Goal: Task Accomplishment & Management: Complete application form

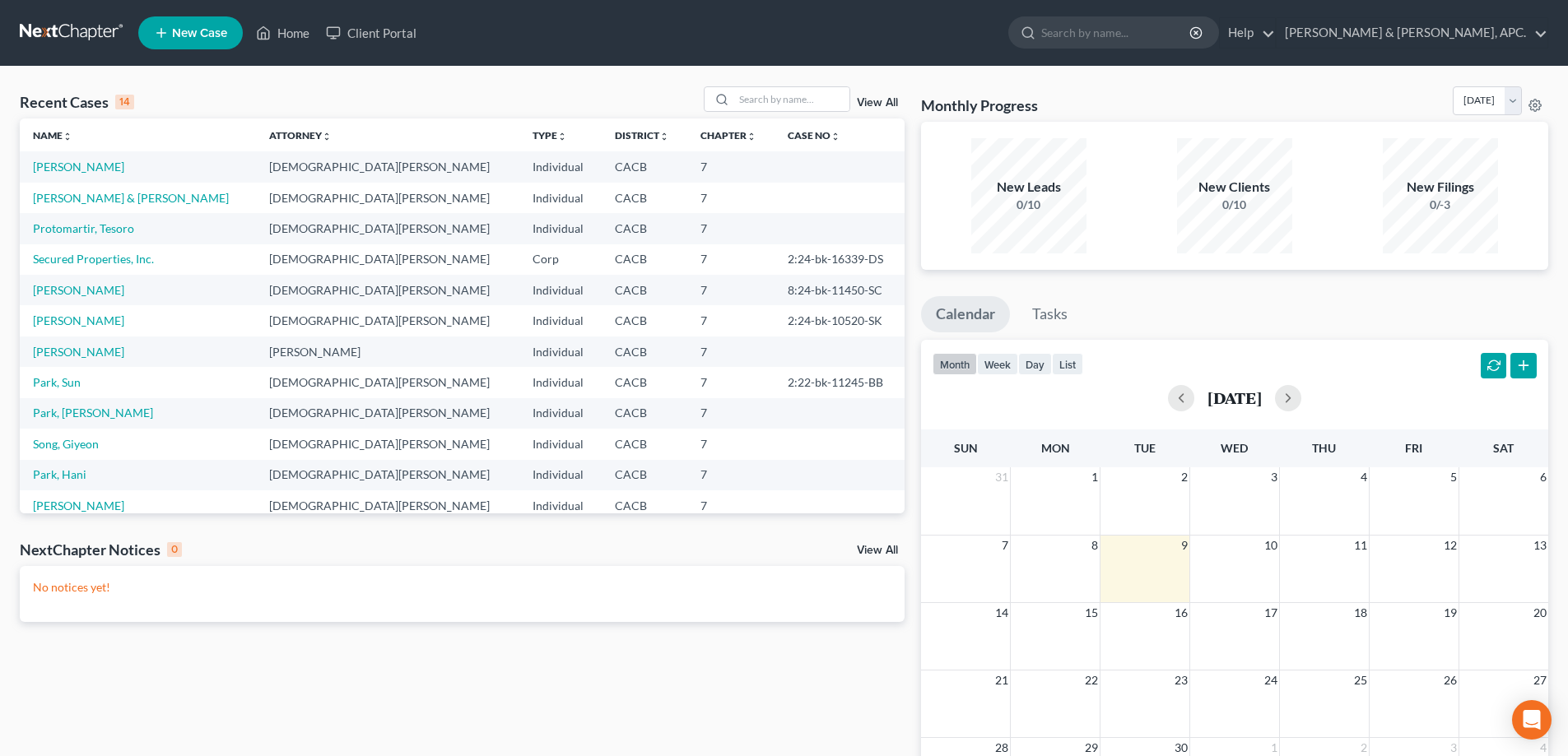
click at [208, 30] on span "New Case" at bounding box center [199, 33] width 55 height 13
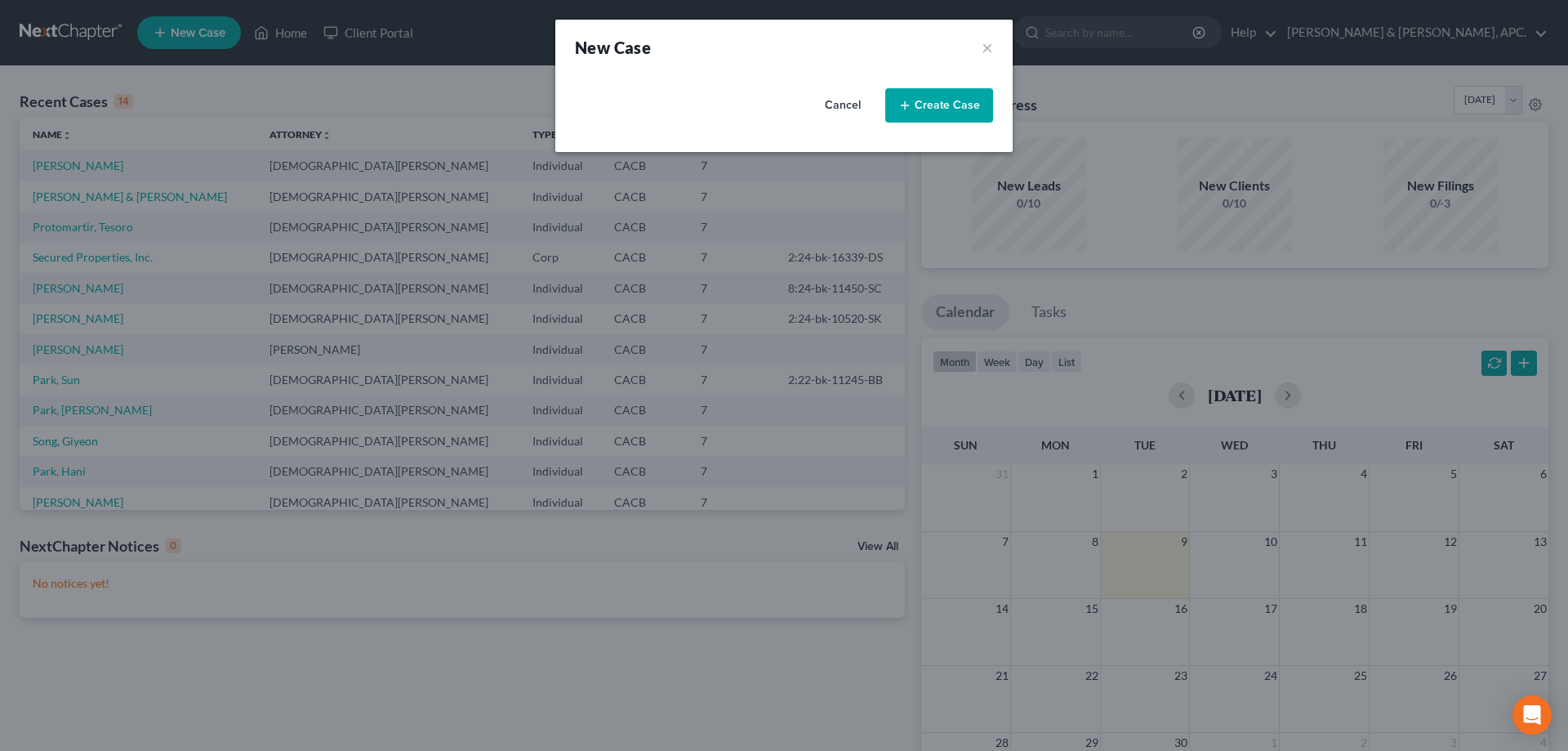
select select "7"
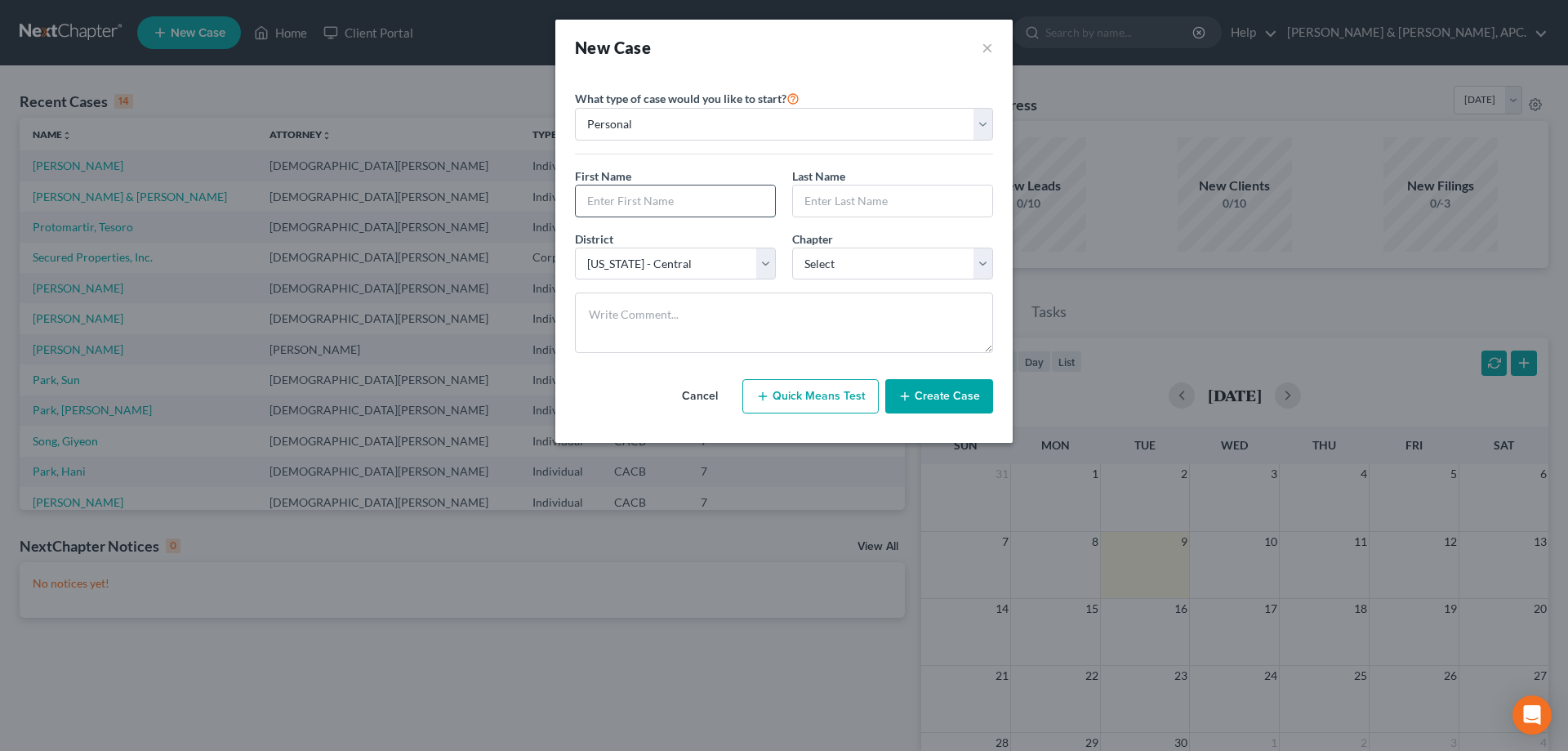
click at [662, 207] on input "text" at bounding box center [676, 201] width 200 height 31
type input "[PERSON_NAME]"
click at [979, 261] on select "Select 7 11 12 13" at bounding box center [892, 264] width 201 height 33
select select "0"
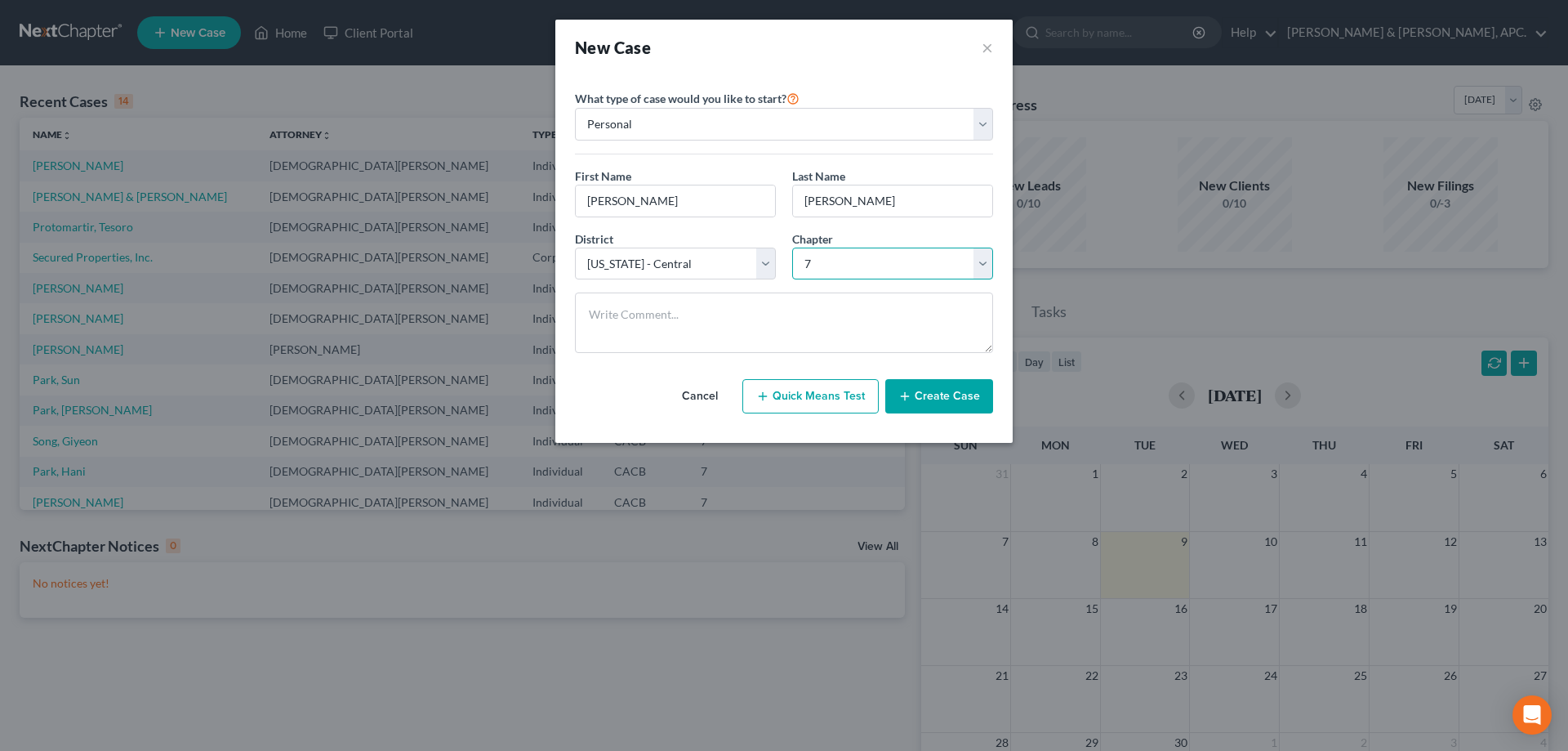
click at [792, 247] on select "Select 7 11 12 13" at bounding box center [892, 264] width 201 height 33
click at [935, 399] on button "Create Case" at bounding box center [939, 396] width 108 height 34
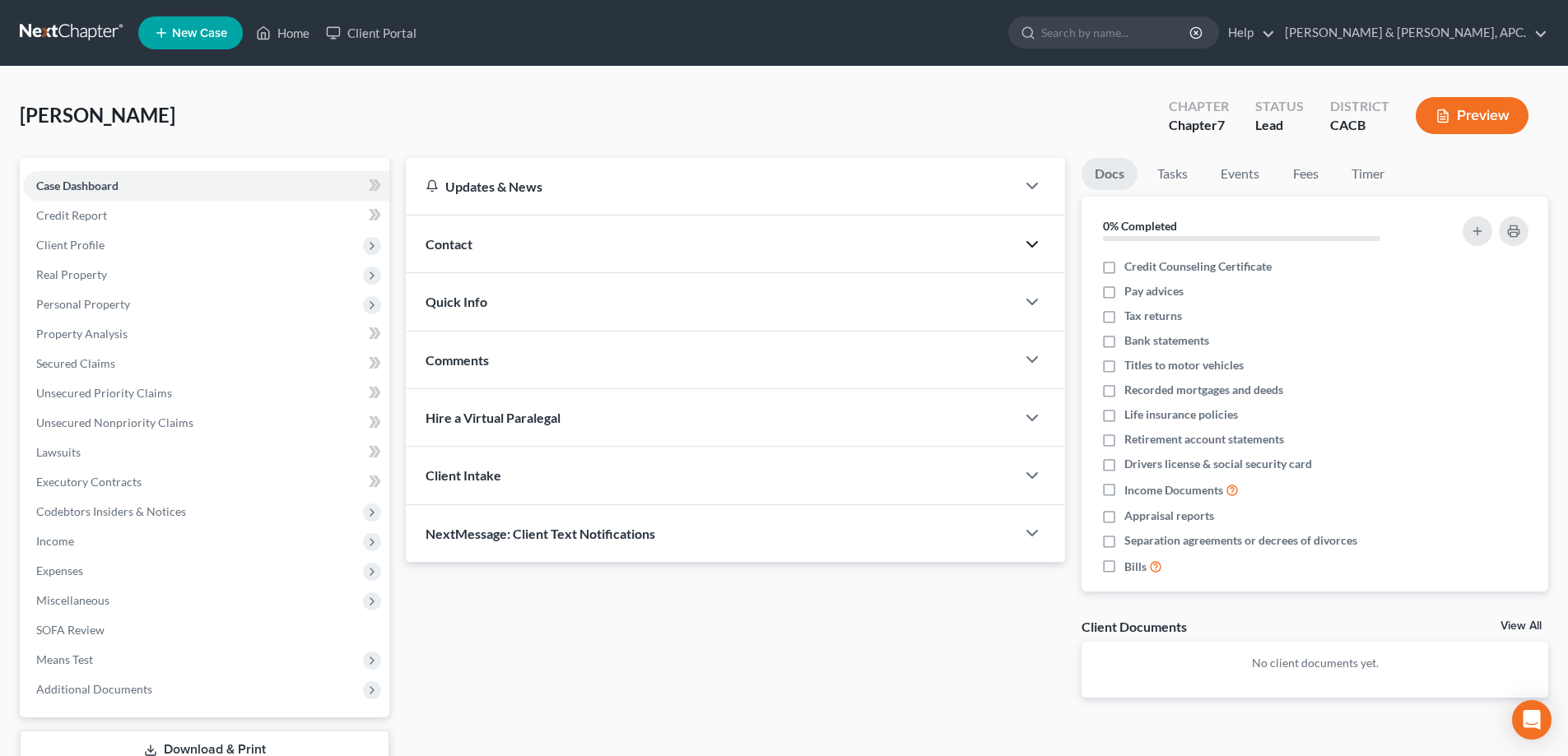
click at [1030, 248] on icon "button" at bounding box center [1032, 244] width 20 height 20
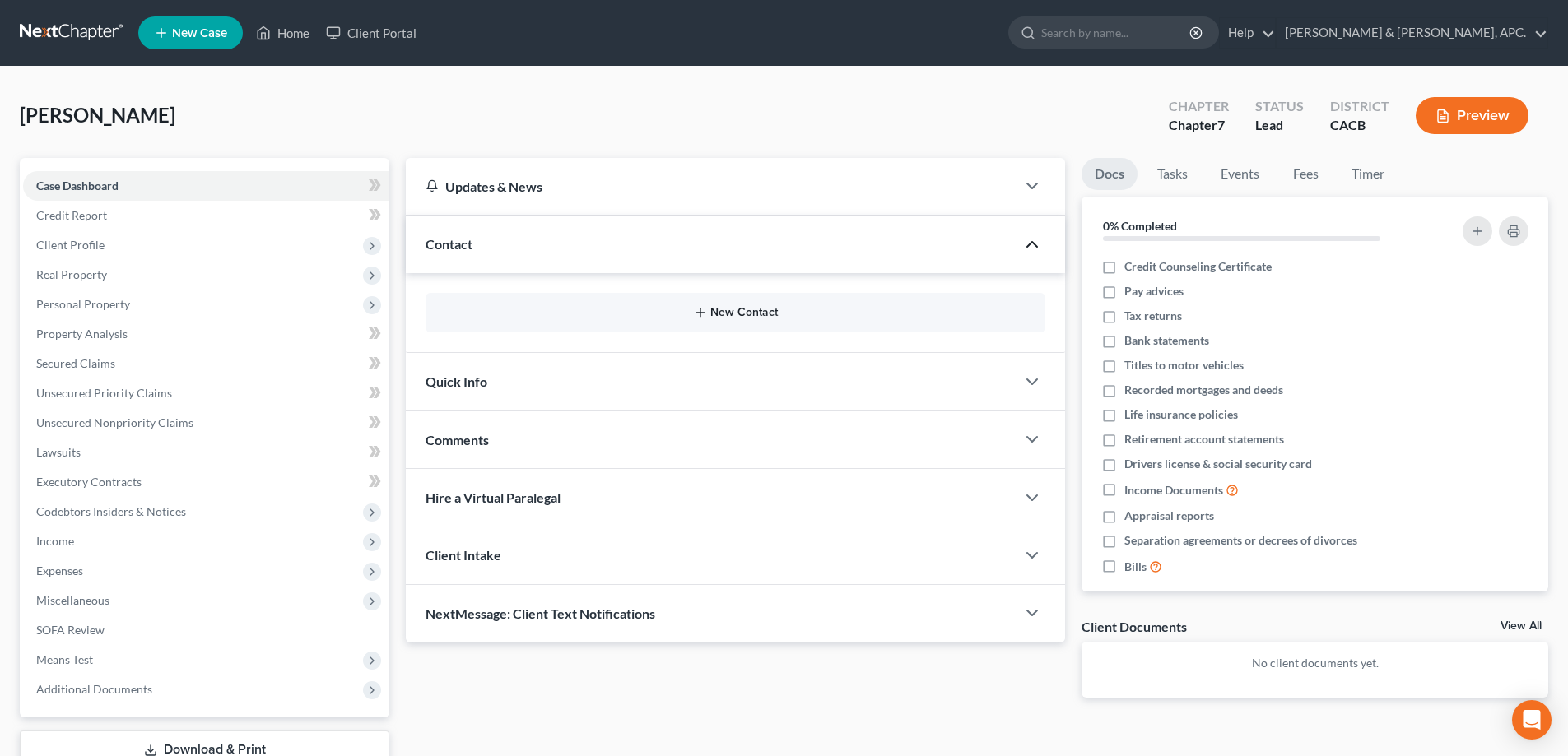
click at [747, 306] on button "New Contact" at bounding box center [735, 312] width 593 height 13
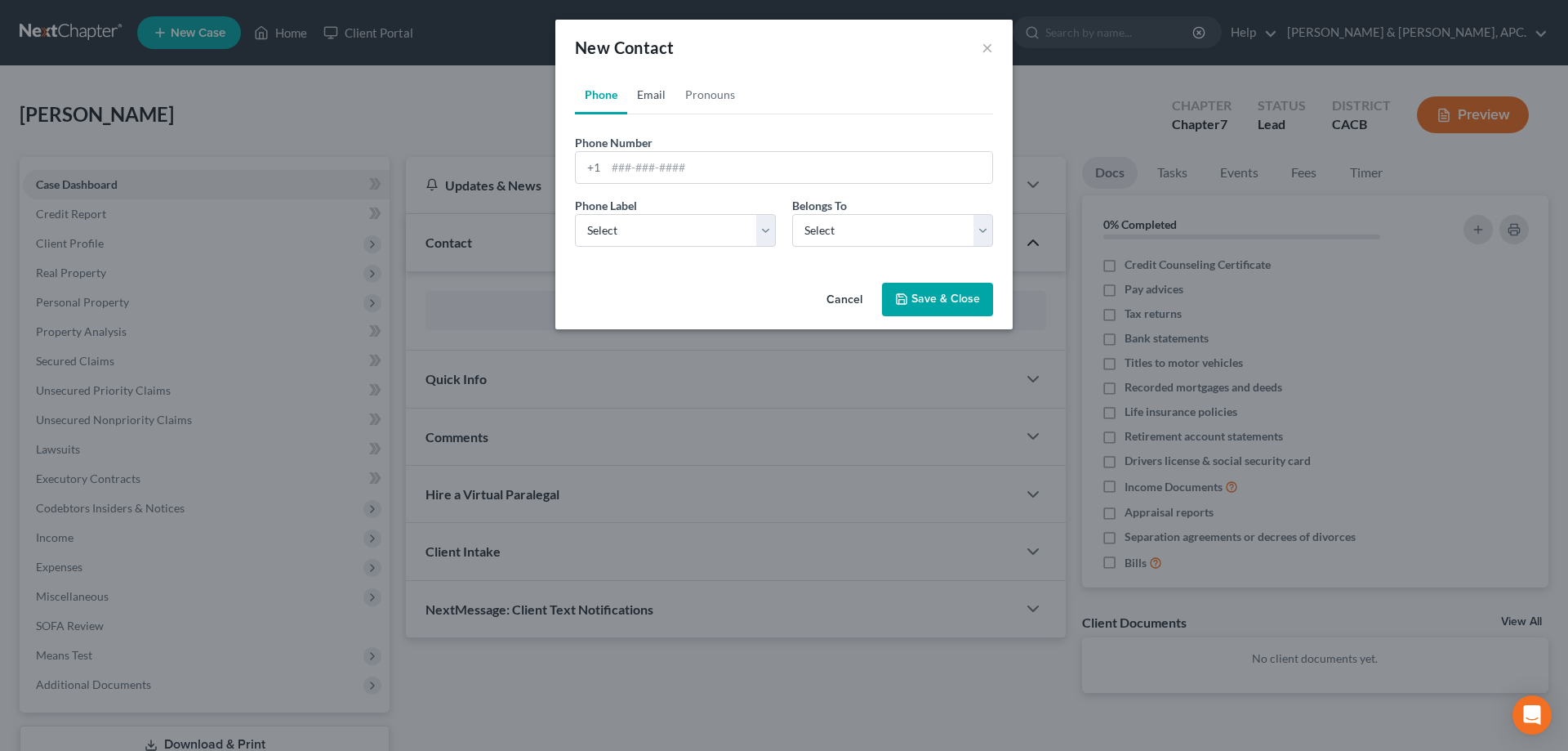
click at [663, 98] on link "Email" at bounding box center [652, 94] width 48 height 39
paste input "[EMAIL_ADDRESS][DOMAIN_NAME]"
type input "[EMAIL_ADDRESS][DOMAIN_NAME]"
click at [762, 238] on select "Select Home Work Other" at bounding box center [675, 231] width 201 height 33
select select "0"
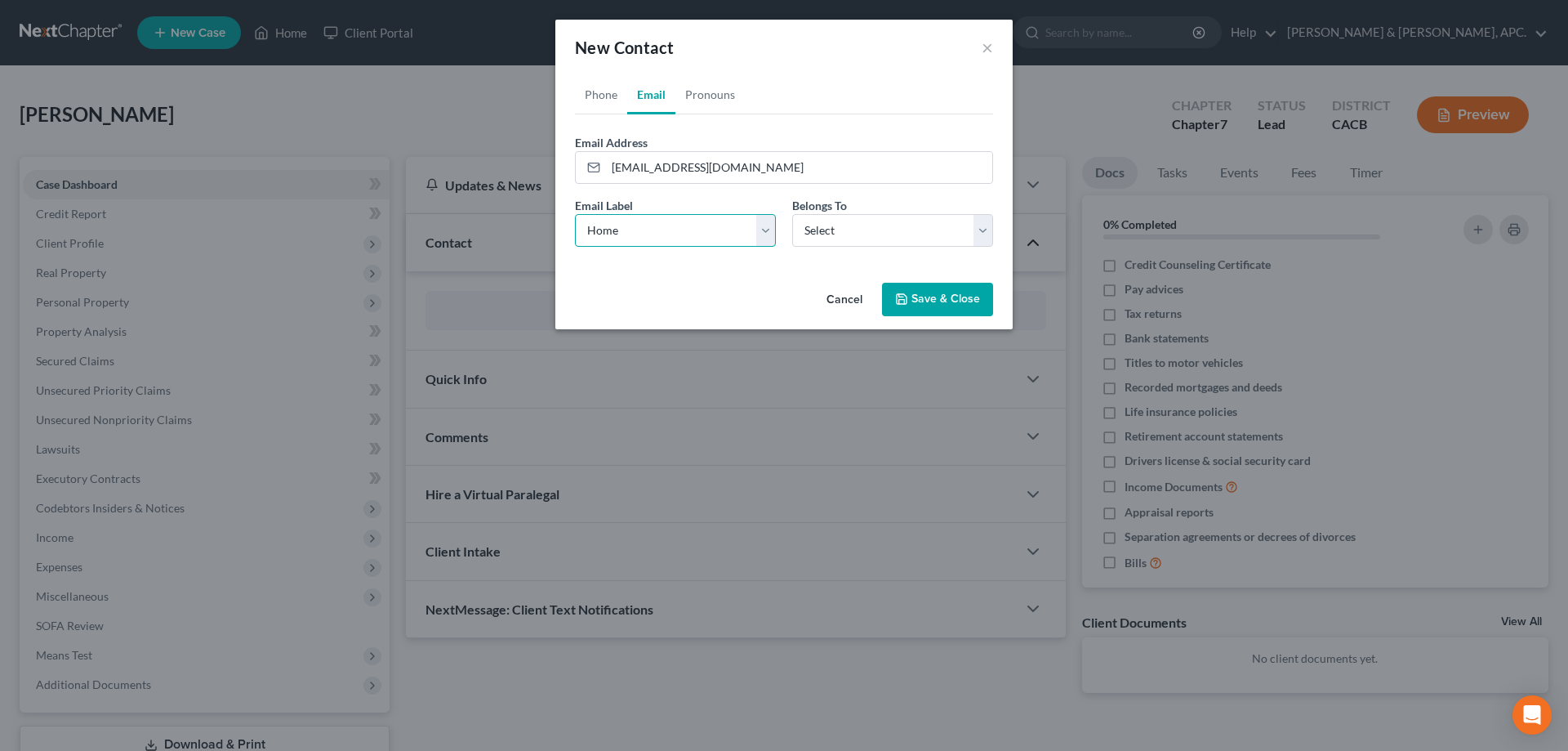
click at [575, 214] on select "Select Home Work Other" at bounding box center [675, 231] width 201 height 33
click at [987, 236] on select "Select Client Other" at bounding box center [892, 231] width 201 height 33
select select "0"
click at [792, 214] on select "Select Client Other" at bounding box center [892, 231] width 201 height 33
click at [717, 91] on link "Pronouns" at bounding box center [711, 94] width 70 height 39
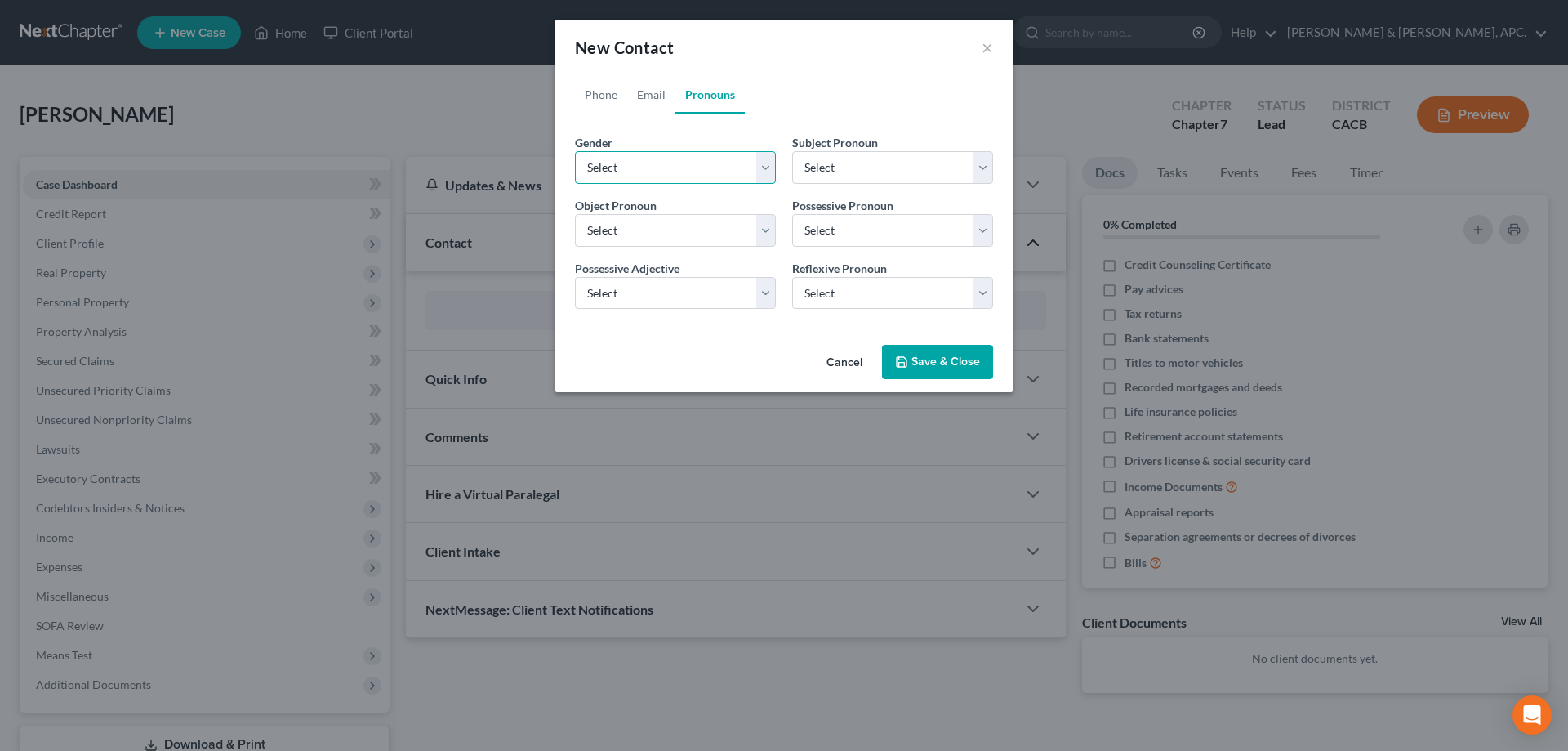
click at [769, 168] on select "Select [DEMOGRAPHIC_DATA] [DEMOGRAPHIC_DATA] [DEMOGRAPHIC_DATA] More Than One P…" at bounding box center [675, 168] width 201 height 33
select select "1"
click at [575, 151] on select "Select [DEMOGRAPHIC_DATA] [DEMOGRAPHIC_DATA] [DEMOGRAPHIC_DATA] More Than One P…" at bounding box center [675, 168] width 201 height 33
select select "1"
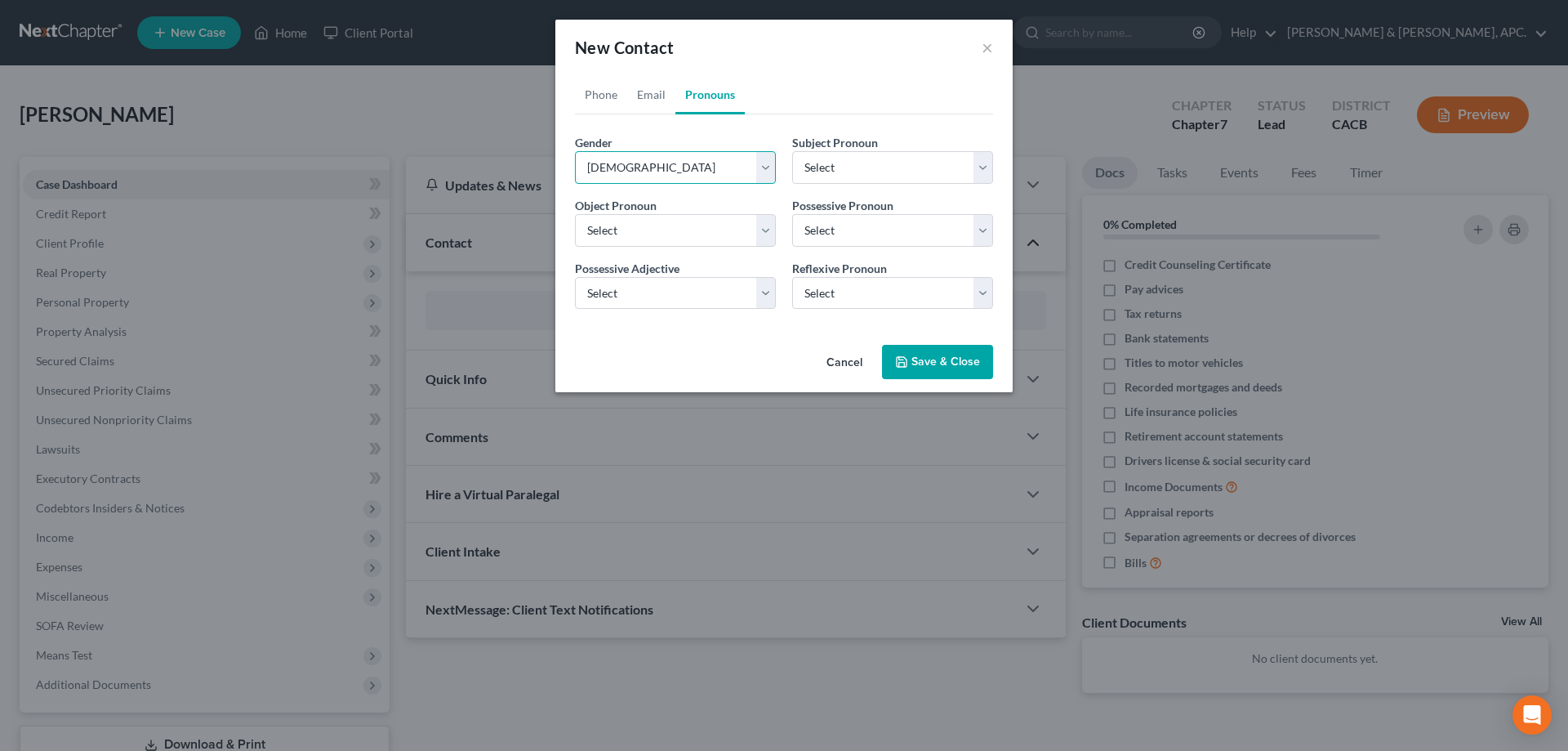
select select "1"
click at [944, 364] on button "Save & Close" at bounding box center [938, 361] width 112 height 34
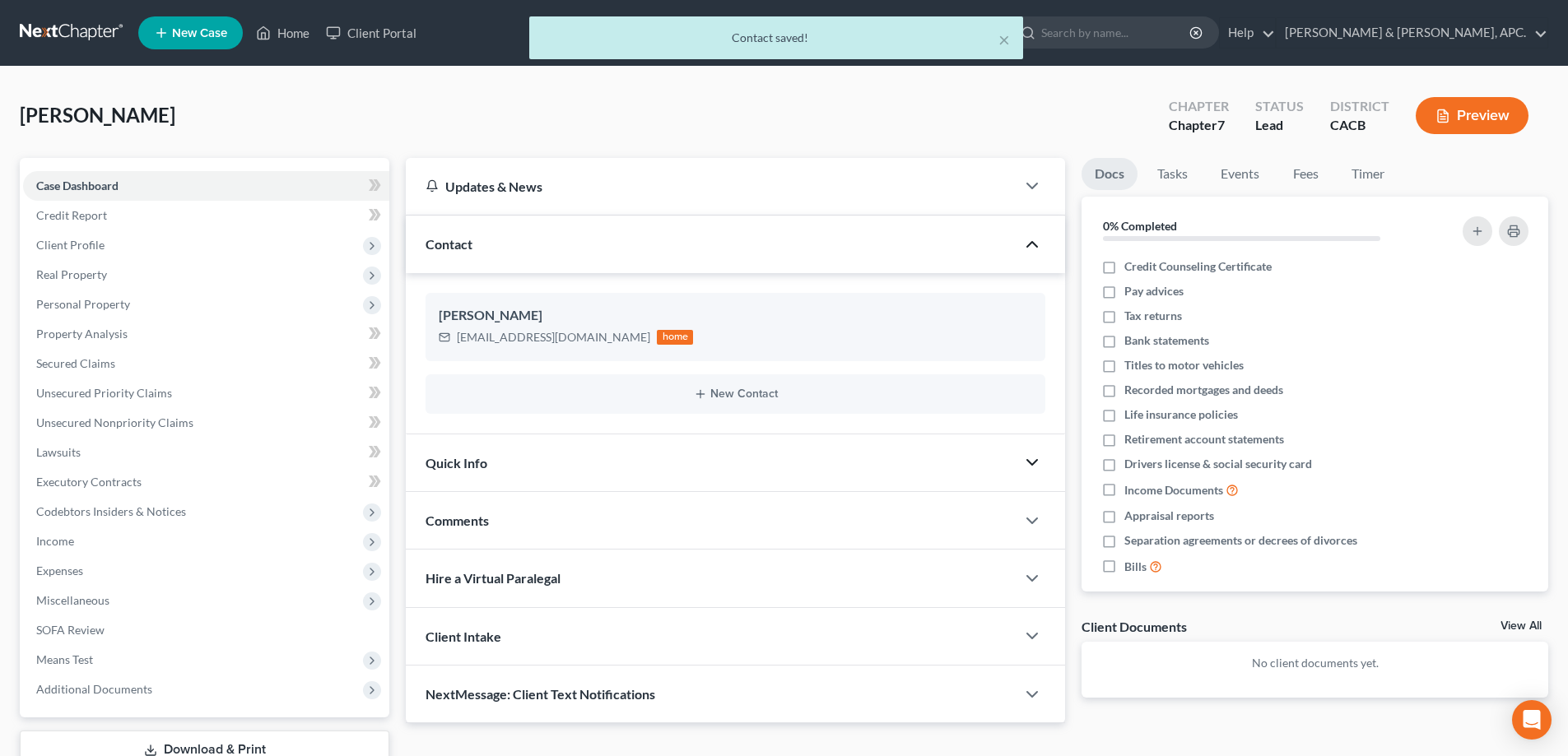
click at [1031, 462] on icon "button" at bounding box center [1032, 462] width 20 height 20
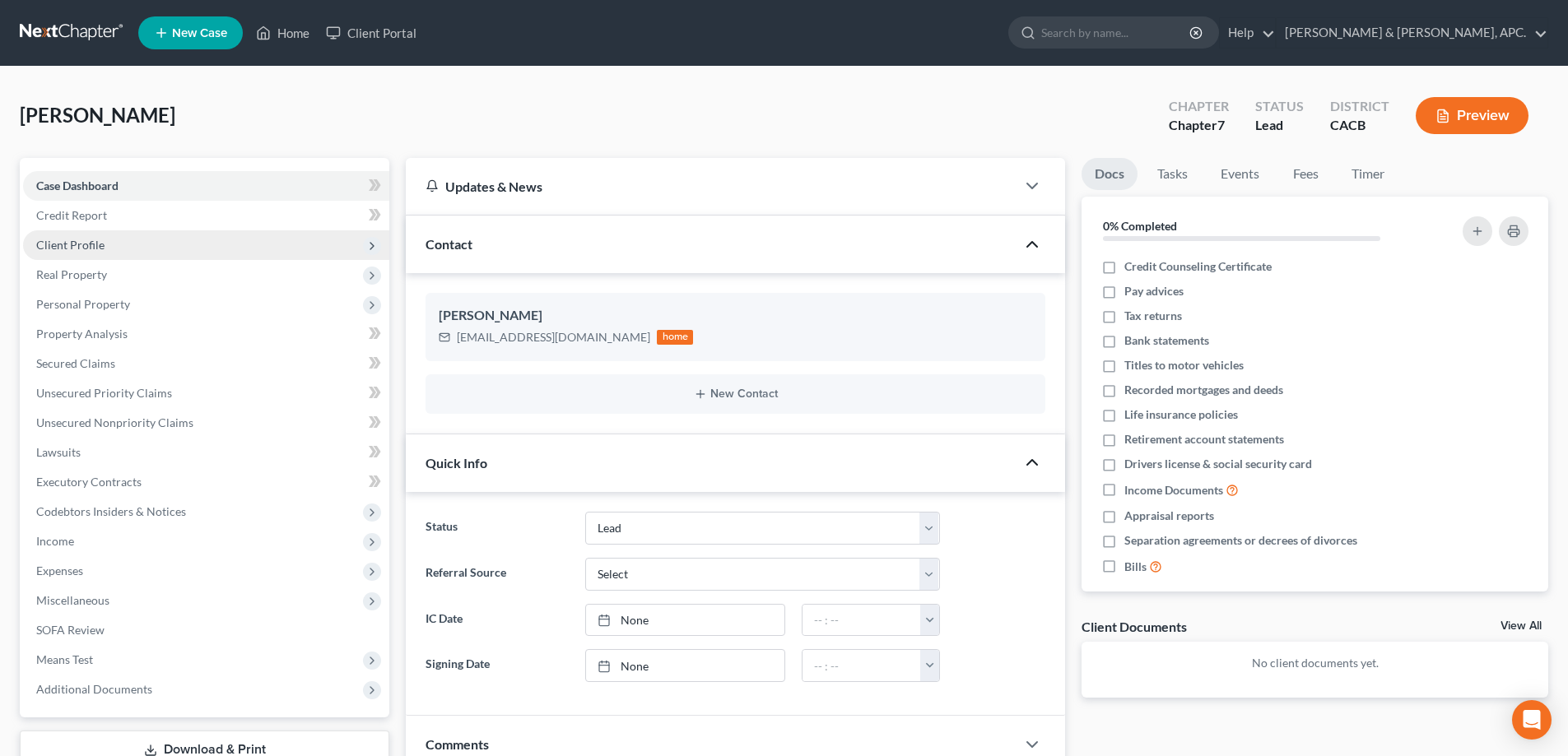
click at [87, 243] on span "Client Profile" at bounding box center [70, 244] width 68 height 14
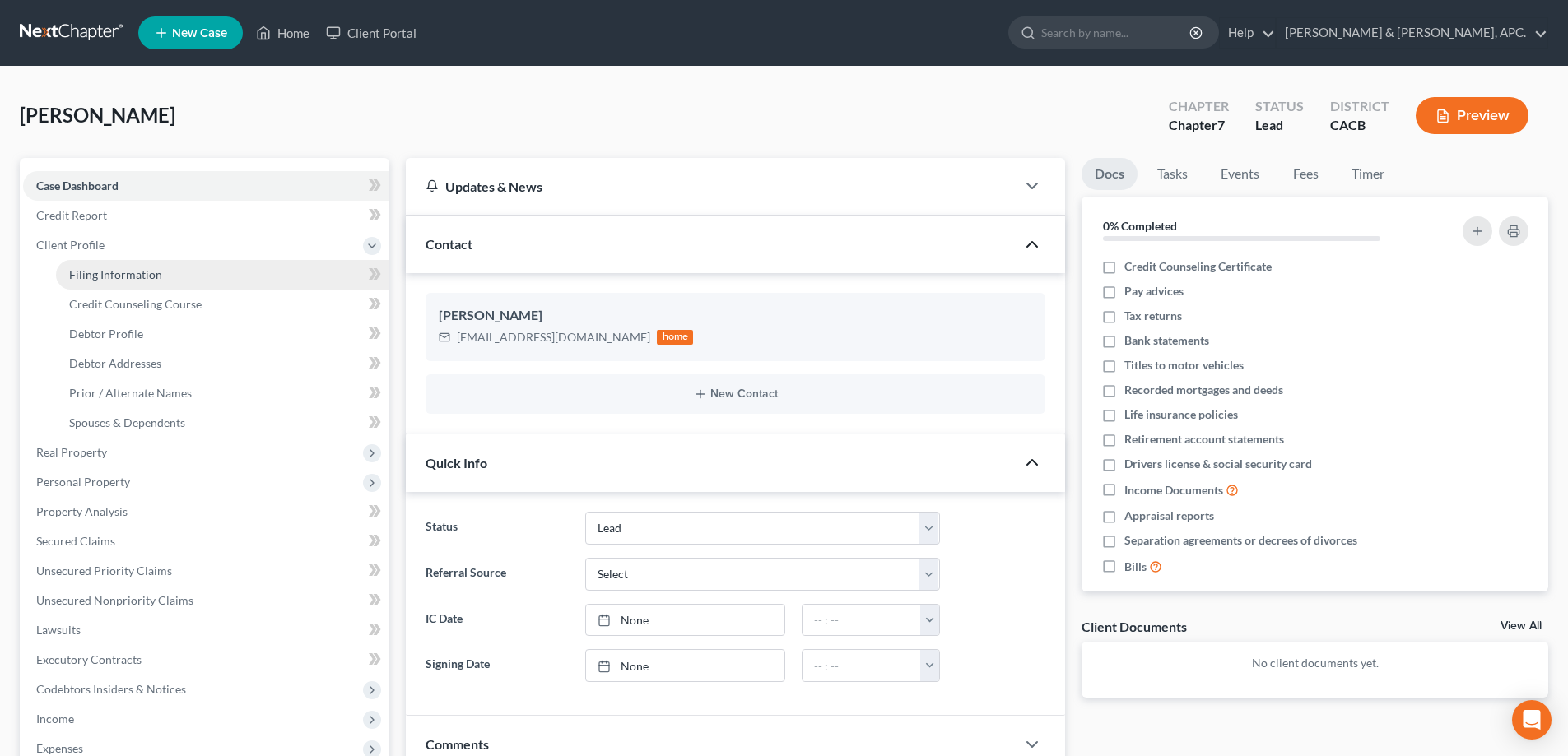
click at [109, 283] on link "Filing Information" at bounding box center [222, 274] width 333 height 29
select select "1"
select select "0"
select select "7"
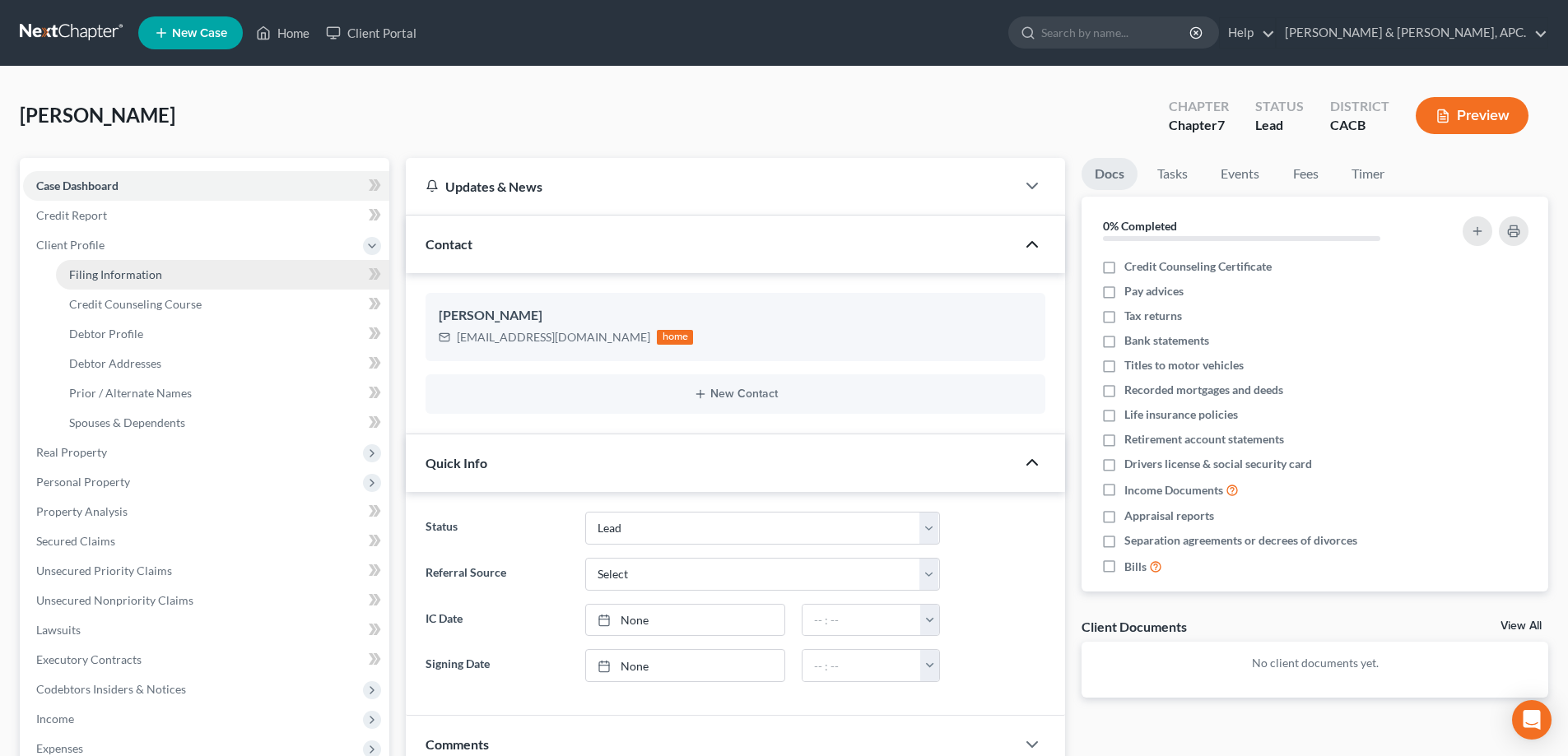
select select "4"
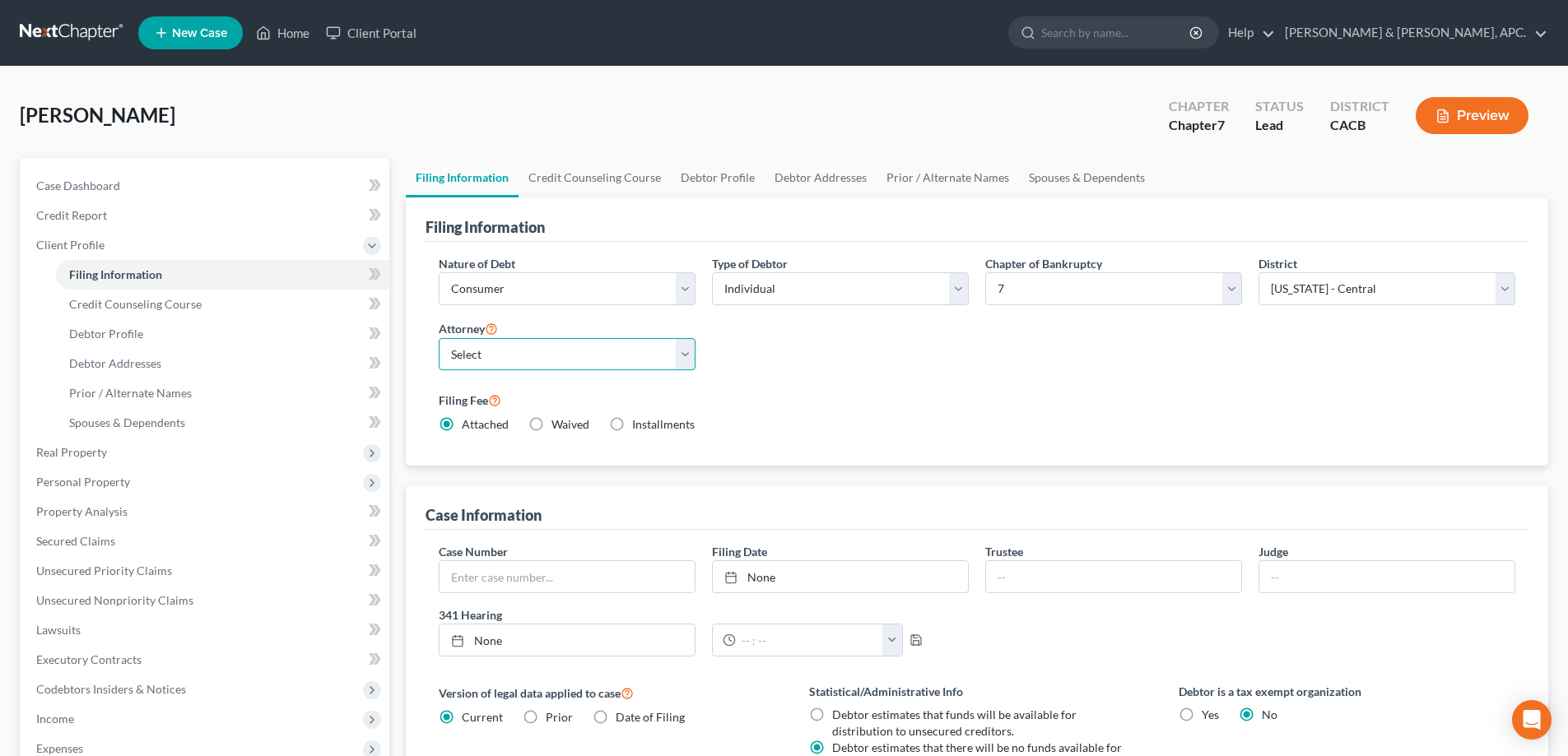
click at [685, 356] on select "Select [PERSON_NAME] - CACB [PERSON_NAME] - CACB" at bounding box center [567, 355] width 257 height 33
select select "0"
click at [439, 338] on select "Select [PERSON_NAME] - CACB [PERSON_NAME] - CACB" at bounding box center [567, 355] width 257 height 33
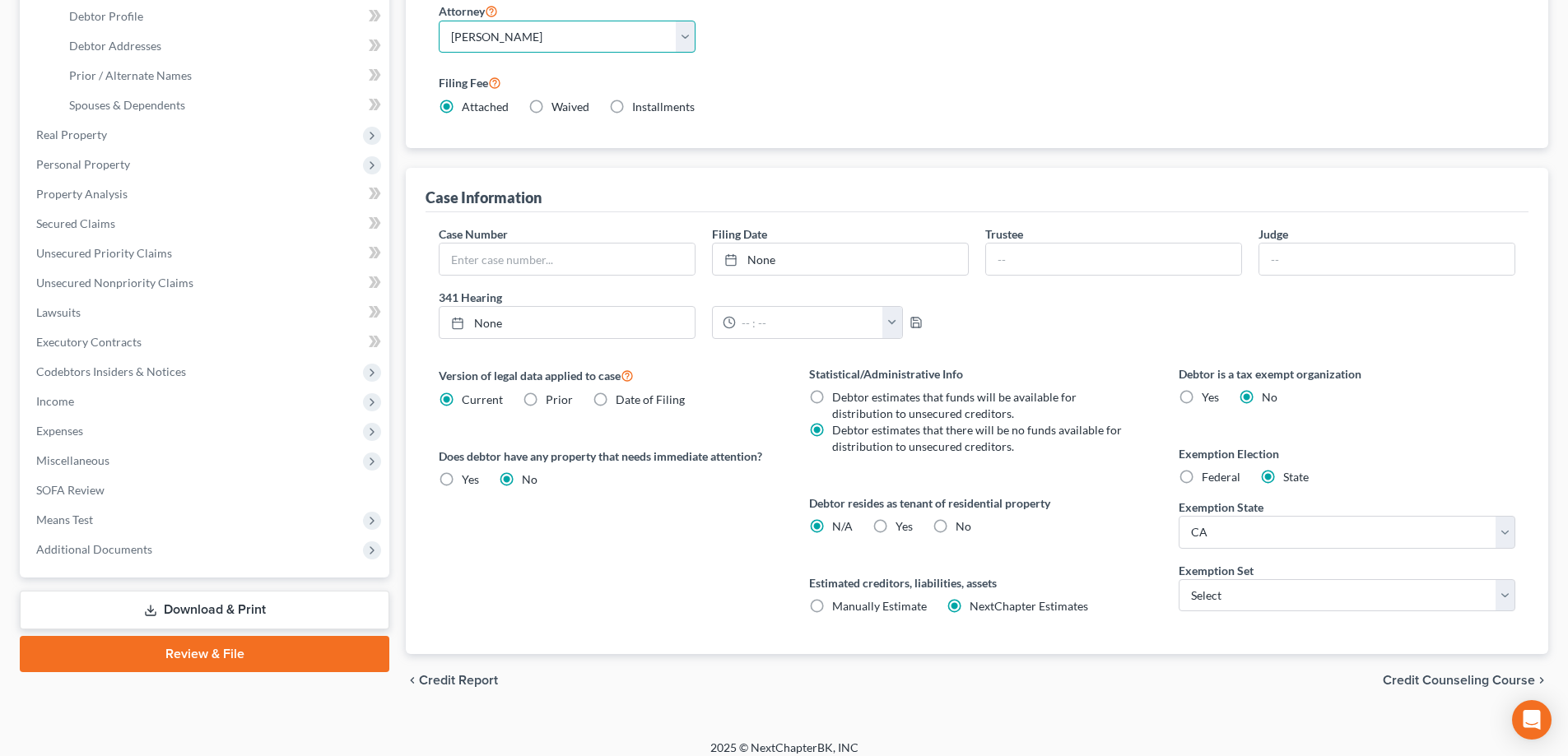
scroll to position [329, 0]
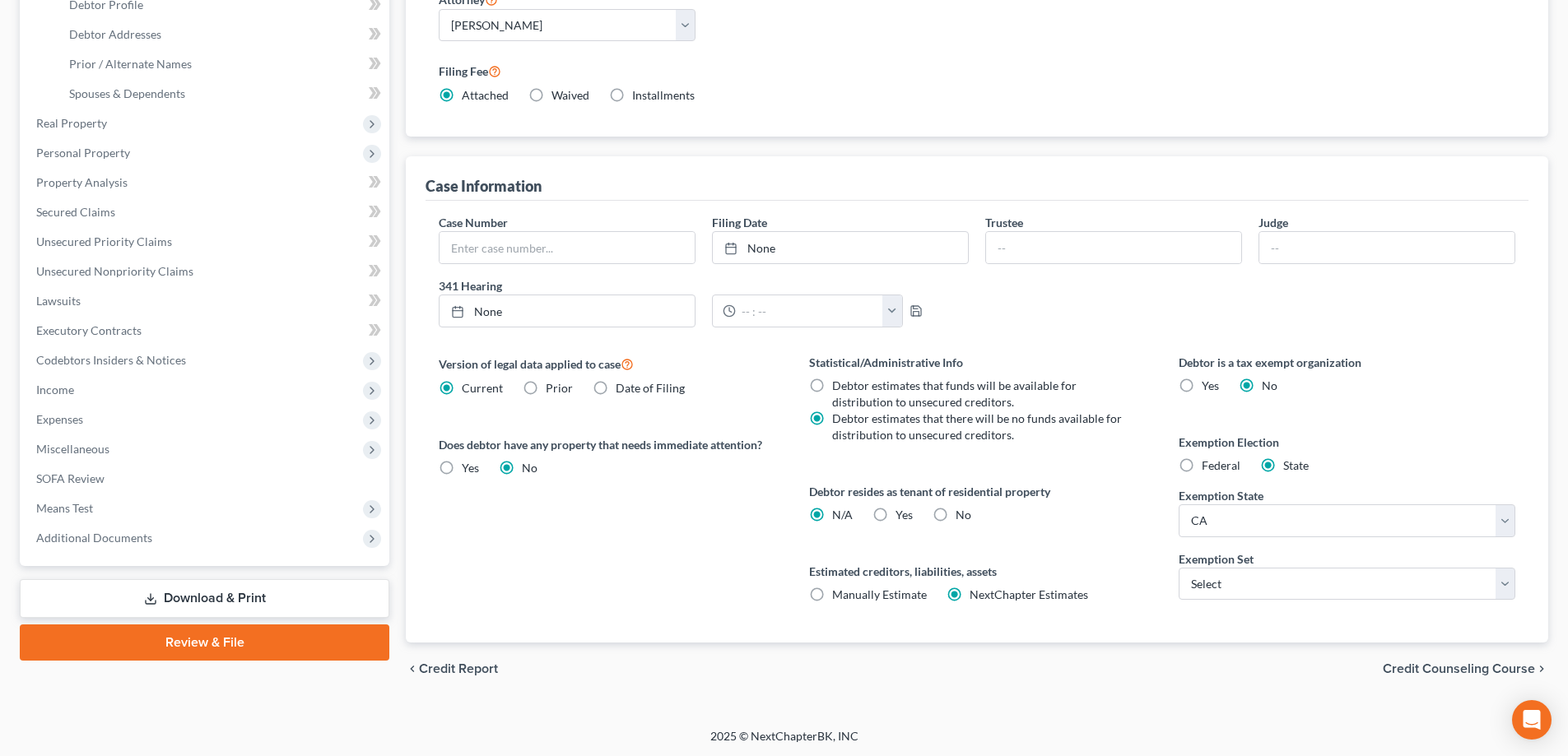
click at [895, 514] on label "Yes Yes" at bounding box center [904, 515] width 18 height 17
click at [902, 514] on input "Yes Yes" at bounding box center [907, 512] width 11 height 11
radio input "true"
radio input "false"
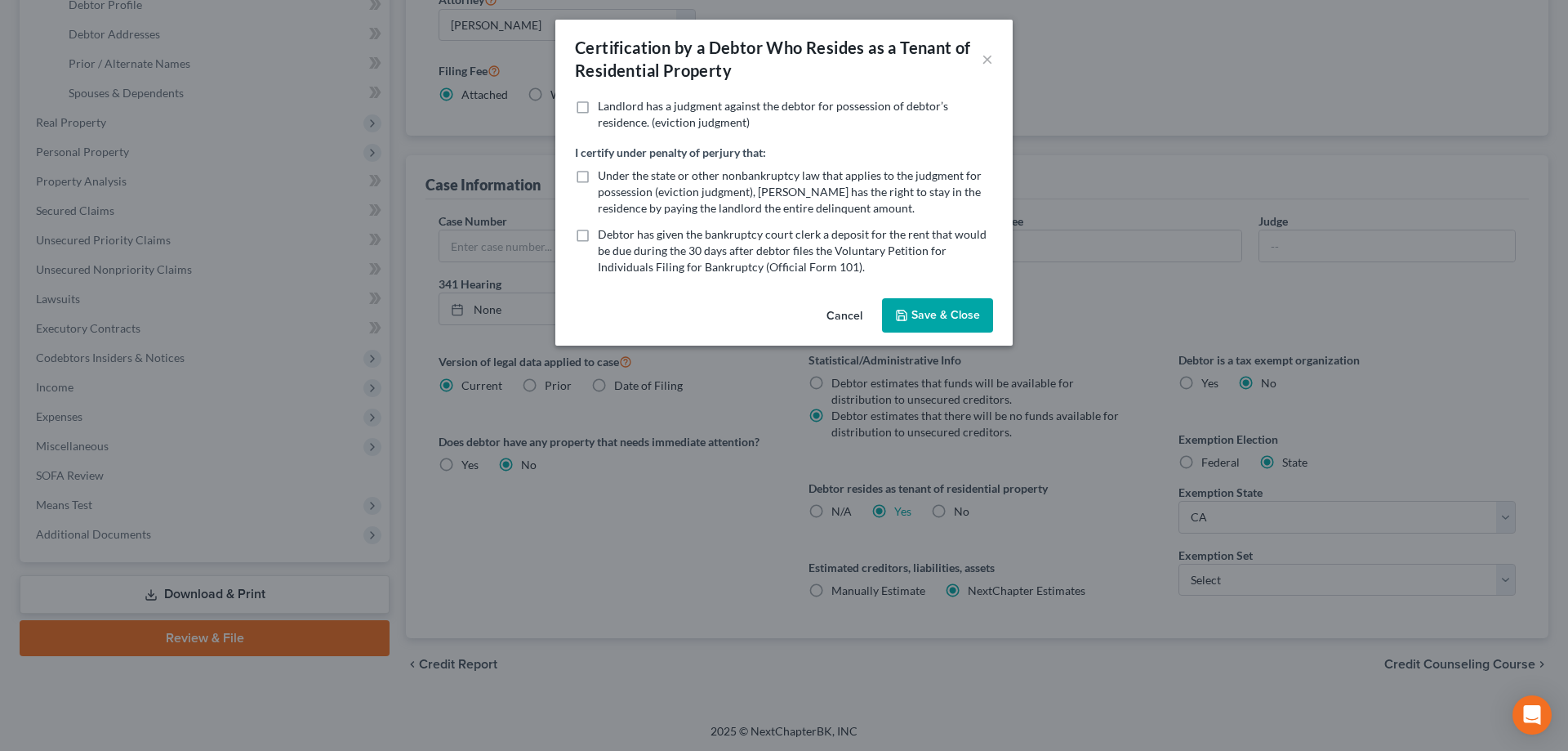
click at [950, 317] on button "Save & Close" at bounding box center [938, 314] width 112 height 34
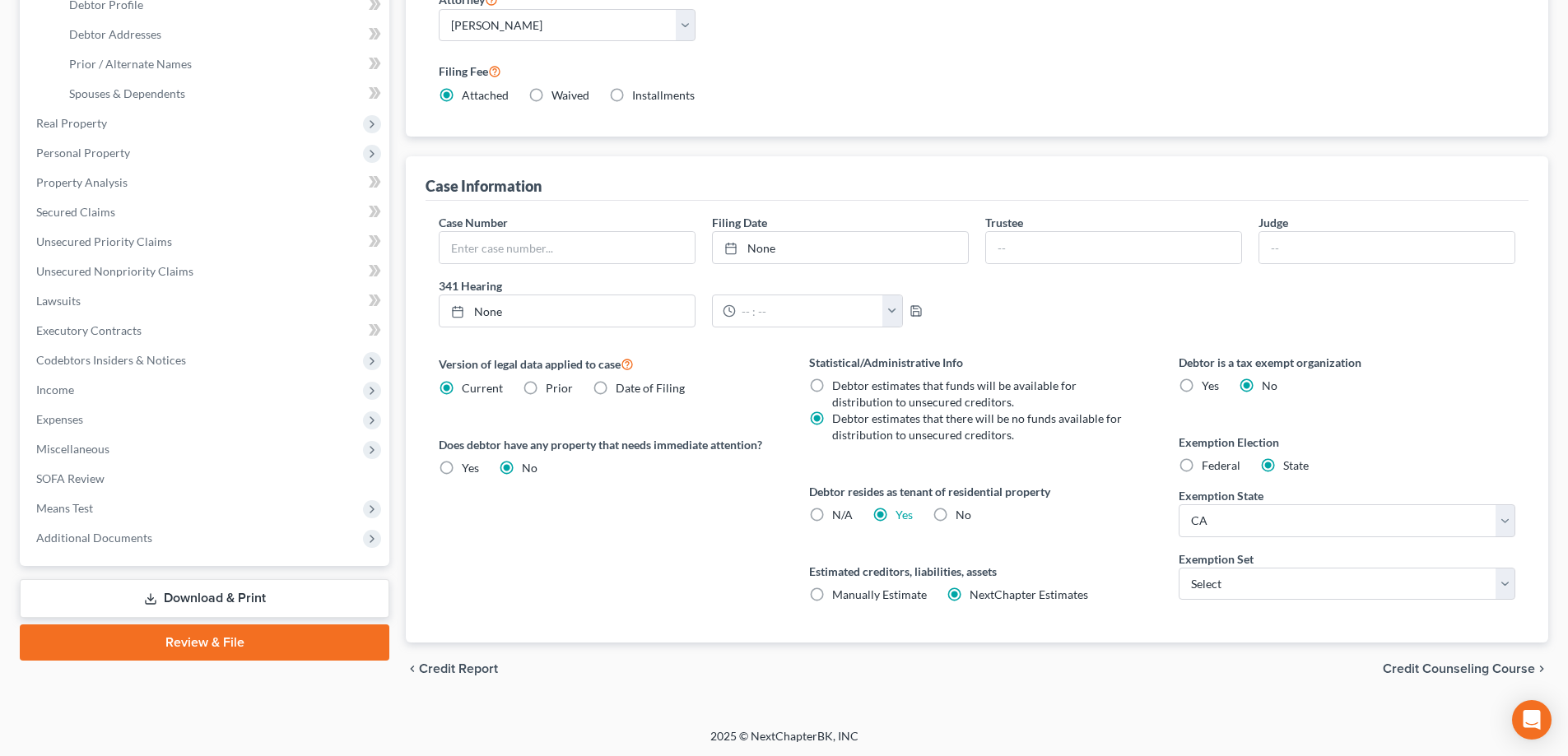
click at [1223, 464] on span "Federal" at bounding box center [1221, 465] width 39 height 14
click at [1218, 464] on input "Federal" at bounding box center [1212, 462] width 11 height 11
radio input "true"
click at [1305, 464] on span "State" at bounding box center [1295, 465] width 25 height 14
click at [1300, 464] on input "State" at bounding box center [1294, 462] width 11 height 11
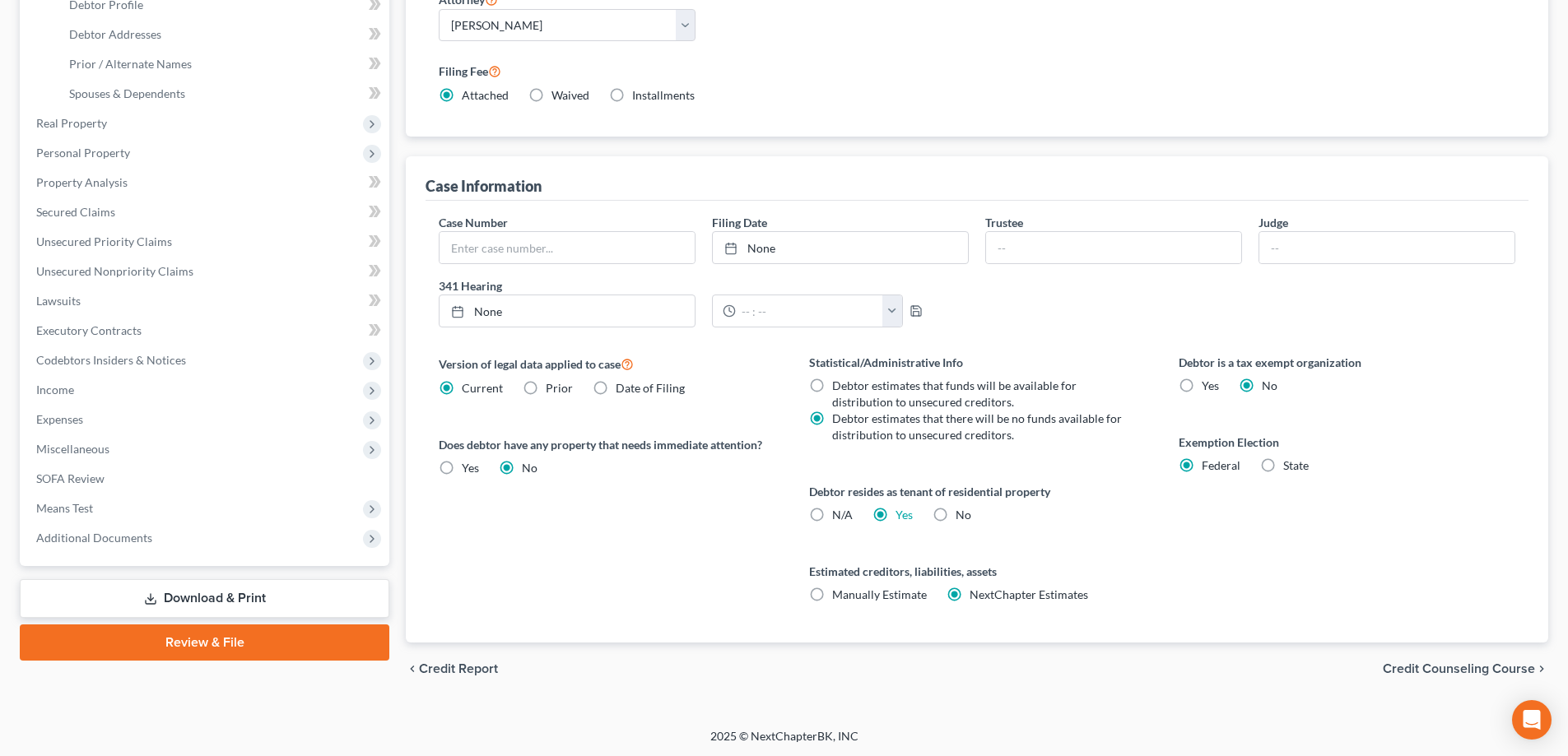
radio input "true"
radio input "false"
select select "4"
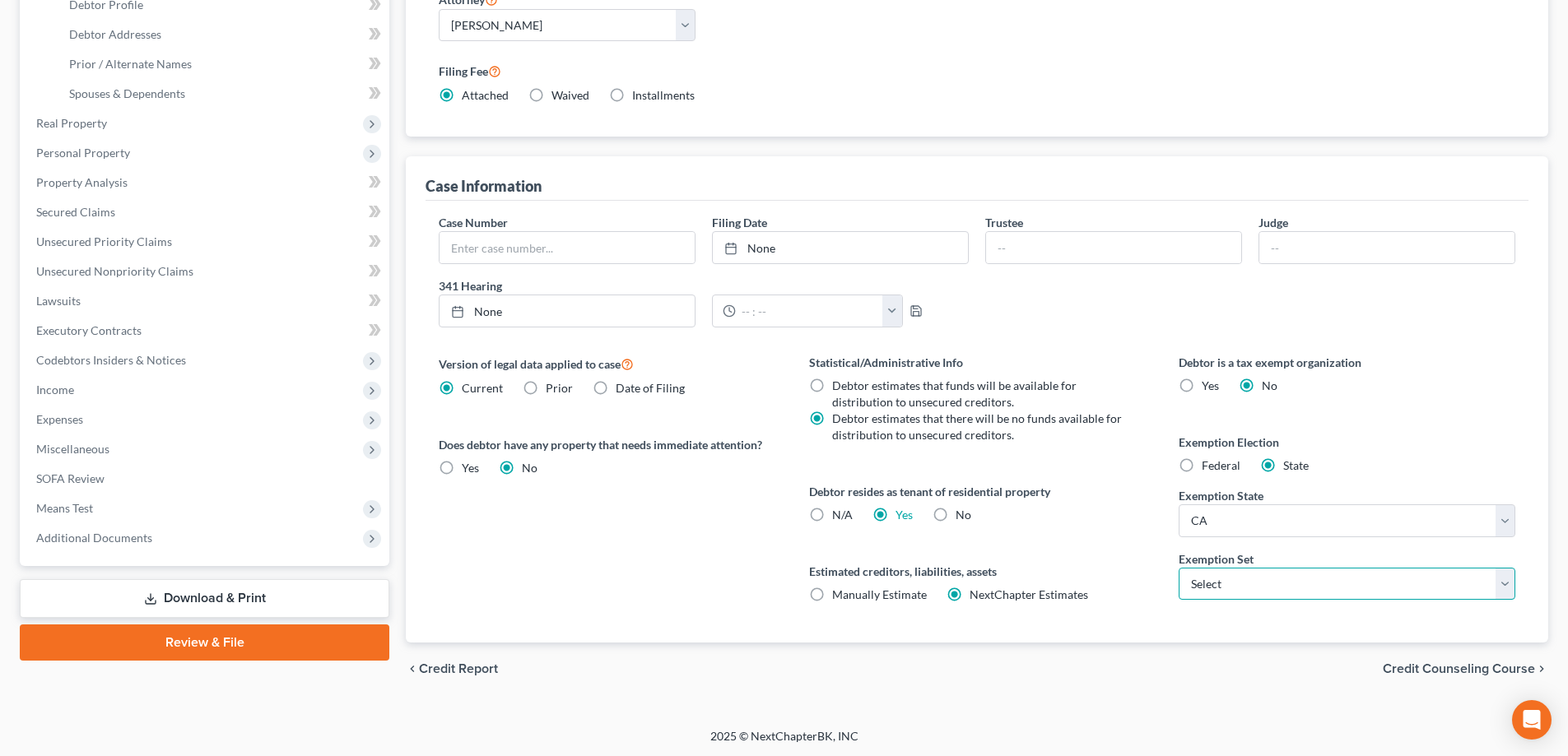
click at [1494, 579] on select "Select 703 704" at bounding box center [1346, 584] width 336 height 33
select select "0"
click at [1178, 567] on select "Select 703 704" at bounding box center [1346, 584] width 336 height 33
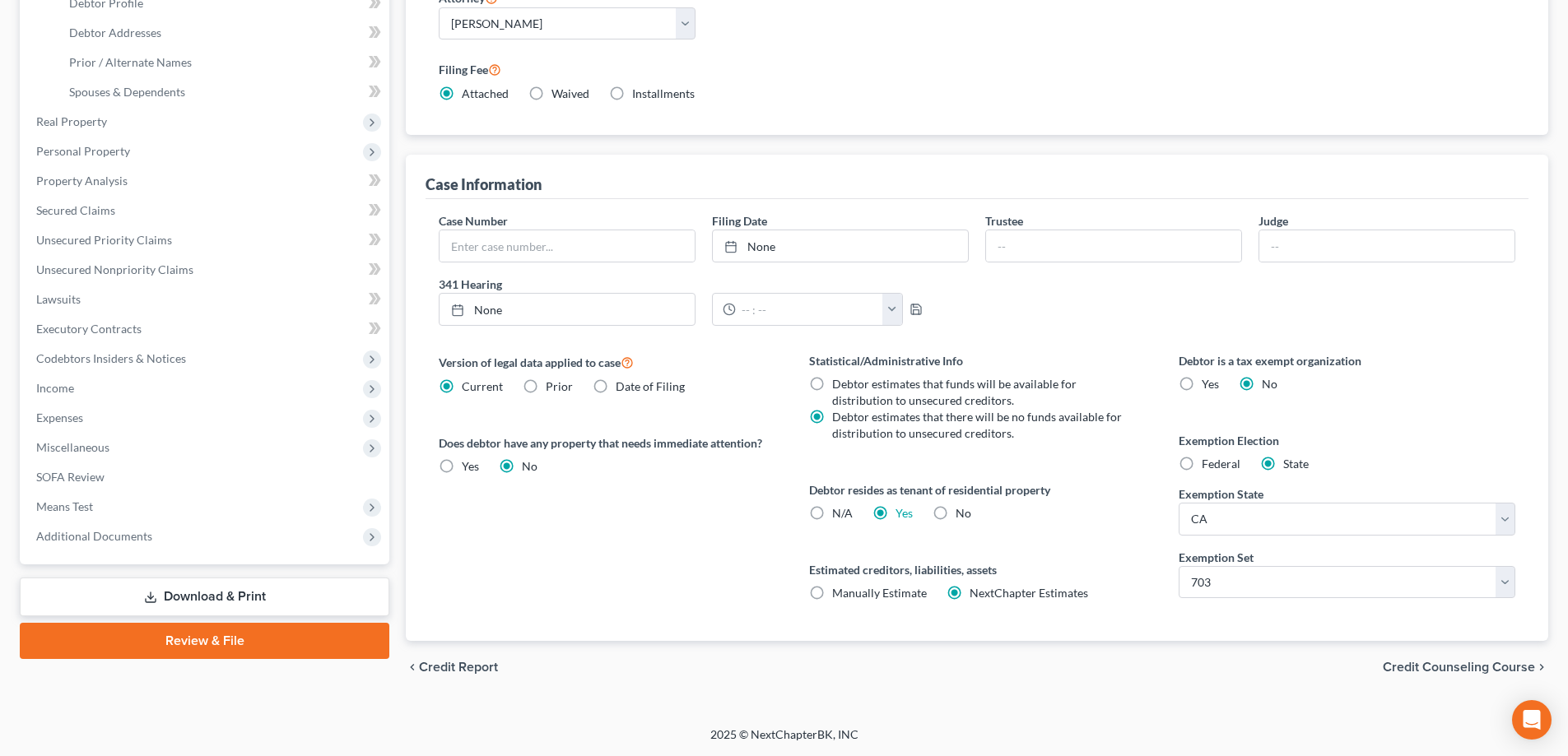
click at [1459, 669] on span "Credit Counseling Course" at bounding box center [1459, 666] width 152 height 13
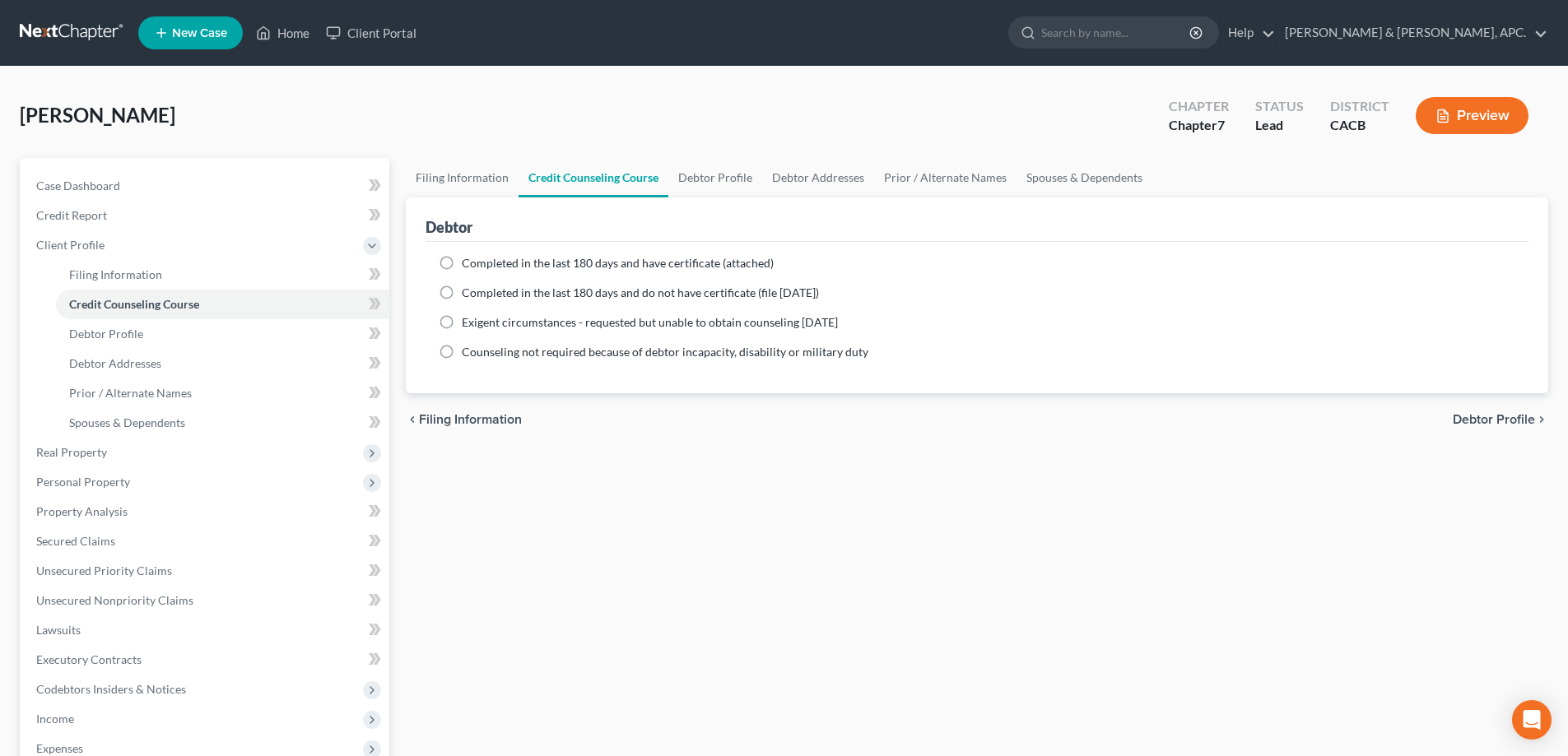
click at [538, 269] on span "Completed in the last 180 days and have certificate (attached)" at bounding box center [617, 263] width 312 height 14
click at [479, 266] on input "Completed in the last 180 days and have certificate (attached)" at bounding box center [473, 260] width 11 height 11
radio input "true"
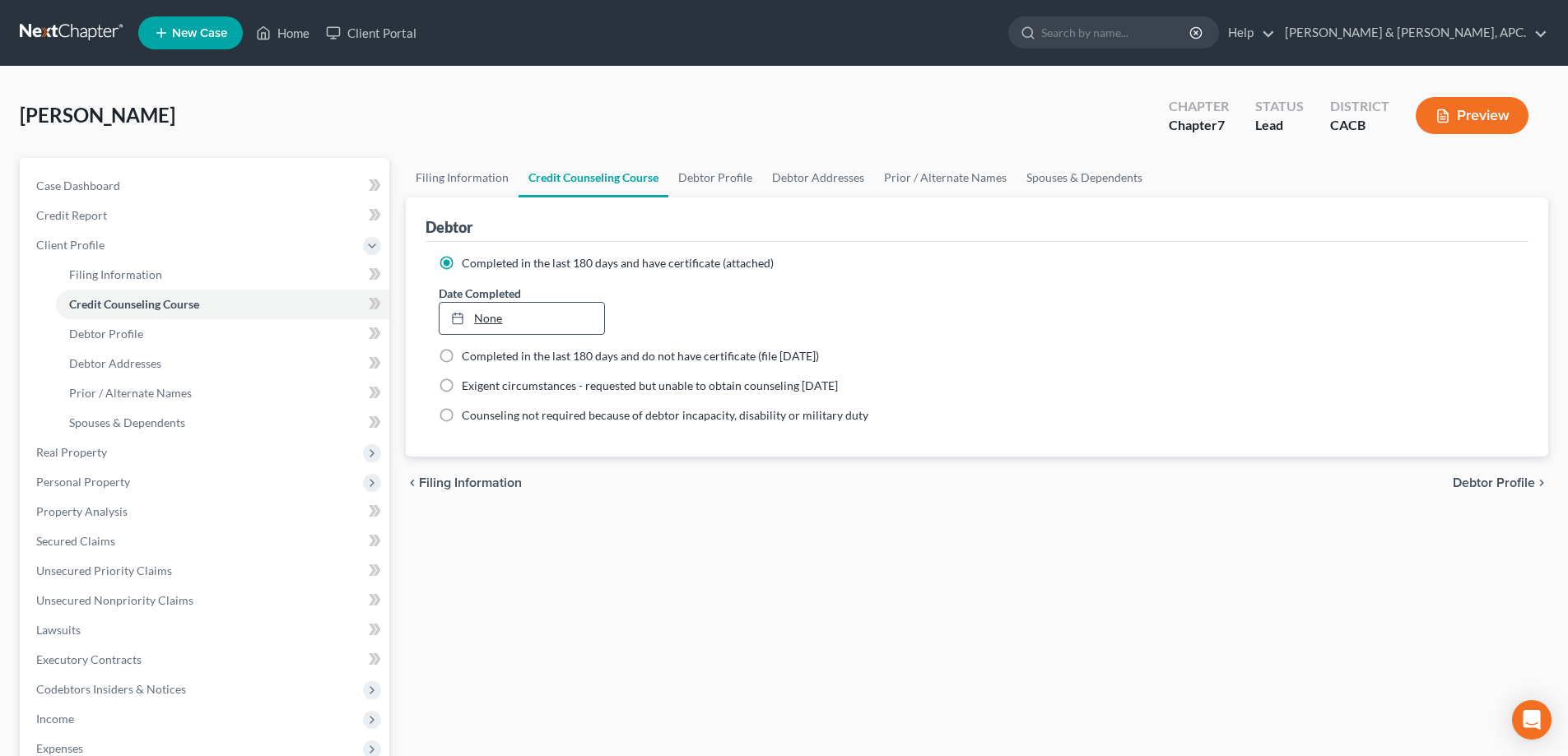
type input "[DATE]"
click at [509, 309] on link "None" at bounding box center [522, 318] width 164 height 31
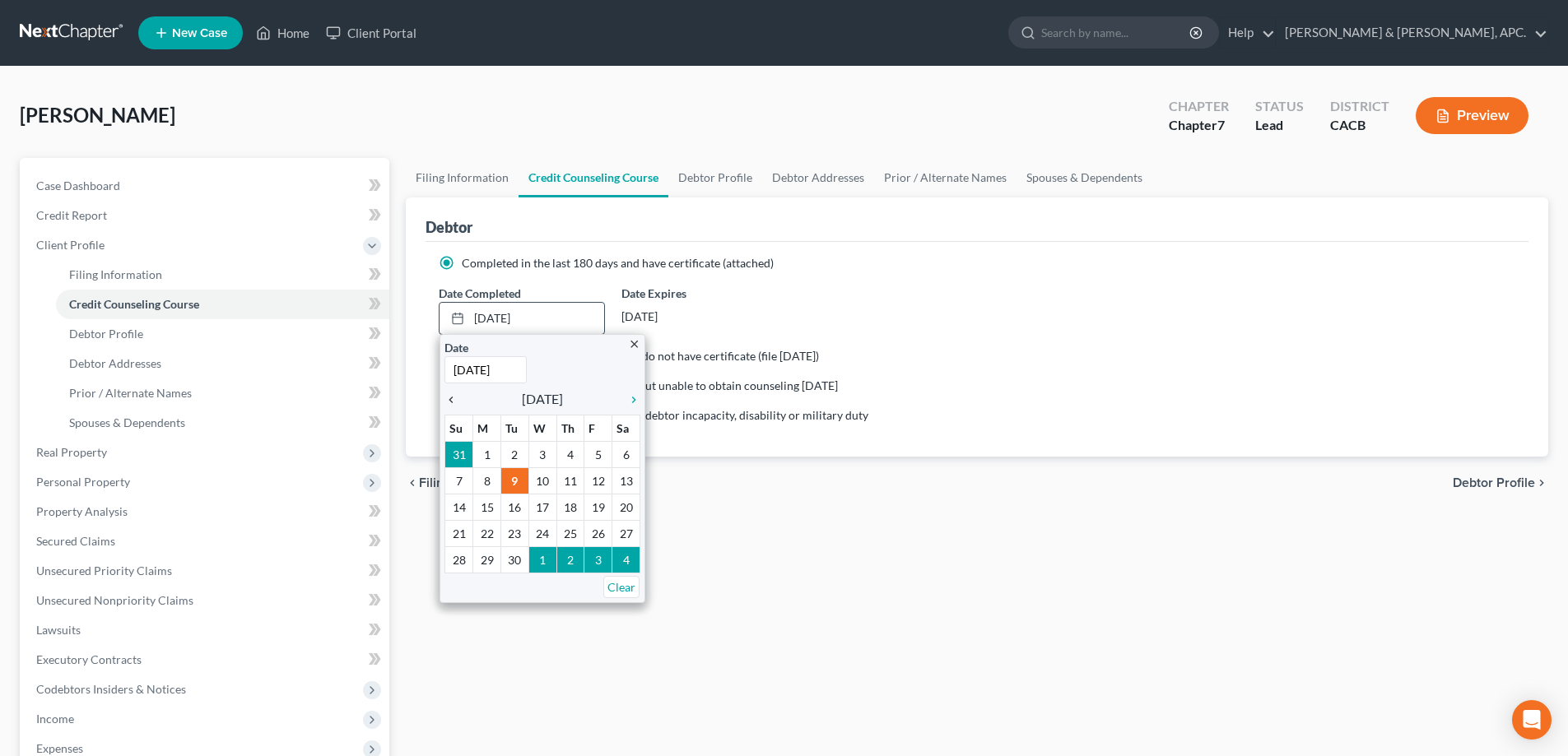
click at [462, 401] on icon "chevron_left" at bounding box center [455, 399] width 21 height 13
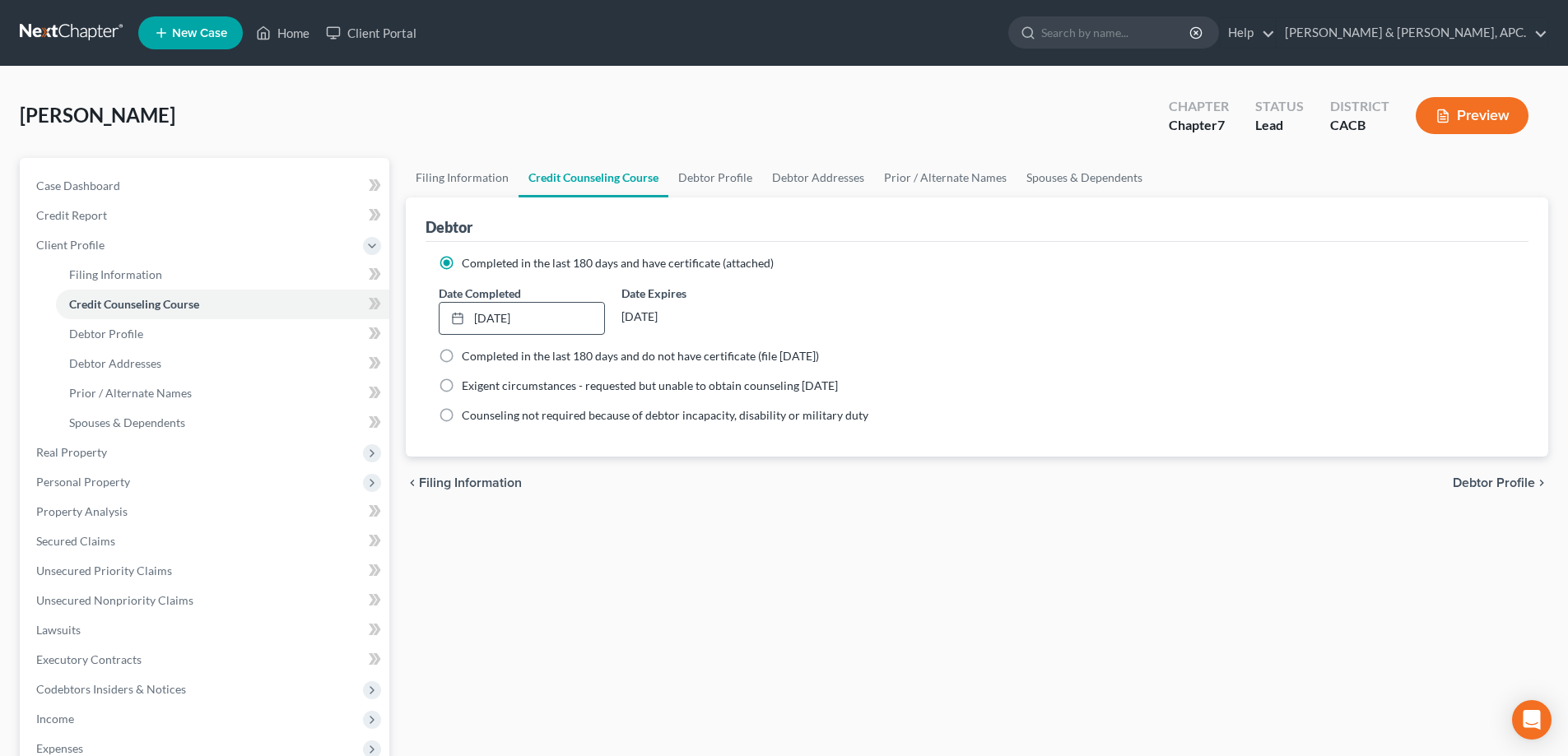
click at [1483, 483] on span "Debtor Profile" at bounding box center [1494, 483] width 82 height 13
select select "0"
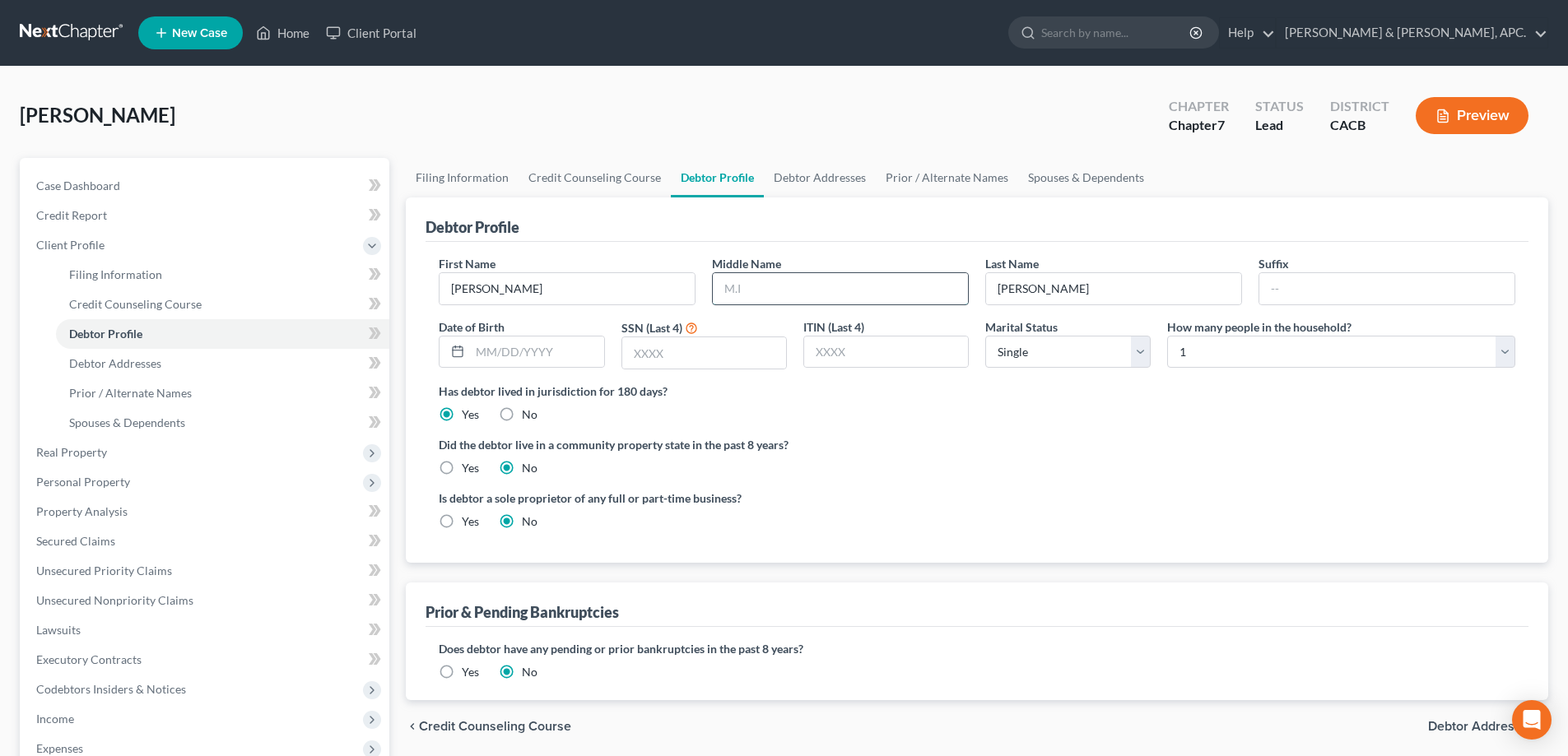
click at [773, 300] on input "text" at bounding box center [839, 289] width 255 height 31
type input "J"
click at [649, 355] on input "text" at bounding box center [704, 353] width 164 height 31
type input "6063"
click at [1503, 357] on select "Select 1 2 3 4 5 6 7 8 9 10 11 12 13 14 15 16 17 18 19 20" at bounding box center [1340, 353] width 348 height 33
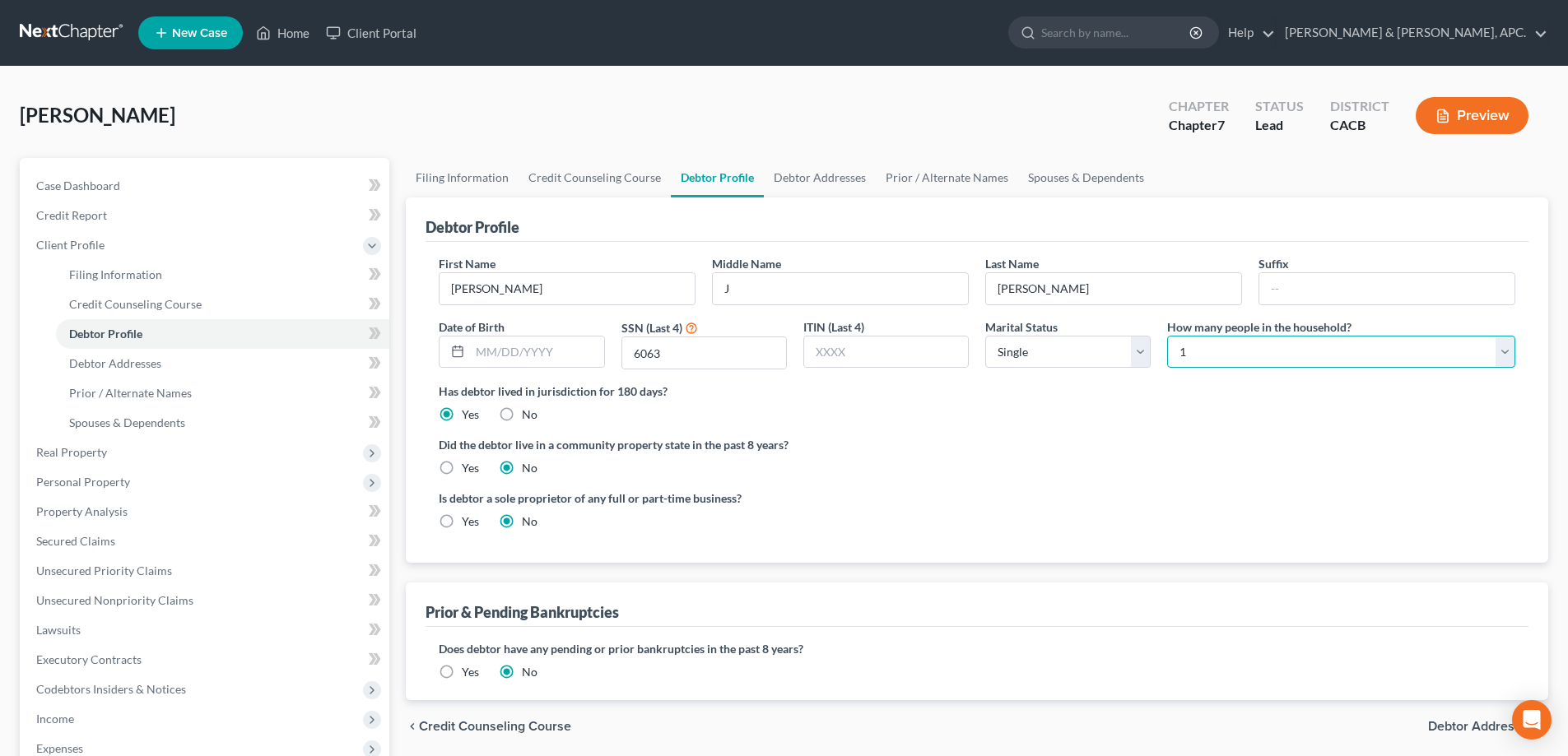
select select "1"
click at [1166, 336] on select "Select 1 2 3 4 5 6 7 8 9 10 11 12 13 14 15 16 17 18 19 20" at bounding box center [1340, 353] width 348 height 33
click at [1479, 727] on span "Debtor Addresses" at bounding box center [1480, 726] width 106 height 13
select select "0"
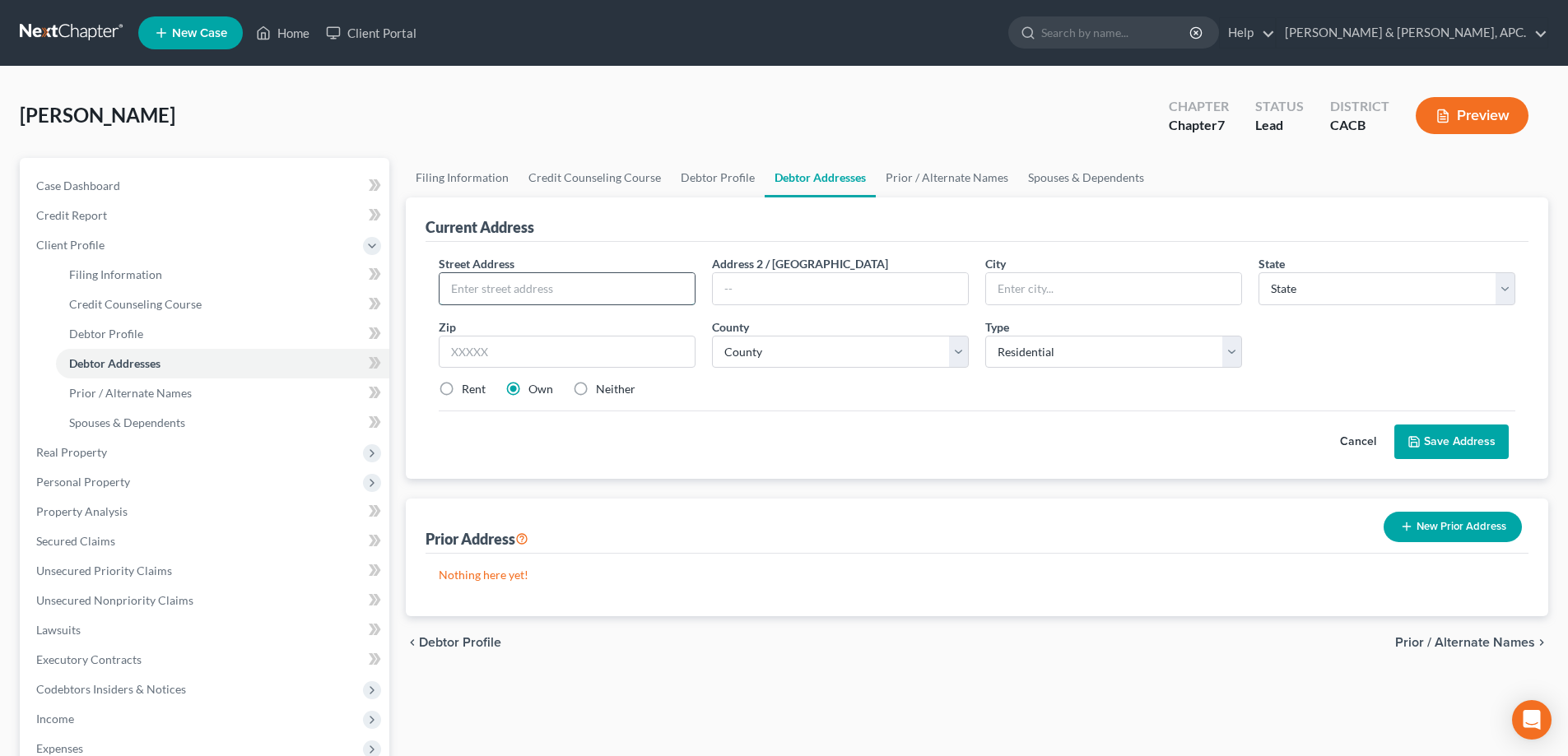
click at [567, 291] on input "text" at bounding box center [567, 289] width 255 height 31
type input "[STREET_ADDRESS][PERSON_NAME]"
type input "Apt No 296"
type input "La Habra"
select select "4"
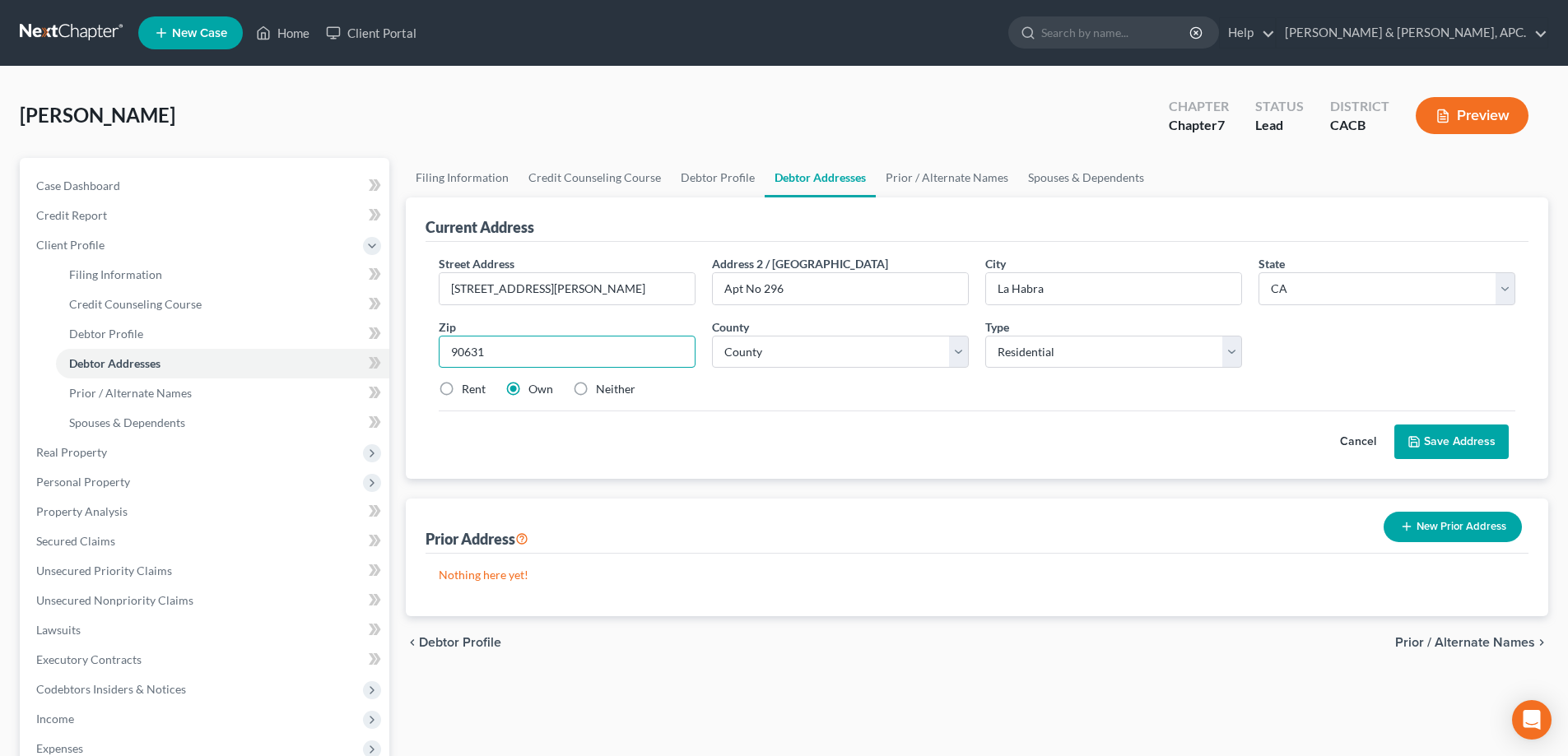
type input "90631"
click at [780, 350] on select "County [GEOGRAPHIC_DATA] [GEOGRAPHIC_DATA] [GEOGRAPHIC_DATA] [GEOGRAPHIC_DATA] …" at bounding box center [840, 353] width 257 height 33
select select "29"
click at [712, 336] on select "County [GEOGRAPHIC_DATA] [GEOGRAPHIC_DATA] [GEOGRAPHIC_DATA] [GEOGRAPHIC_DATA] …" at bounding box center [840, 353] width 257 height 33
click at [1229, 354] on select "Select Residential Mailing Rental Business" at bounding box center [1113, 353] width 257 height 33
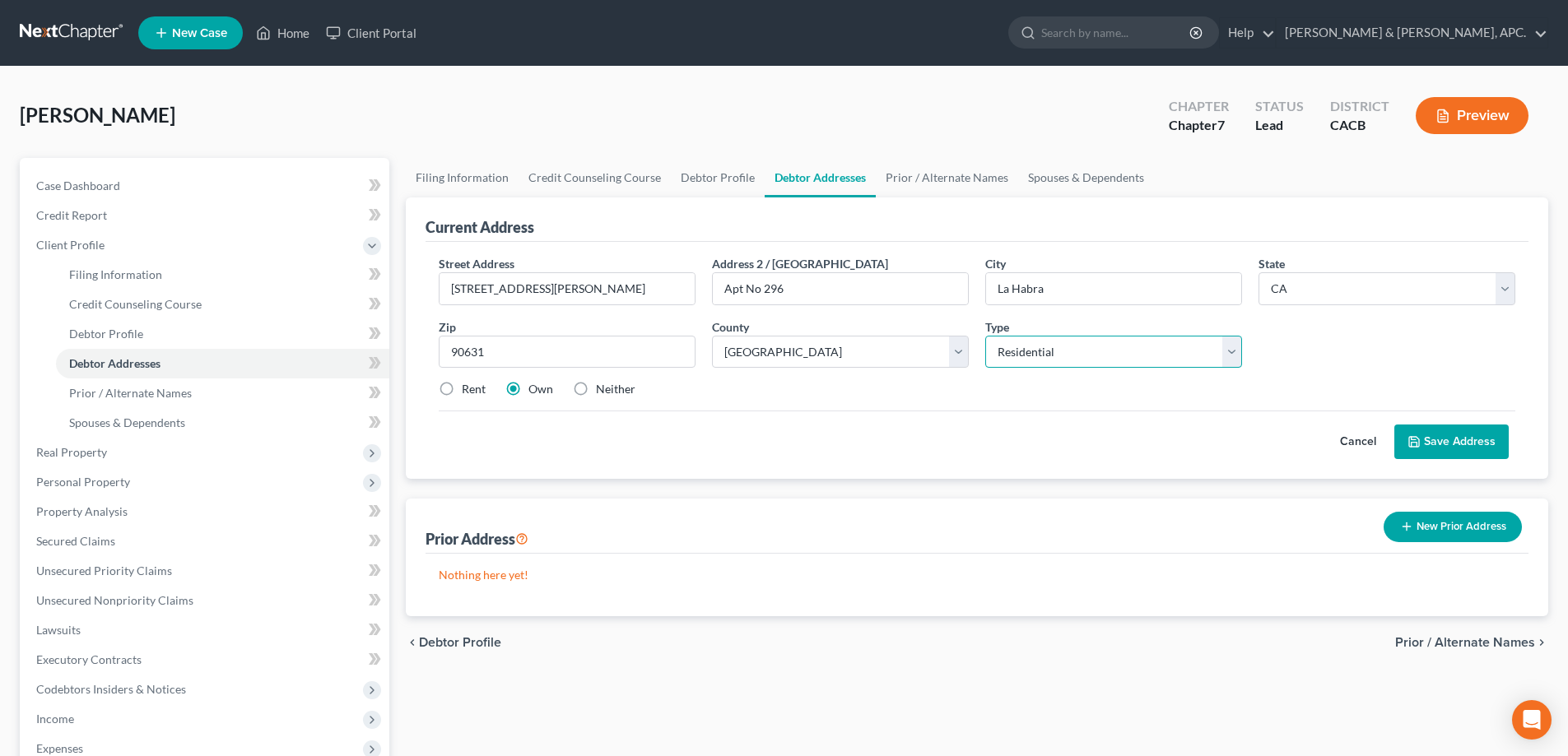
select select "2"
click at [985, 336] on select "Select Residential Mailing Rental Business" at bounding box center [1113, 353] width 257 height 33
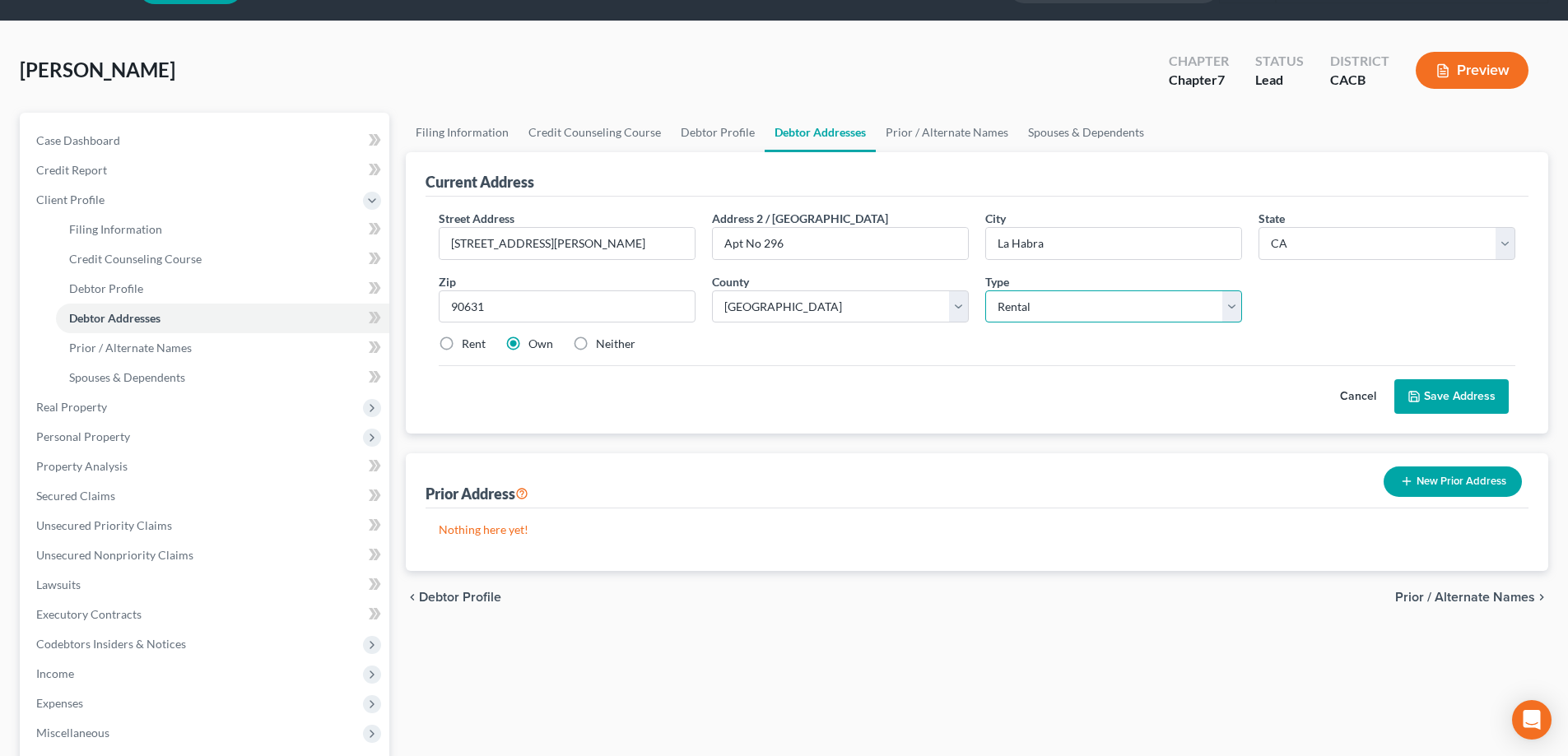
scroll to position [82, 0]
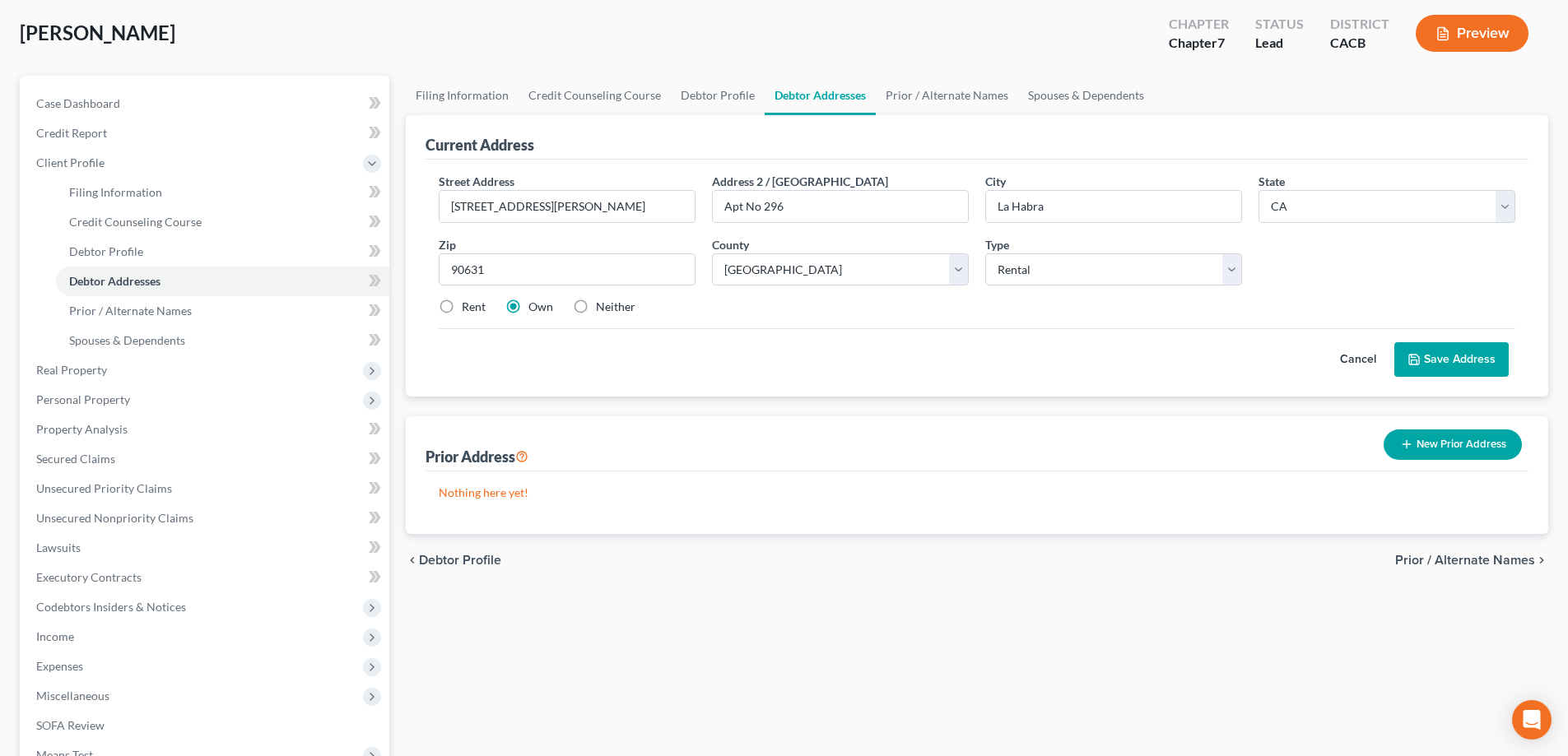
click at [1479, 558] on span "Prior / Alternate Names" at bounding box center [1464, 560] width 140 height 13
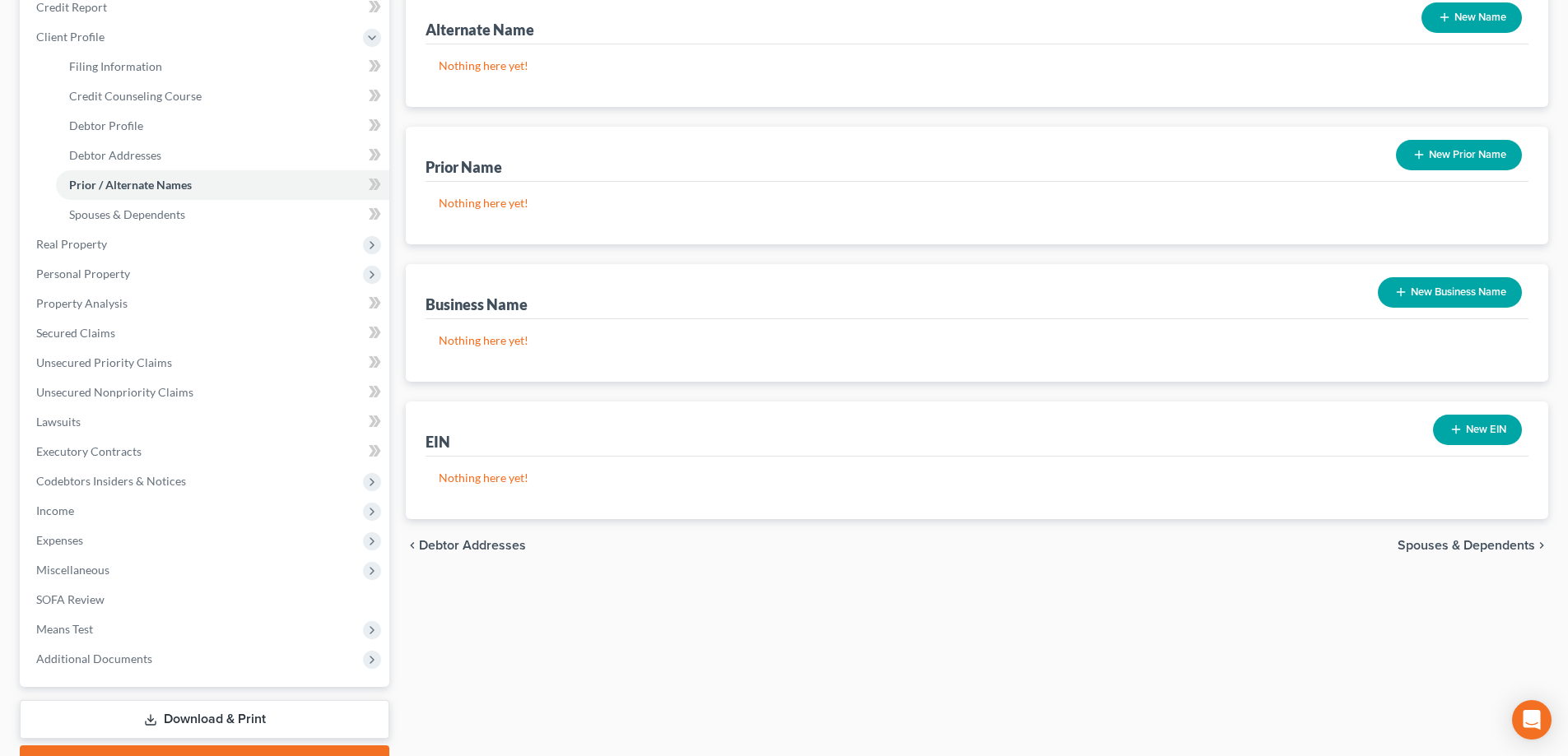
scroll to position [247, 0]
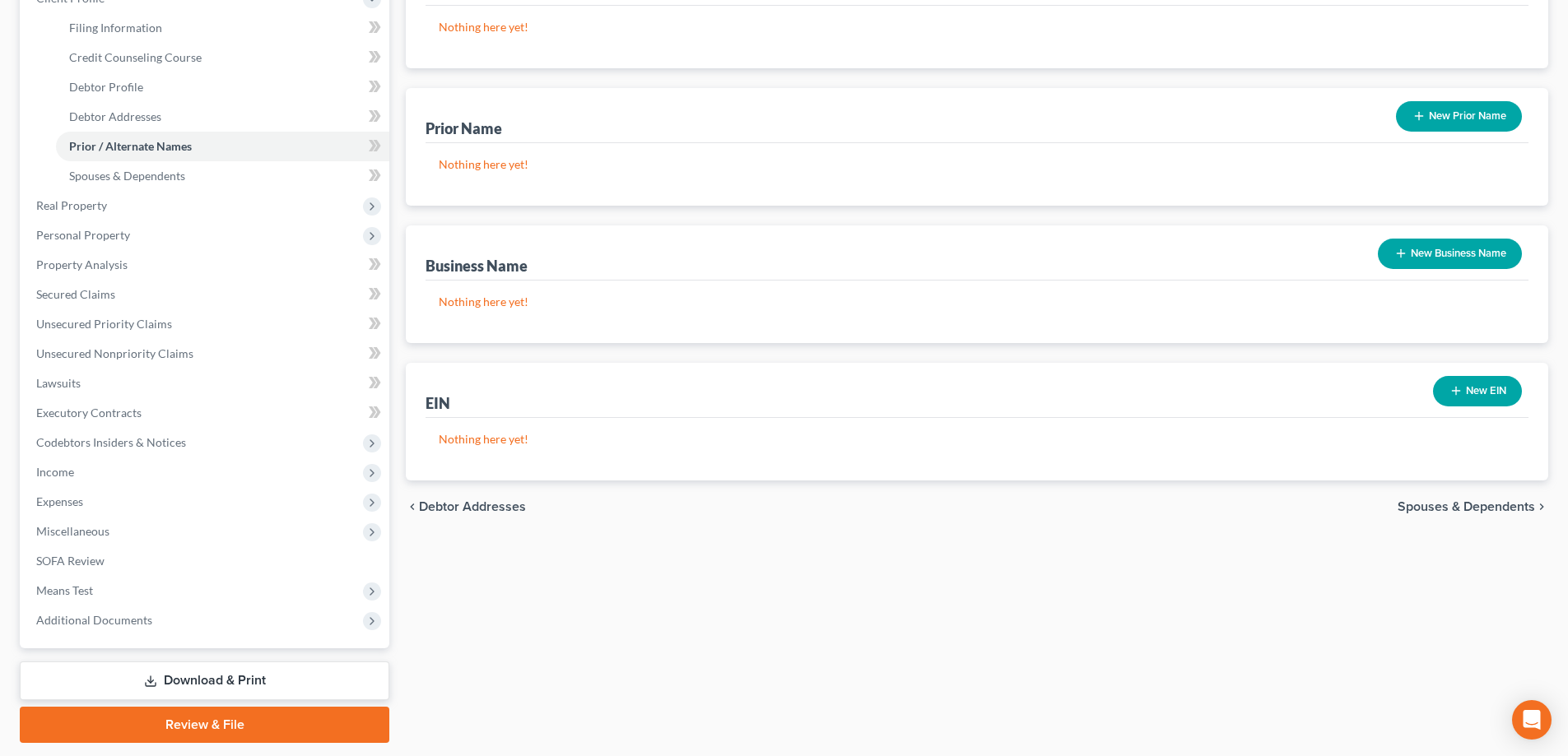
click at [1461, 503] on span "Spouses & Dependents" at bounding box center [1465, 506] width 138 height 13
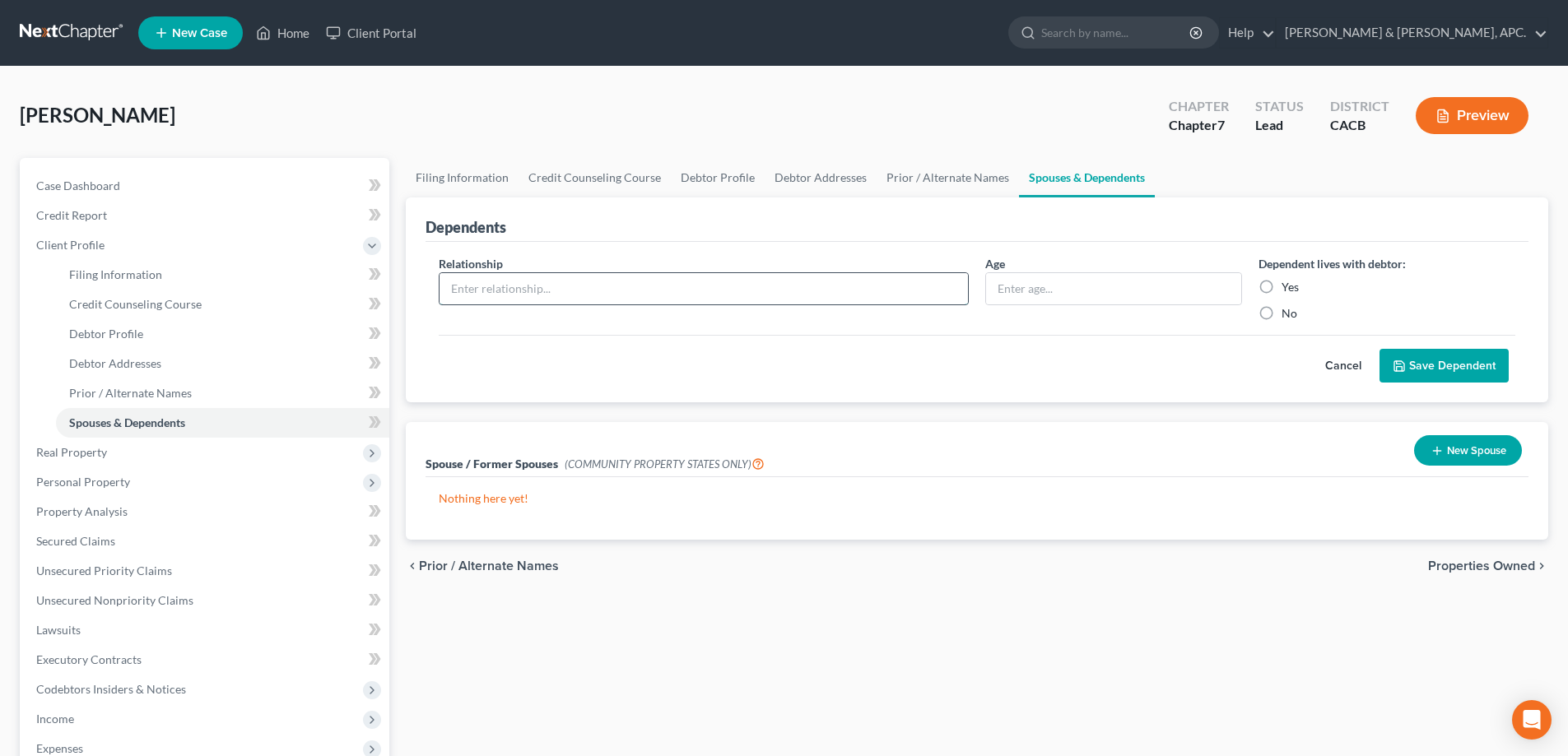
click at [502, 287] on input "text" at bounding box center [703, 289] width 529 height 31
type input "Daughter"
type input "35"
click at [1281, 291] on label "Yes" at bounding box center [1290, 287] width 18 height 17
click at [1288, 289] on input "Yes" at bounding box center [1293, 284] width 11 height 11
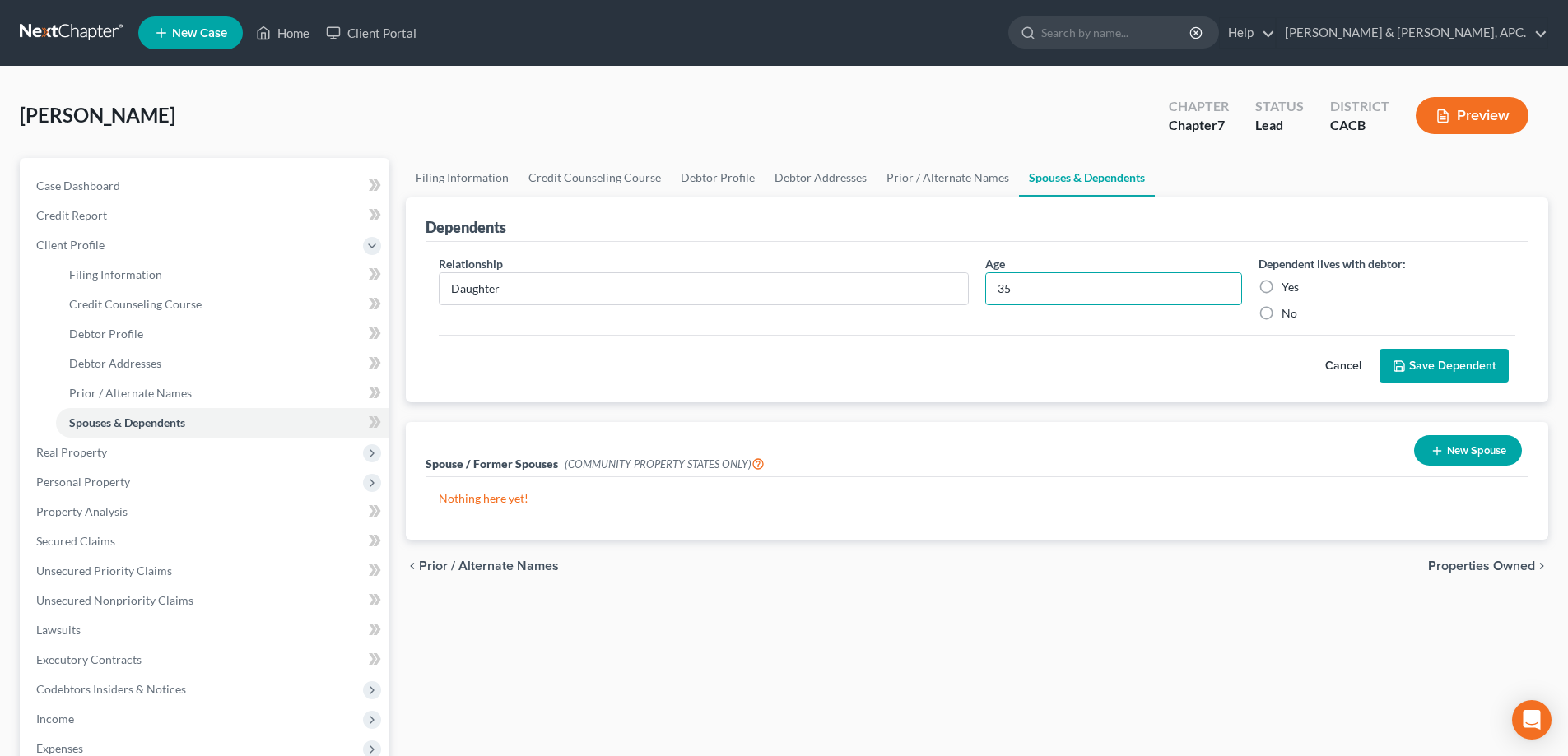
radio input "true"
click at [1419, 366] on button "Save Dependent" at bounding box center [1444, 365] width 129 height 34
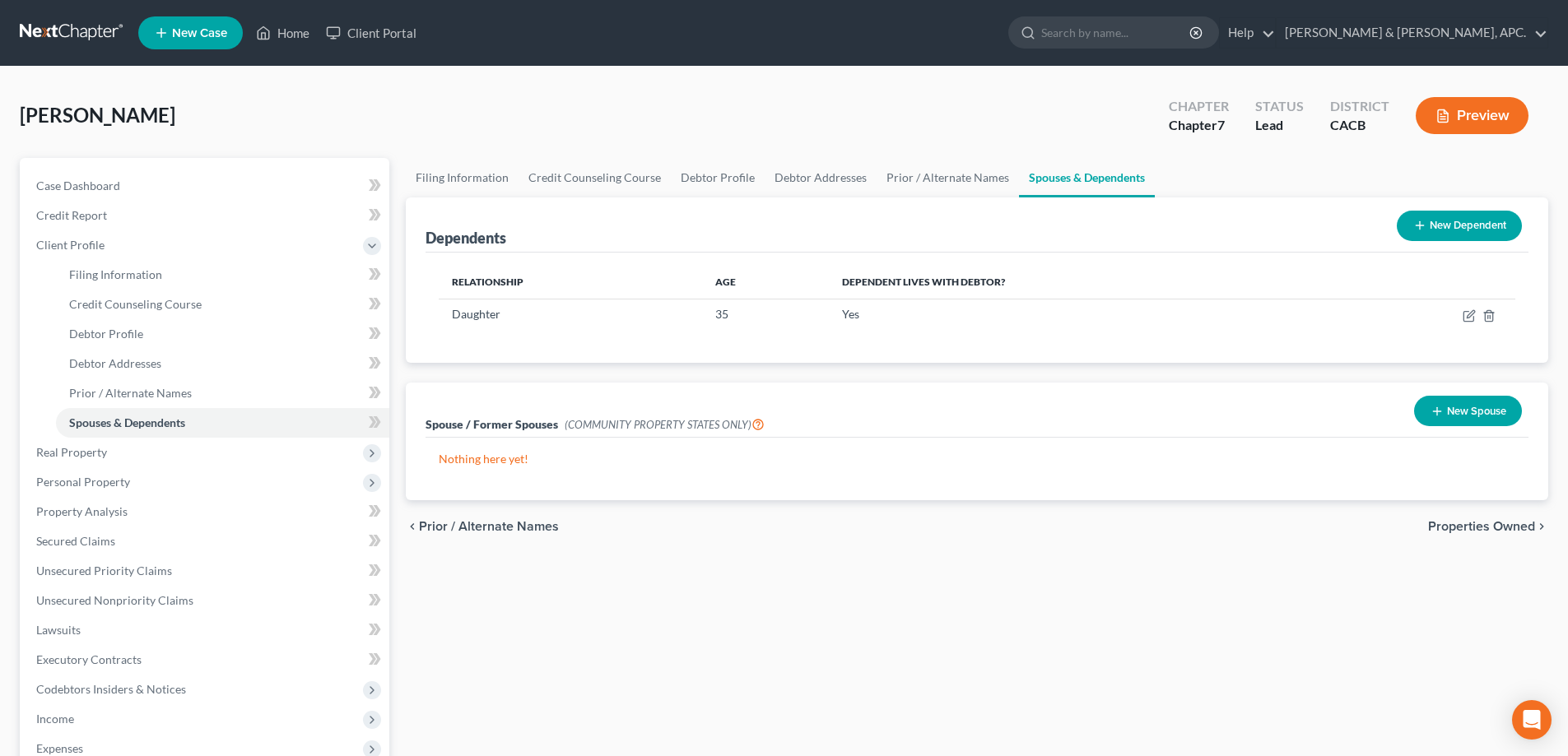
click at [1489, 522] on span "Properties Owned" at bounding box center [1480, 525] width 106 height 13
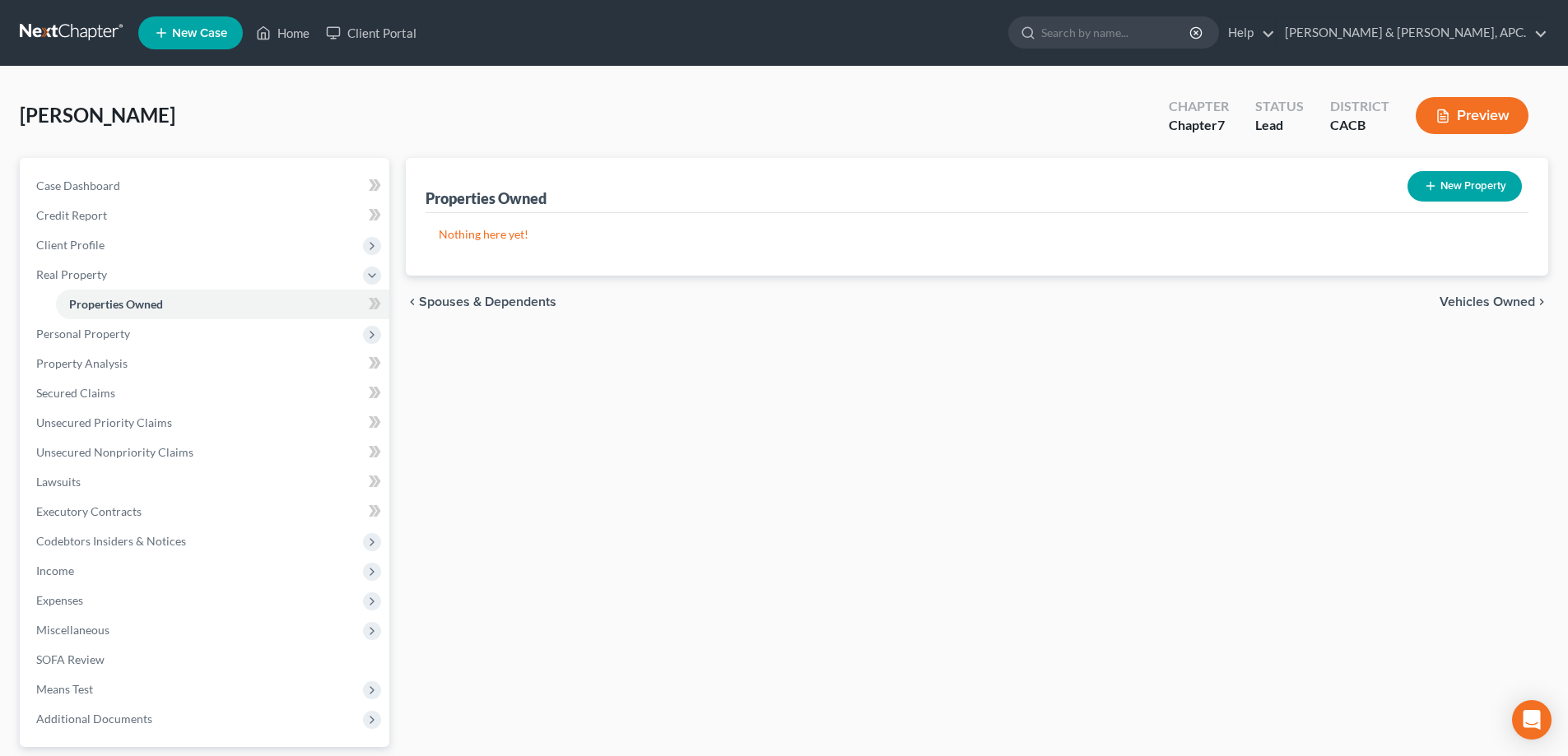
click at [1475, 184] on button "New Property" at bounding box center [1463, 186] width 114 height 30
select select "0"
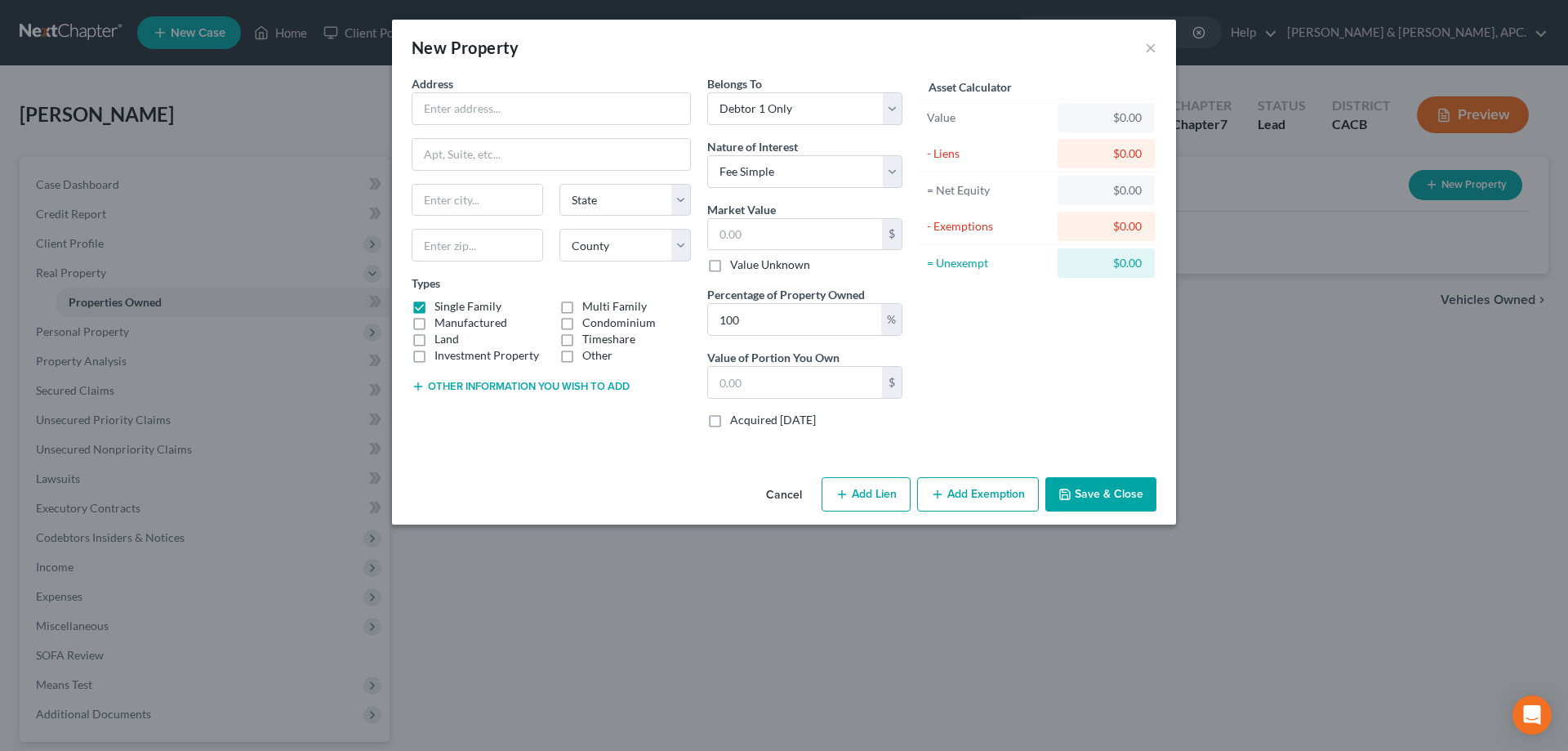
click at [1076, 496] on button "Save & Close" at bounding box center [1101, 494] width 112 height 34
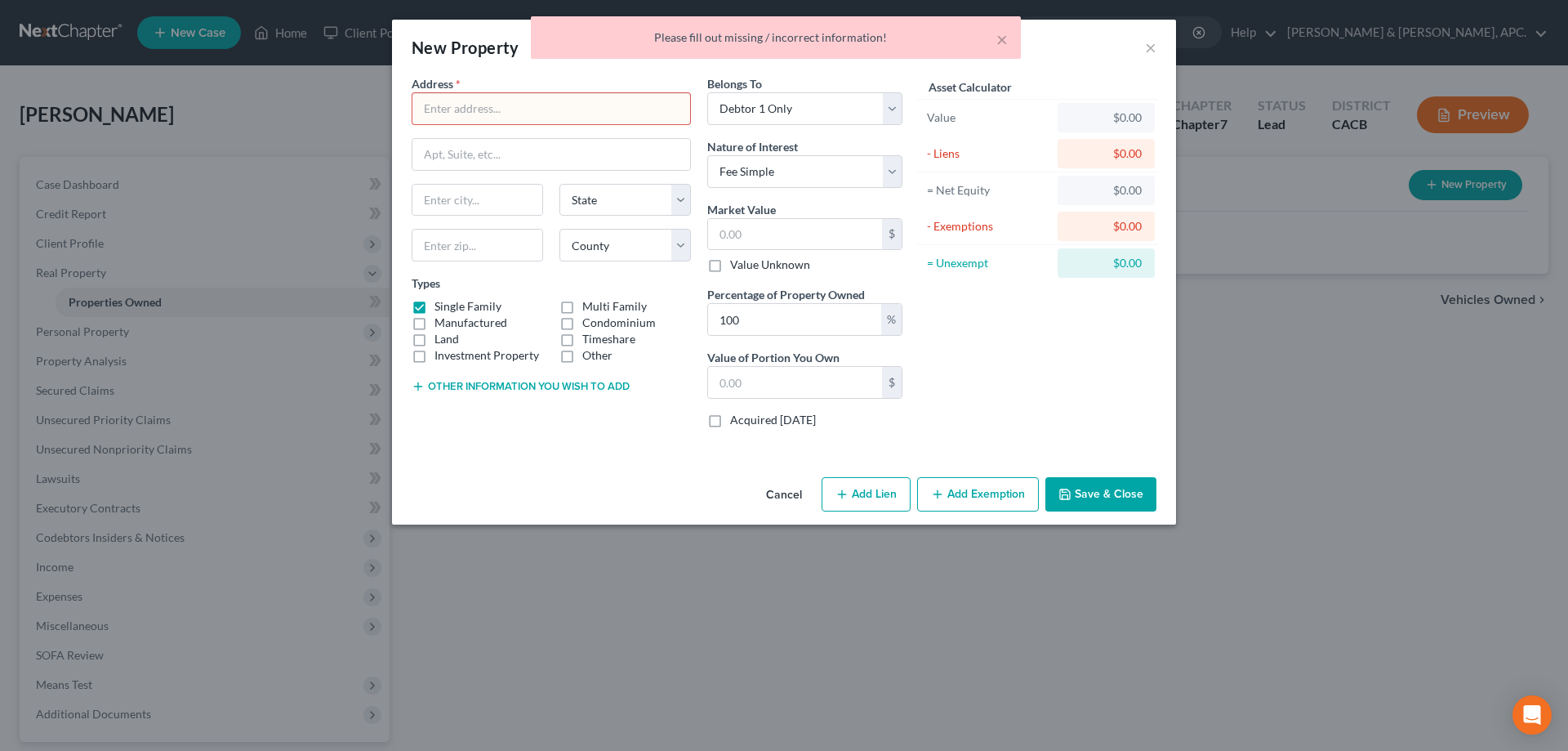
click at [792, 490] on button "Cancel" at bounding box center [784, 496] width 62 height 33
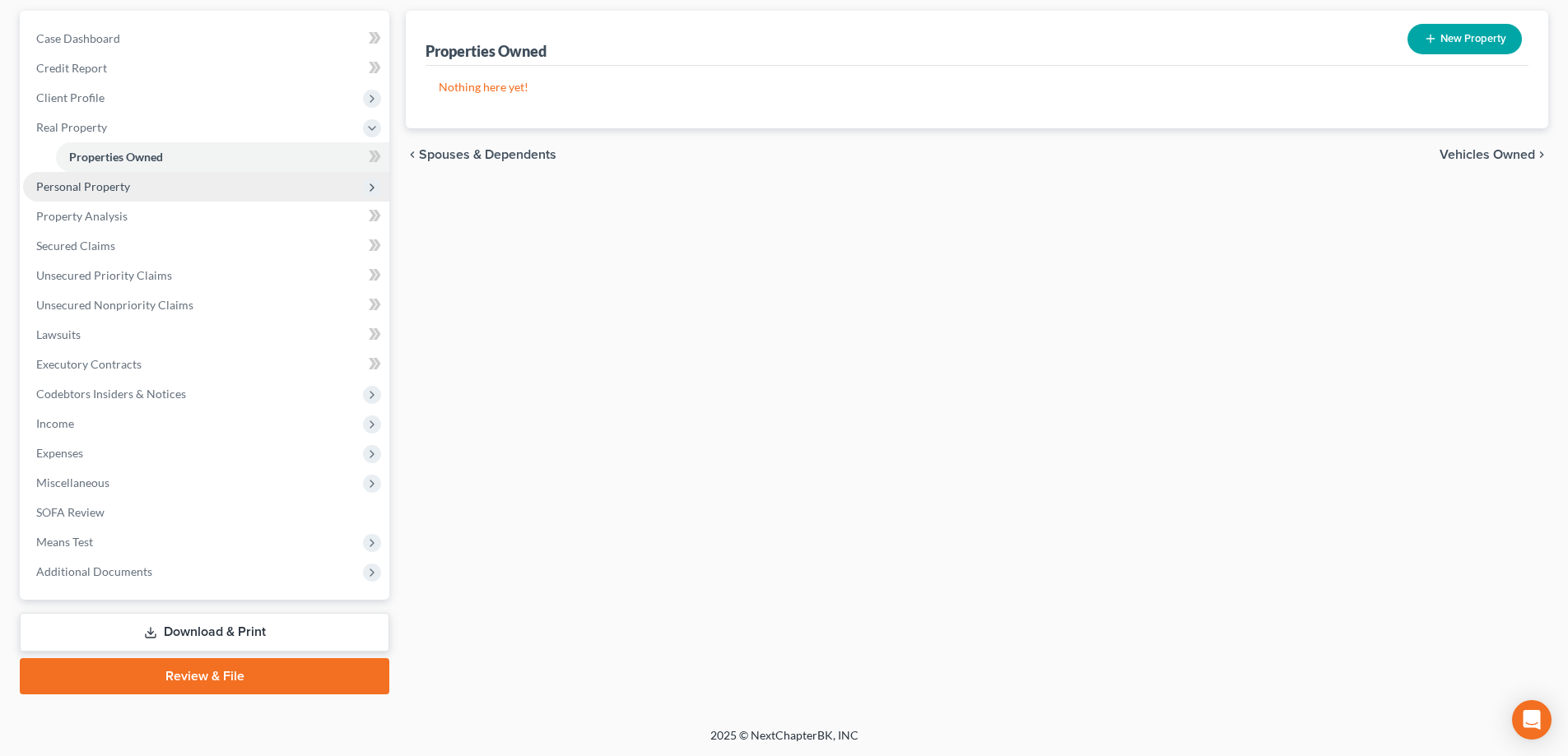
scroll to position [148, 0]
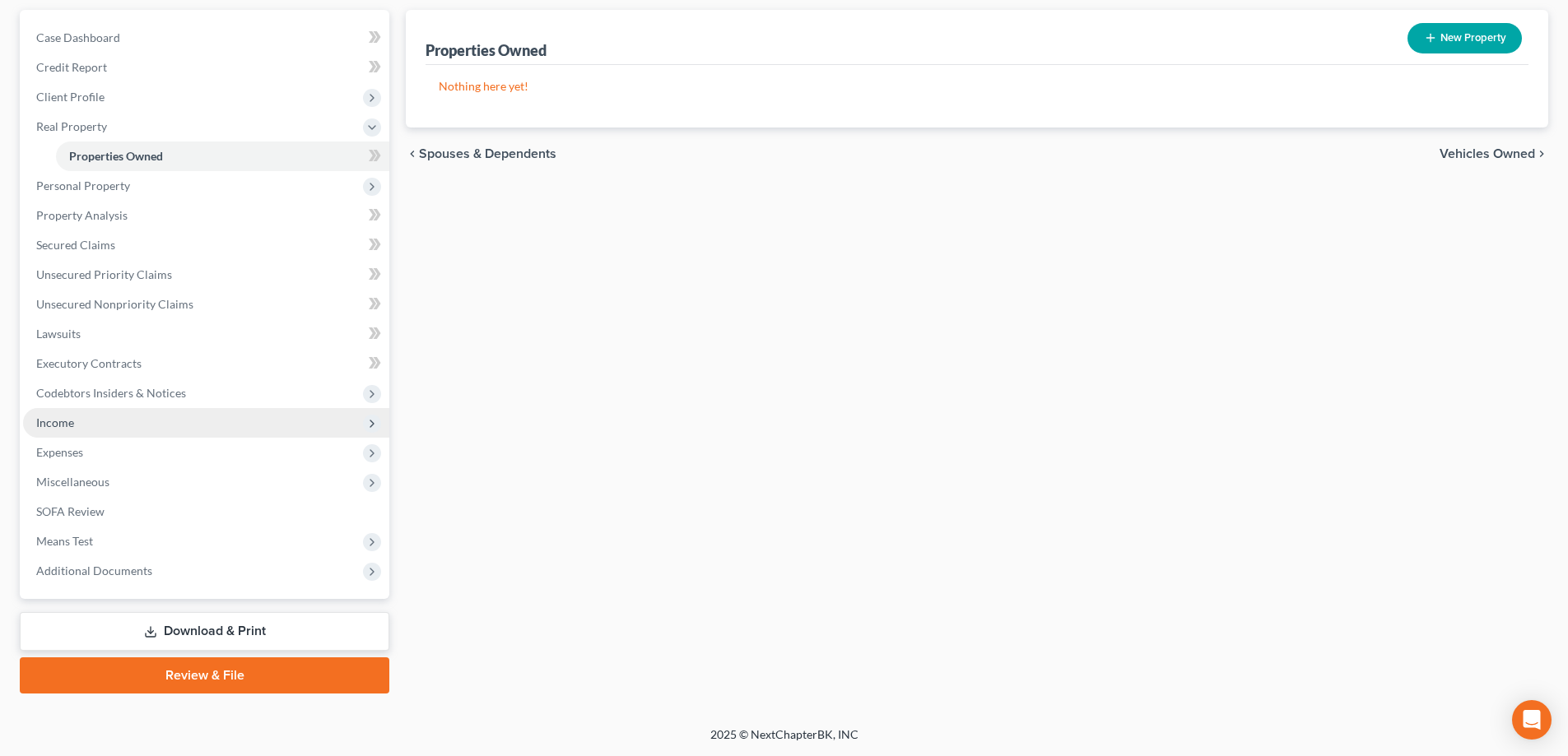
click at [158, 416] on span "Income" at bounding box center [206, 423] width 366 height 29
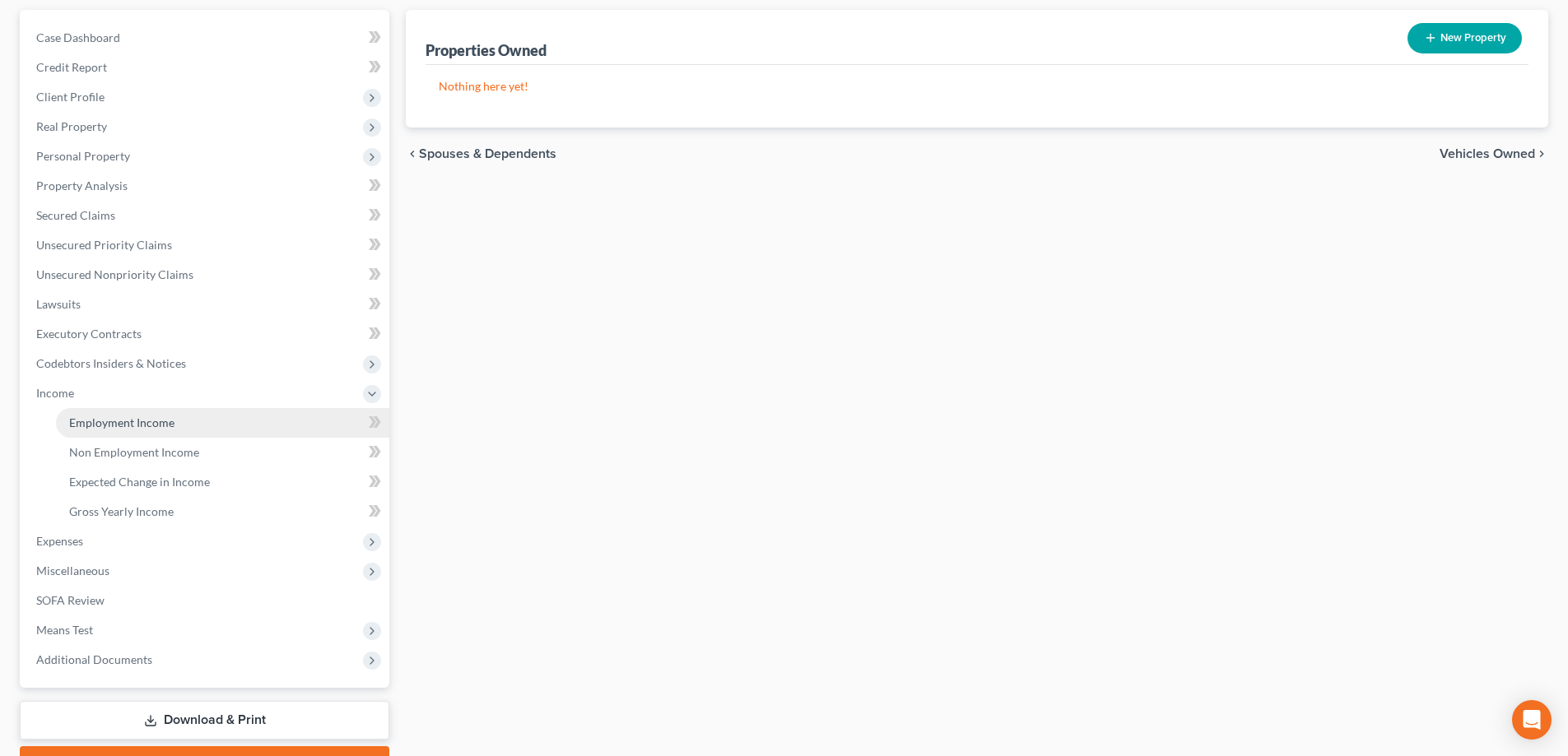
click at [158, 425] on span "Employment Income" at bounding box center [122, 422] width 106 height 14
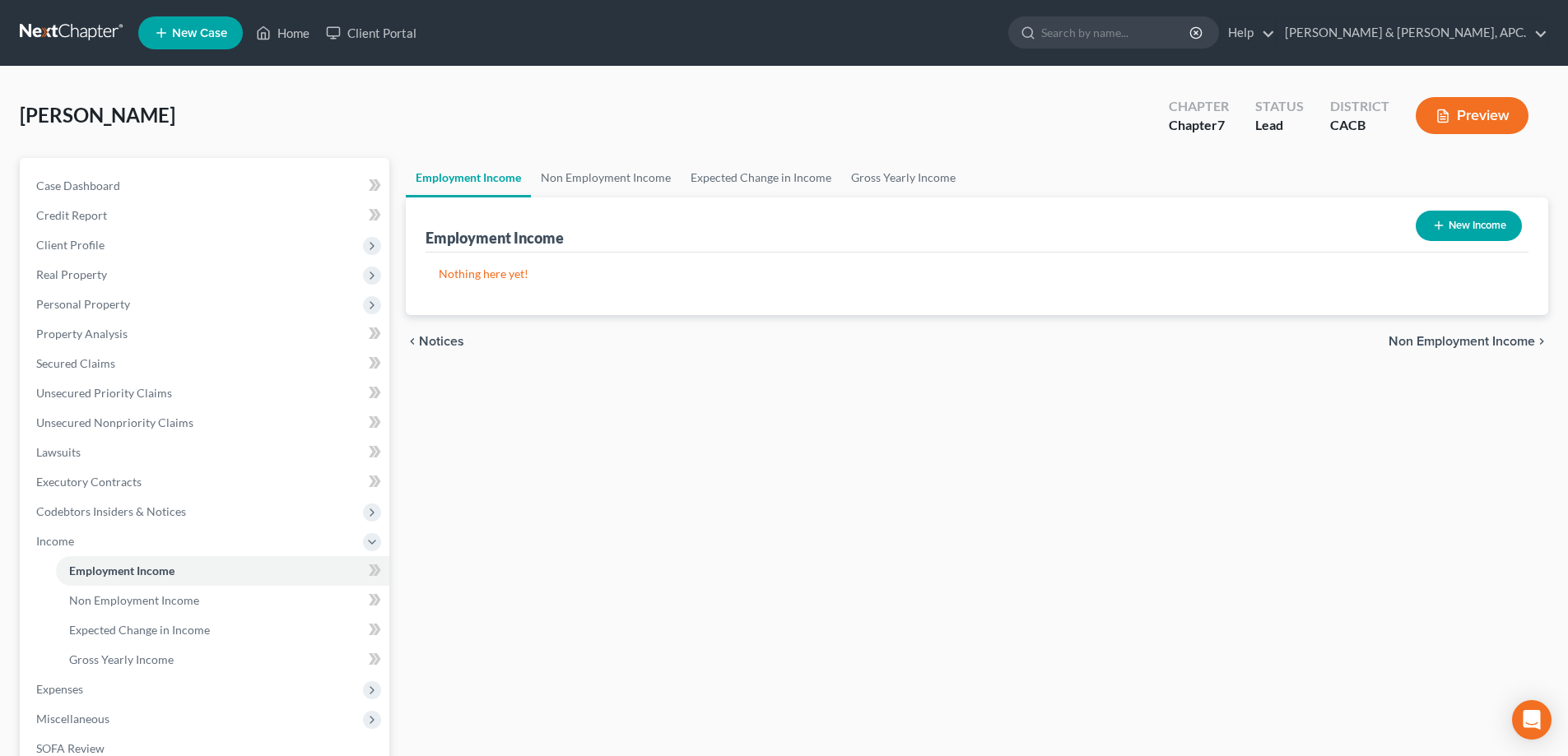
click at [1468, 232] on button "New Income" at bounding box center [1468, 226] width 106 height 30
select select "0"
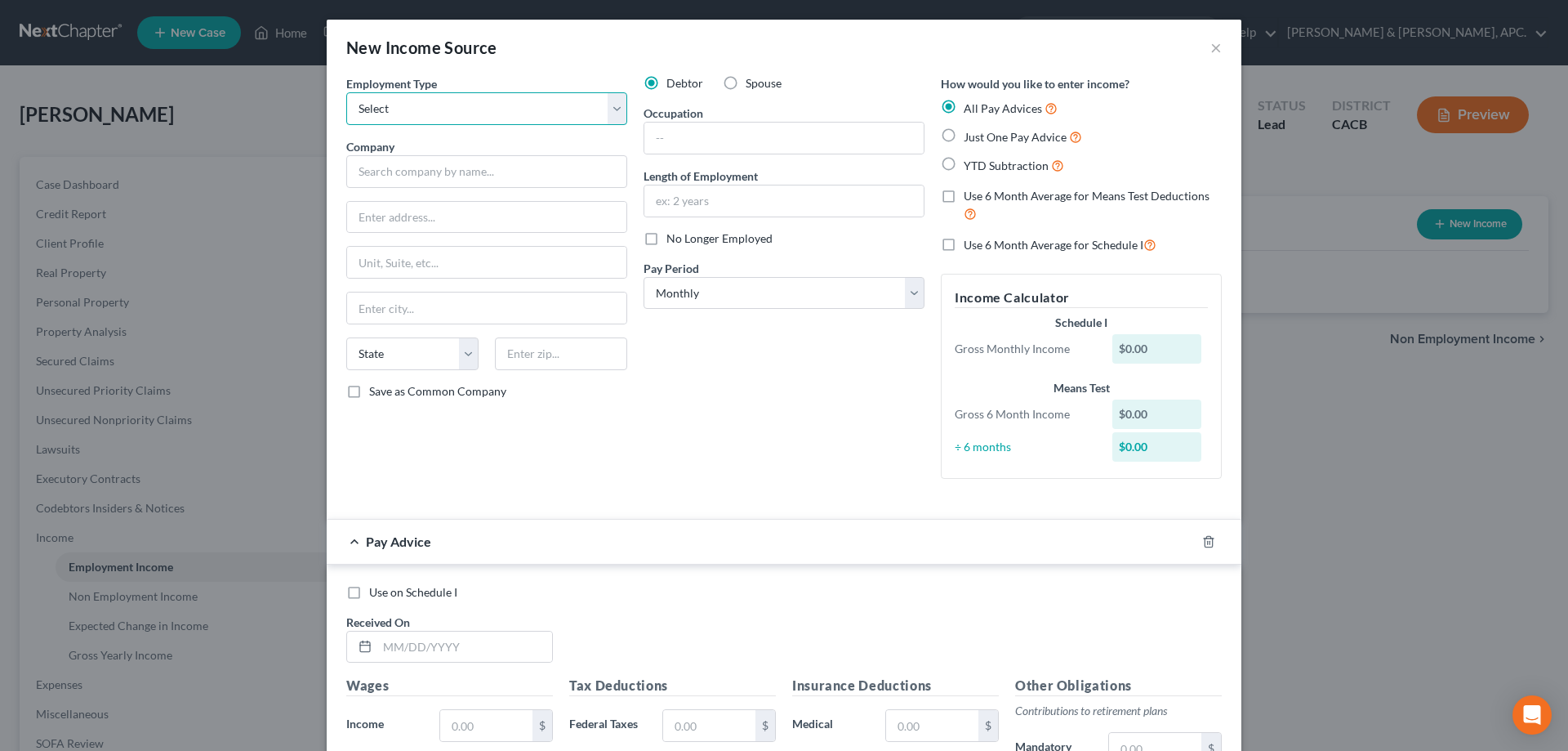
click at [450, 107] on select "Select Full or [DEMOGRAPHIC_DATA] Employment Self Employment" at bounding box center [487, 109] width 281 height 33
select select "0"
click at [346, 92] on select "Select Full or [DEMOGRAPHIC_DATA] Employment Self Employment" at bounding box center [487, 109] width 281 height 33
click at [485, 108] on select "Select Full or [DEMOGRAPHIC_DATA] Employment Self Employment" at bounding box center [487, 109] width 281 height 33
click at [346, 92] on select "Select Full or [DEMOGRAPHIC_DATA] Employment Self Employment" at bounding box center [487, 109] width 281 height 33
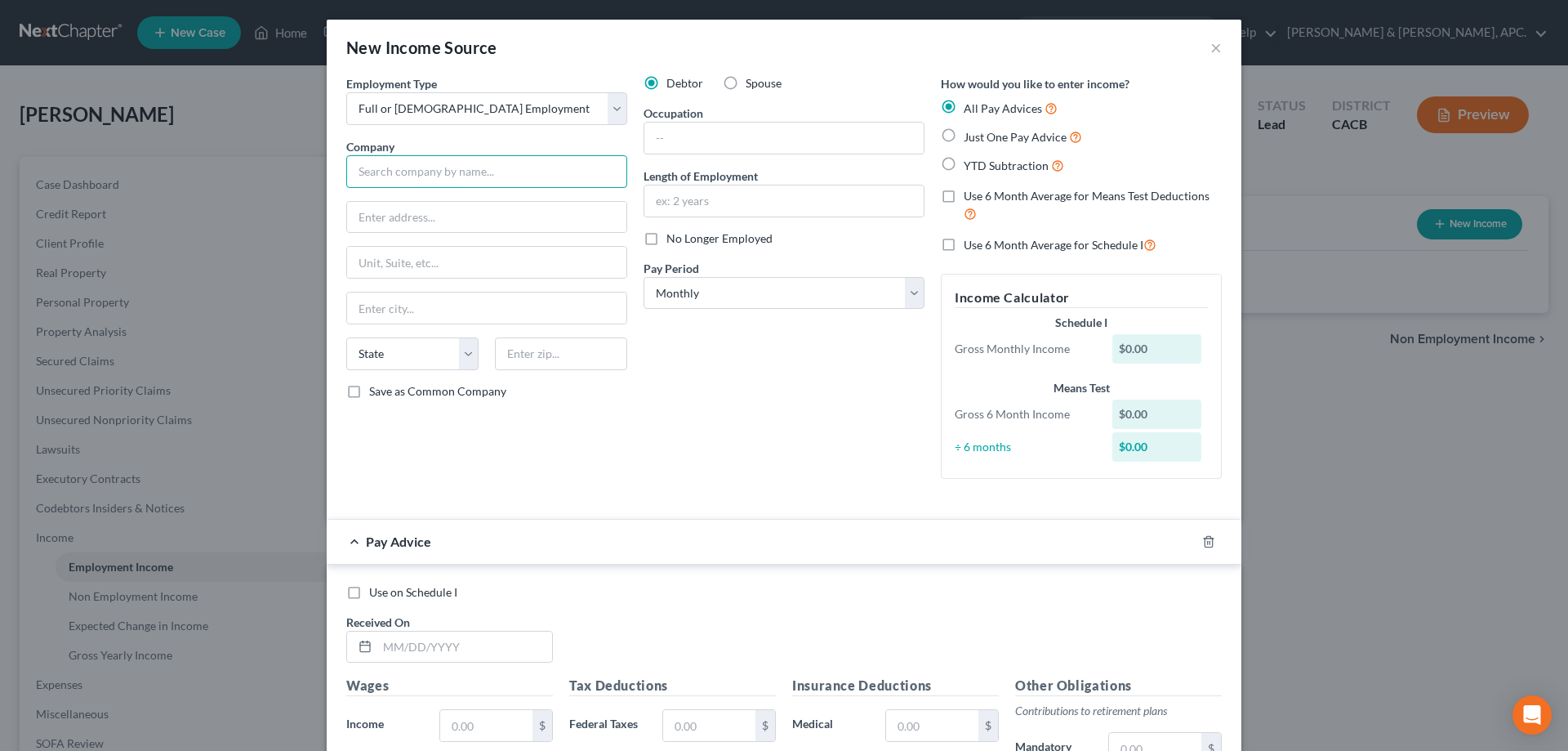
click at [465, 169] on input "text" at bounding box center [487, 172] width 281 height 33
type input "SSR Motorsports"
type input "[STREET_ADDRESS][PERSON_NAME]"
type input "[GEOGRAPHIC_DATA]"
select select "4"
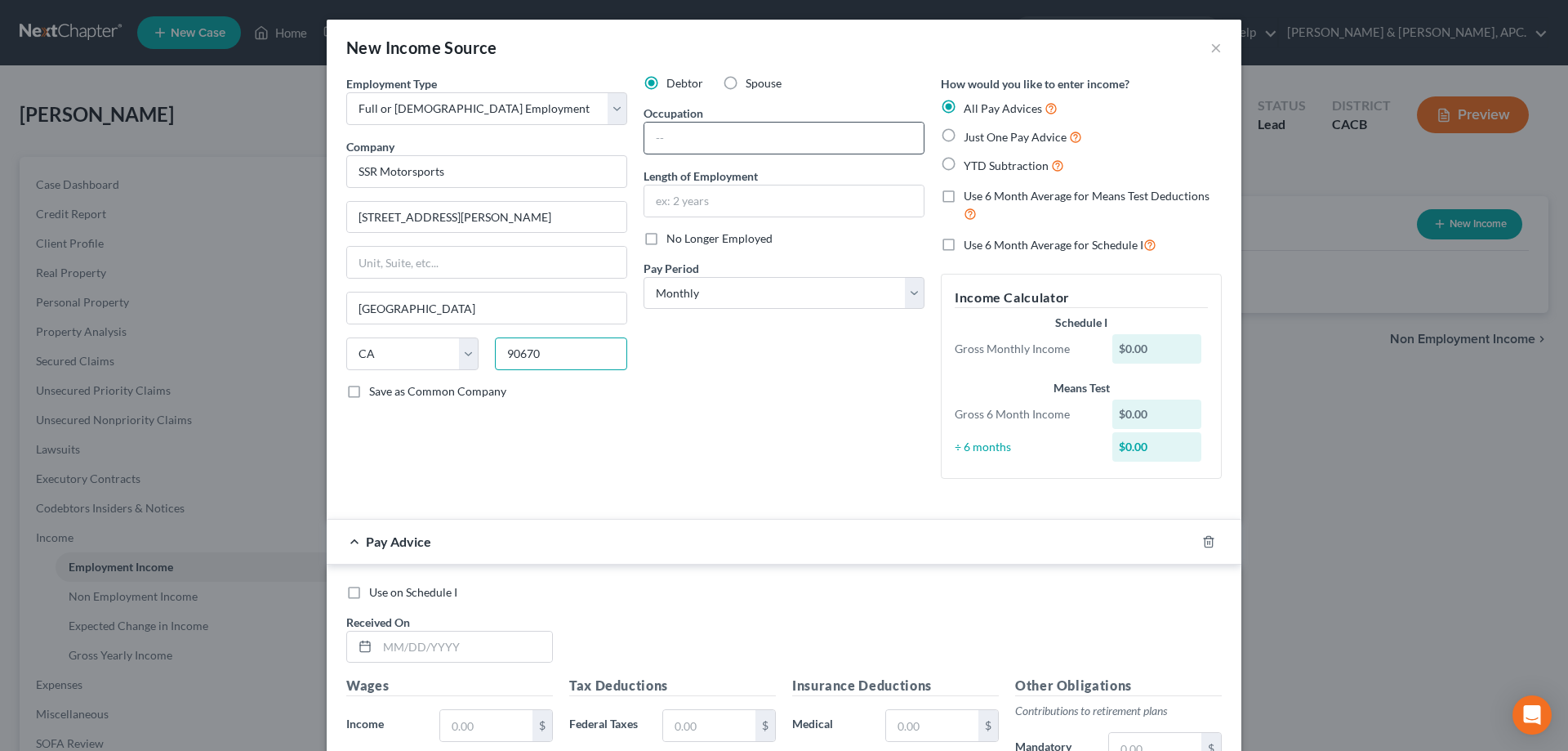
type input "90670"
click at [690, 144] on input "text" at bounding box center [784, 138] width 279 height 31
type input "Analyst"
type input "4 years 3 months"
click at [912, 293] on select "Select Monthly Twice Monthly Every Other Week Weekly" at bounding box center [784, 294] width 281 height 33
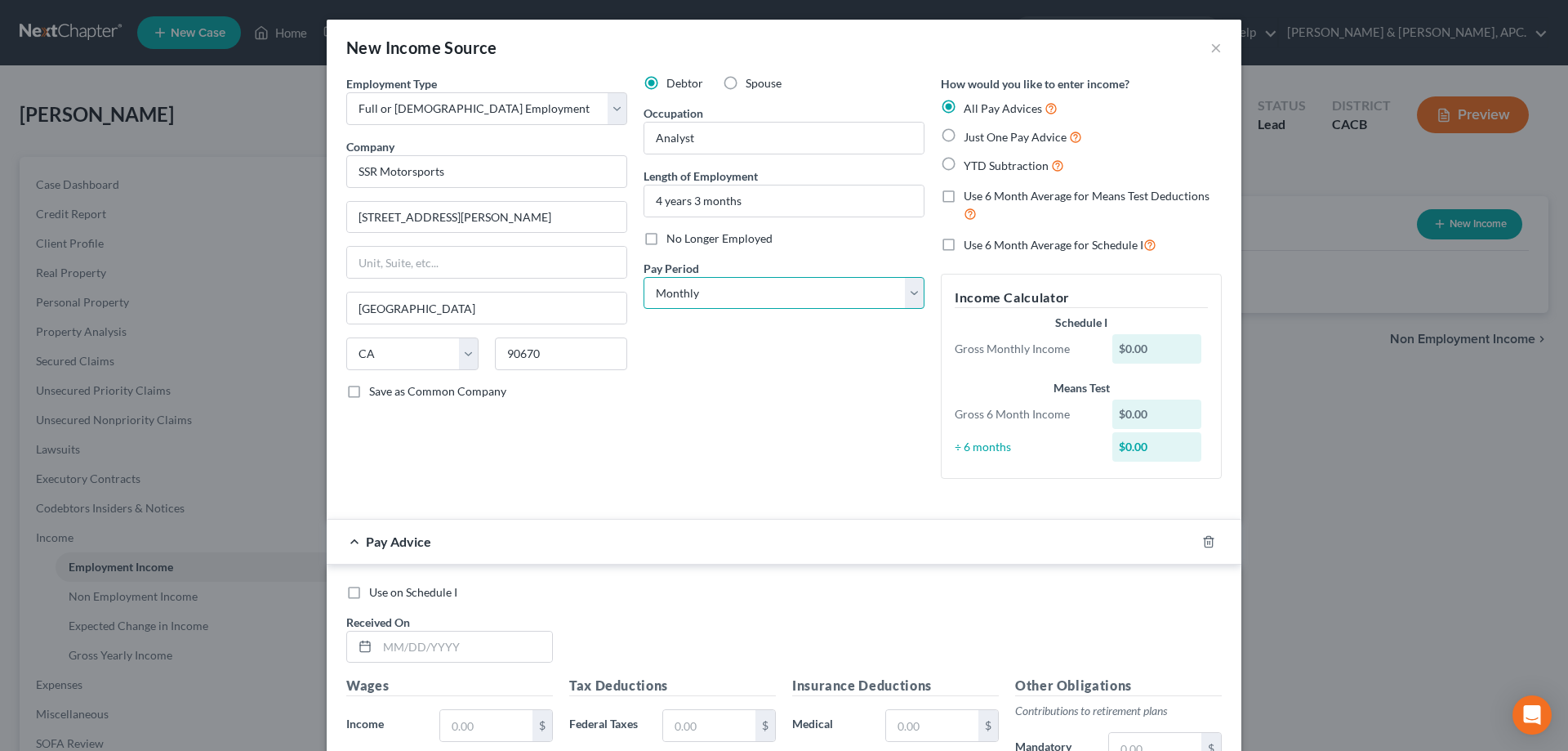
select select "1"
click at [644, 278] on select "Select Monthly Twice Monthly Every Other Week Weekly" at bounding box center [784, 294] width 281 height 33
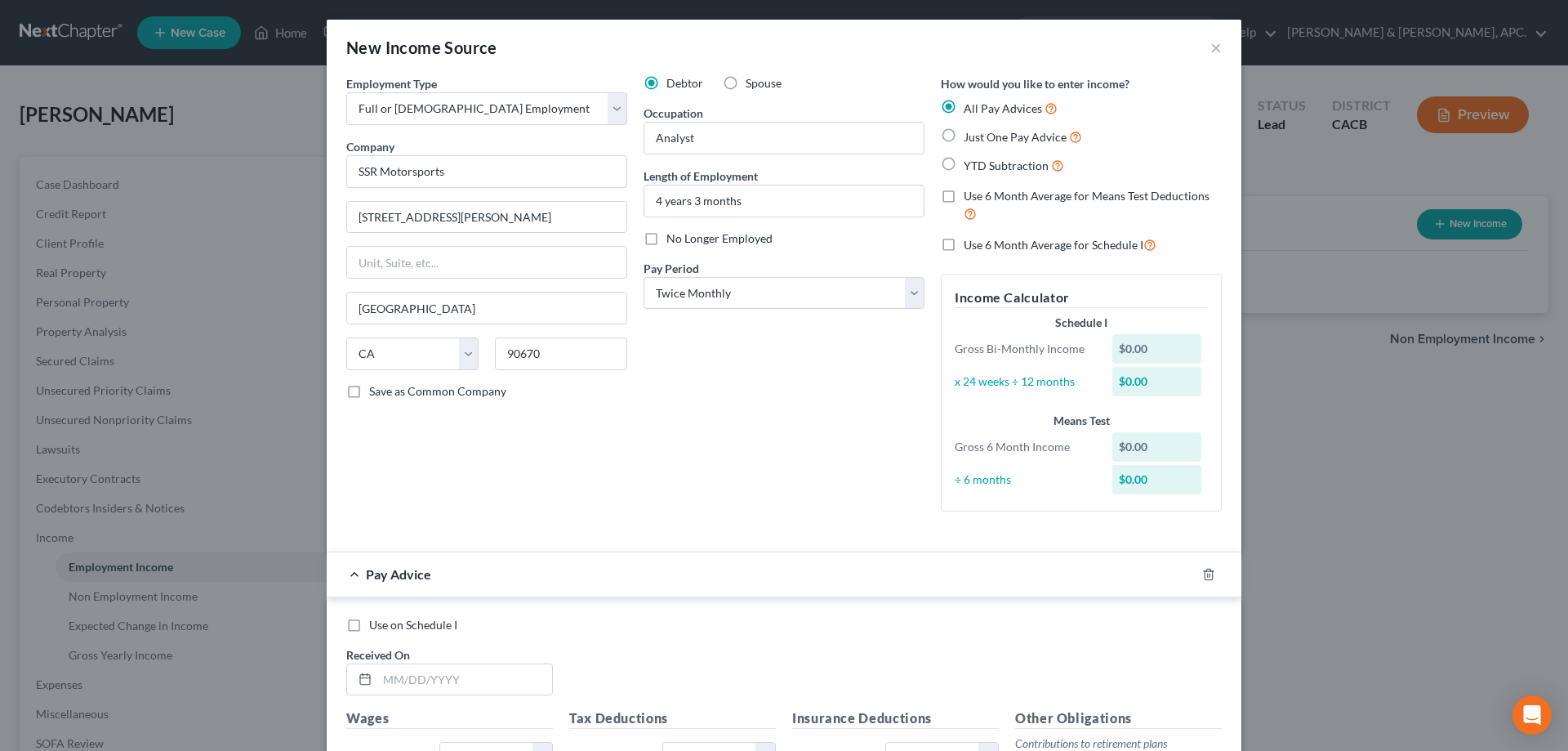
click at [1011, 132] on span "Just One Pay Advice" at bounding box center [1015, 137] width 103 height 14
click at [981, 132] on input "Just One Pay Advice" at bounding box center [976, 132] width 11 height 11
radio input "true"
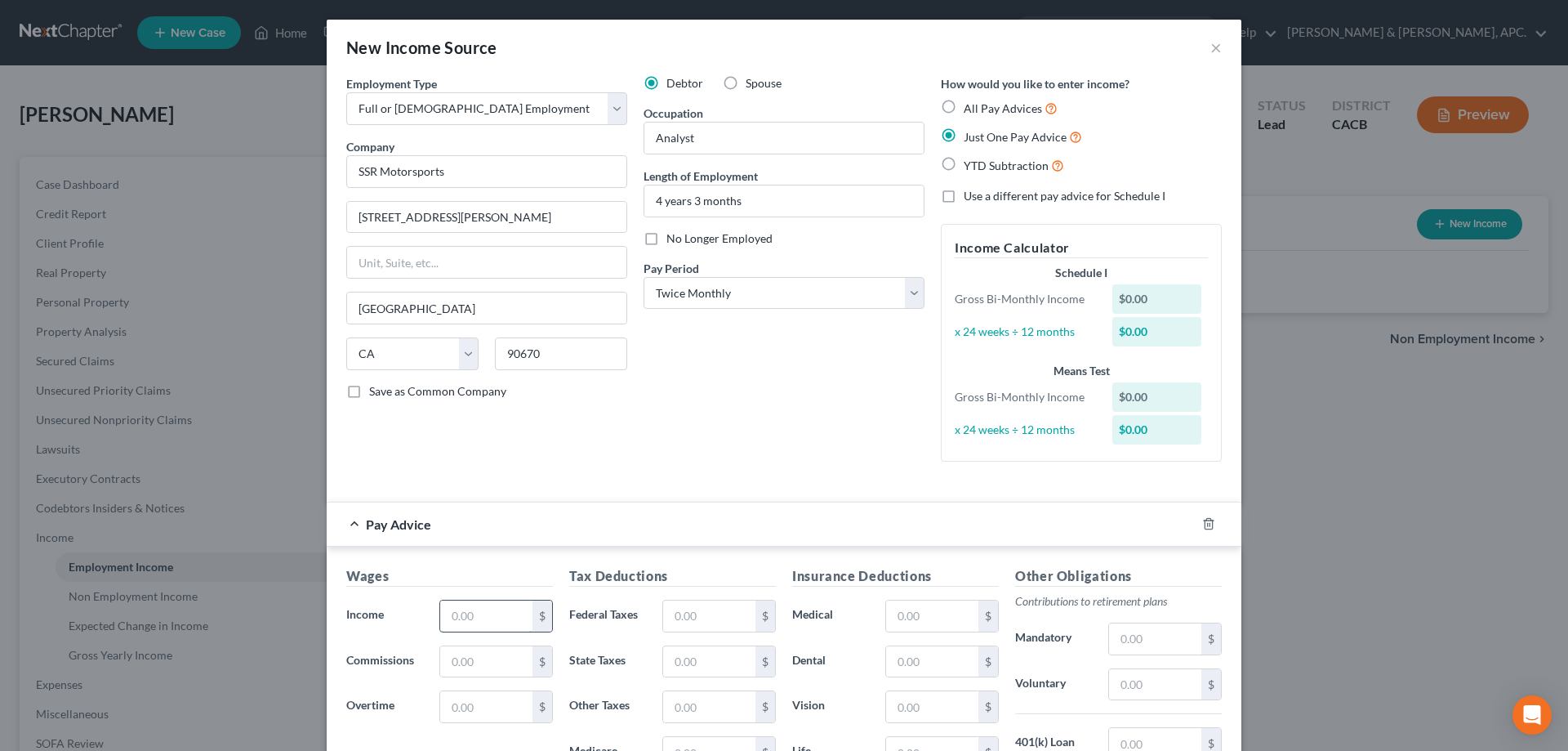
click at [464, 623] on input "text" at bounding box center [486, 616] width 92 height 31
click at [448, 170] on input "SSR Motorsports" at bounding box center [487, 172] width 281 height 33
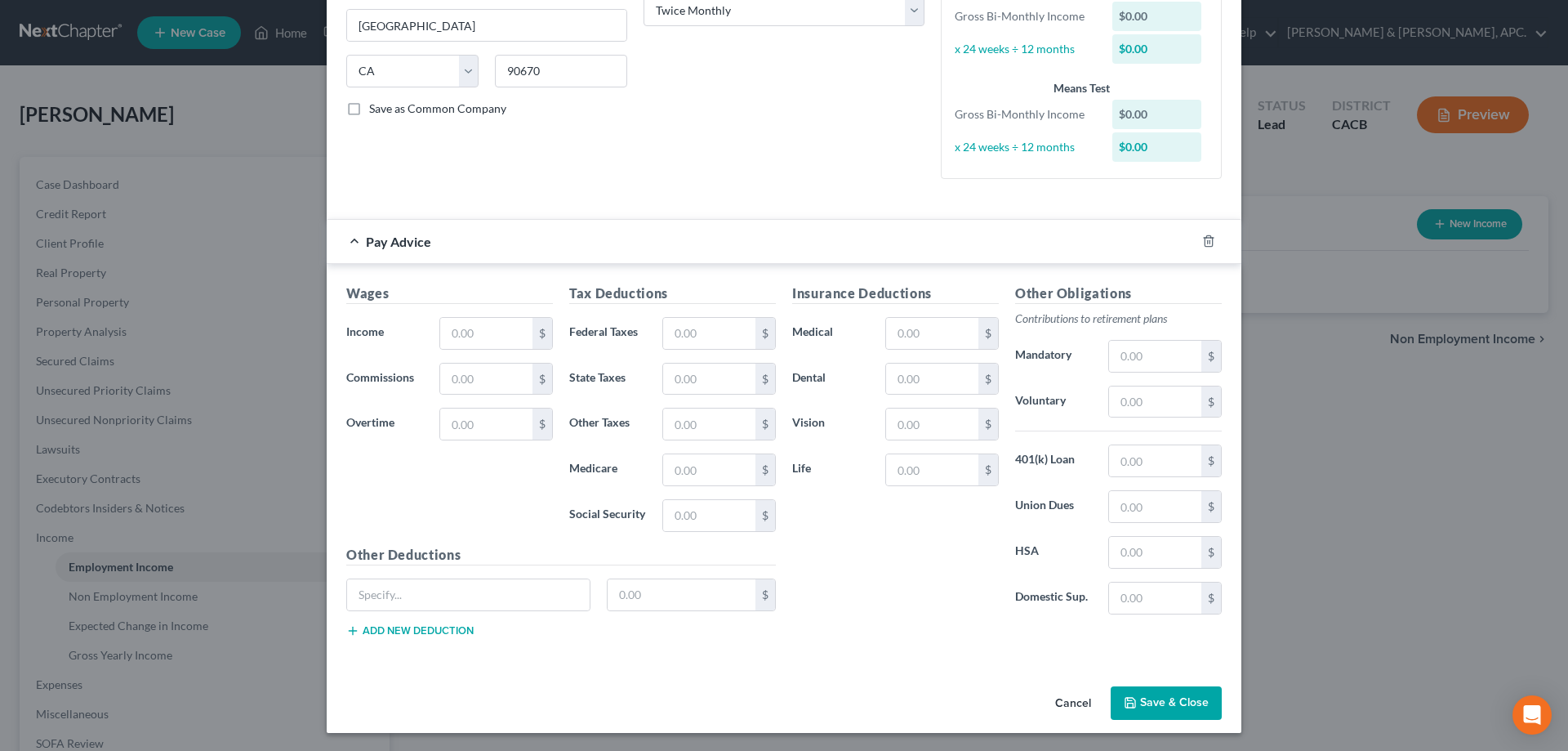
scroll to position [284, 0]
type input "SSR Motorsports (Value Group Enterprises)"
click at [477, 330] on input "text" at bounding box center [486, 332] width 92 height 31
type input "5,313.00"
click at [887, 327] on input "text" at bounding box center [932, 332] width 92 height 31
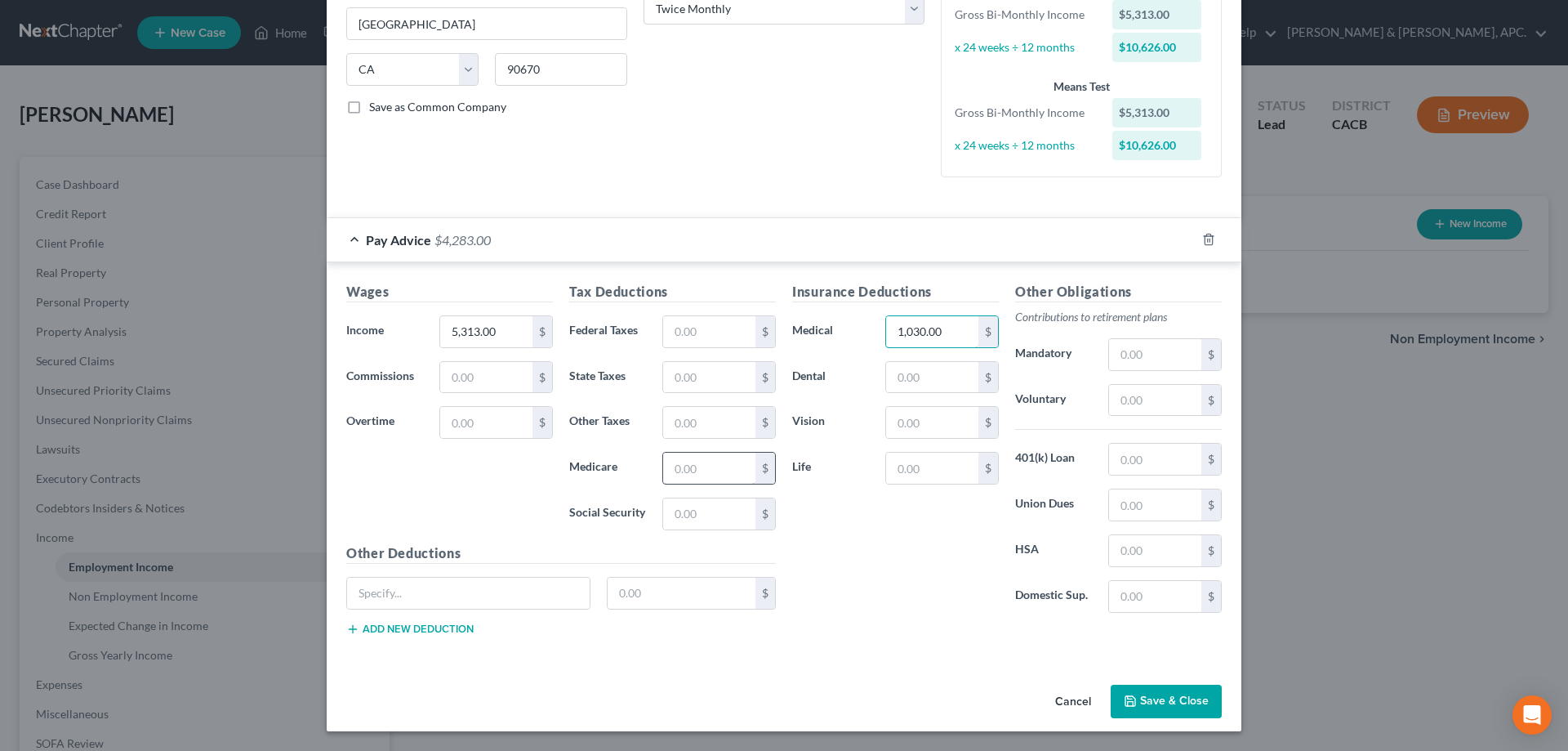
type input "1,030.00"
click at [707, 461] on input "text" at bounding box center [709, 469] width 92 height 31
type input "1"
type input "3,895.00"
click at [1177, 704] on button "Save & Close" at bounding box center [1166, 702] width 112 height 34
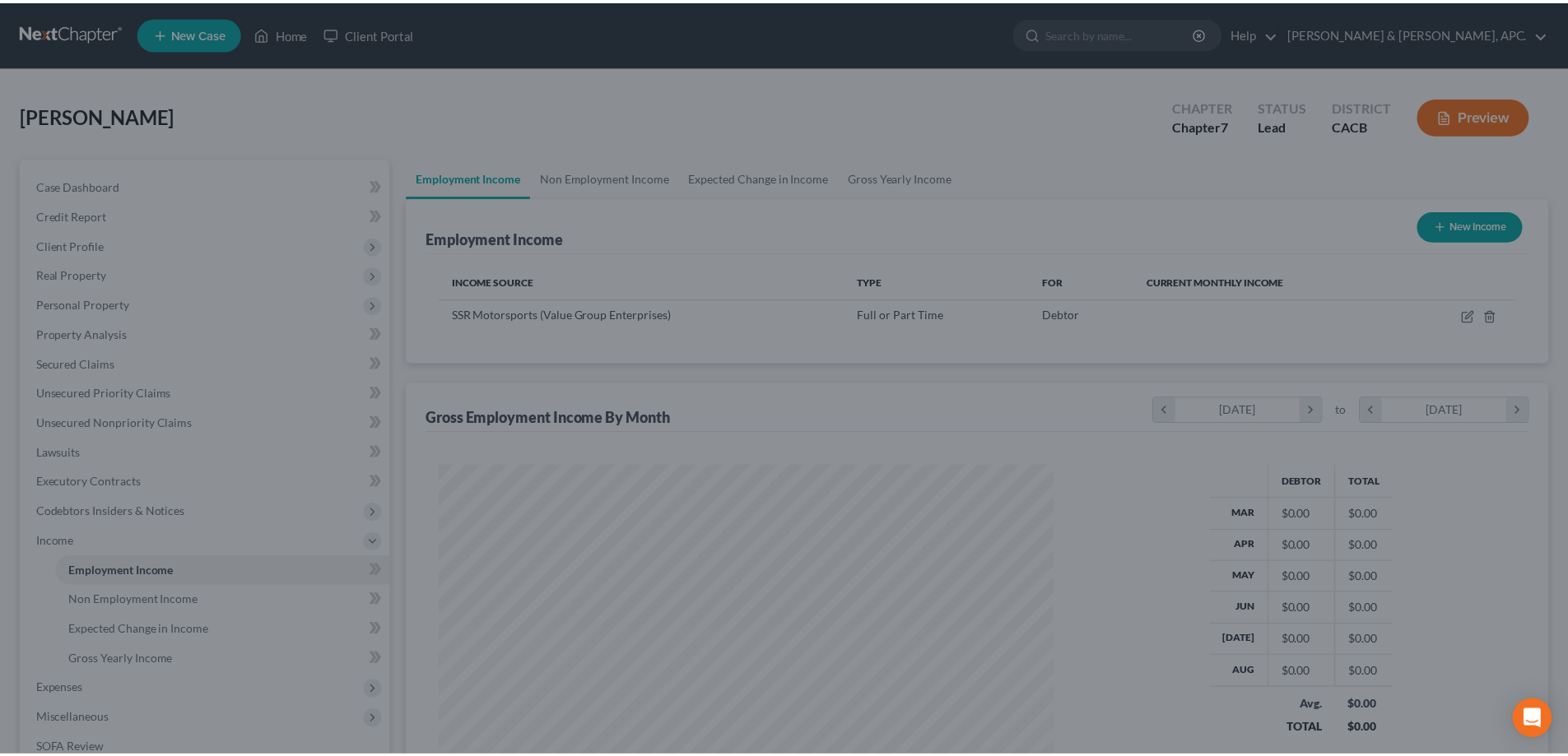
scroll to position [307, 647]
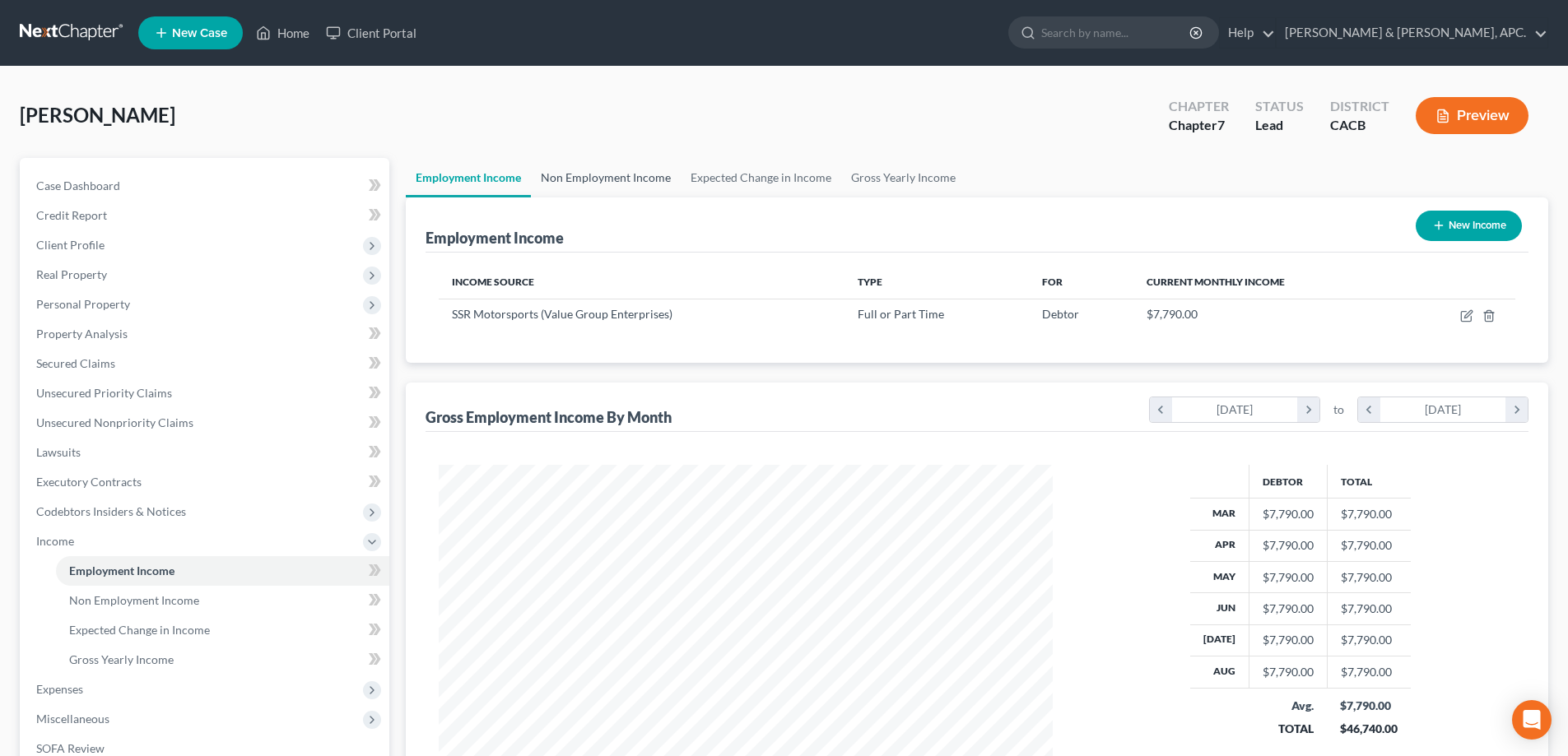
click at [594, 183] on link "Non Employment Income" at bounding box center [605, 178] width 149 height 39
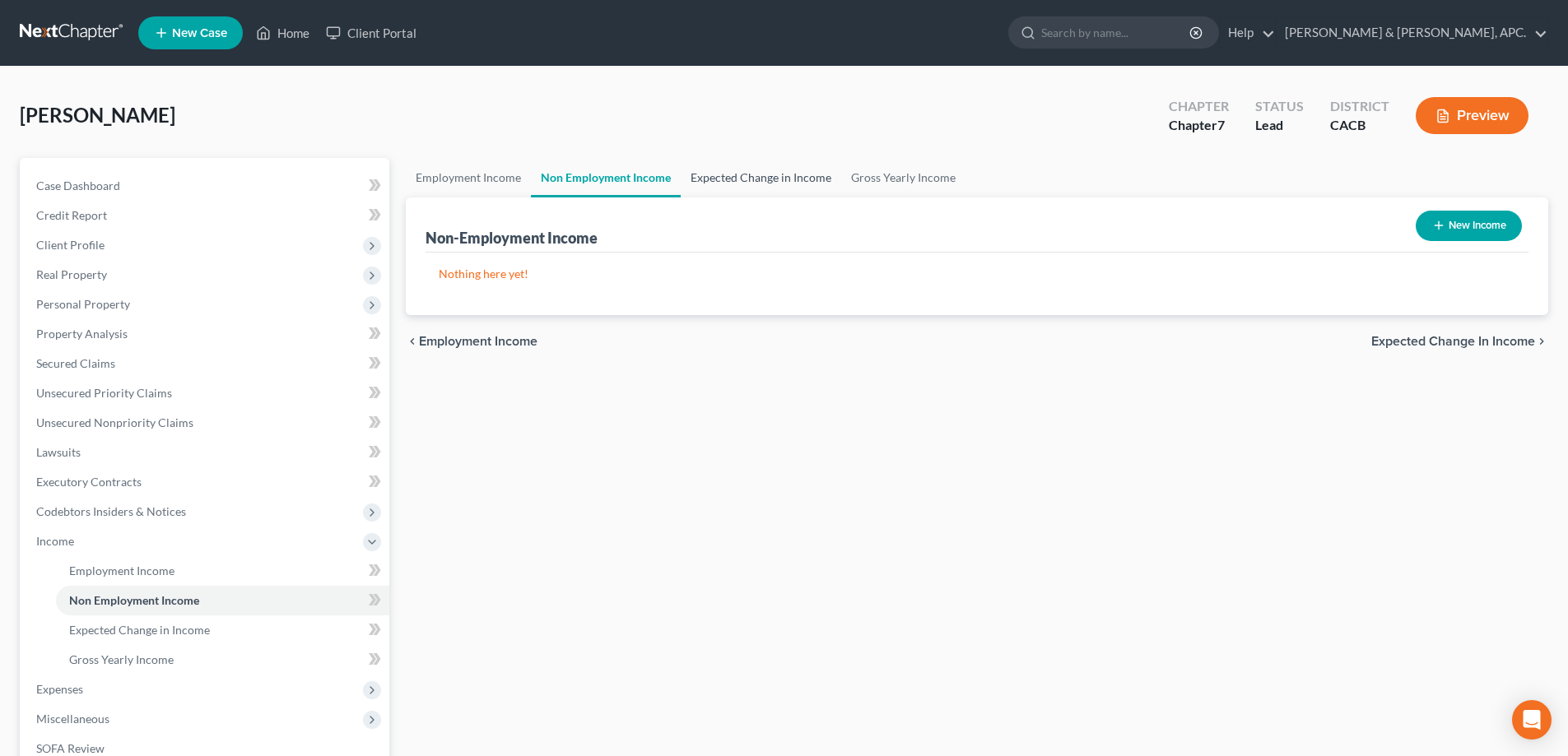
click at [733, 180] on link "Expected Change in Income" at bounding box center [761, 178] width 160 height 39
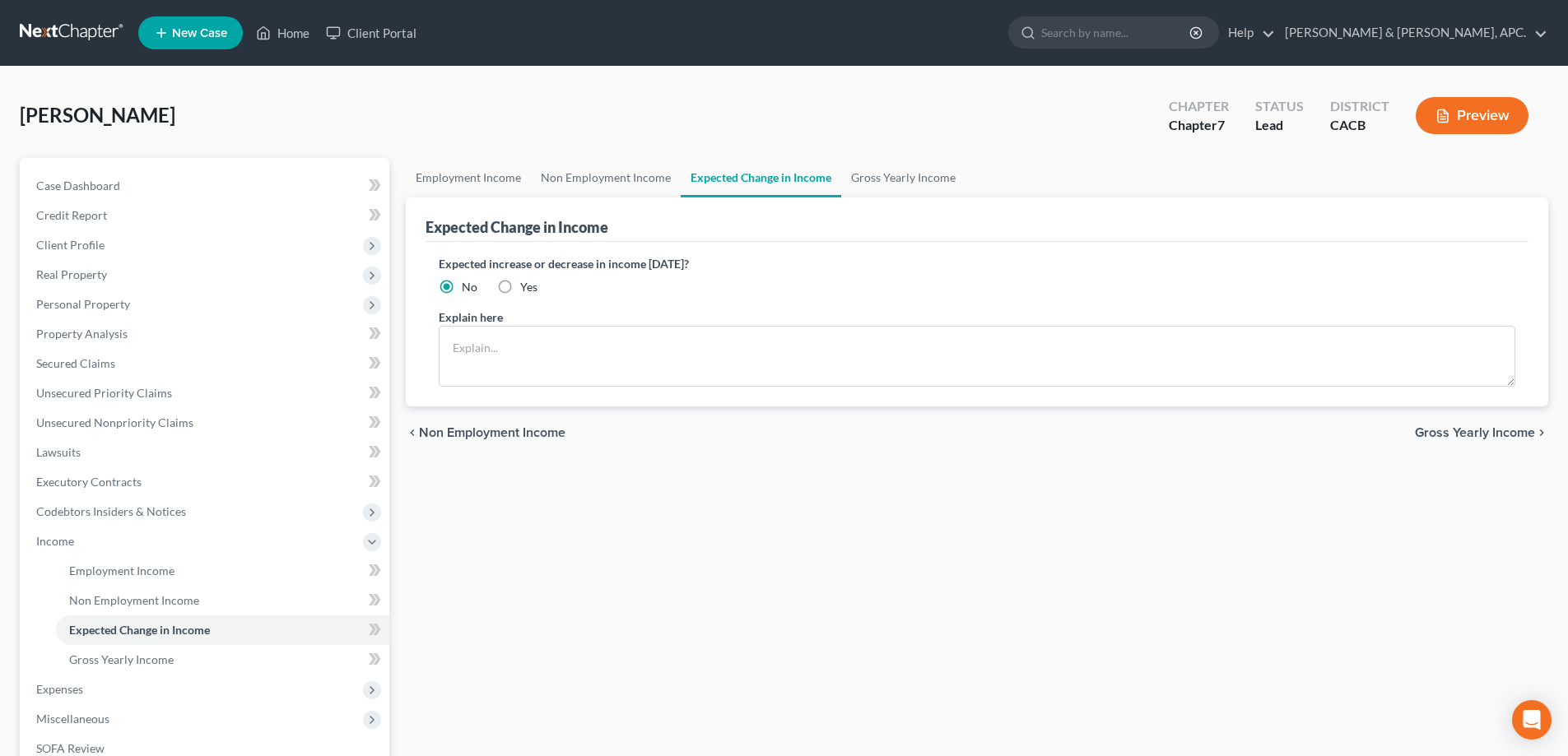
click at [520, 284] on label "Yes" at bounding box center [529, 287] width 18 height 17
click at [527, 284] on input "Yes" at bounding box center [531, 284] width 11 height 11
radio input "true"
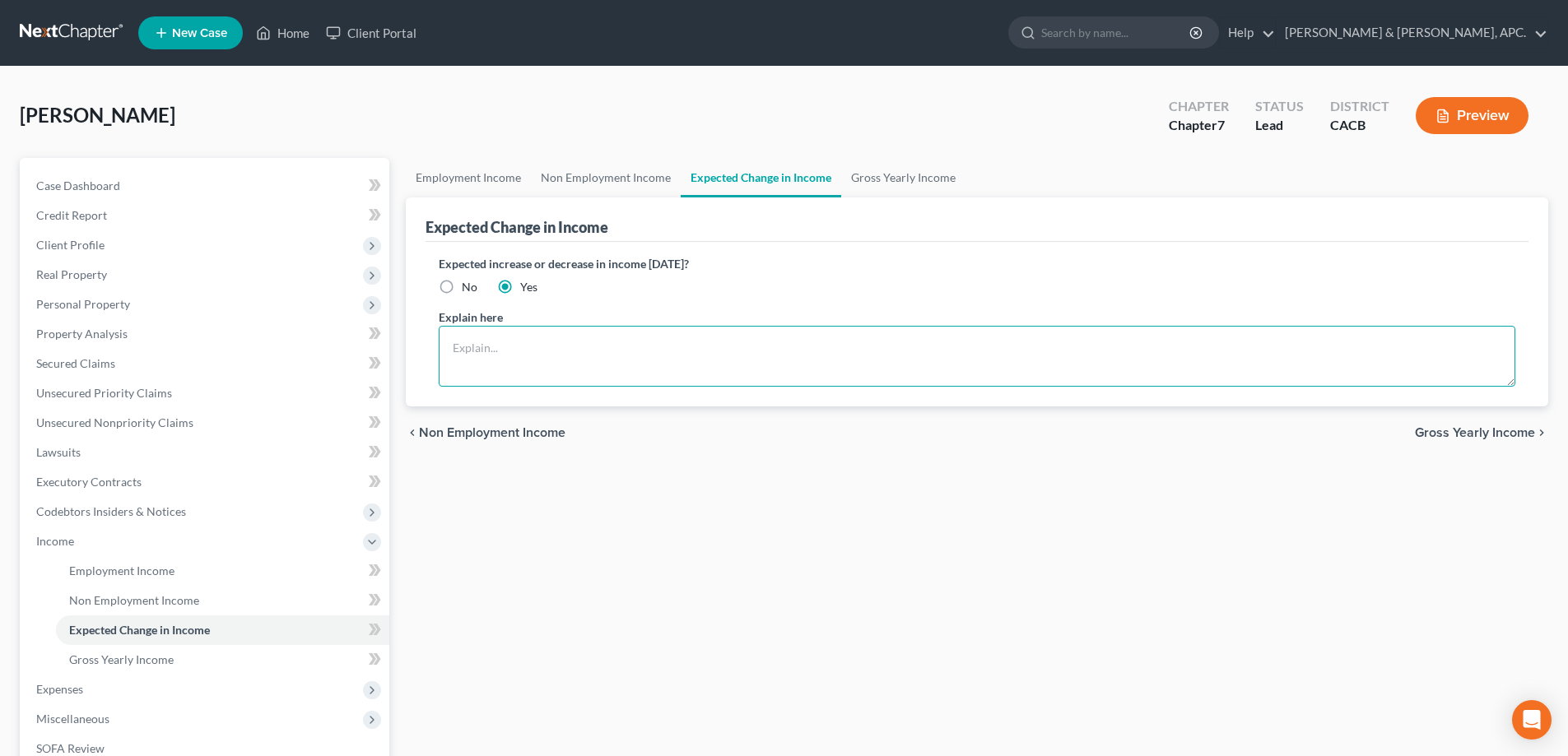
click at [501, 348] on textarea at bounding box center [977, 357] width 1077 height 61
click at [560, 342] on textarea "Was advised by employeer that I should receive a small raise by the end of the …" at bounding box center [977, 357] width 1077 height 61
click at [566, 347] on textarea "Was advised by employeer that I should receive a small raise by the end of the …" at bounding box center [977, 357] width 1077 height 61
type textarea "Was advised by employer that I should receive a small raise by the end of the y…"
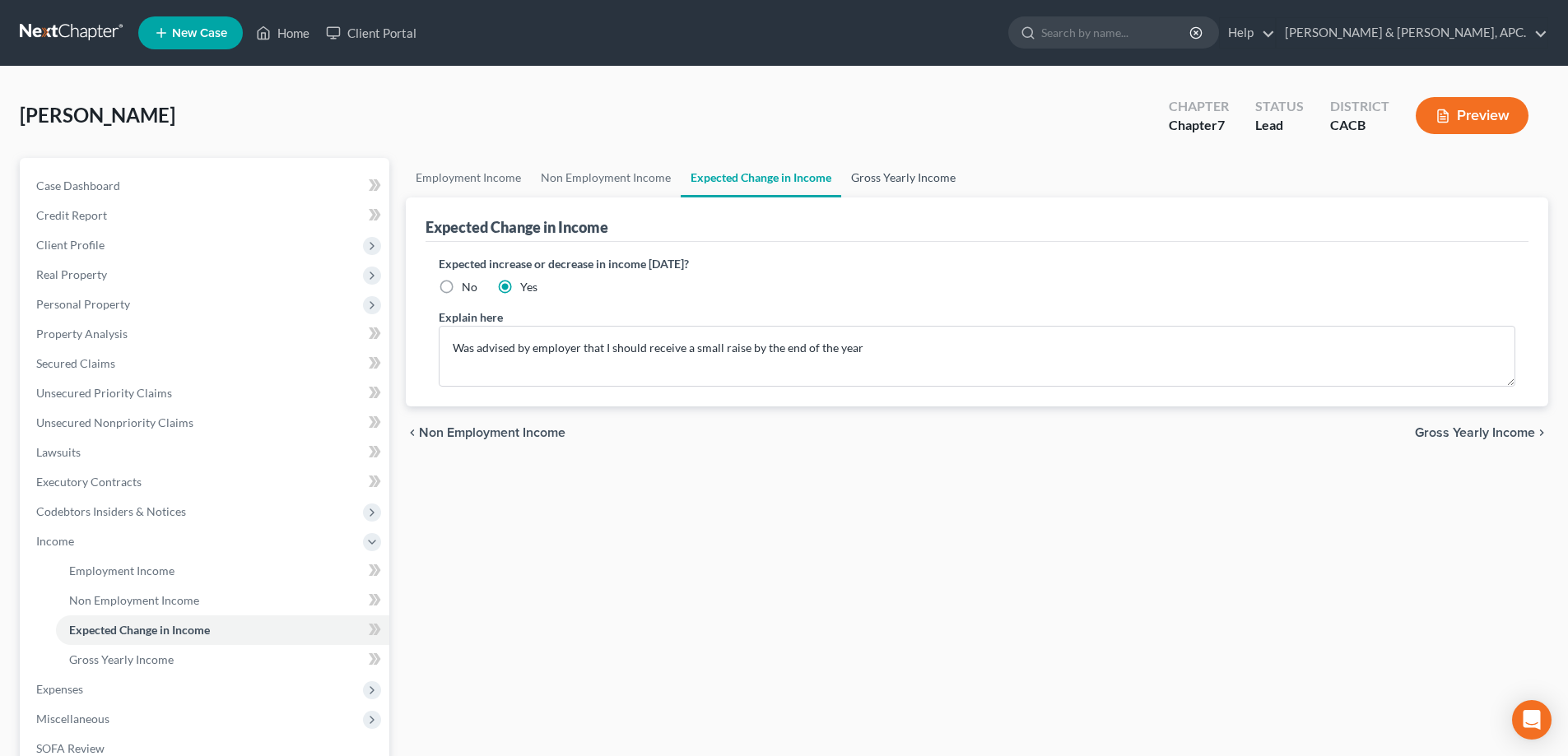
click at [887, 175] on link "Gross Yearly Income" at bounding box center [903, 178] width 124 height 39
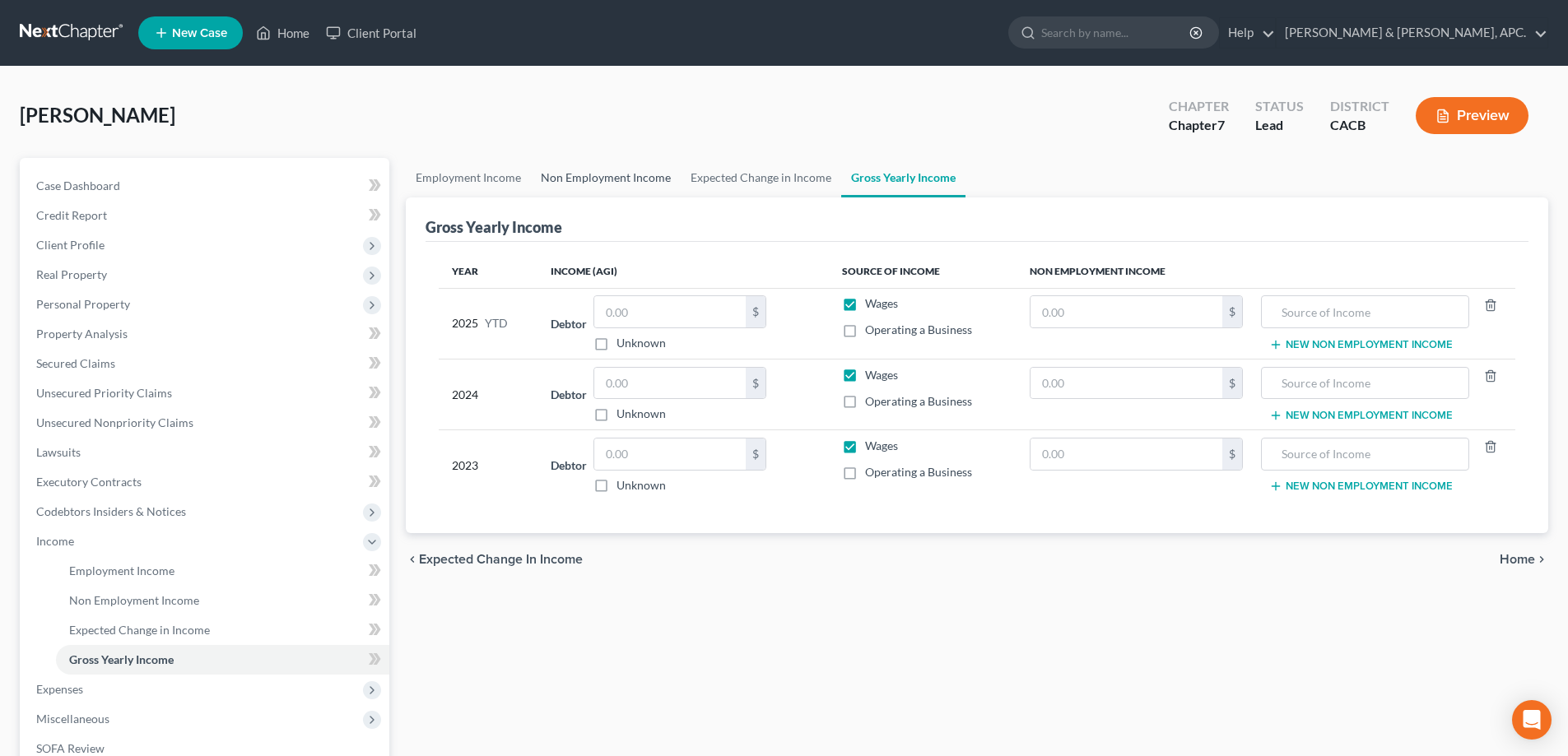
click at [633, 177] on link "Non Employment Income" at bounding box center [605, 178] width 149 height 39
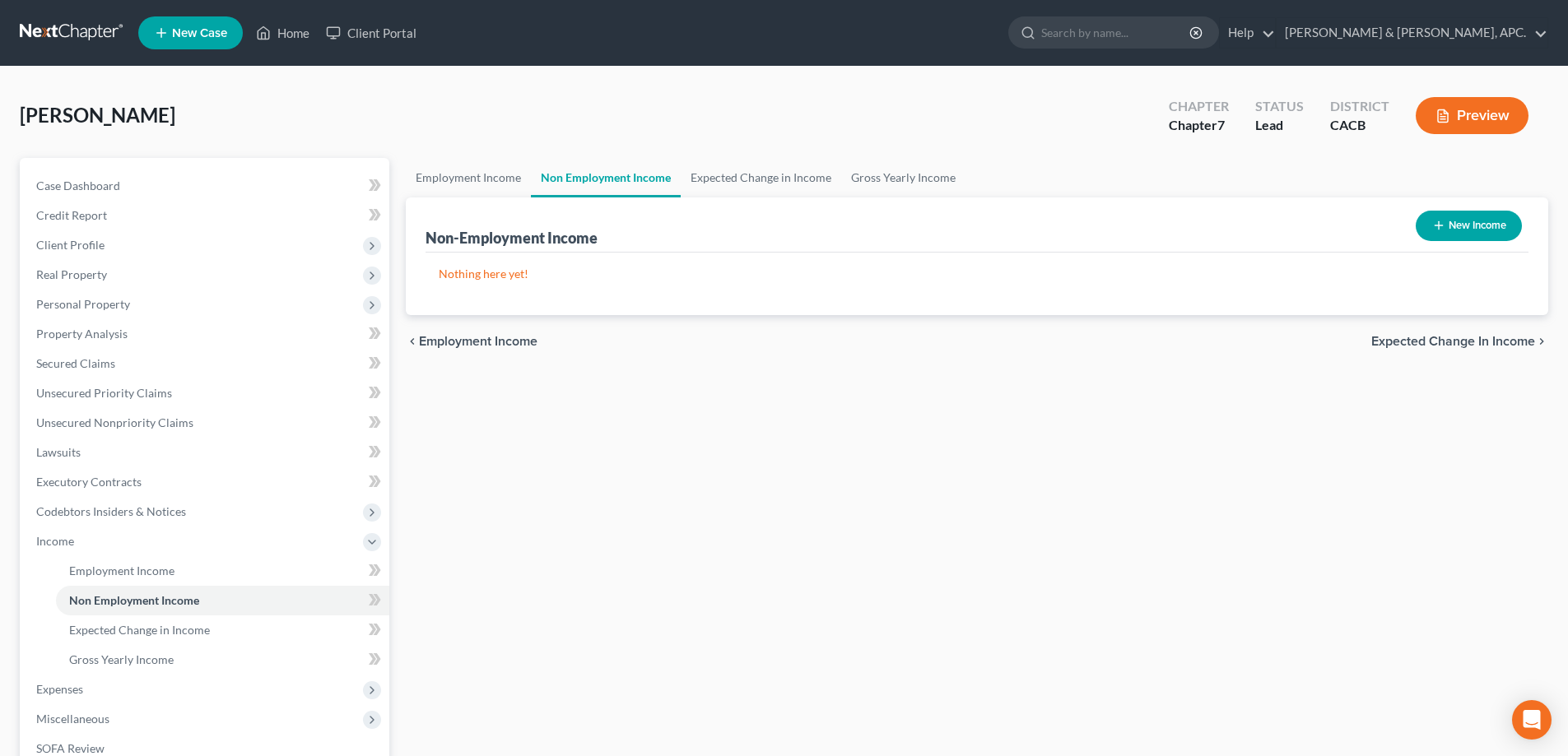
click at [1469, 232] on button "New Income" at bounding box center [1468, 226] width 106 height 30
select select "0"
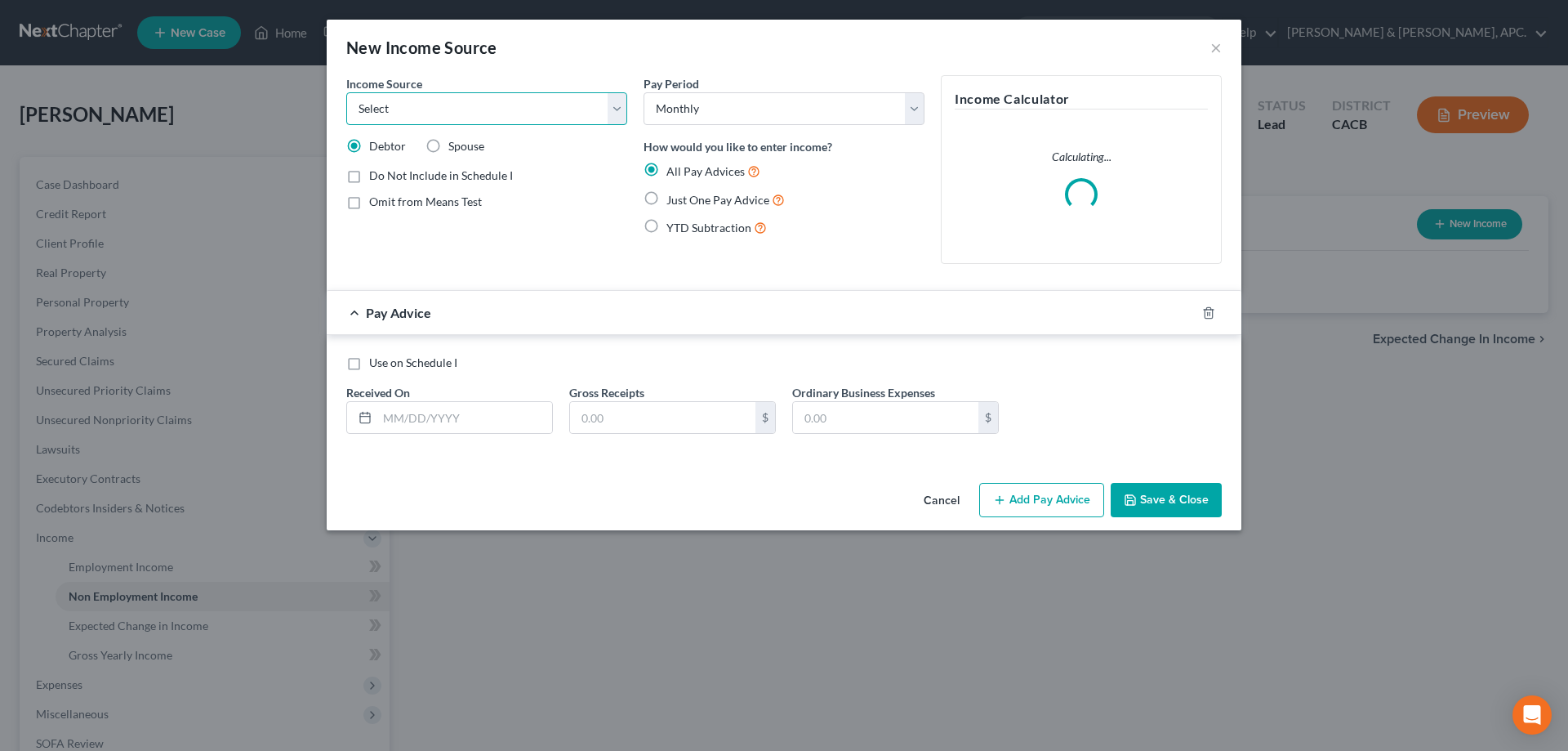
click at [619, 105] on select "Select Unemployment Disability (from employer) Pension Retirement Social Securi…" at bounding box center [487, 109] width 281 height 33
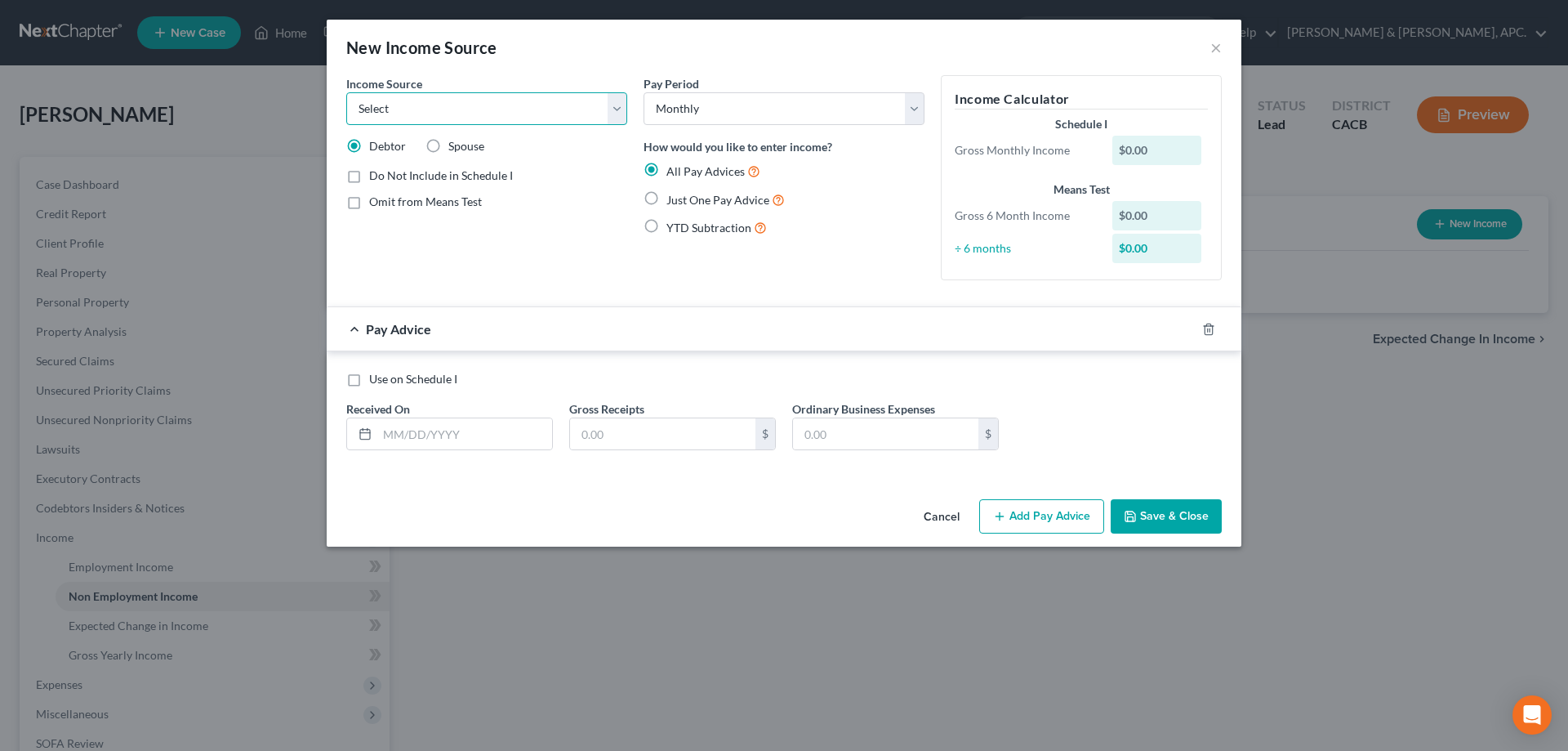
select select "0"
click at [346, 92] on select "Select Unemployment Disability (from employer) Pension Retirement Social Securi…" at bounding box center [487, 109] width 281 height 33
click at [599, 435] on input "text" at bounding box center [662, 434] width 185 height 31
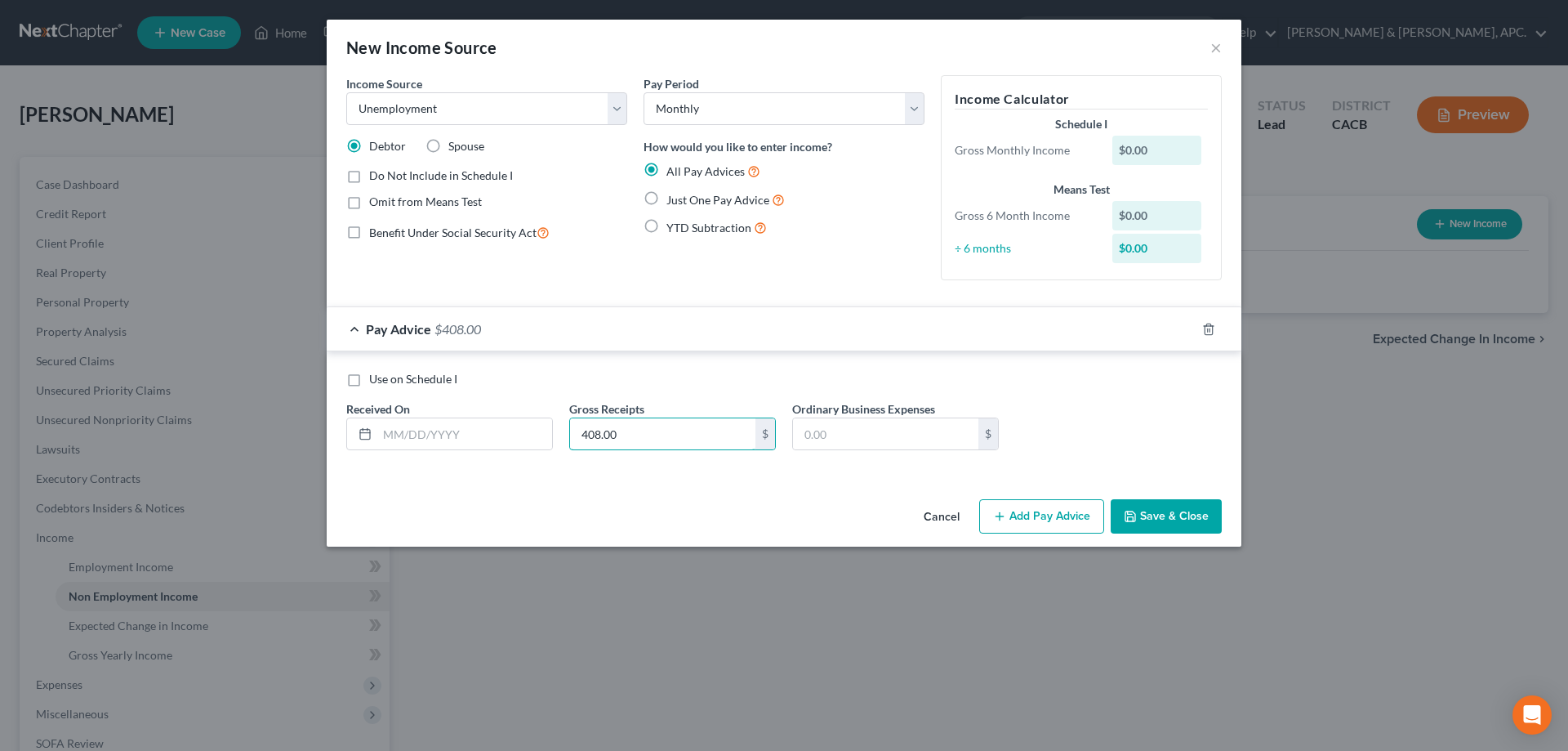
type input "408.00"
click at [1172, 517] on button "Save & Close" at bounding box center [1166, 516] width 112 height 34
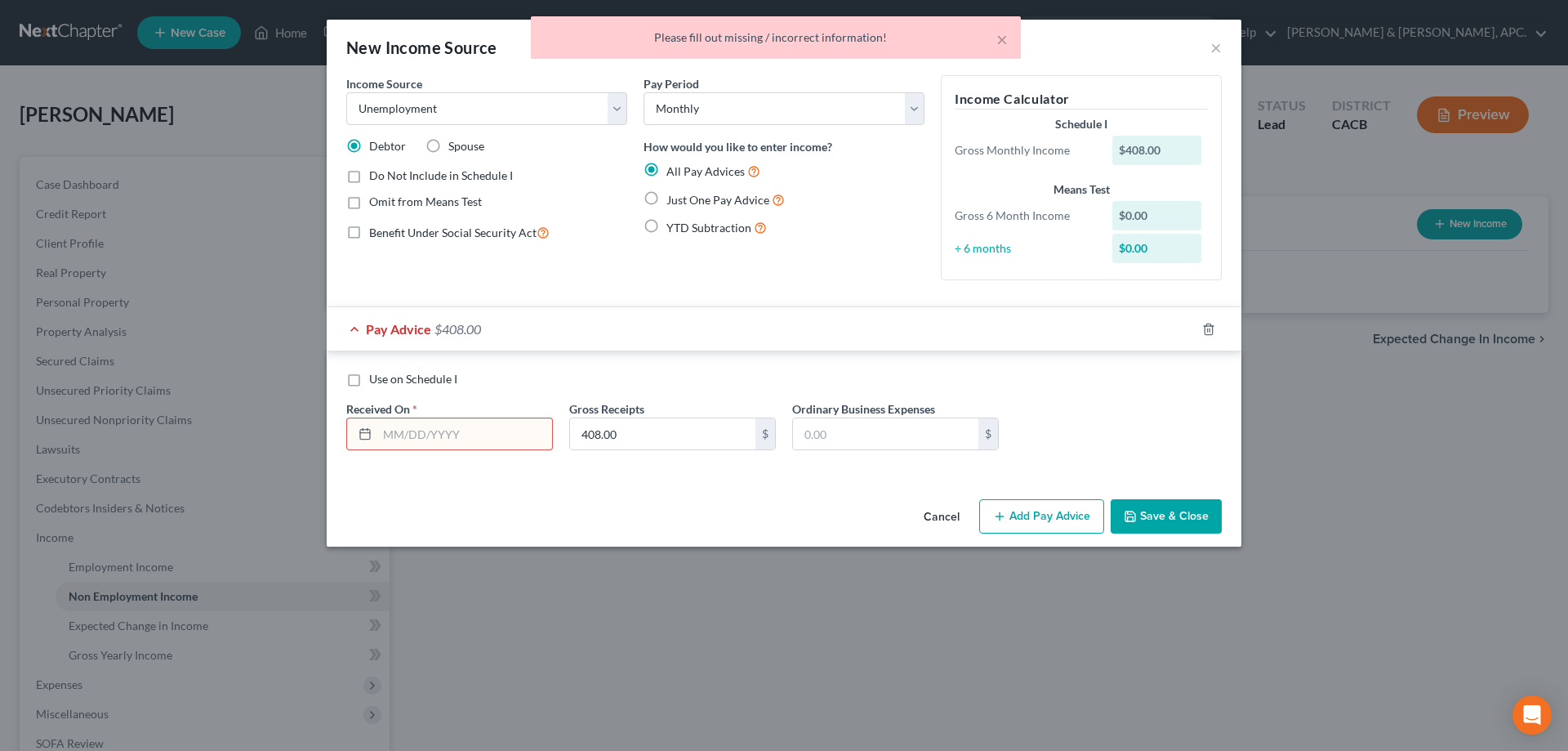
click at [426, 440] on input "text" at bounding box center [464, 434] width 175 height 31
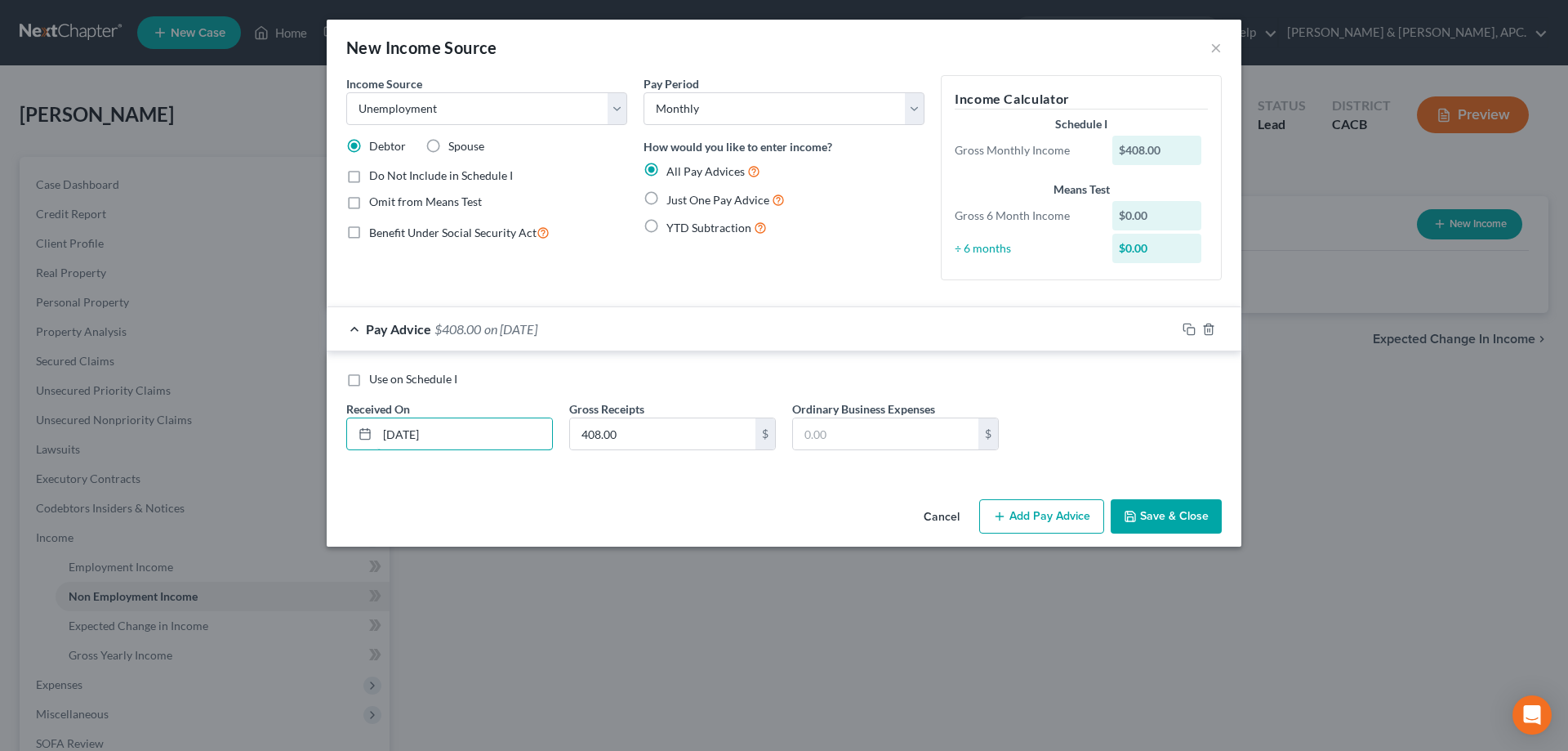
type input "[DATE]"
click at [1164, 514] on button "Save & Close" at bounding box center [1166, 516] width 112 height 34
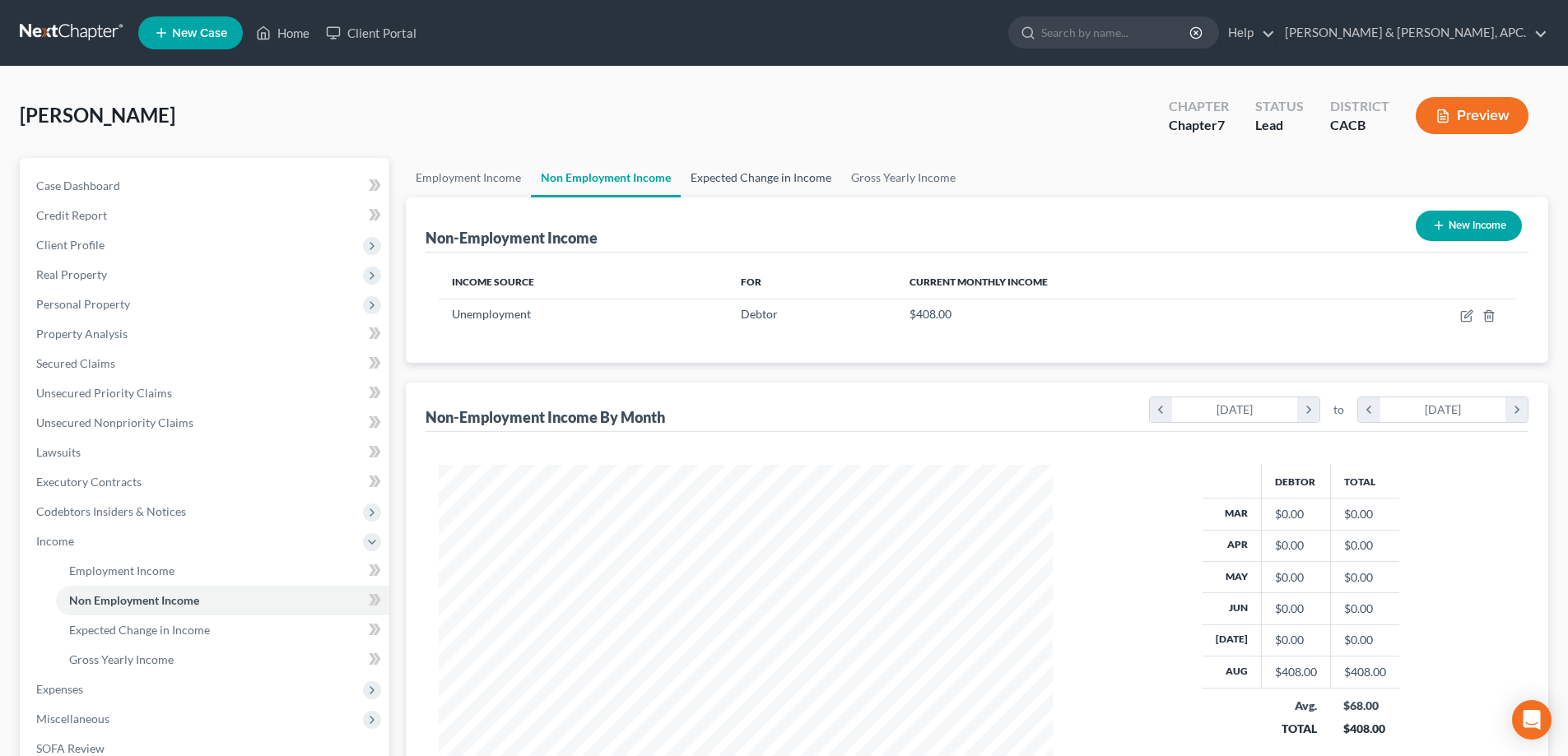
click at [762, 182] on link "Expected Change in Income" at bounding box center [761, 178] width 160 height 39
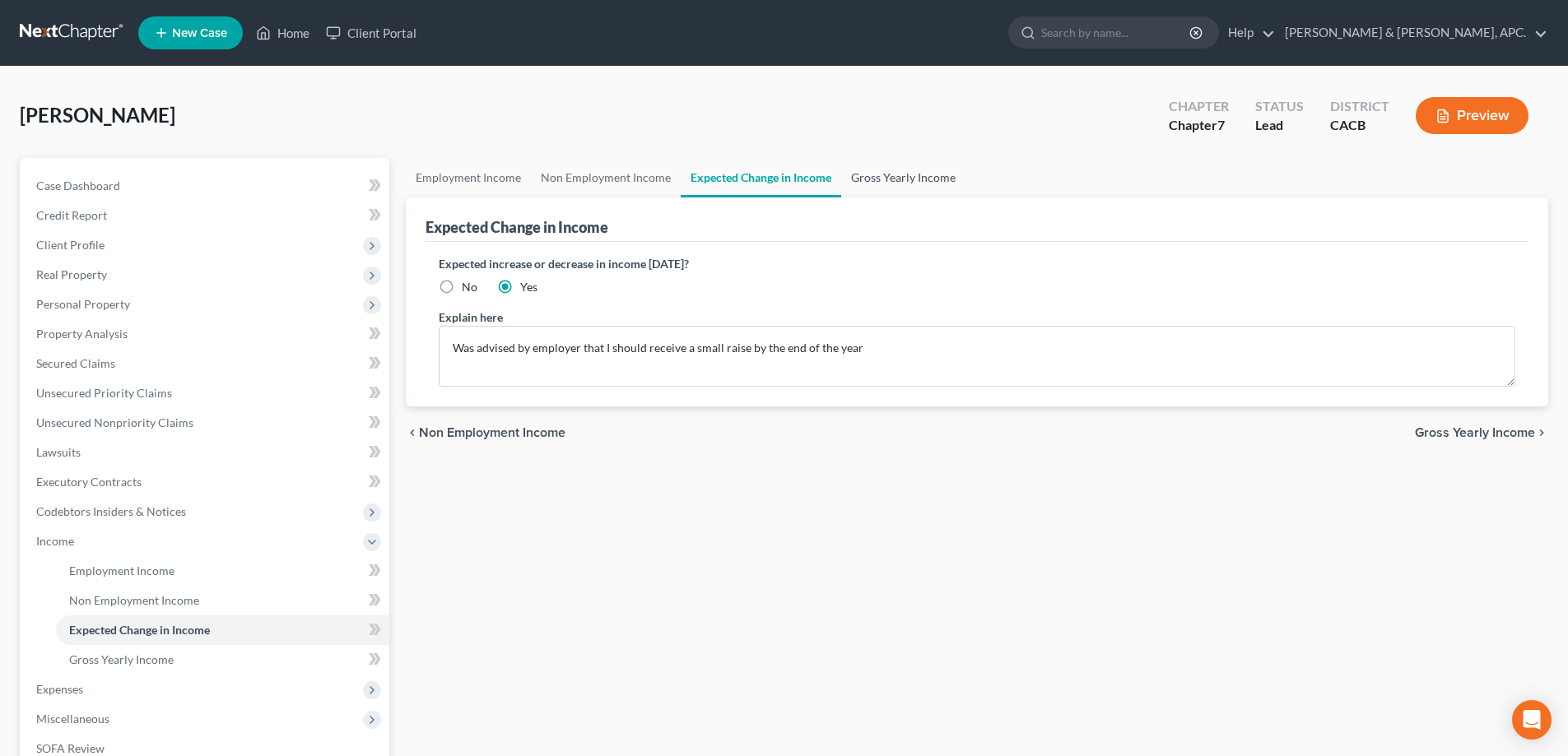
click at [877, 180] on link "Gross Yearly Income" at bounding box center [903, 178] width 124 height 39
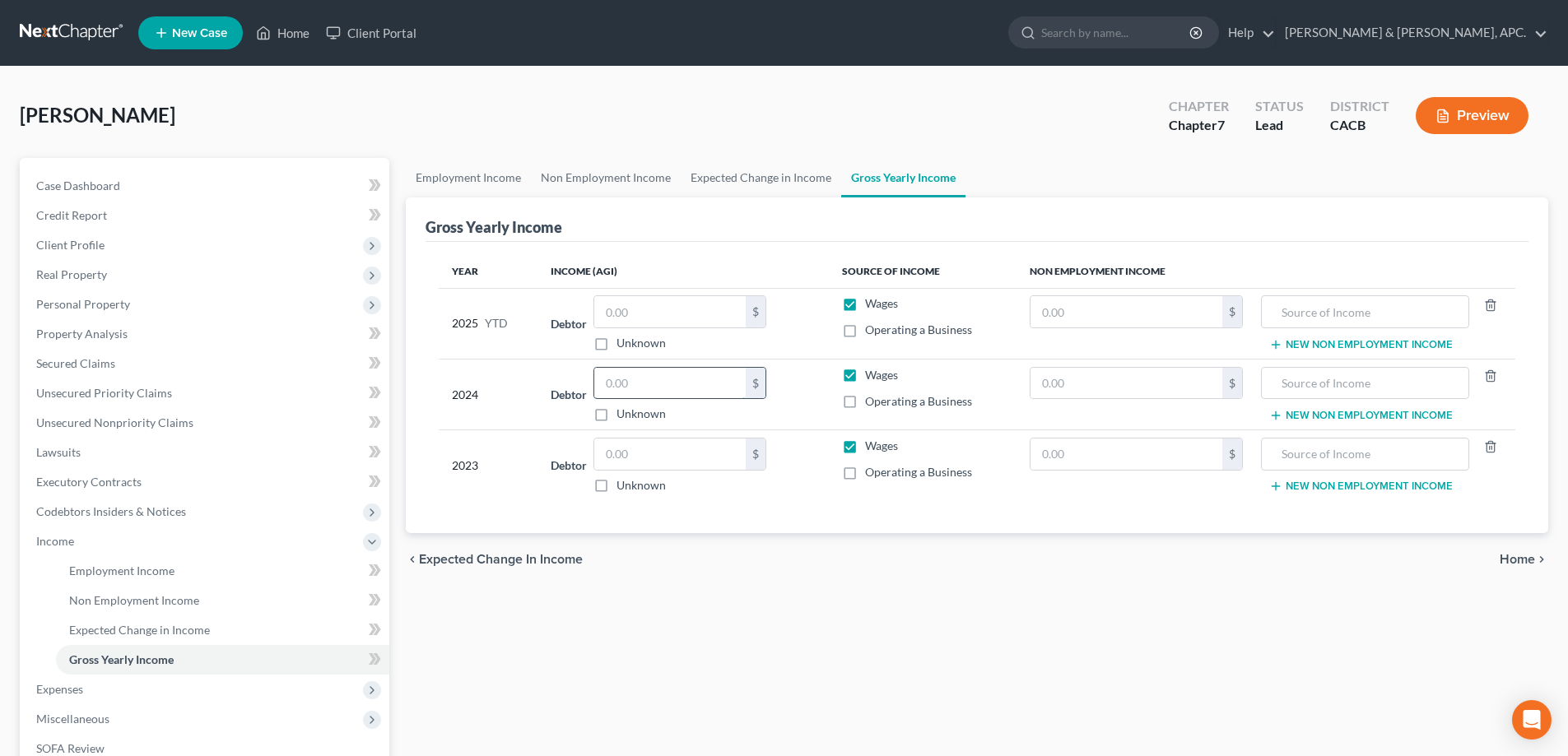
click at [692, 383] on input "text" at bounding box center [669, 383] width 151 height 31
type input "39,684.00"
click at [633, 457] on input "text" at bounding box center [669, 454] width 151 height 31
type input "98,665.00"
click at [641, 304] on input "text" at bounding box center [669, 312] width 151 height 31
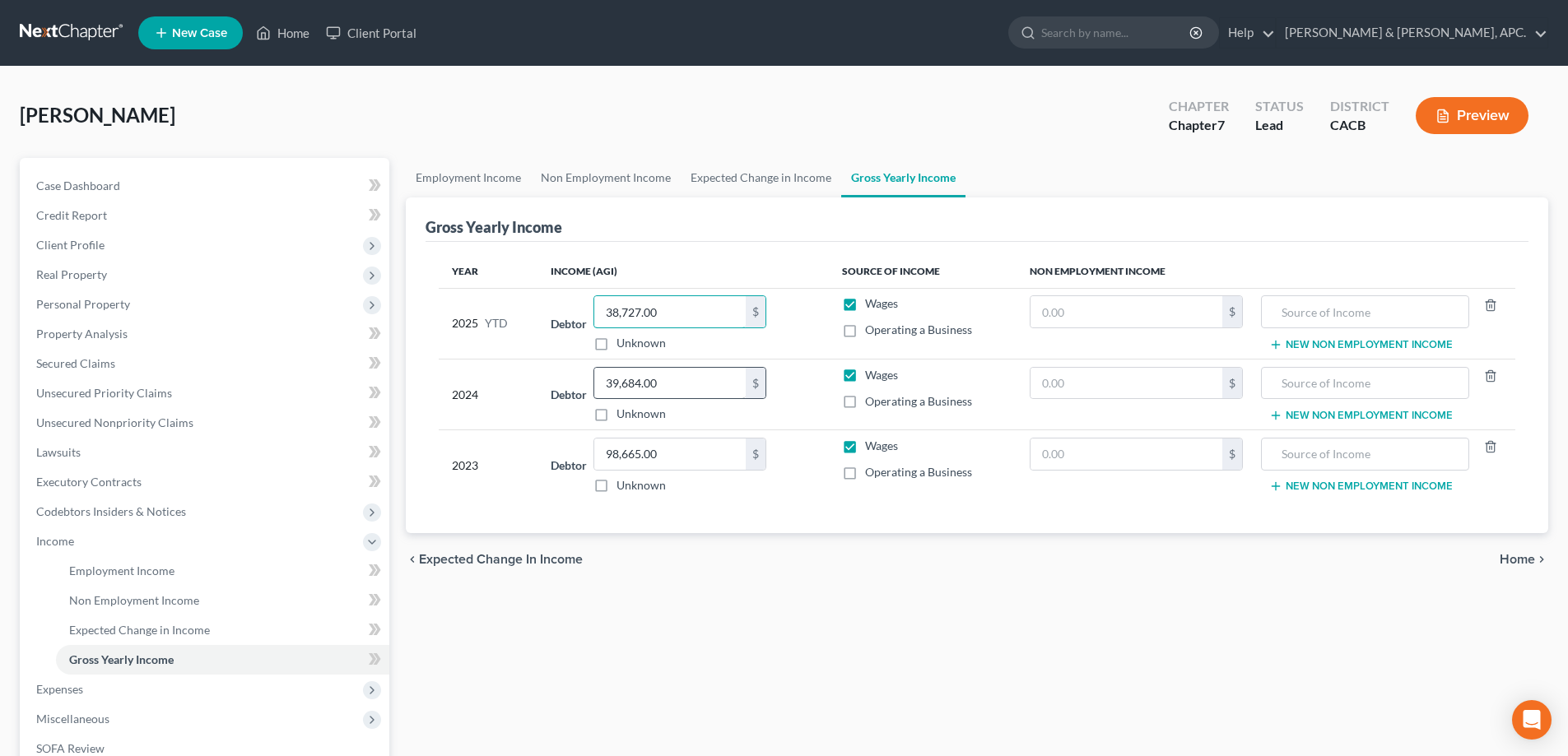
type input "38,727.00"
click at [675, 389] on input "39,684.00" at bounding box center [669, 383] width 151 height 31
click at [1529, 565] on span "Home" at bounding box center [1517, 559] width 35 height 13
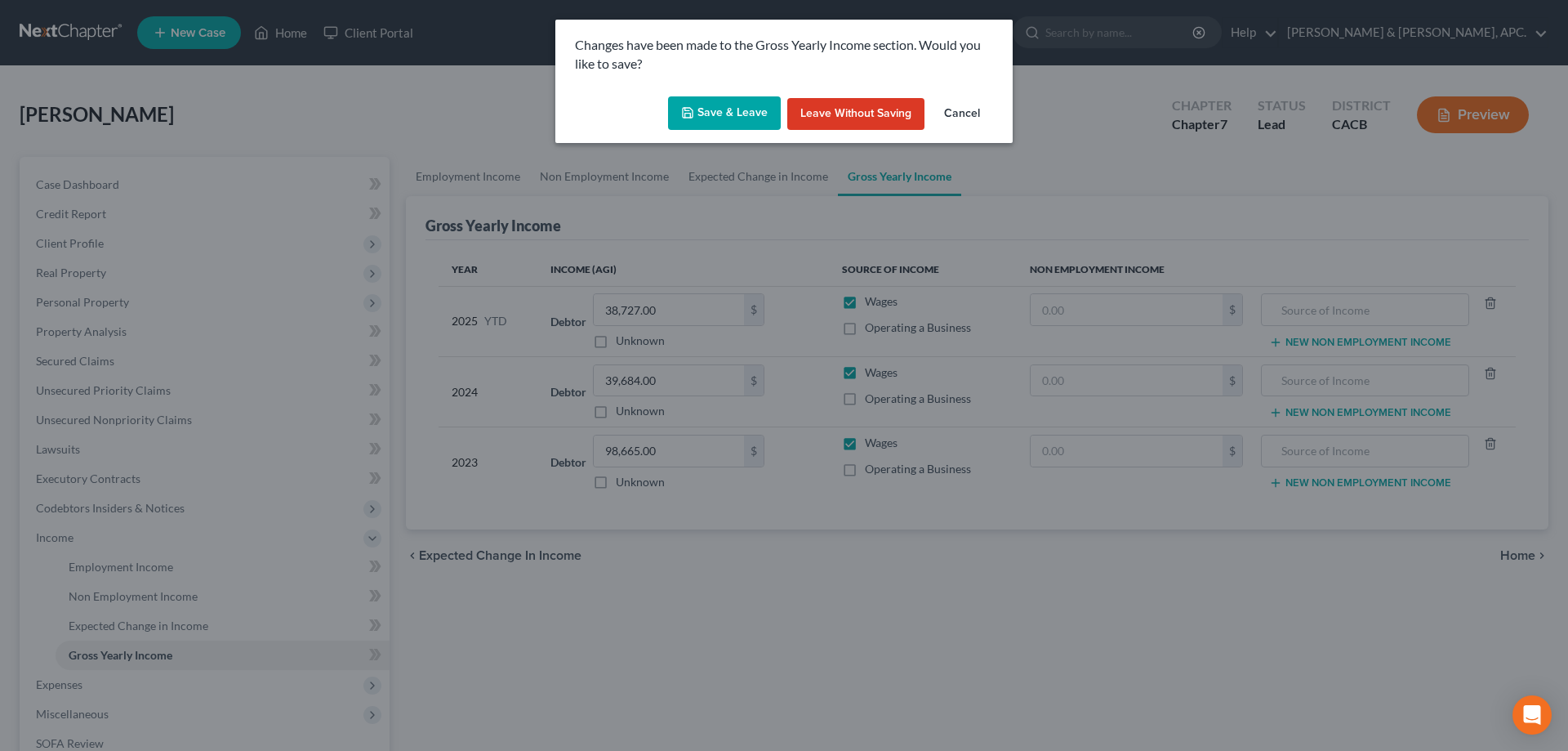
click at [722, 117] on button "Save & Leave" at bounding box center [724, 113] width 112 height 34
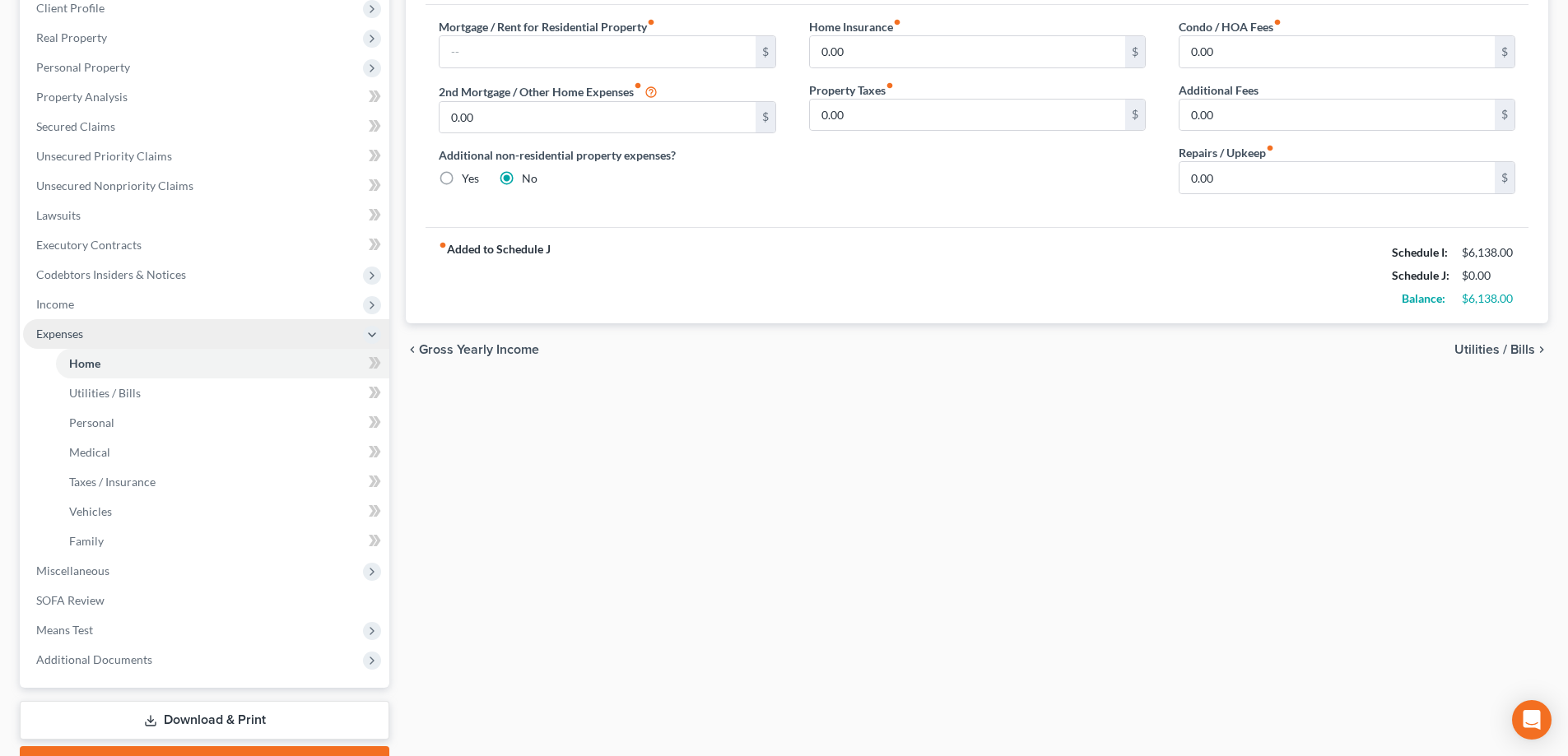
scroll to position [247, 0]
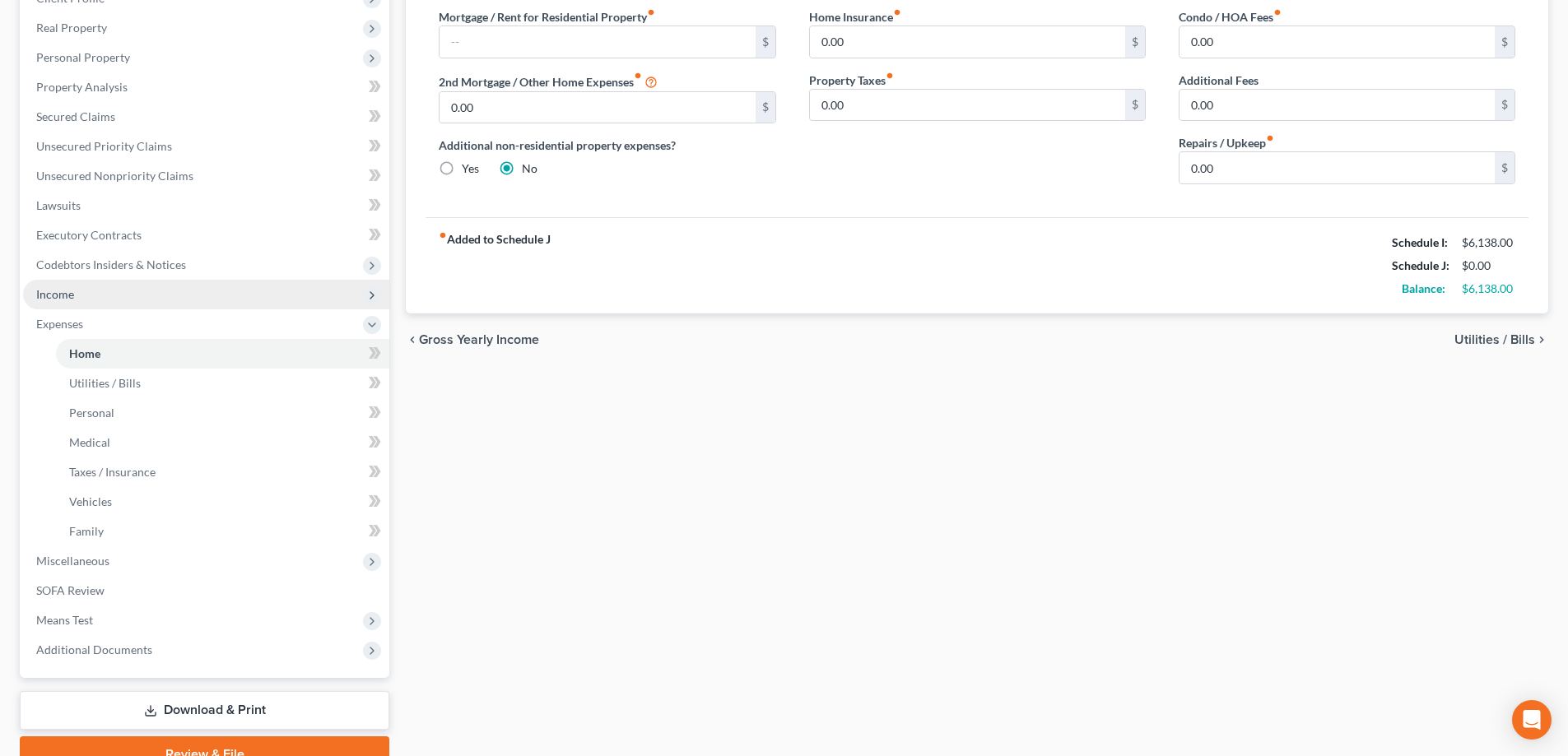
click at [106, 302] on span "Income" at bounding box center [206, 294] width 366 height 29
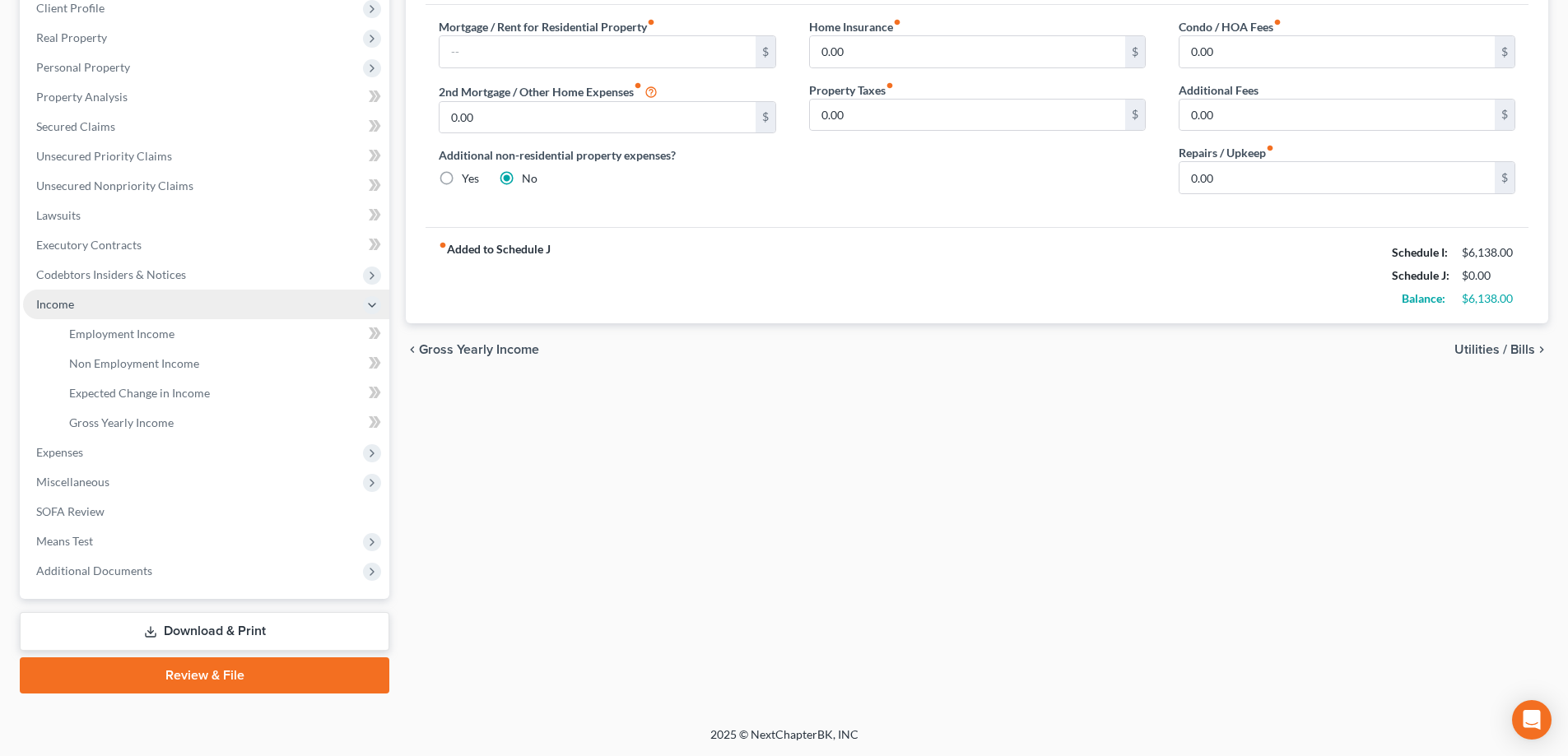
scroll to position [237, 0]
click at [131, 334] on span "Employment Income" at bounding box center [122, 333] width 106 height 14
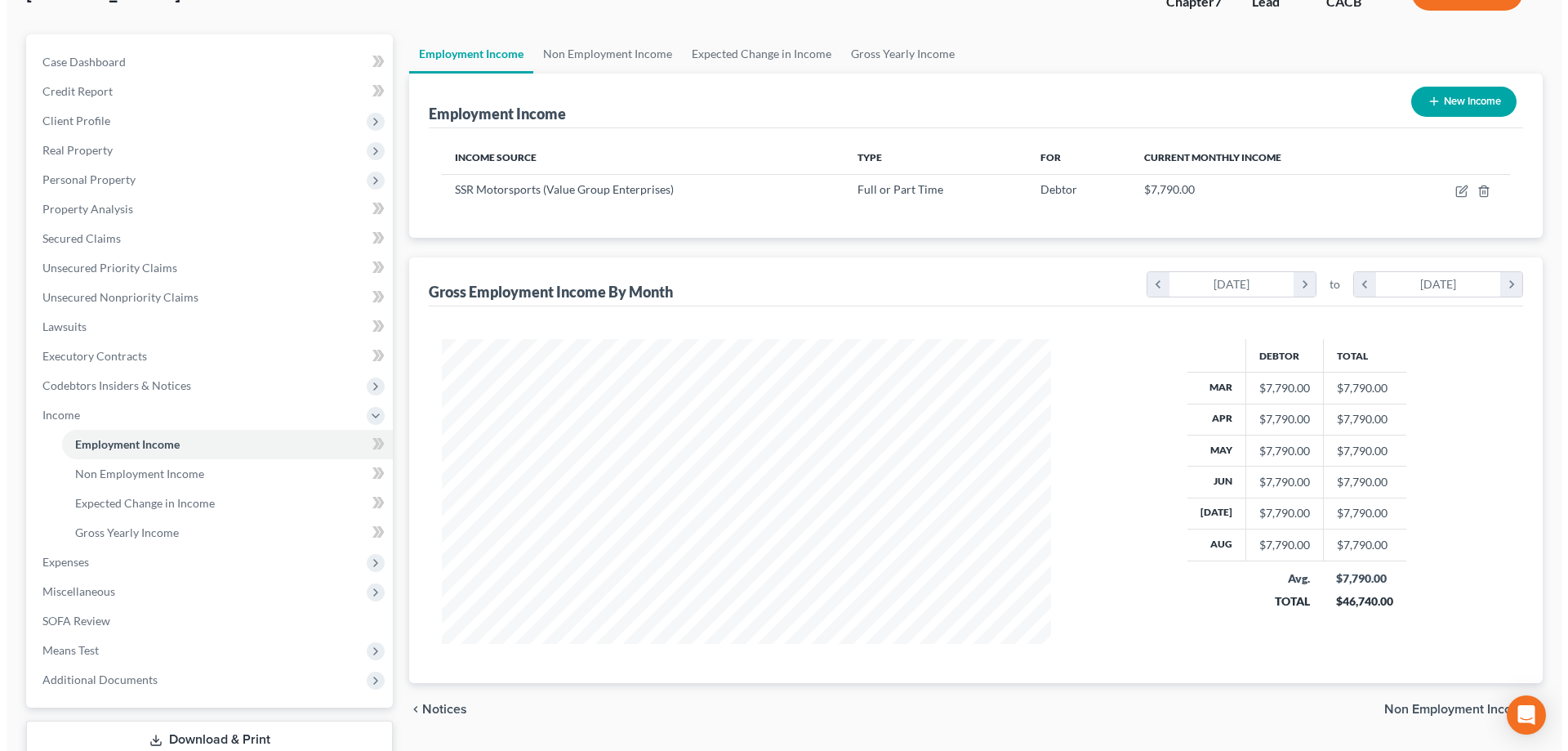
scroll to position [163, 0]
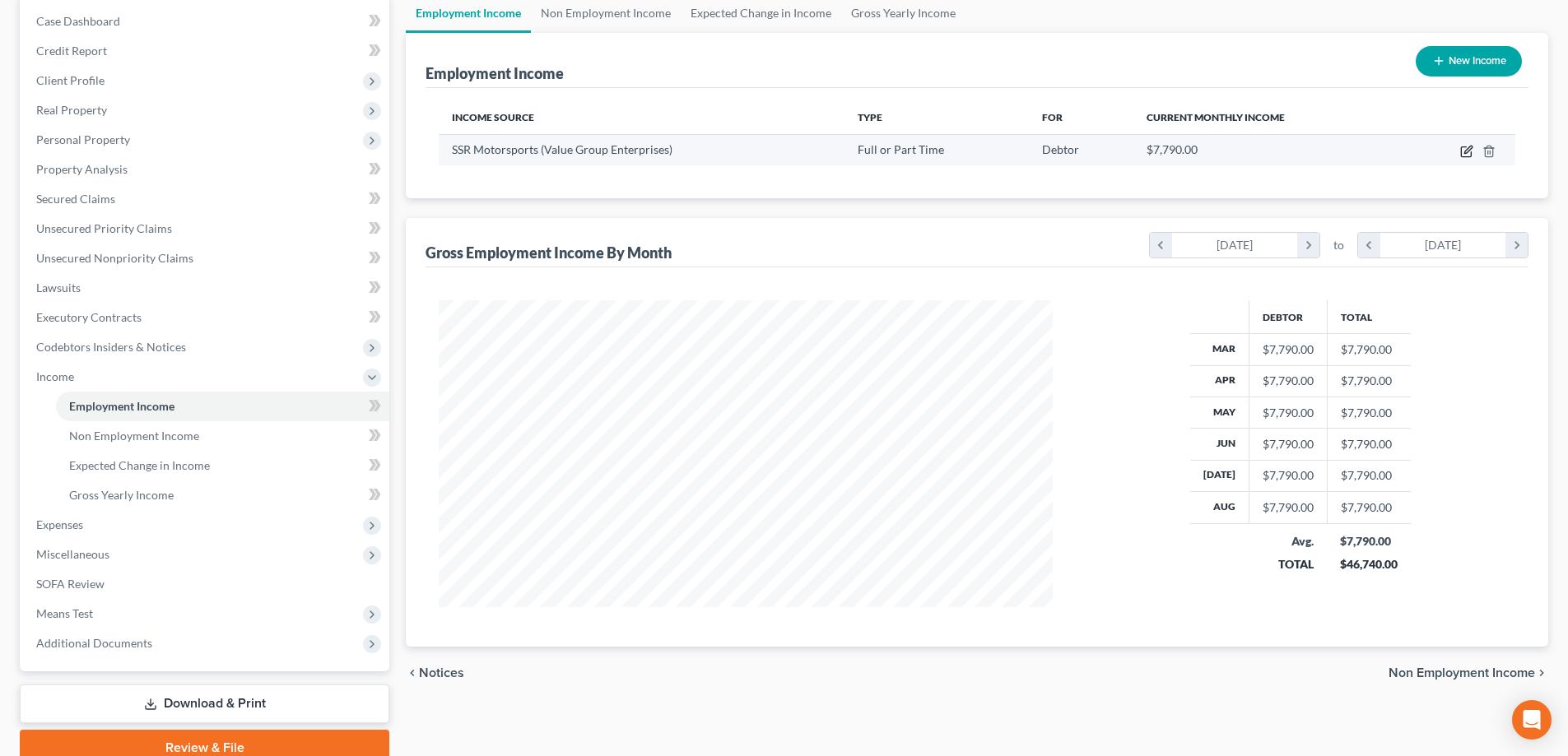
click at [1469, 145] on icon "button" at bounding box center [1465, 150] width 13 height 13
select select "0"
select select "4"
select select "1"
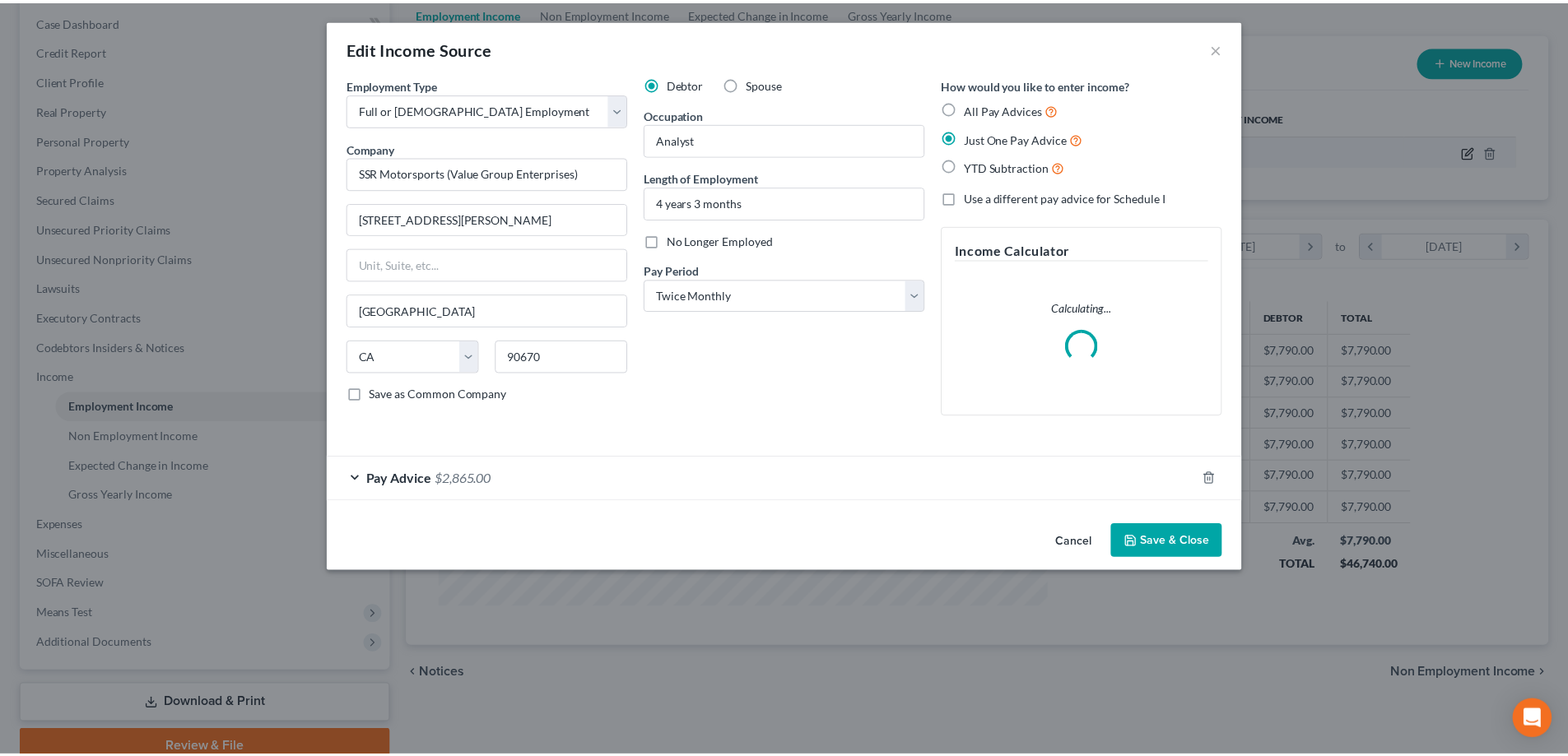
scroll to position [310, 653]
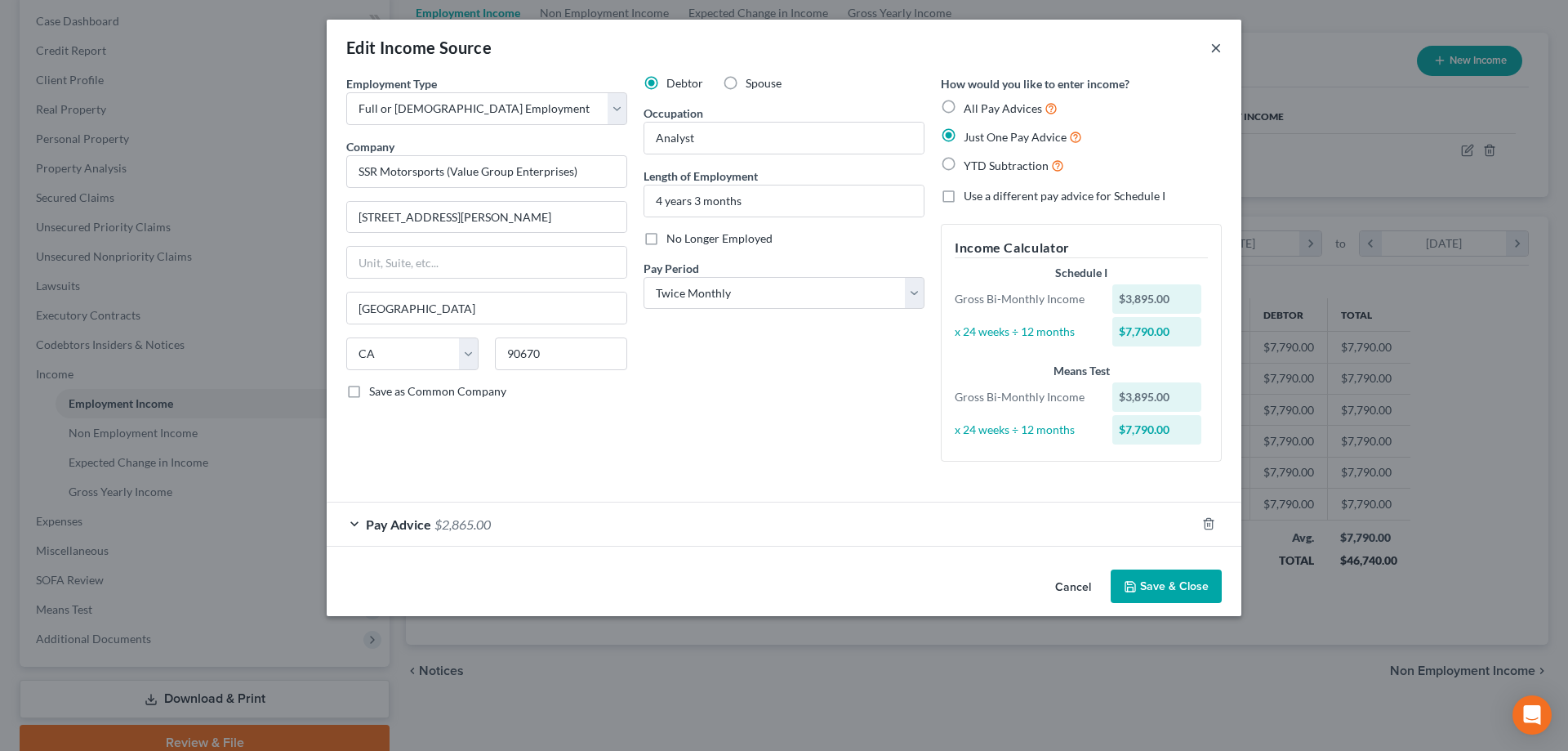
click at [1220, 48] on button "×" at bounding box center [1216, 48] width 12 height 19
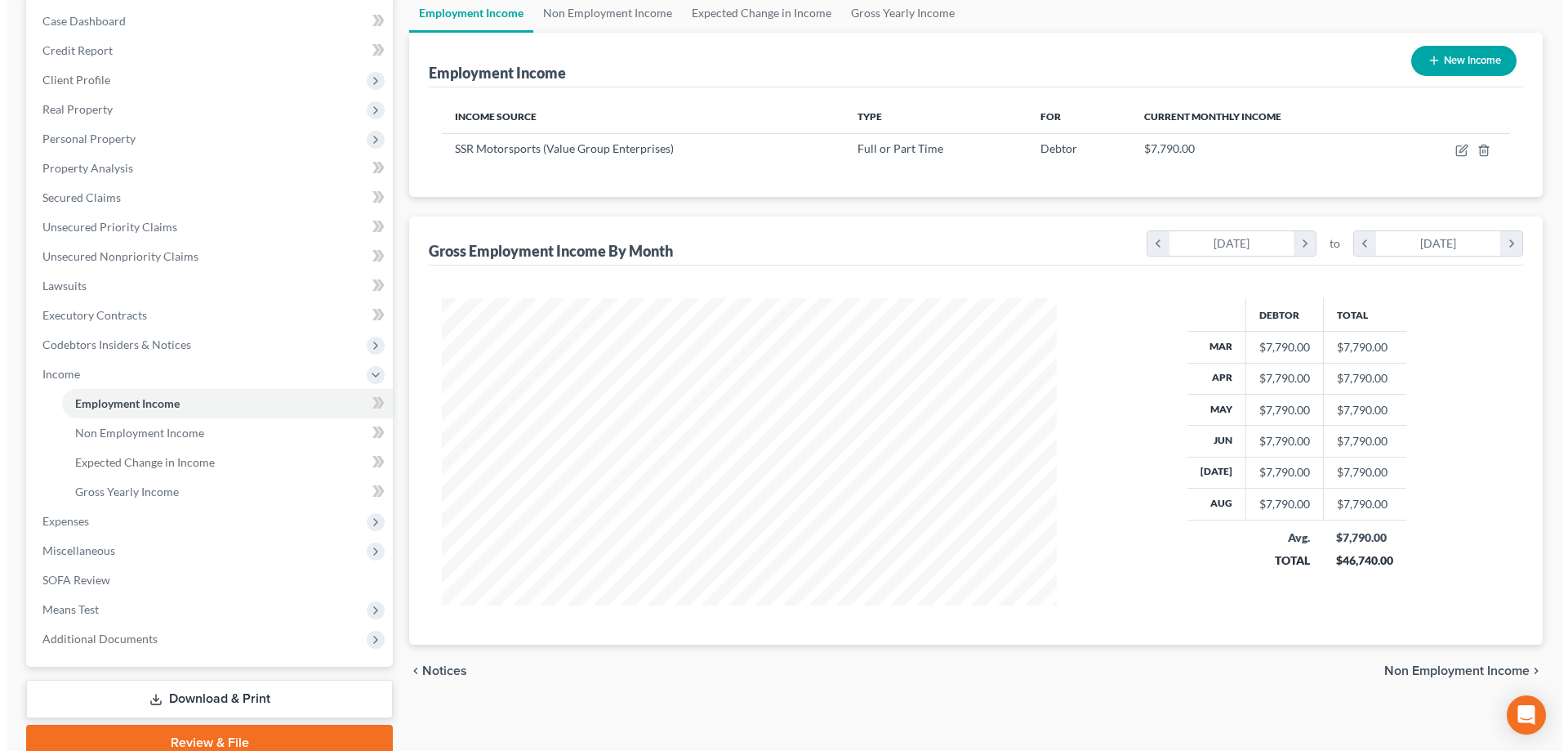
scroll to position [816929, 816097]
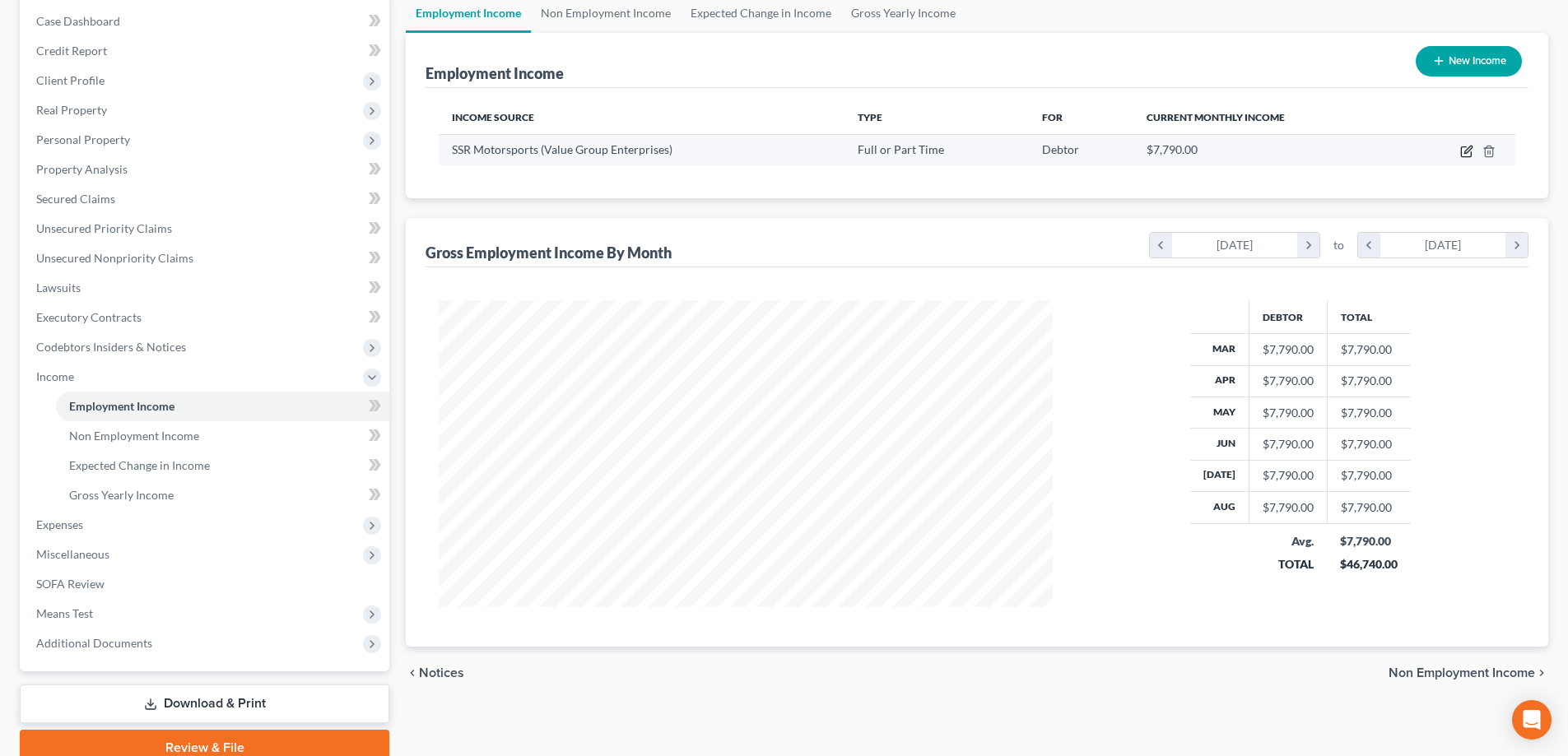
click at [1465, 150] on icon "button" at bounding box center [1467, 149] width 8 height 8
select select "0"
select select "4"
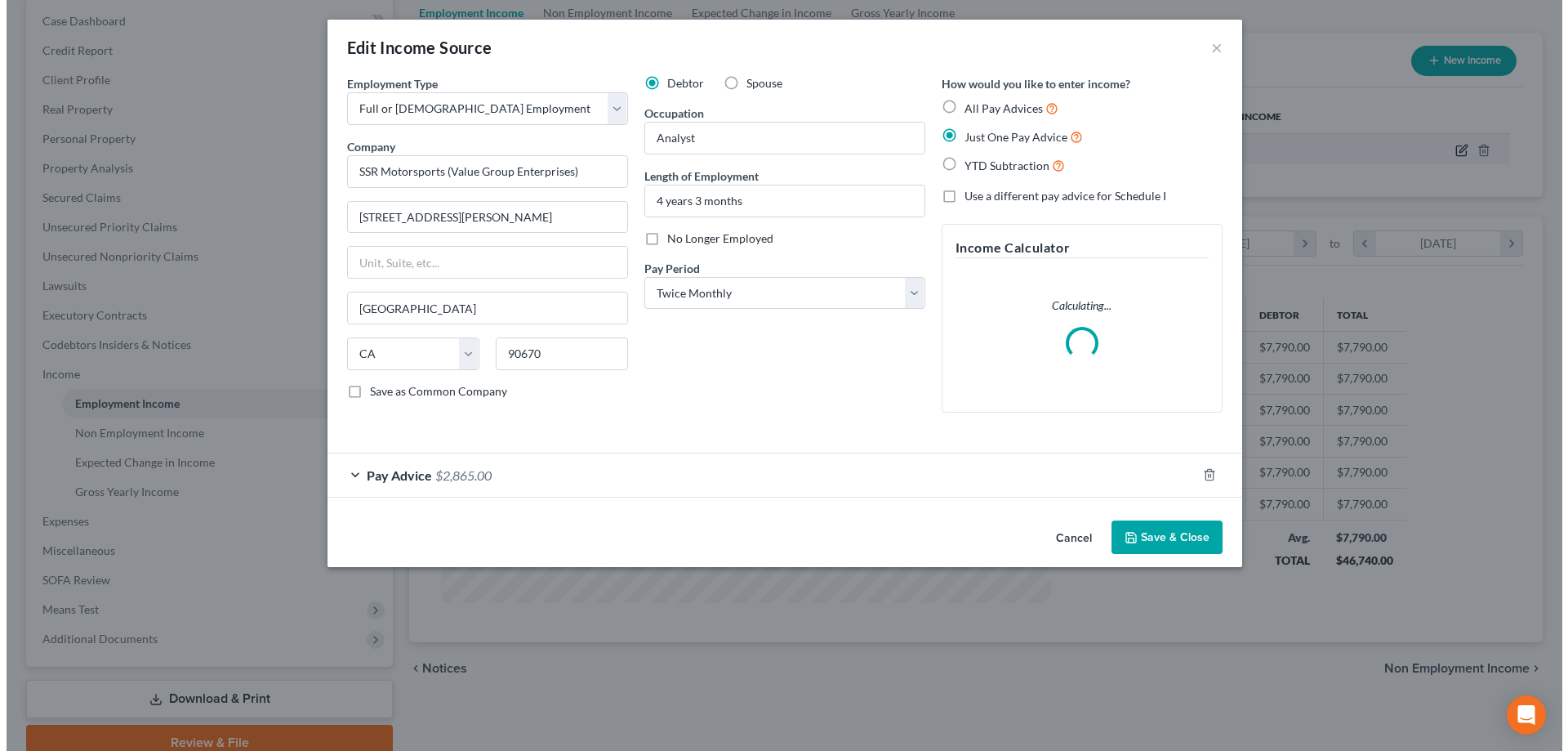
scroll to position [308, 648]
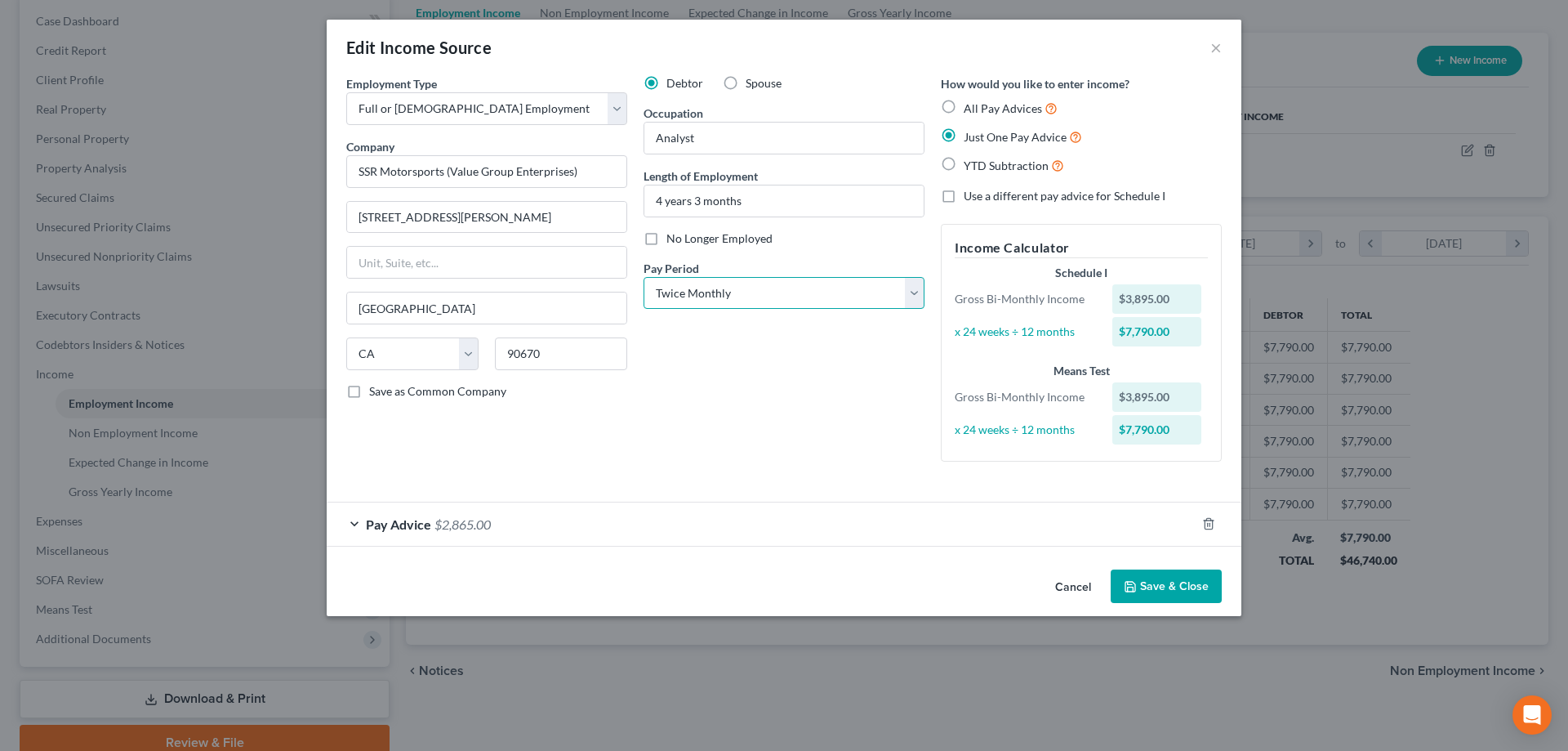
click at [922, 288] on select "Select Monthly Twice Monthly Every Other Week Weekly" at bounding box center [784, 294] width 281 height 33
select select "0"
click at [644, 278] on select "Select Monthly Twice Monthly Every Other Week Weekly" at bounding box center [784, 294] width 281 height 33
click at [376, 525] on span "Pay Advice" at bounding box center [398, 524] width 65 height 16
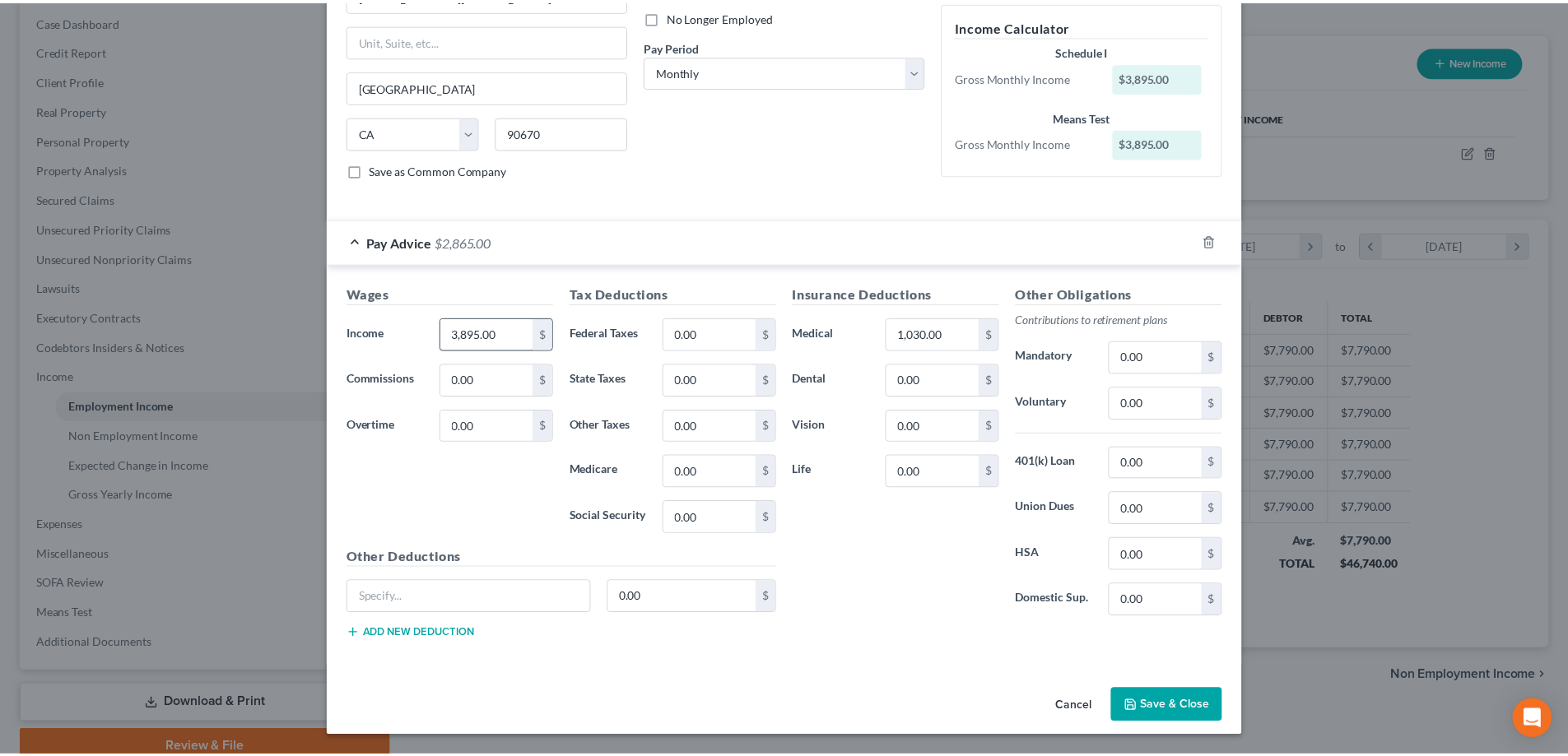
scroll to position [224, 0]
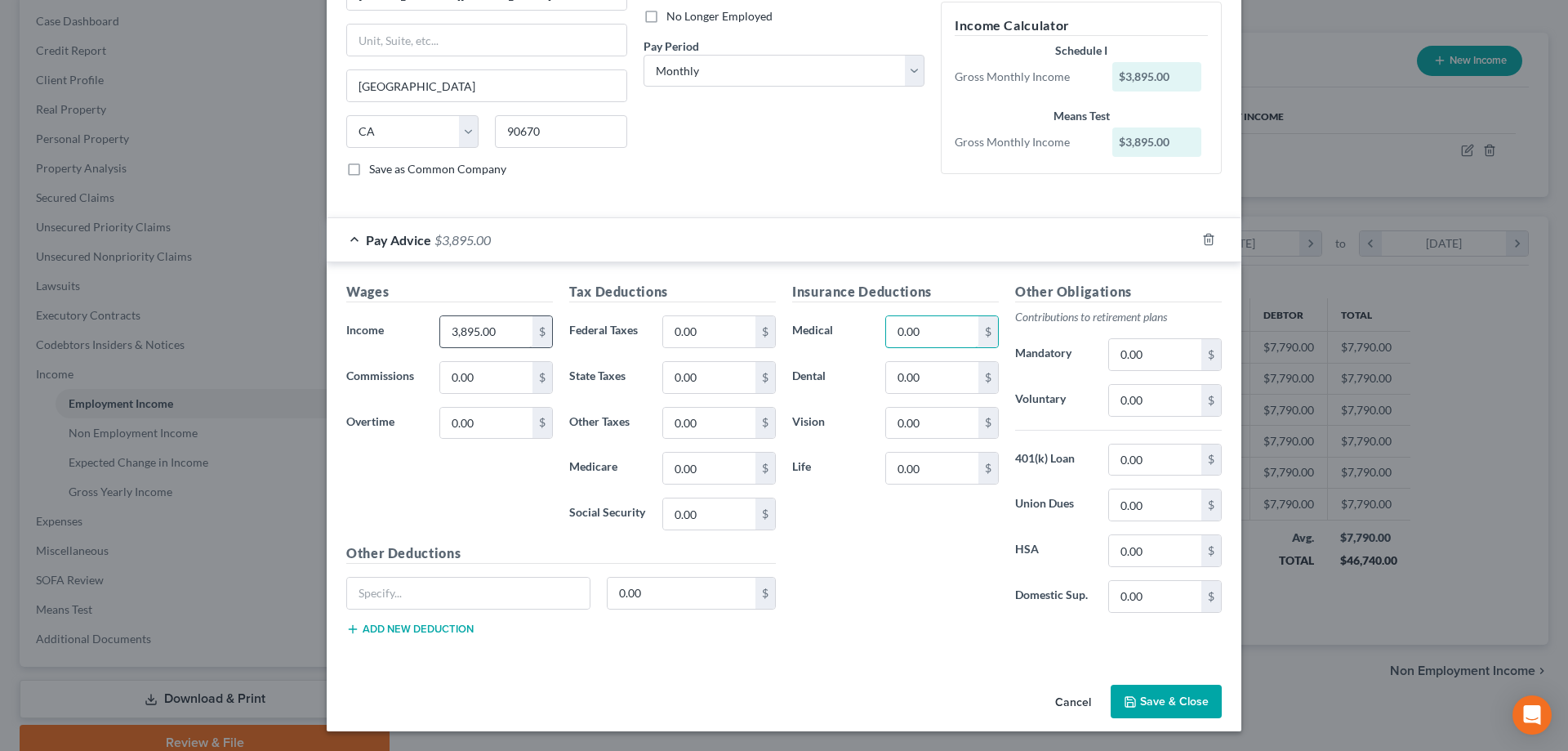
type input "0.00"
click at [499, 330] on input "3,895.00" at bounding box center [486, 332] width 92 height 31
click at [475, 376] on input "0.00" at bounding box center [486, 377] width 92 height 31
click at [510, 328] on input "5,313.00" at bounding box center [486, 332] width 92 height 31
type input "3,895.00"
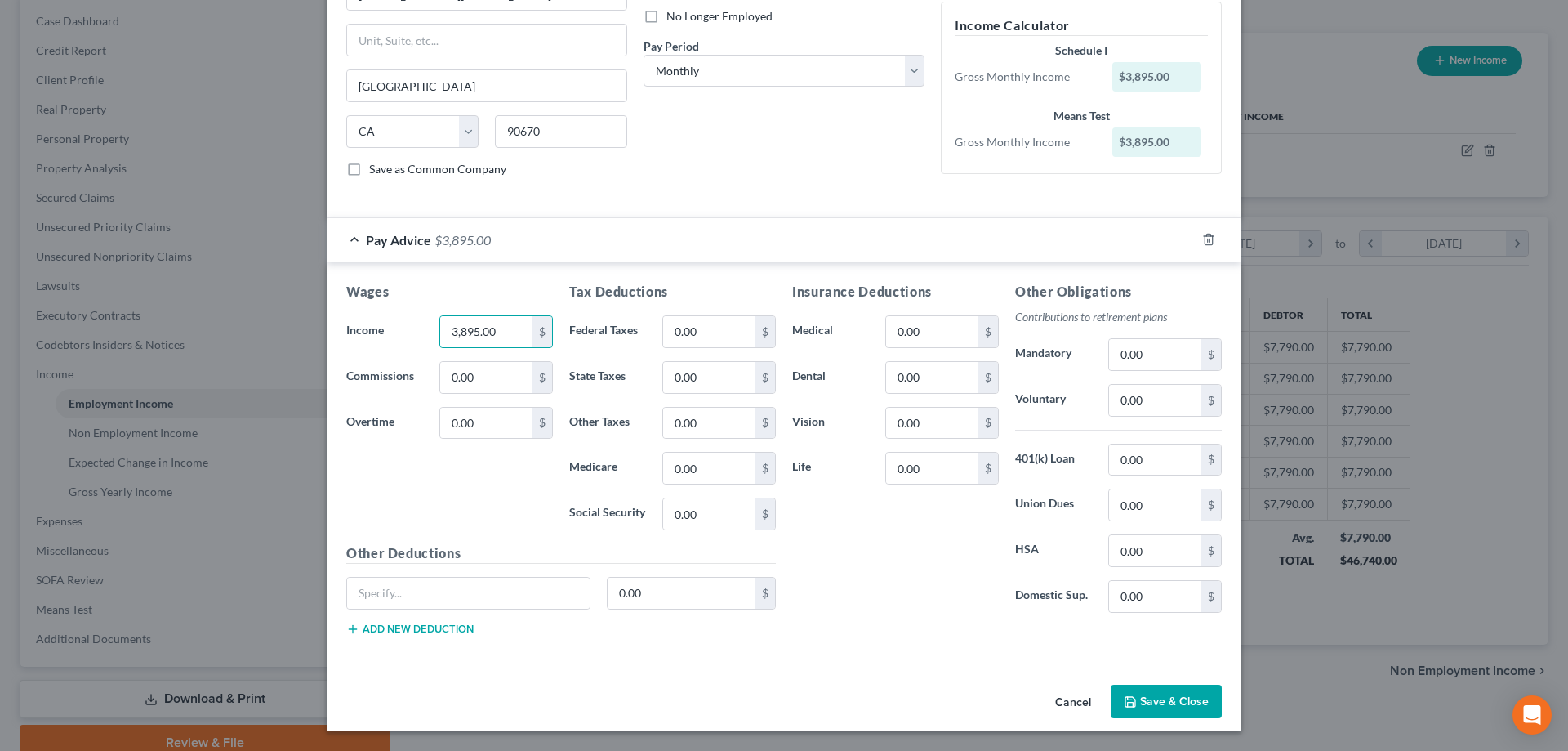
click at [1150, 692] on button "Save & Close" at bounding box center [1166, 702] width 112 height 34
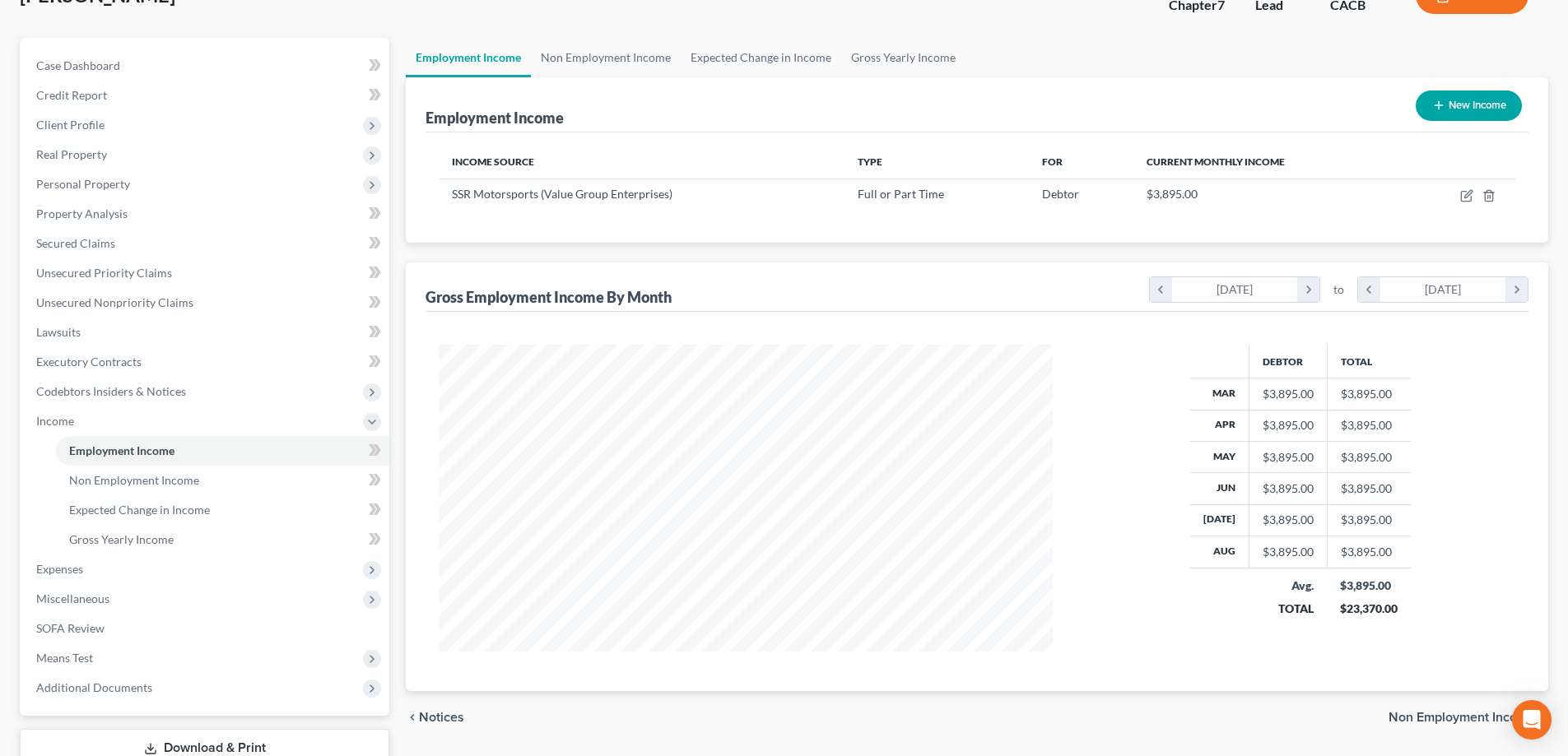
scroll to position [82, 0]
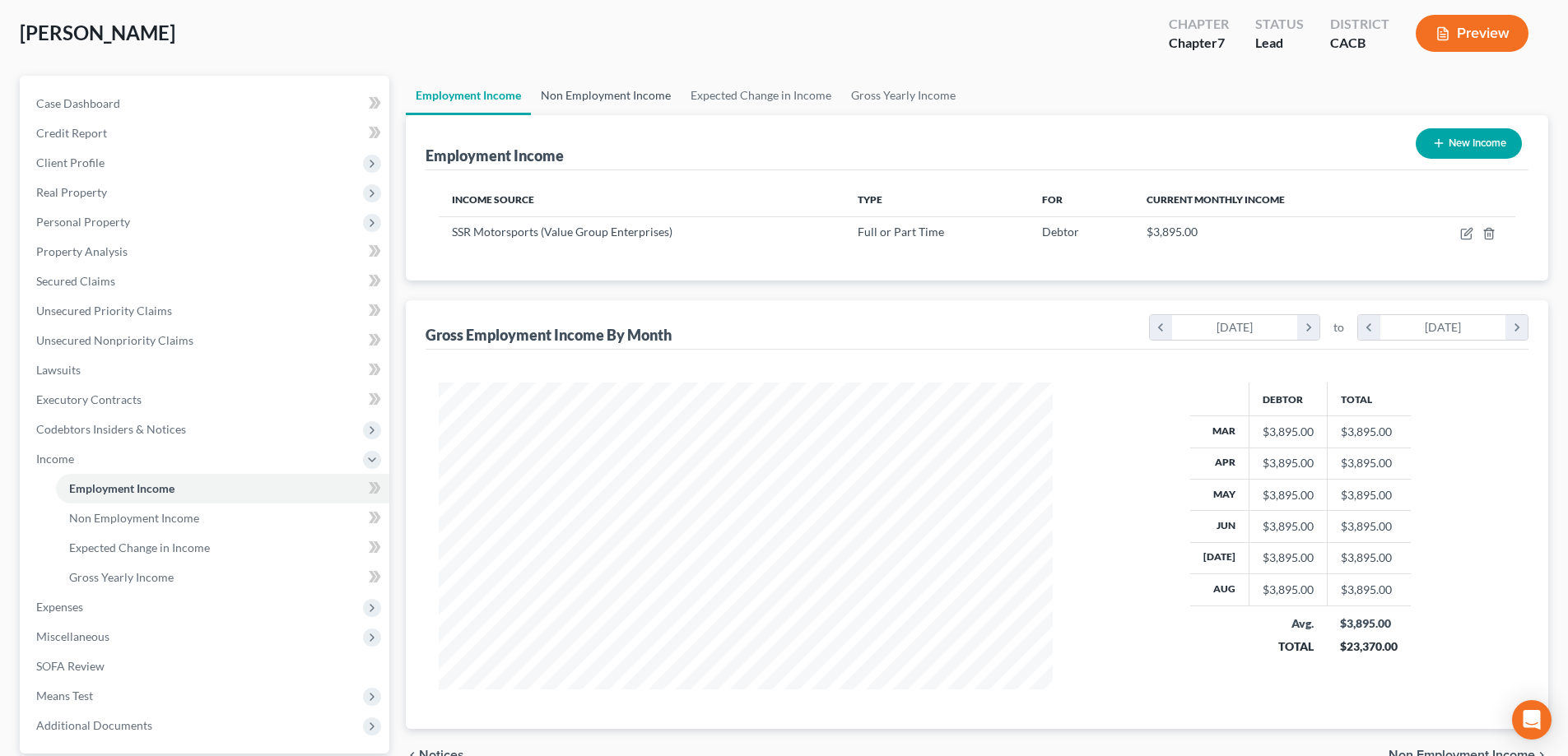
click at [637, 86] on link "Non Employment Income" at bounding box center [605, 95] width 149 height 39
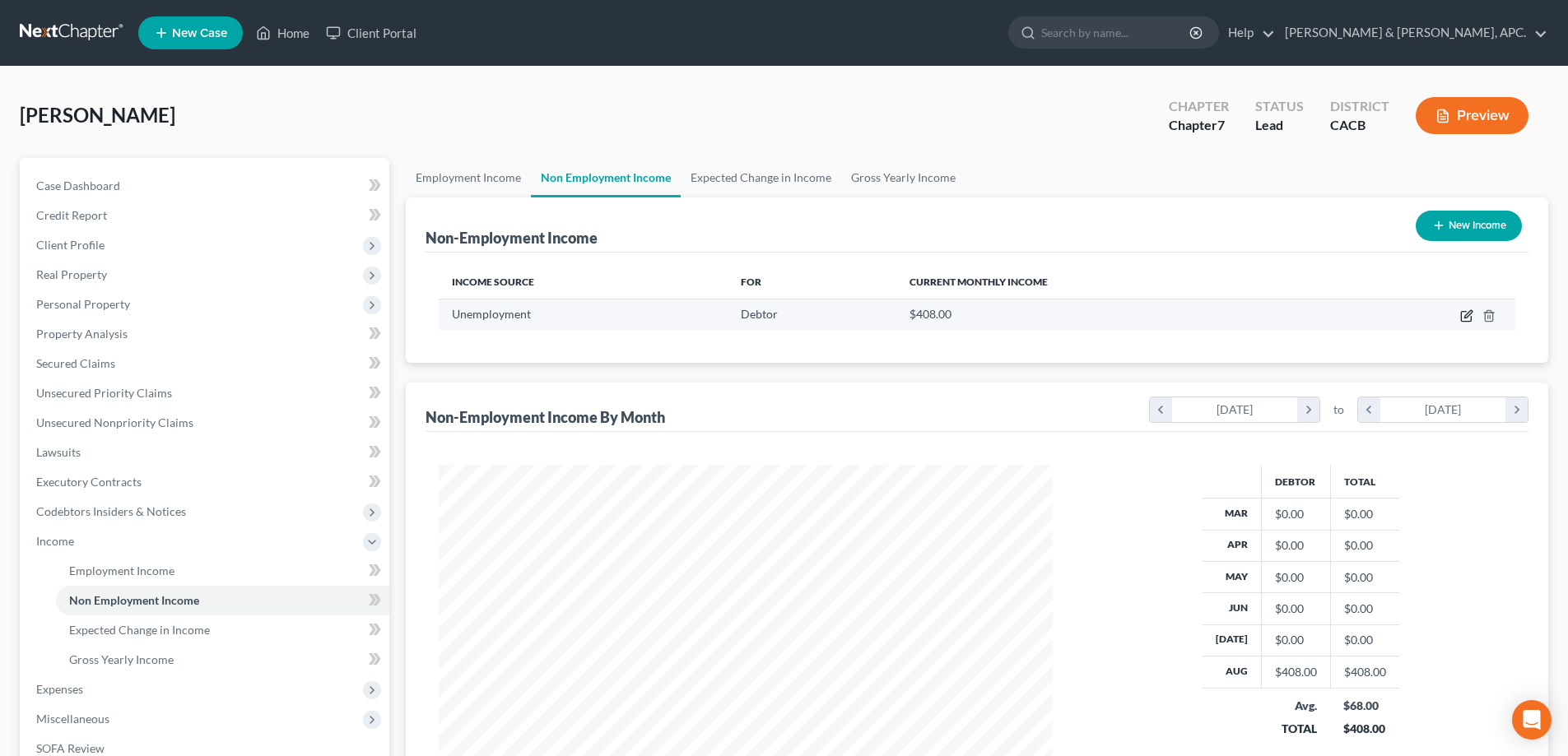
click at [1466, 312] on icon "button" at bounding box center [1465, 316] width 10 height 10
select select "0"
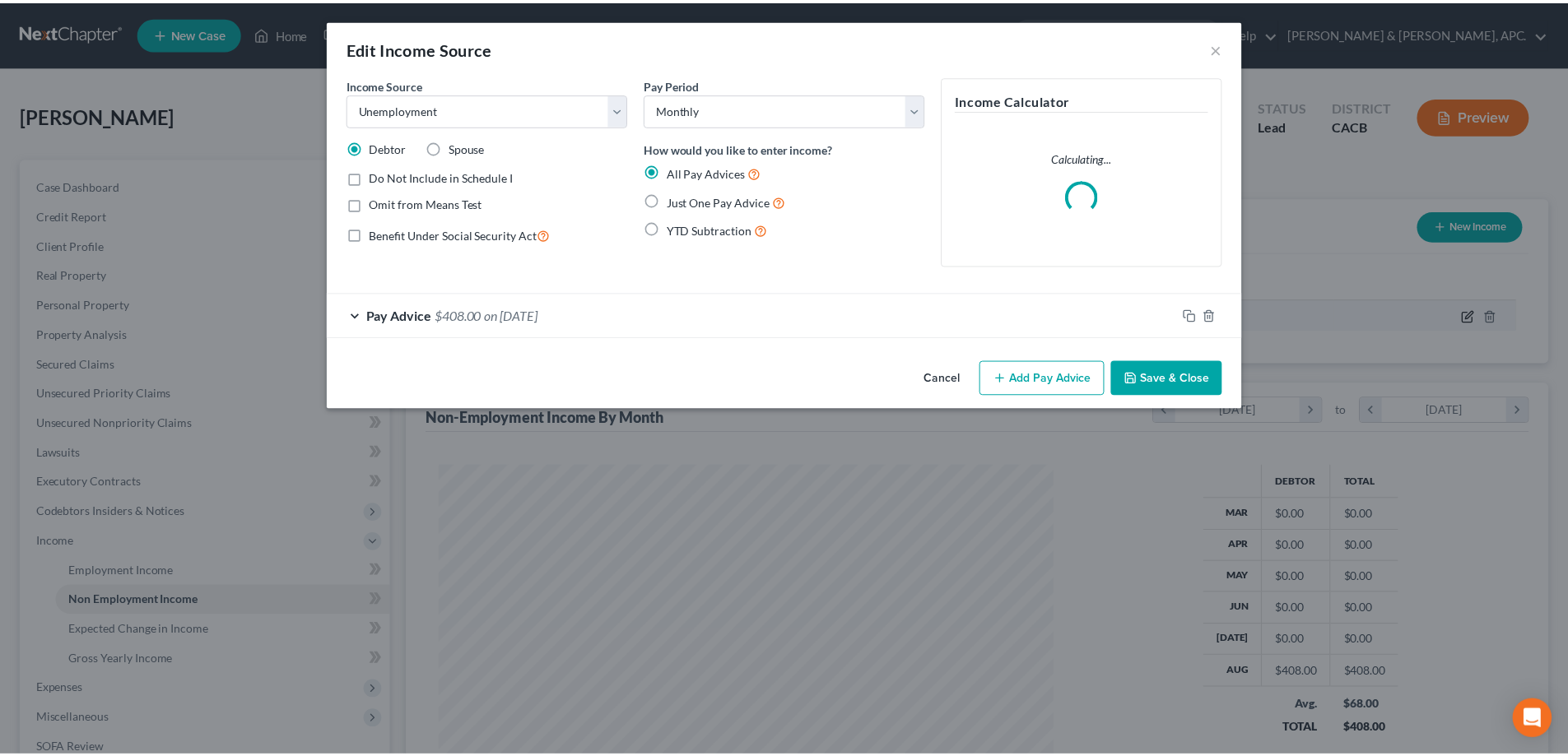
scroll to position [310, 653]
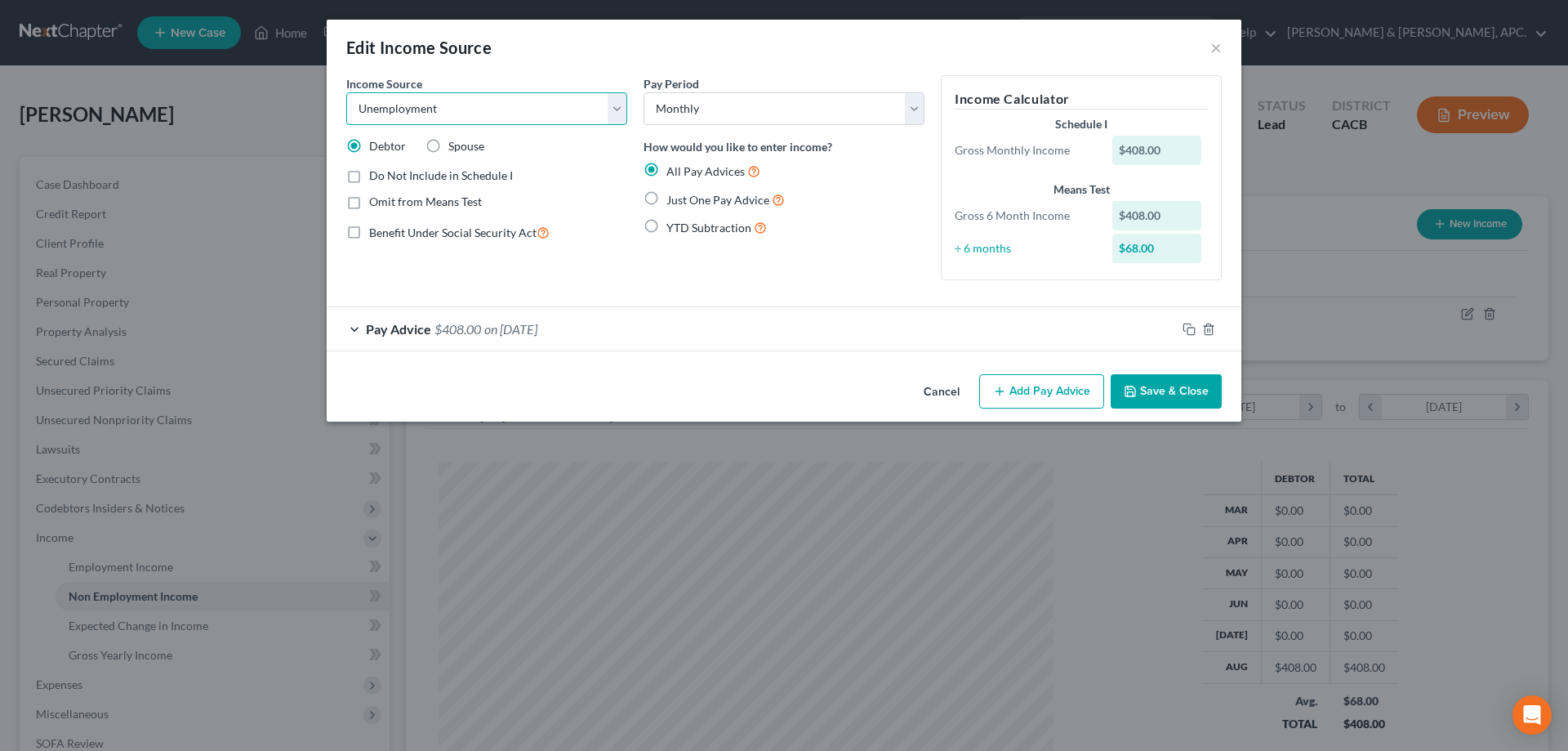
click at [616, 106] on select "Select Unemployment Disability (from employer) Pension Retirement Social Securi…" at bounding box center [487, 109] width 281 height 33
click at [346, 92] on select "Select Unemployment Disability (from employer) Pension Retirement Social Securi…" at bounding box center [487, 109] width 281 height 33
click at [1202, 403] on button "Save & Close" at bounding box center [1166, 391] width 112 height 34
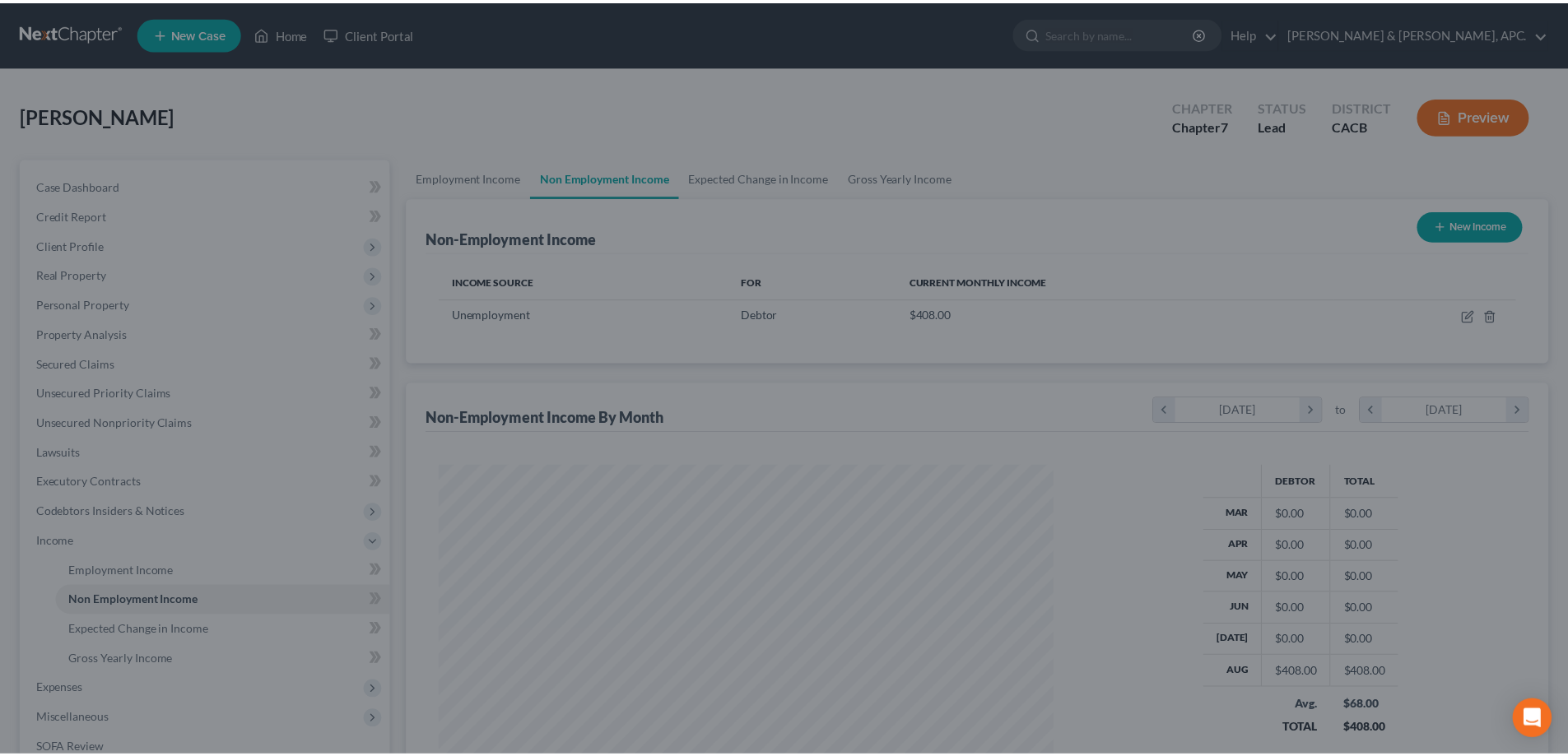
scroll to position [822368, 822199]
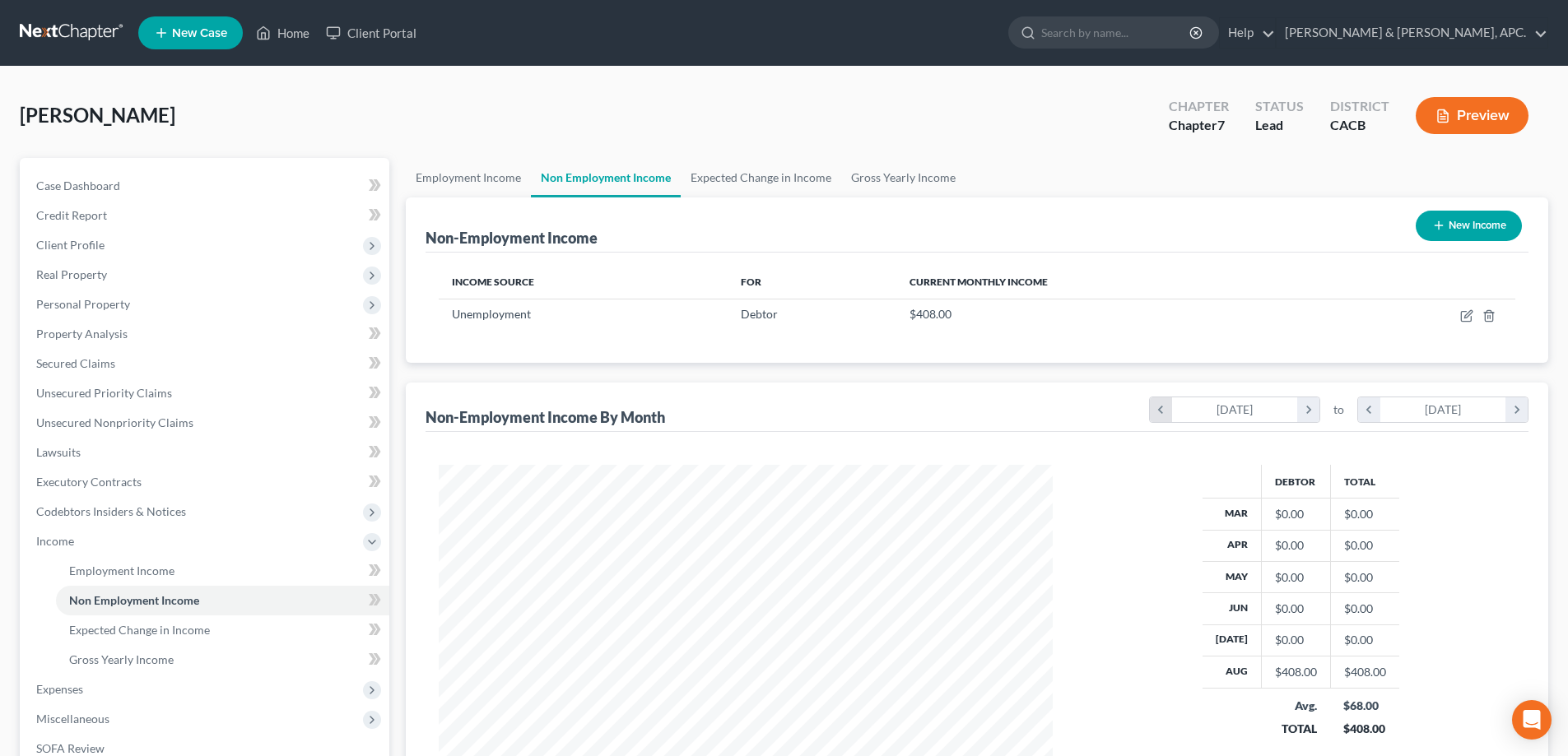
click at [1161, 409] on icon "chevron_left" at bounding box center [1161, 409] width 22 height 24
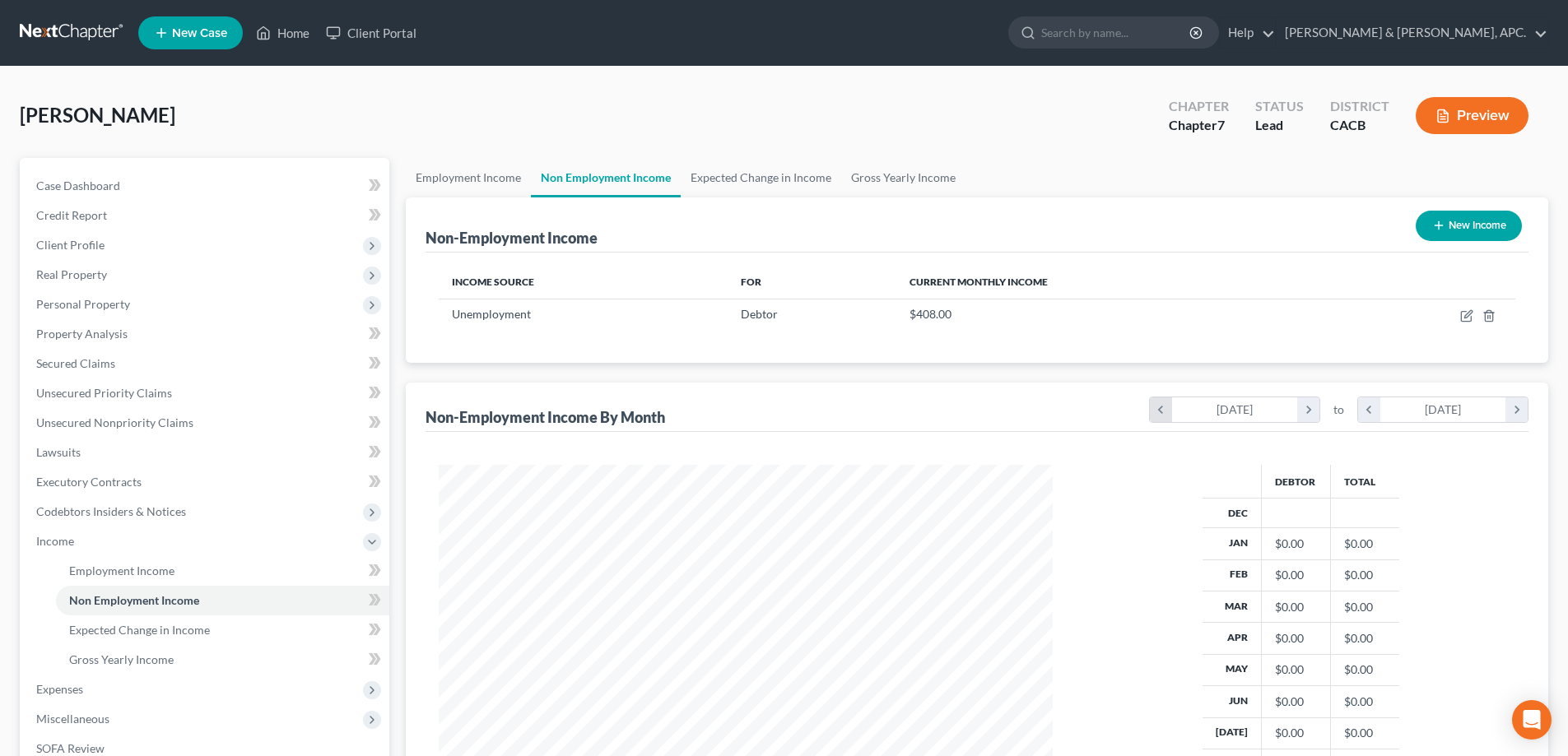
scroll to position [390, 647]
click at [730, 171] on link "Expected Change in Income" at bounding box center [761, 178] width 160 height 39
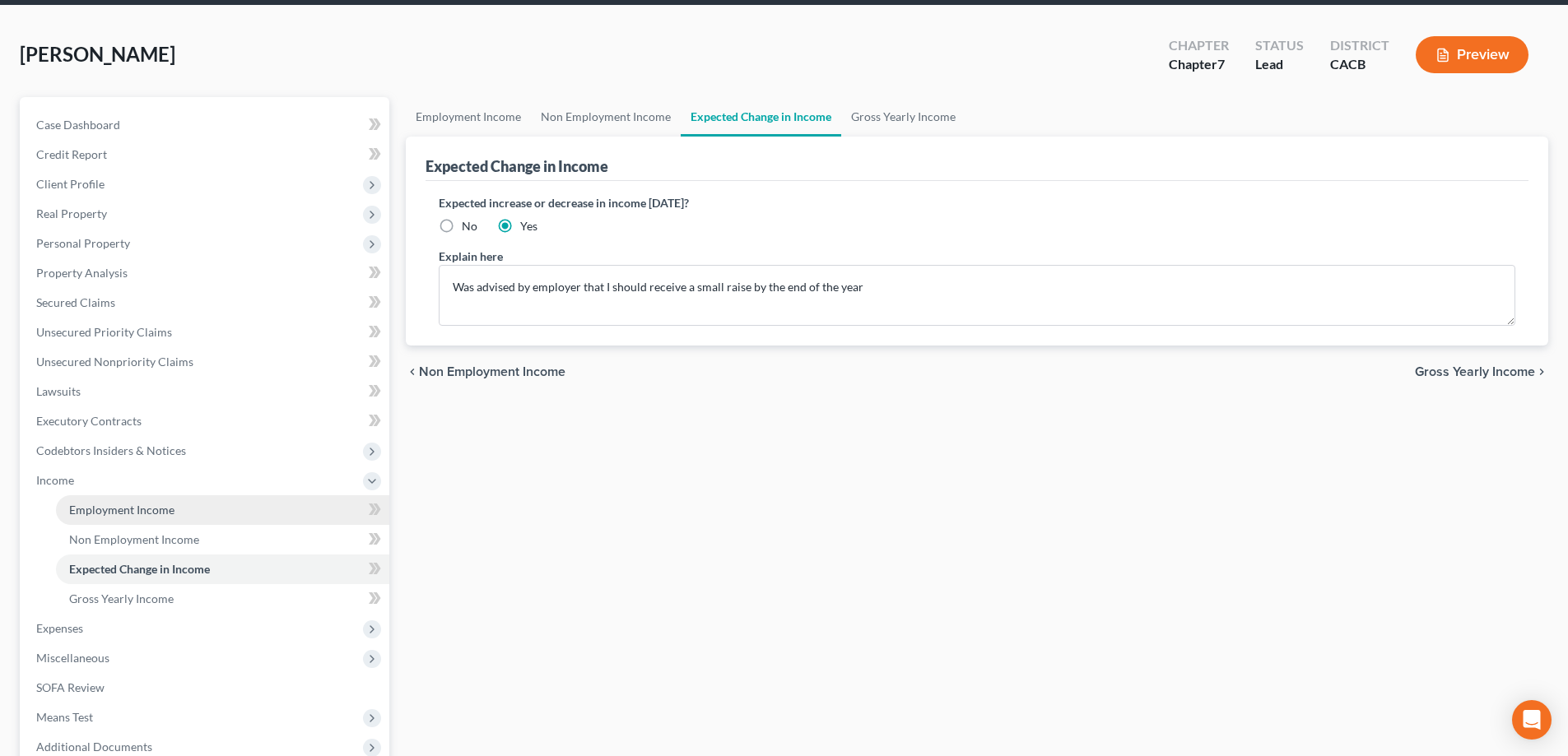
scroll to position [237, 0]
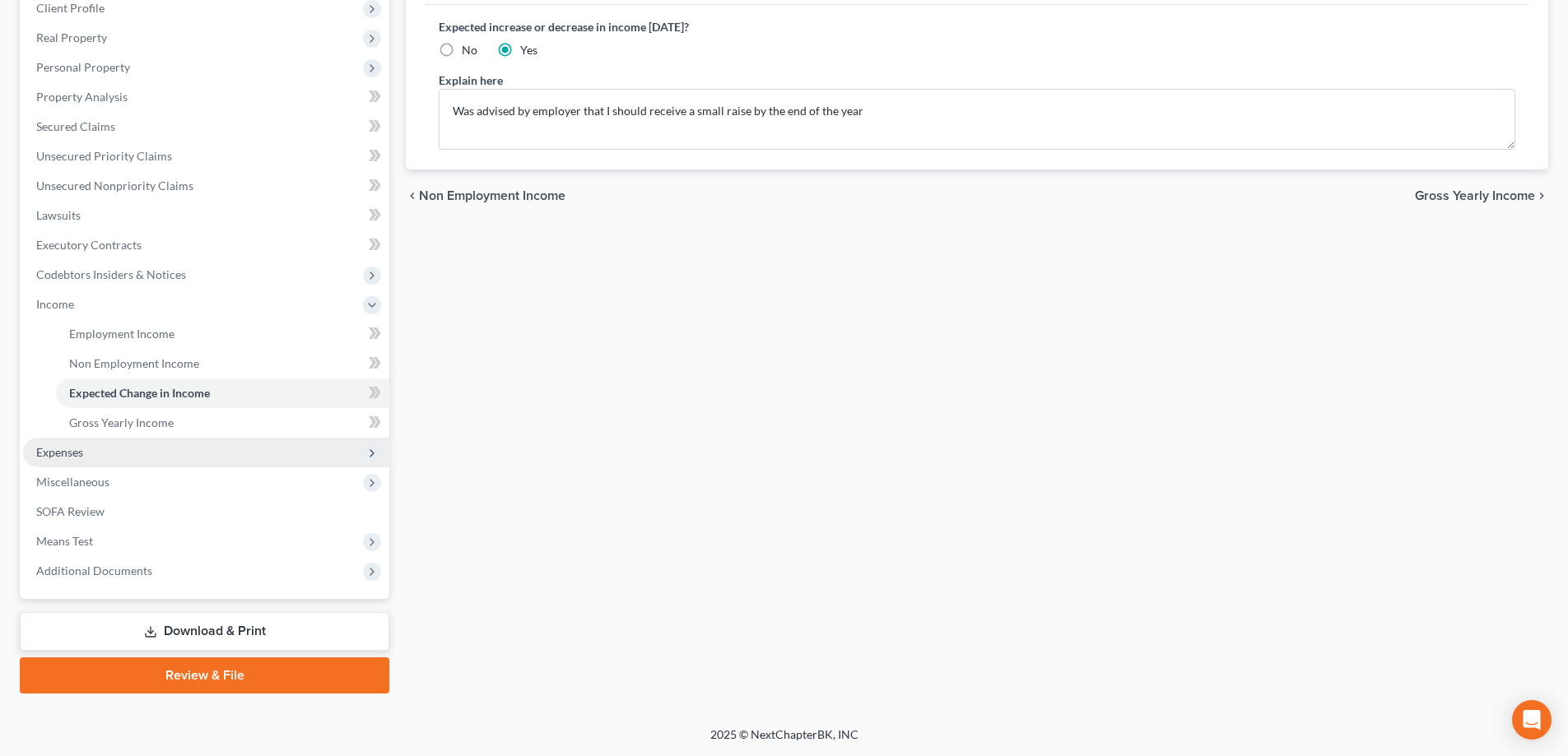
click at [172, 452] on span "Expenses" at bounding box center [206, 452] width 366 height 29
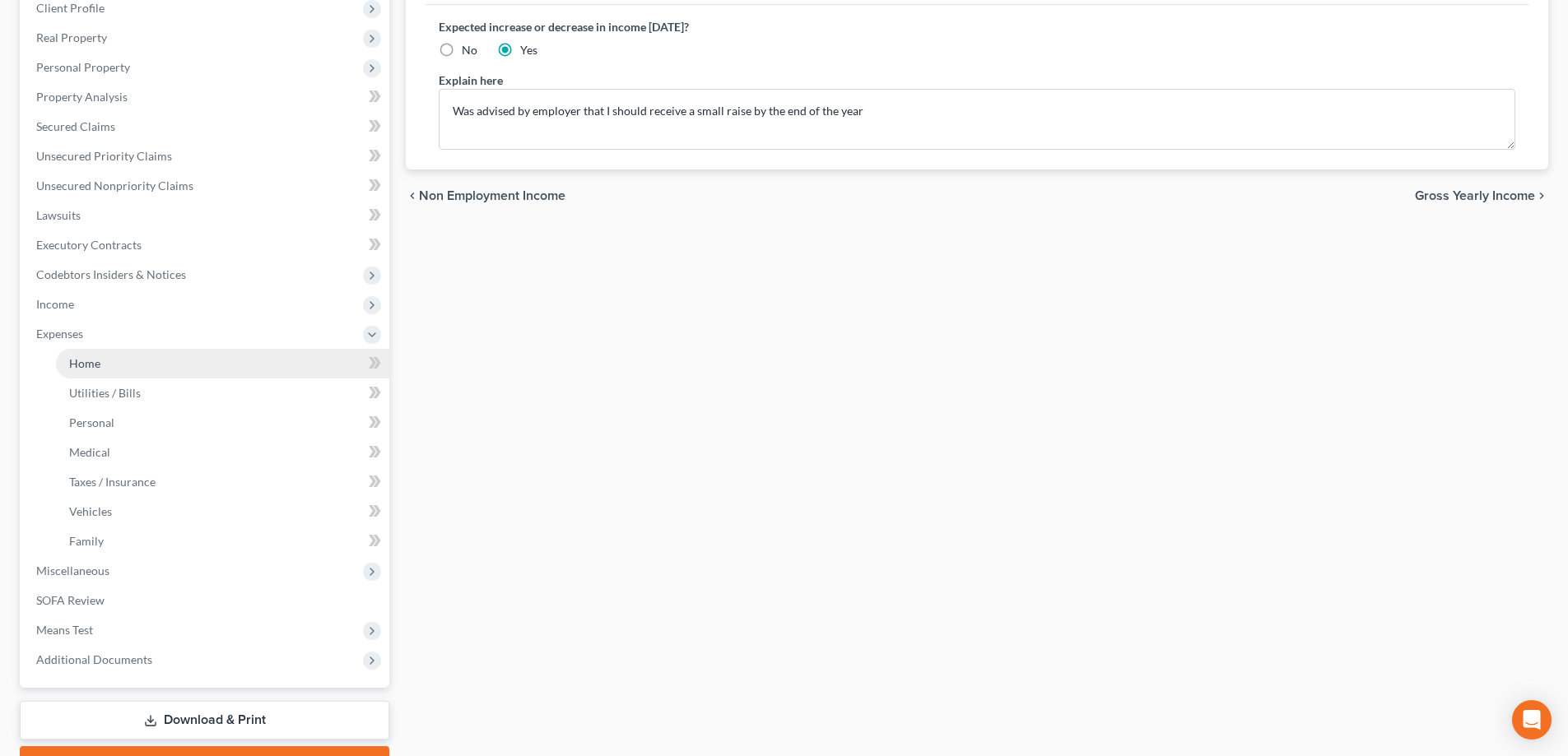
click at [190, 360] on link "Home" at bounding box center [222, 363] width 333 height 29
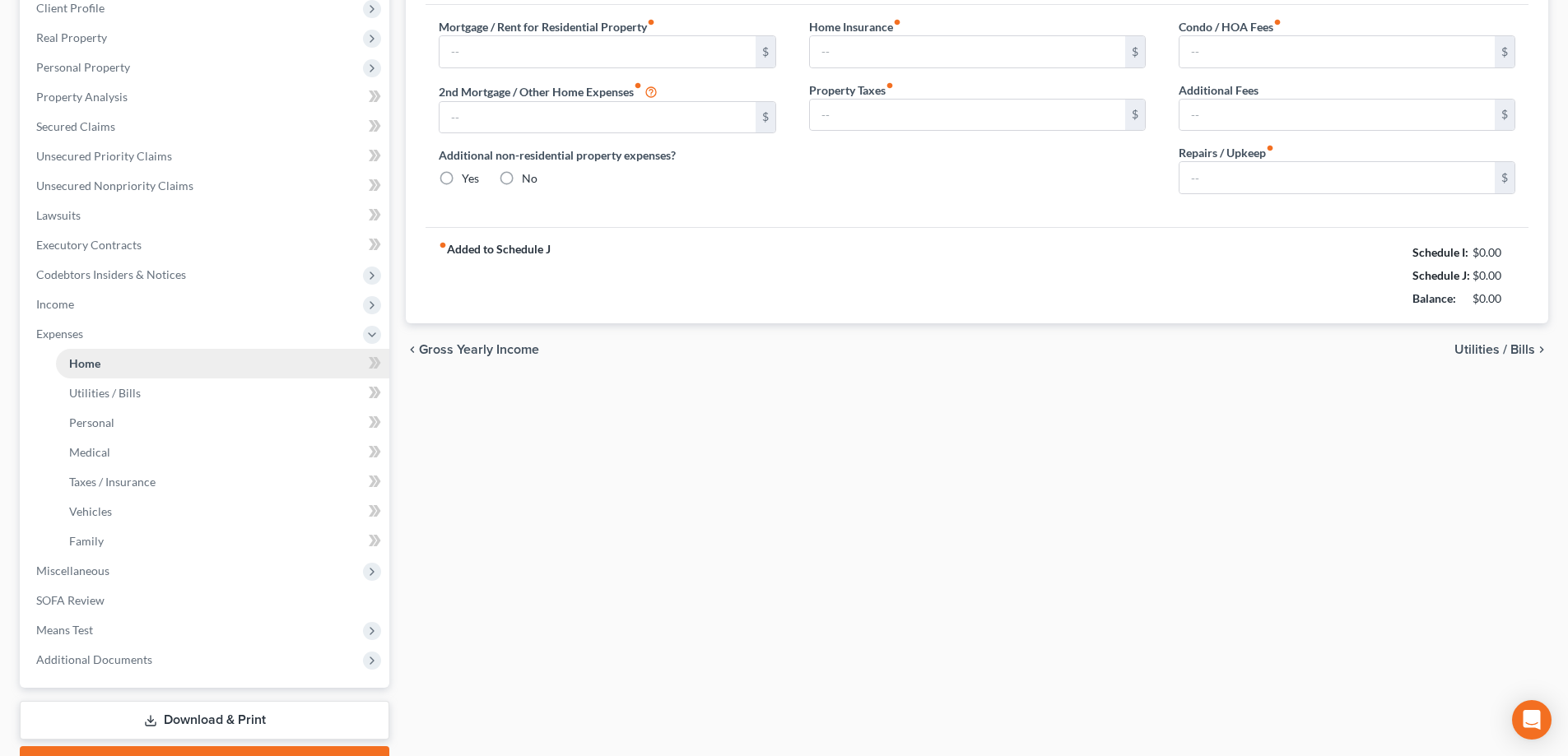
scroll to position [53, 0]
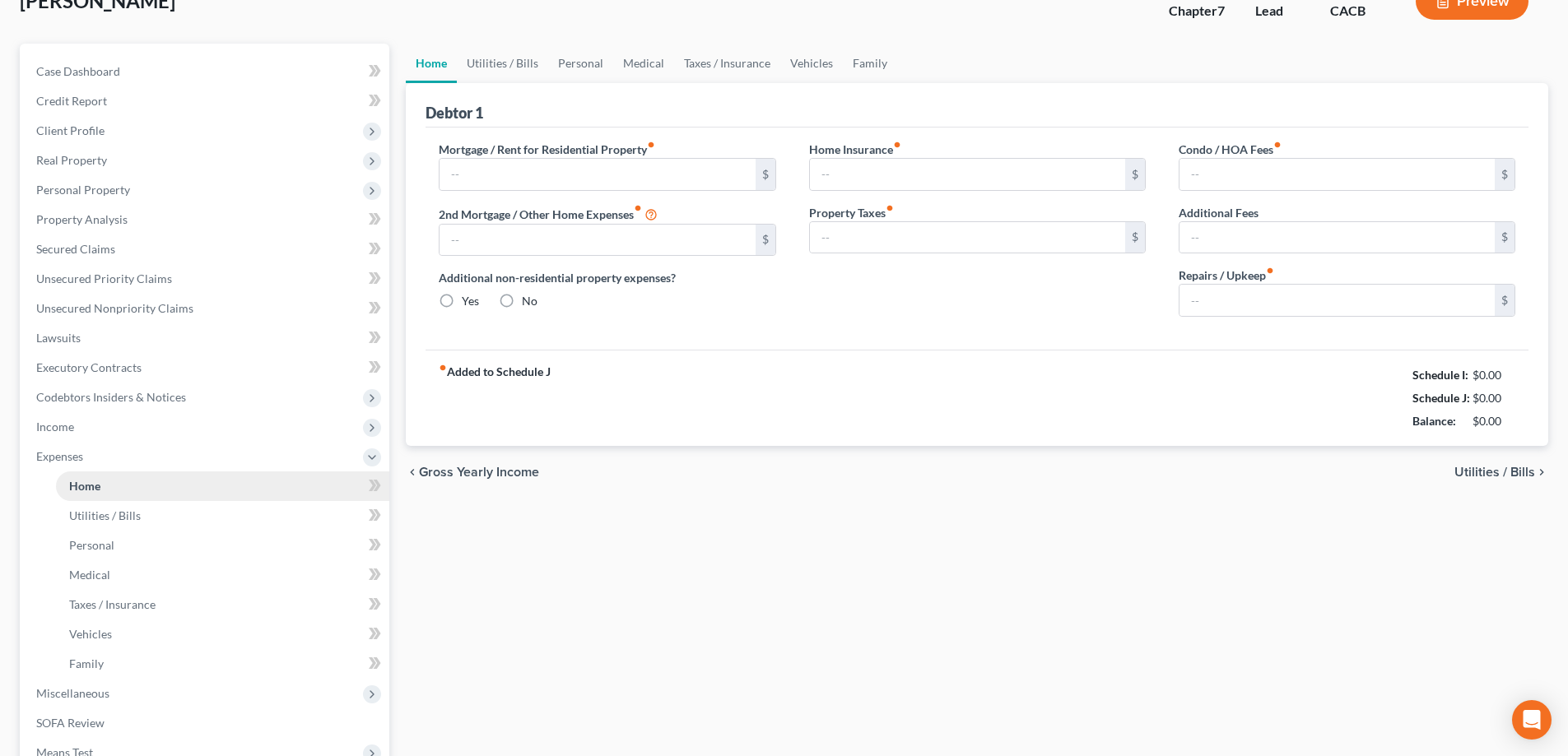
type input "0.00"
radio input "true"
type input "0.00"
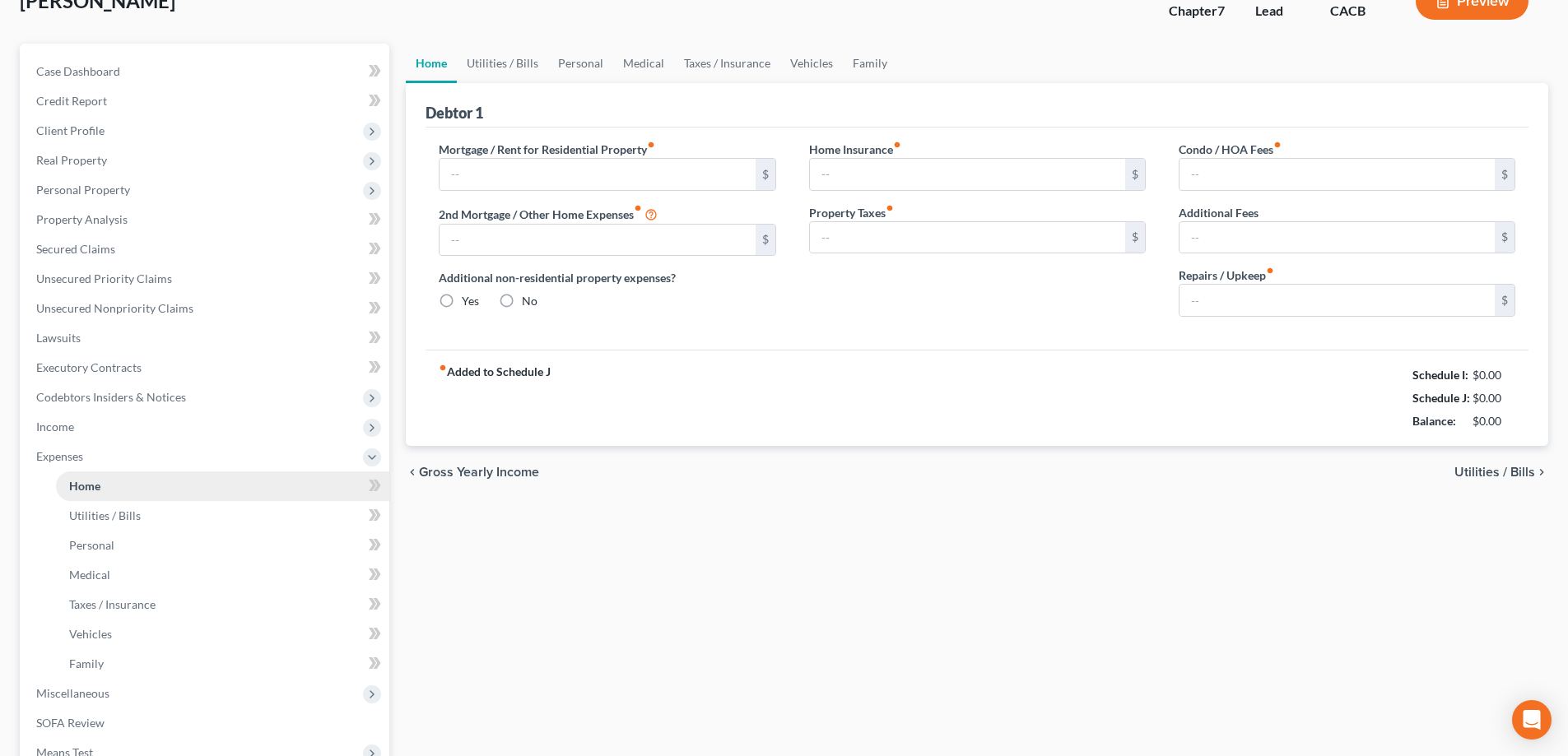
type input "0.00"
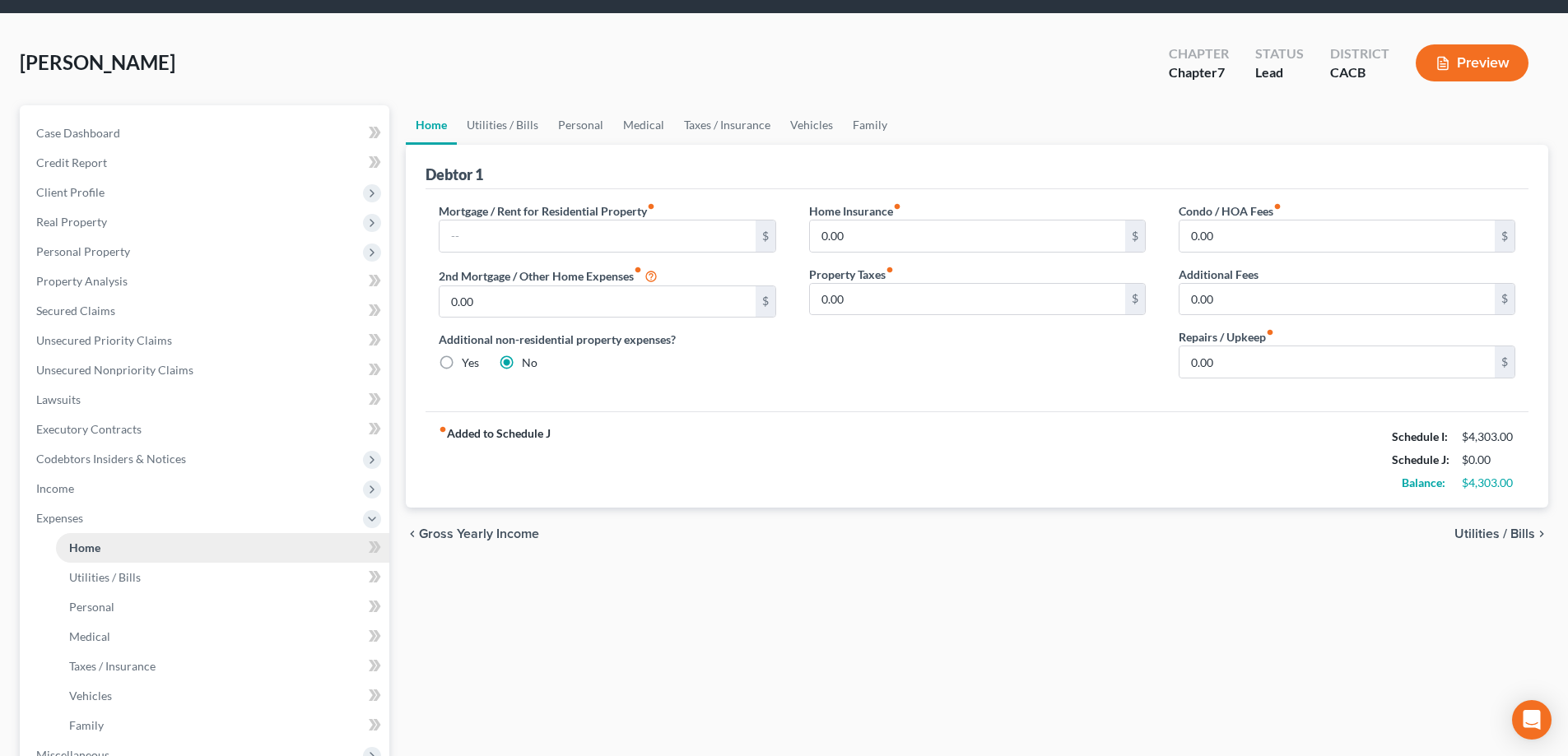
scroll to position [0, 0]
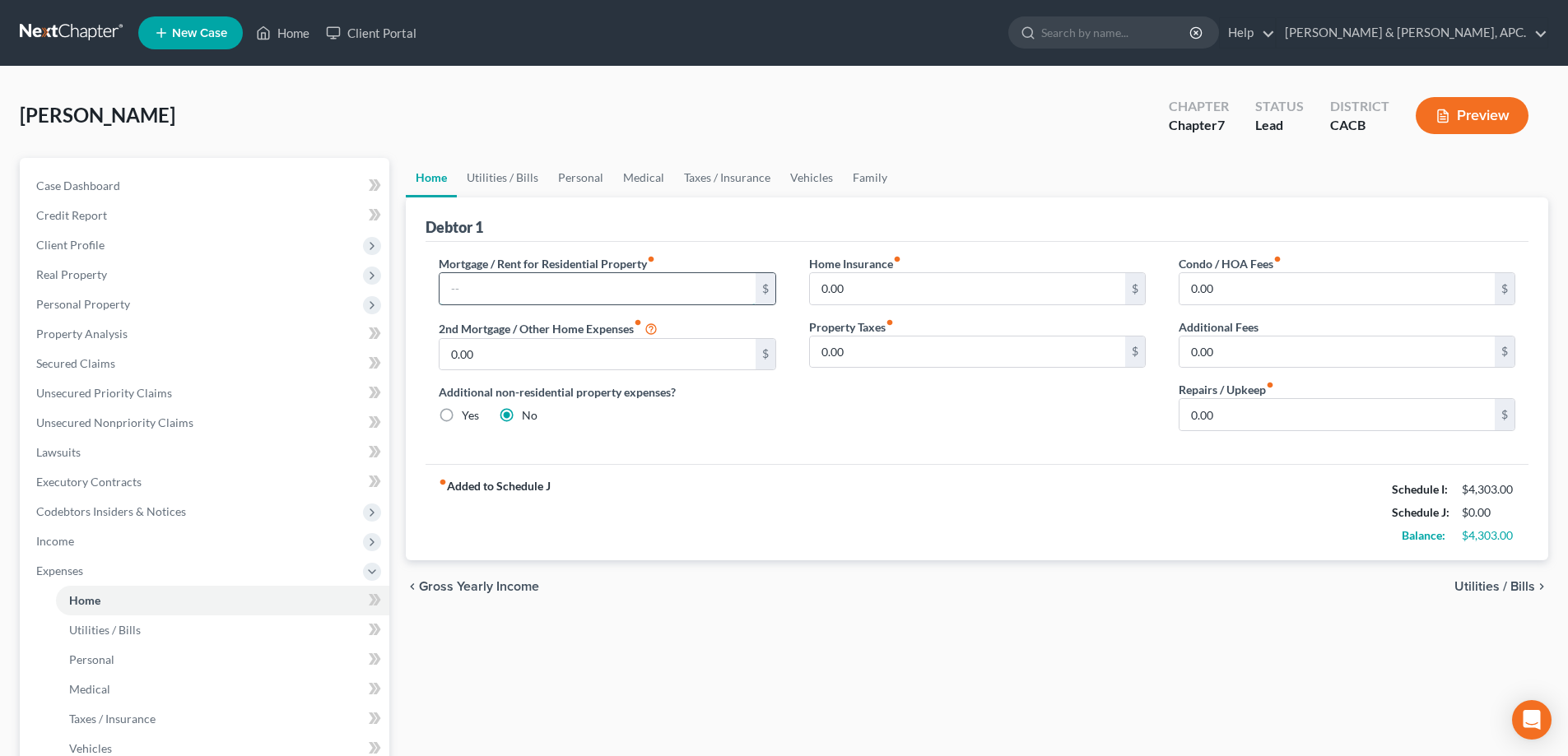
click at [485, 286] on input "text" at bounding box center [597, 289] width 316 height 31
type input "2,769.00"
click at [850, 293] on input "0.00" at bounding box center [967, 289] width 316 height 31
type input "45.00"
click at [1500, 587] on span "Utilities / Bills" at bounding box center [1494, 586] width 81 height 13
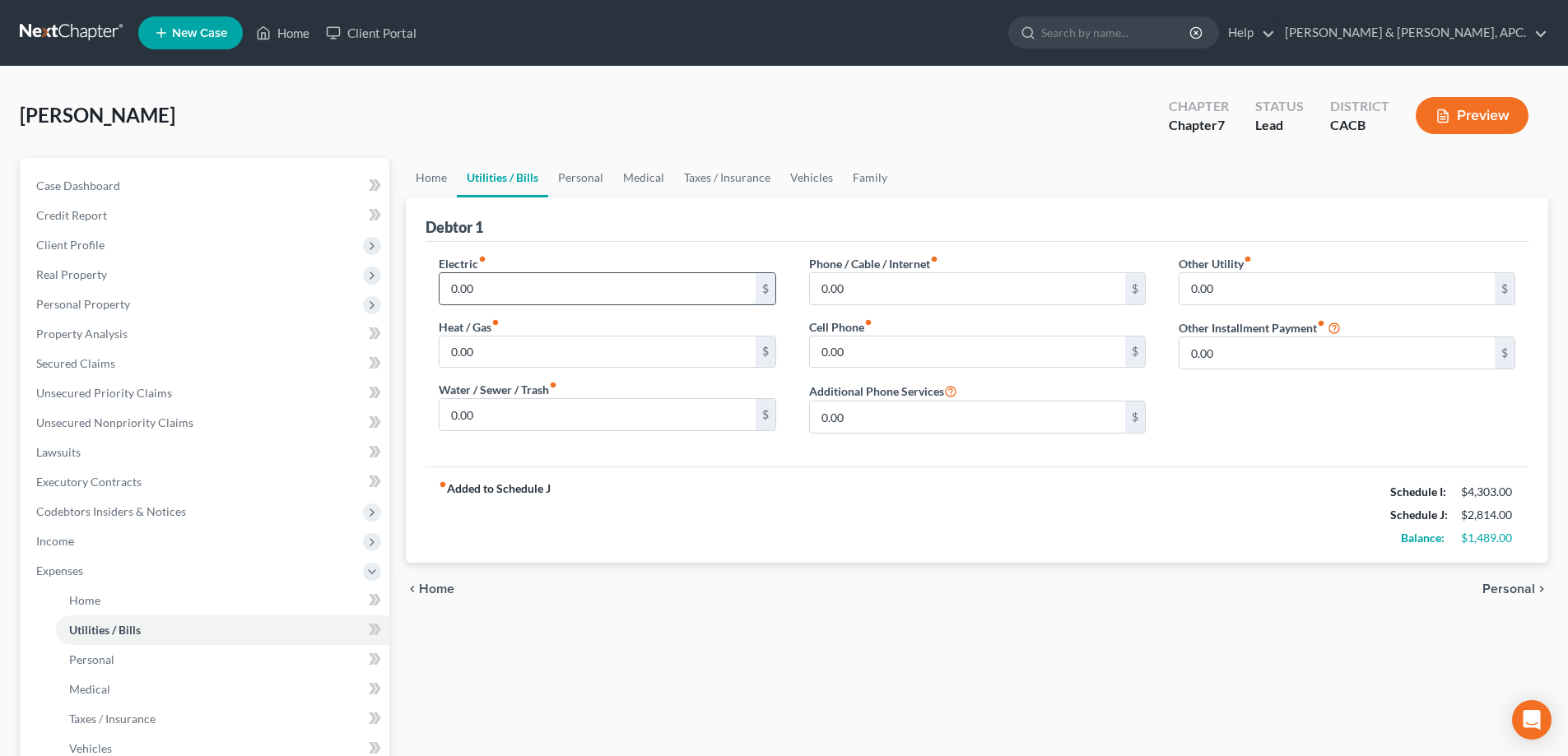
click at [528, 288] on input "0.00" at bounding box center [597, 289] width 316 height 31
type input "135.00"
click at [515, 399] on input "0.00" at bounding box center [597, 414] width 316 height 31
type input "25.00"
click at [822, 342] on input "0.00" at bounding box center [967, 352] width 316 height 31
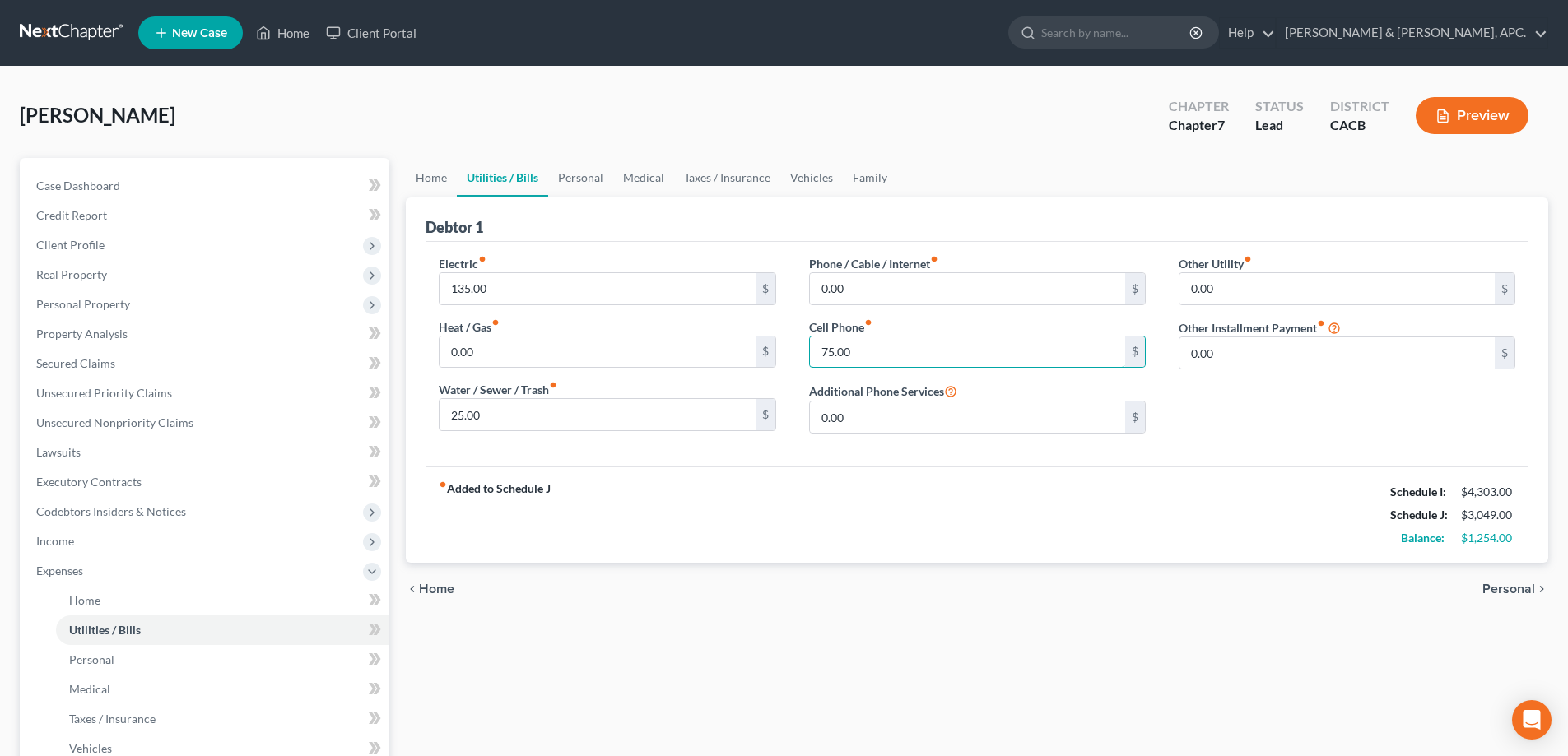
type input "75.00"
click at [1521, 582] on span "Personal" at bounding box center [1508, 588] width 53 height 13
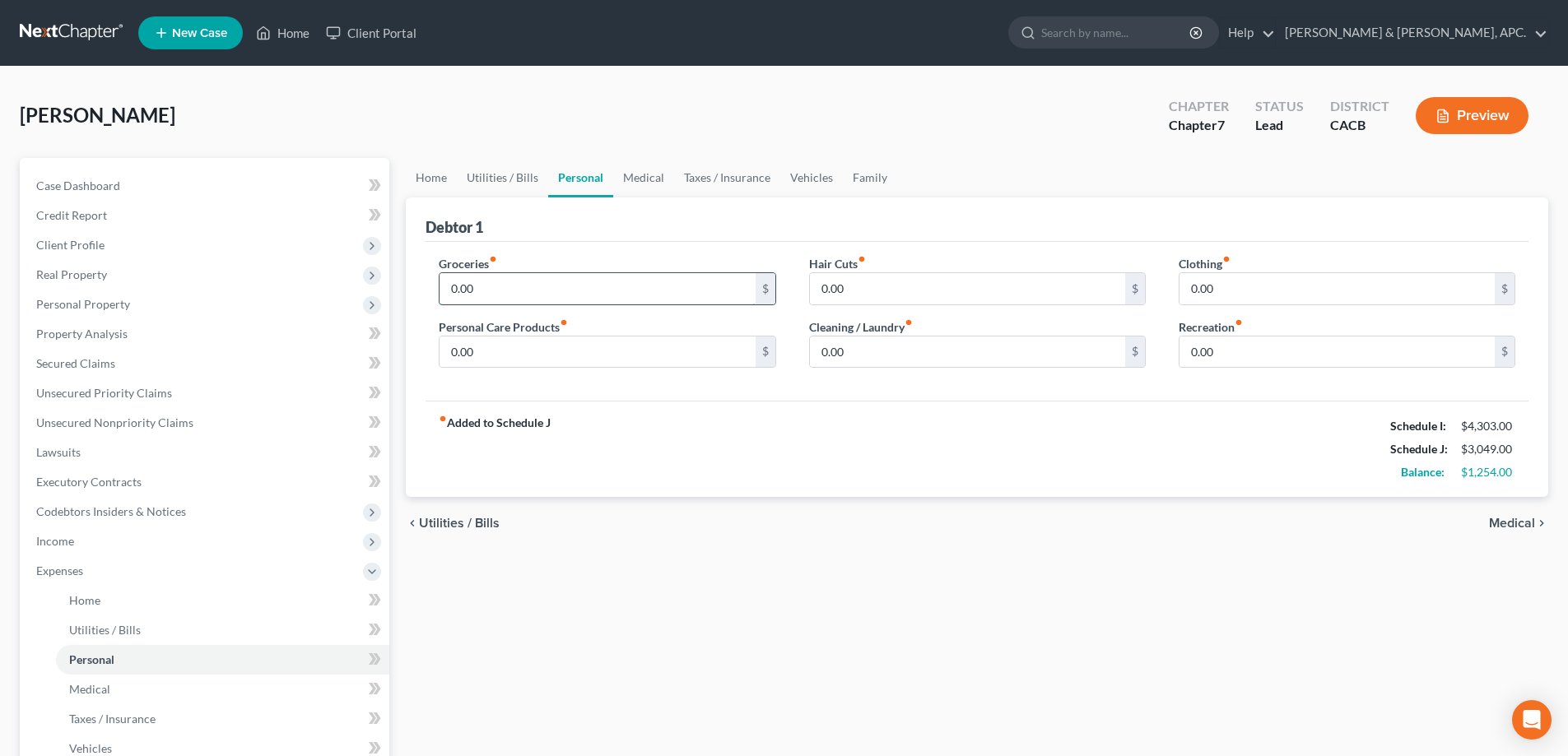
click at [516, 290] on input "0.00" at bounding box center [597, 289] width 316 height 31
type input "300.00"
click at [1514, 520] on span "Medical" at bounding box center [1511, 523] width 46 height 13
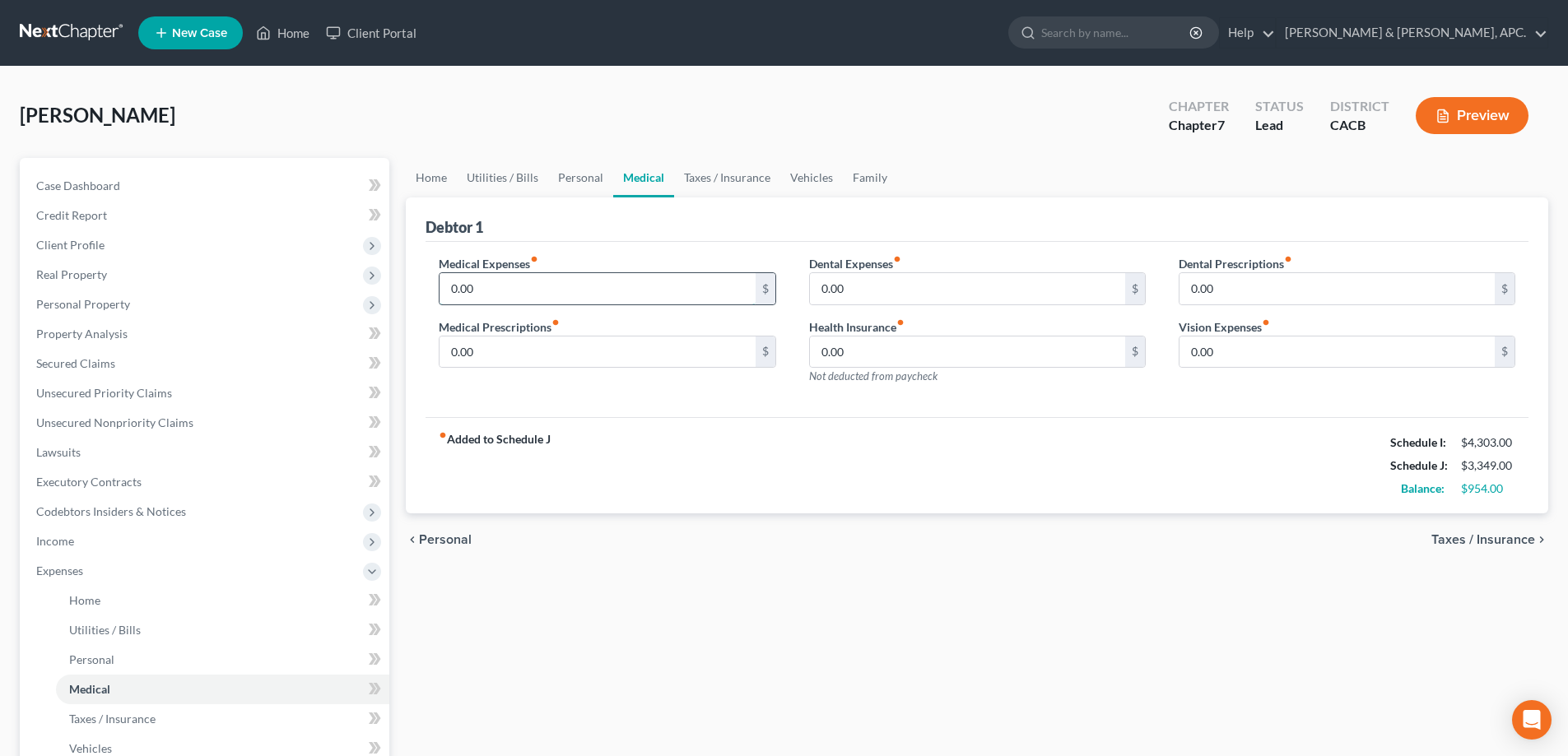
click at [451, 285] on input "0.00" at bounding box center [597, 289] width 316 height 31
type input "50.00"
click at [1515, 540] on span "Taxes / Insurance" at bounding box center [1483, 539] width 104 height 13
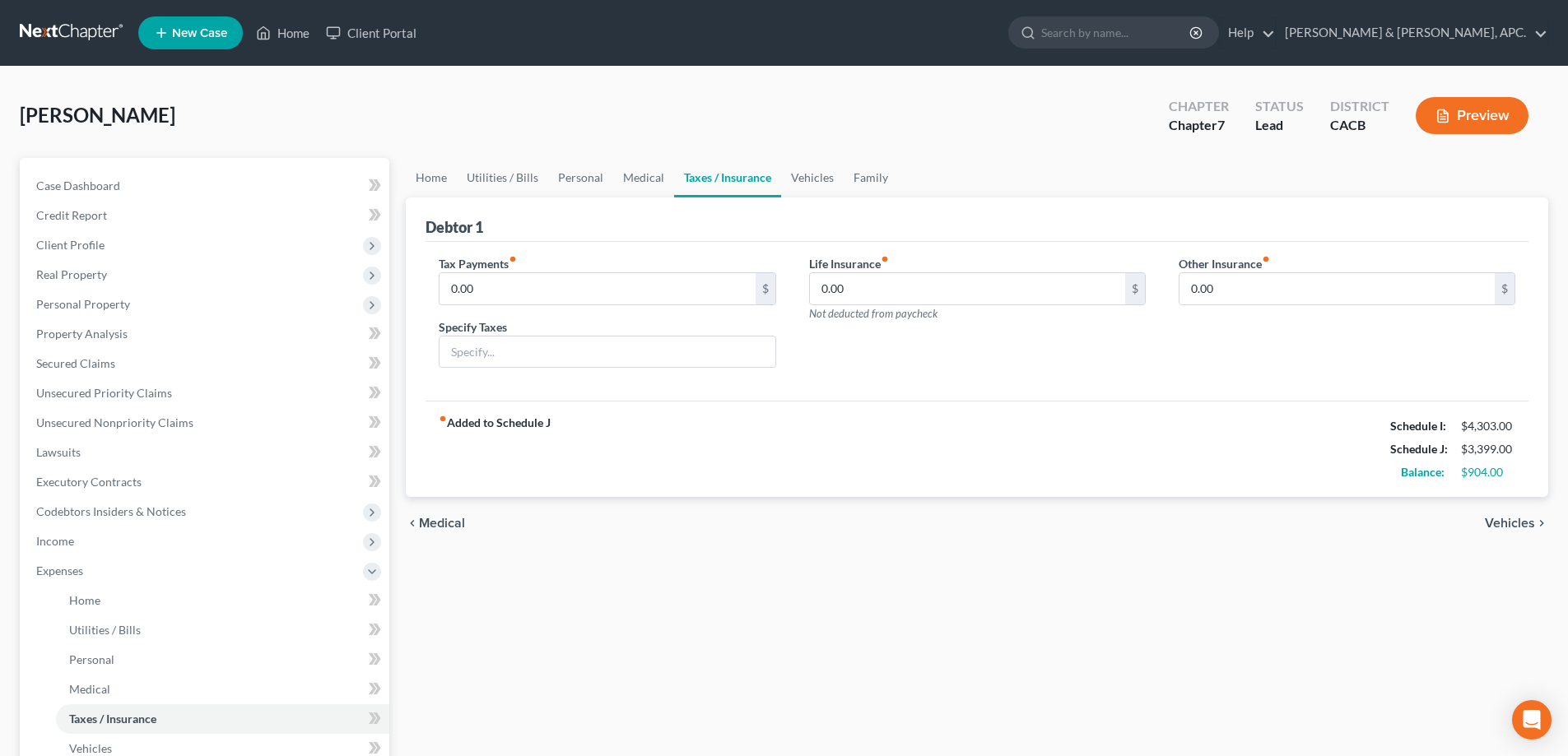
click at [1515, 540] on div "chevron_left Medical Vehicles chevron_right" at bounding box center [976, 524] width 1142 height 53
click at [1515, 525] on span "Vehicles" at bounding box center [1508, 523] width 50 height 13
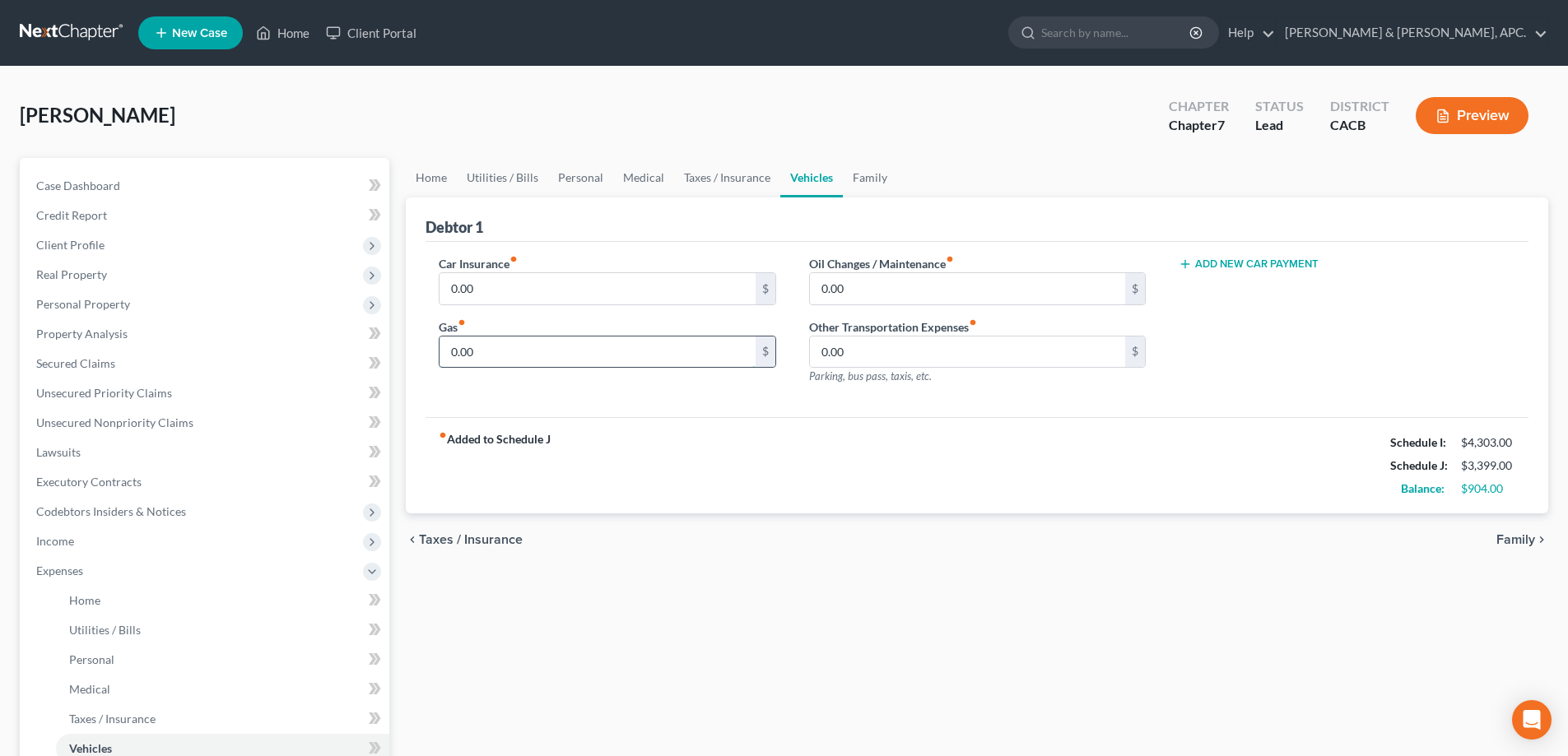
click at [451, 349] on input "0.00" at bounding box center [597, 352] width 316 height 31
type input "35.00"
click at [1516, 545] on span "Family" at bounding box center [1515, 539] width 39 height 13
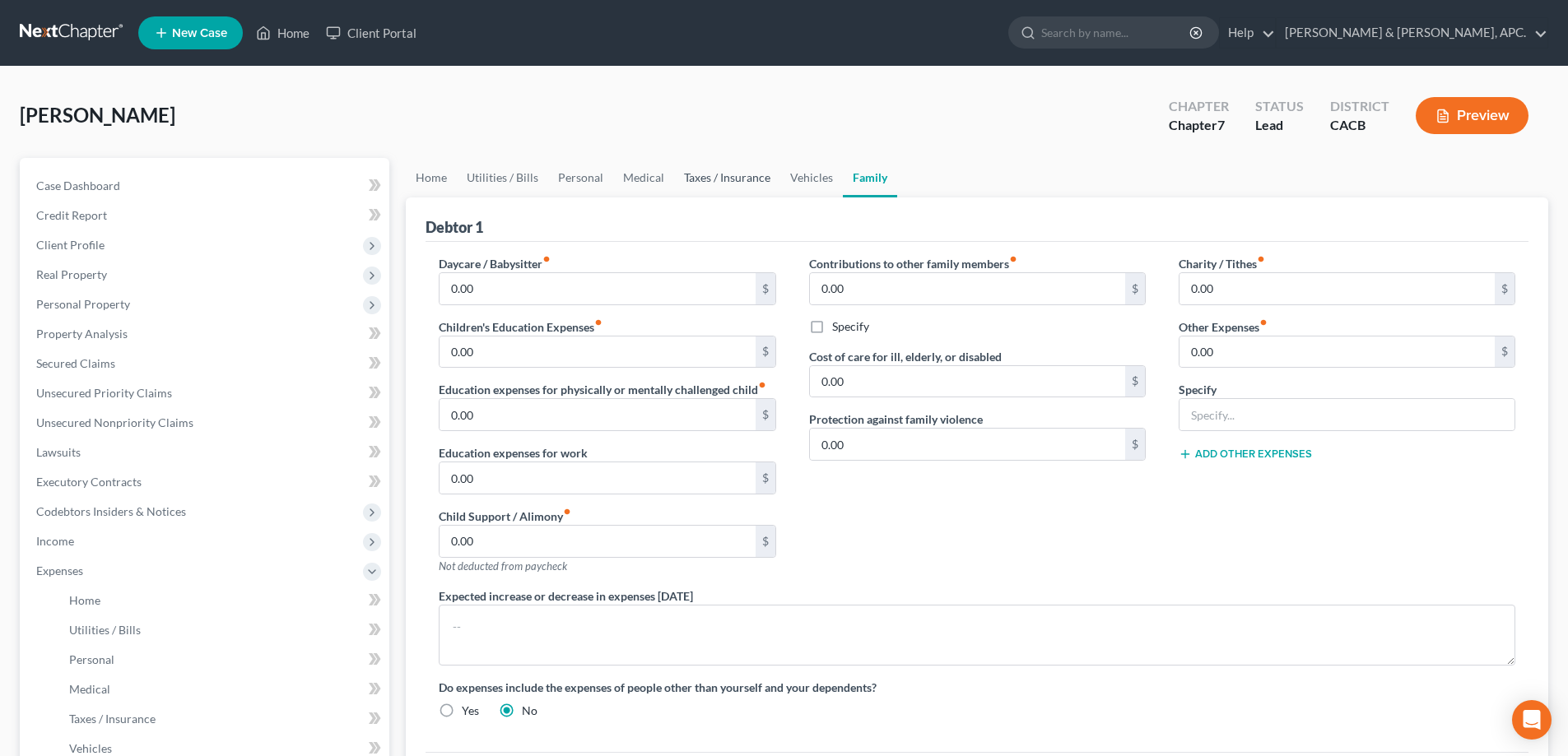
click at [749, 179] on link "Taxes / Insurance" at bounding box center [727, 178] width 106 height 39
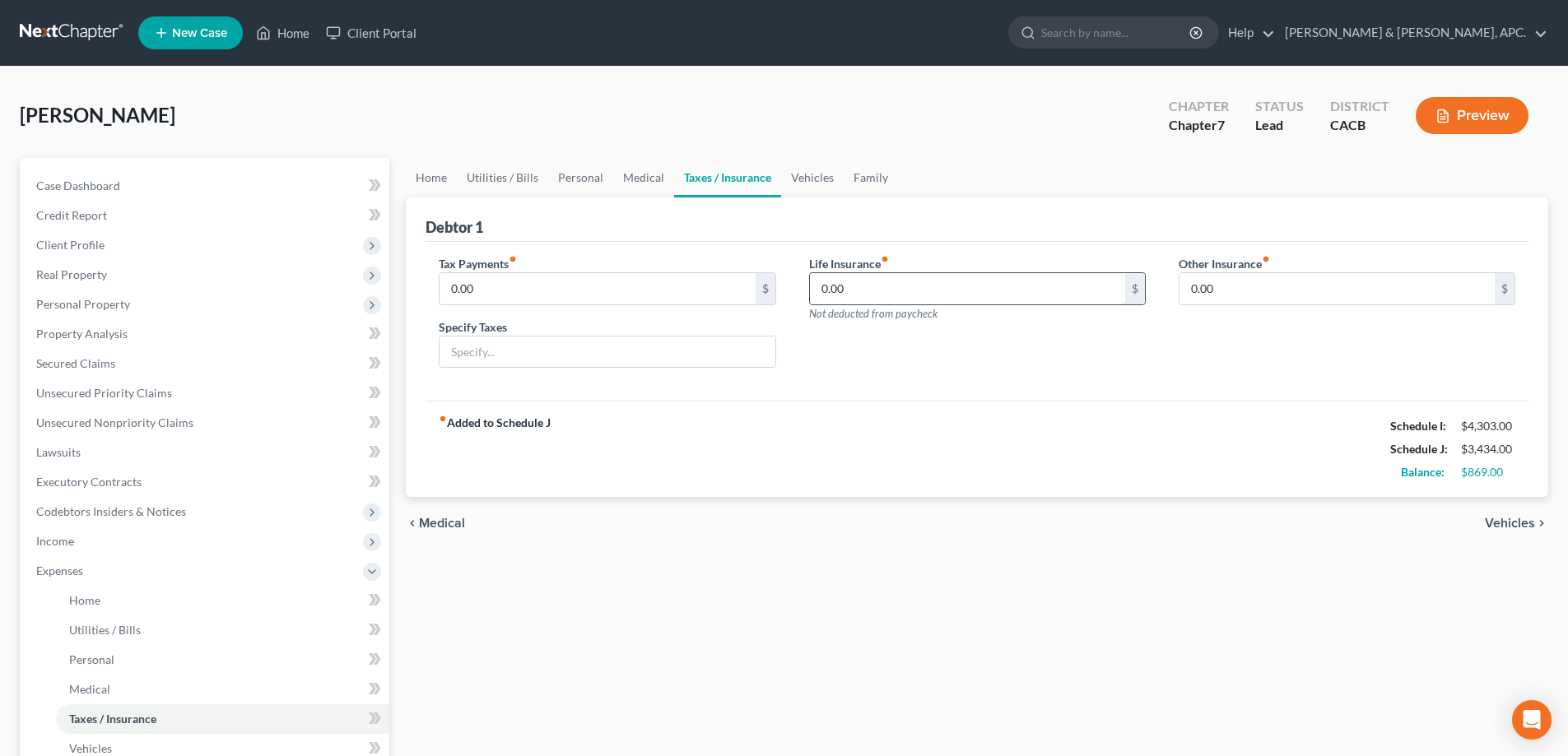
click at [819, 281] on input "0.00" at bounding box center [967, 289] width 316 height 31
type input "10.00"
click at [487, 357] on input "text" at bounding box center [607, 352] width 335 height 31
type input "FTB"
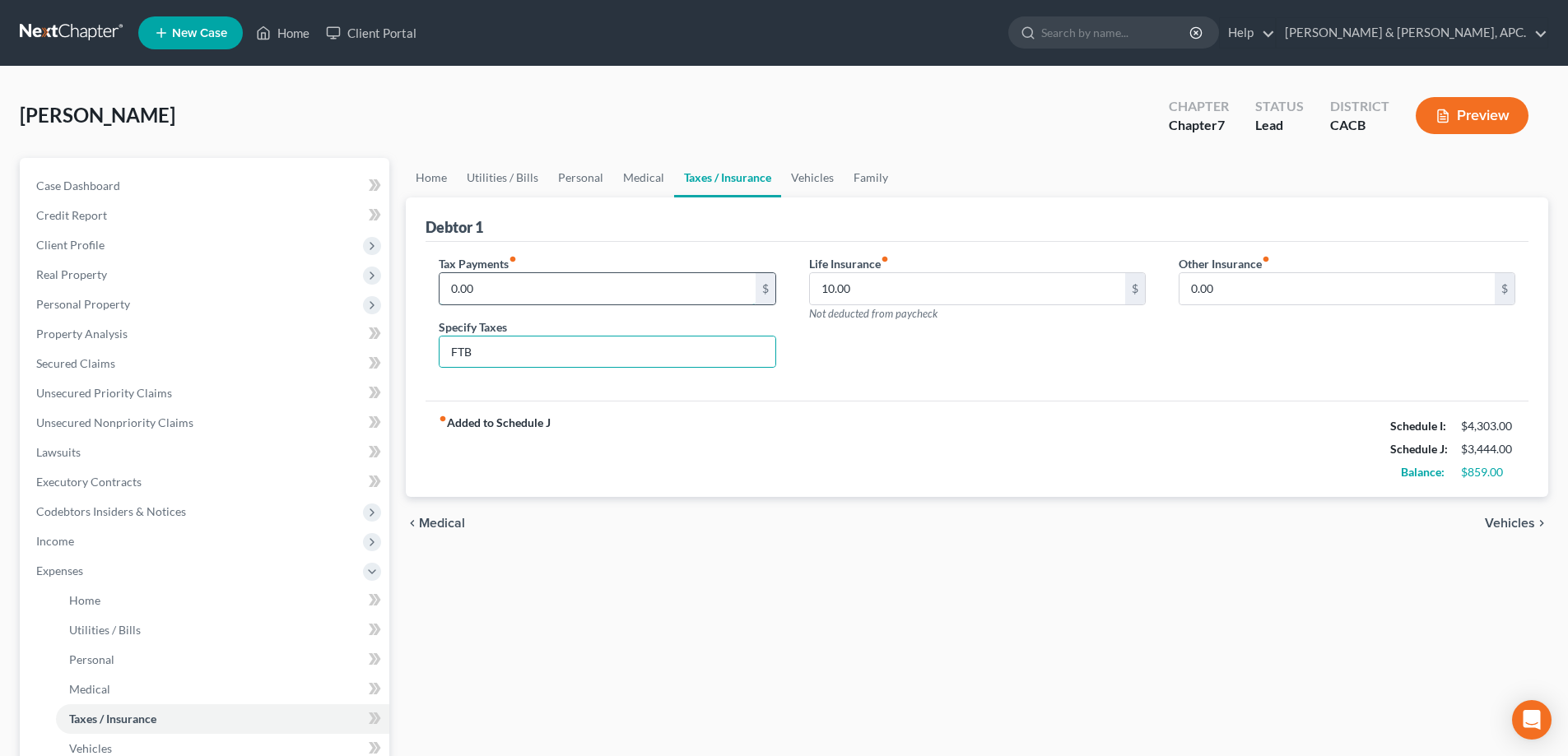
click at [511, 288] on input "0.00" at bounding box center [597, 289] width 316 height 31
type input "150.00"
click at [1528, 517] on span "Vehicles" at bounding box center [1508, 523] width 50 height 13
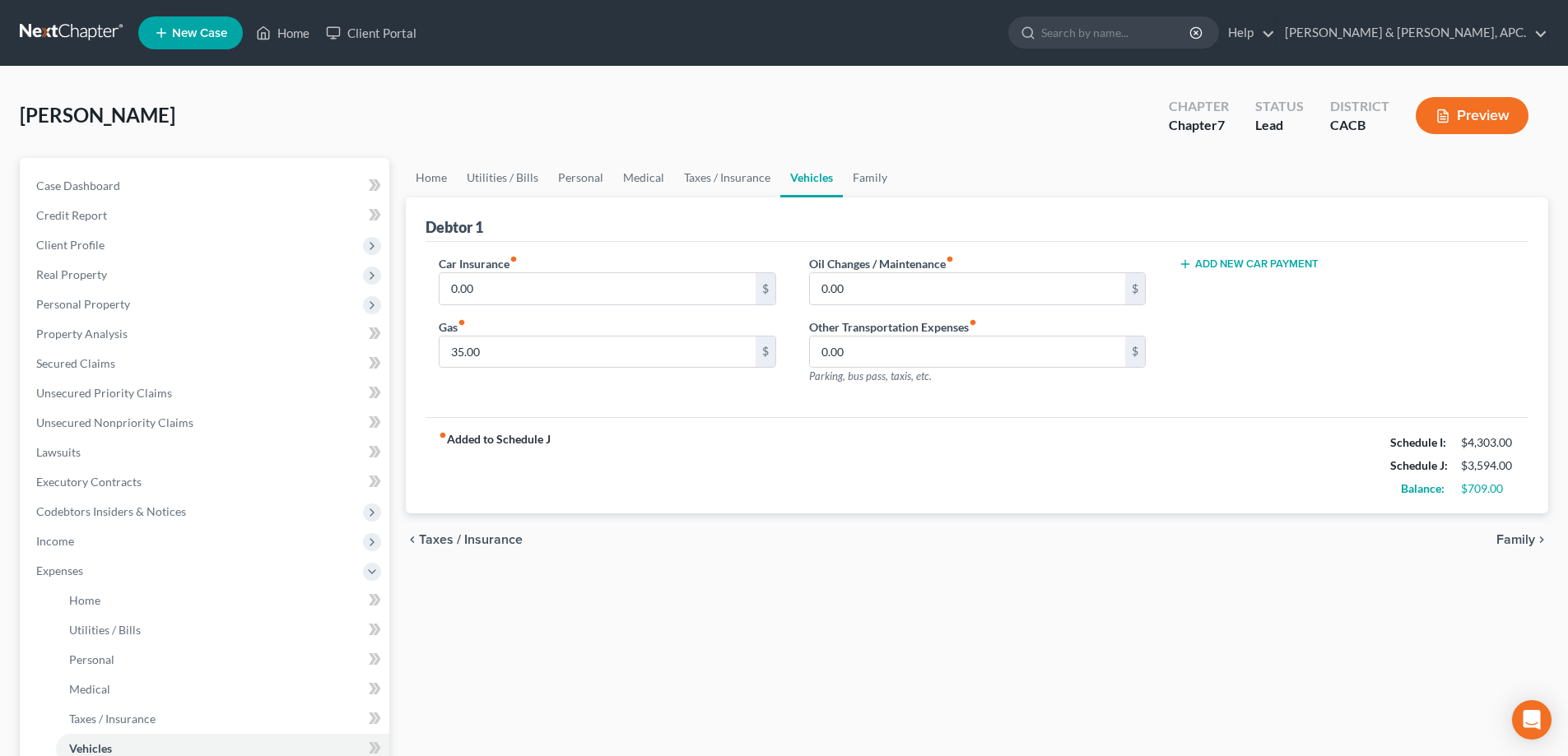
click at [1248, 261] on button "Add New Car Payment" at bounding box center [1248, 264] width 140 height 13
click at [1241, 287] on input "text" at bounding box center [1322, 289] width 285 height 31
type input "352.00"
click at [1038, 358] on input "0.00" at bounding box center [967, 352] width 316 height 31
click at [979, 296] on input "0.00" at bounding box center [967, 289] width 316 height 31
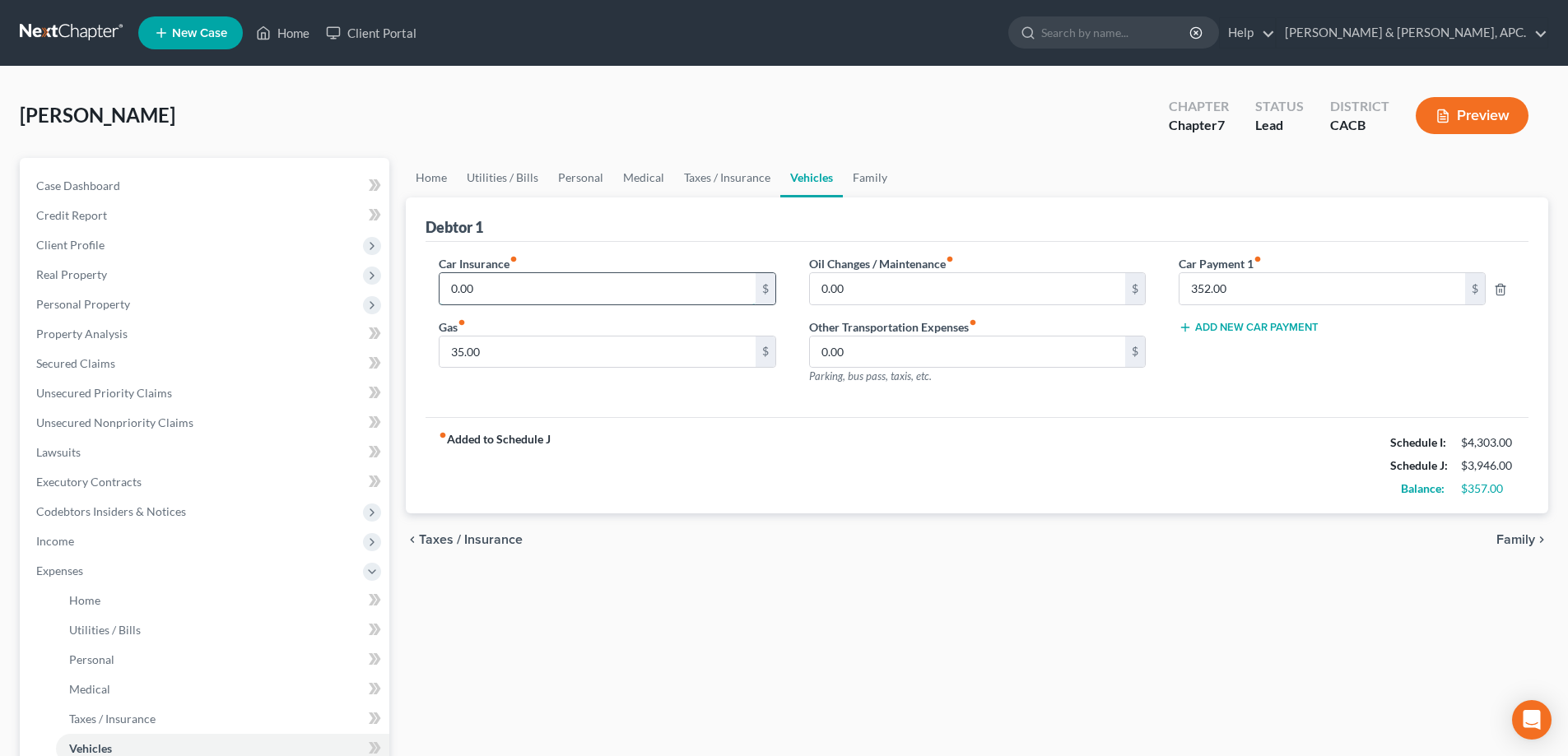
click at [452, 289] on input "0.00" at bounding box center [597, 289] width 316 height 31
type input "150.00"
click at [600, 180] on link "Personal" at bounding box center [580, 178] width 65 height 39
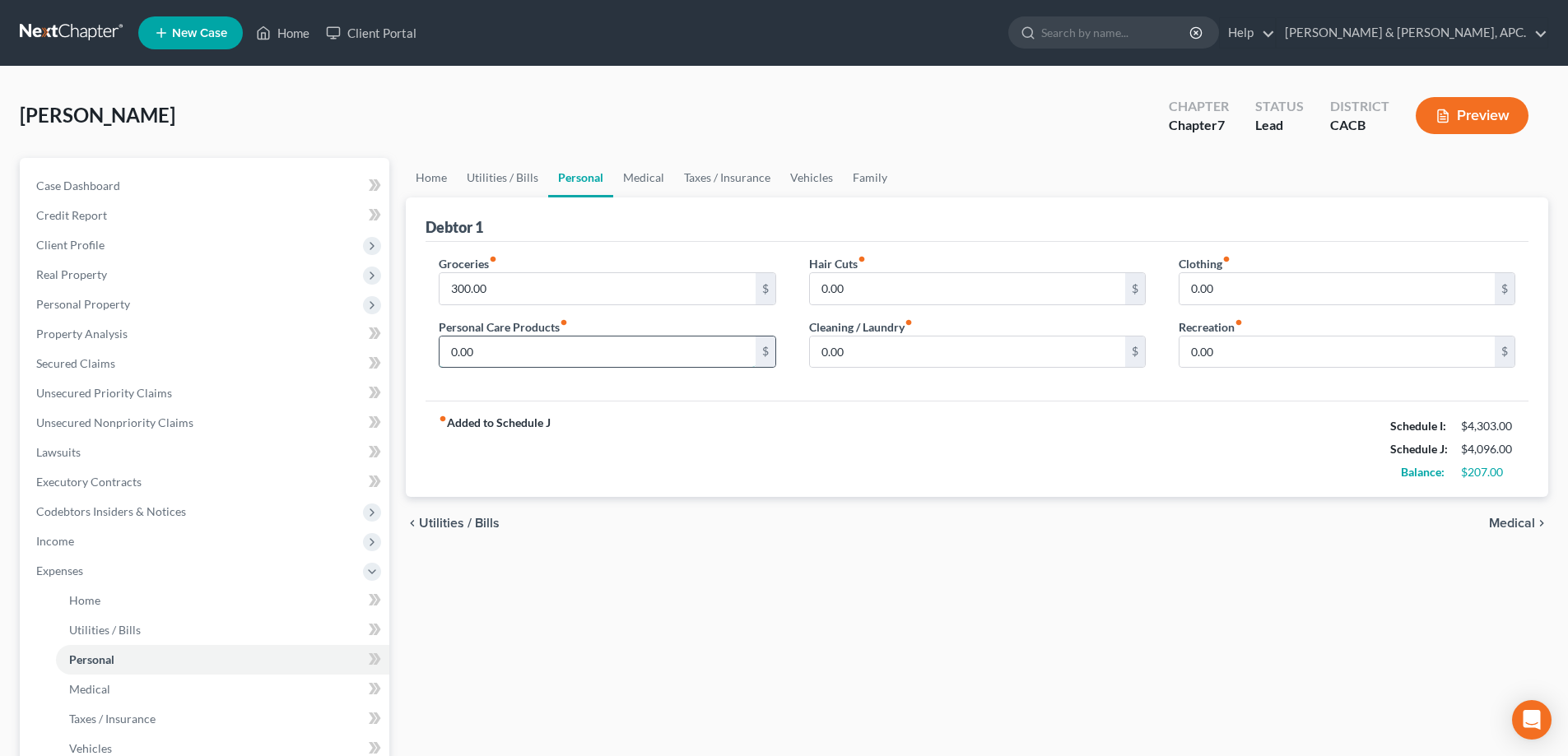
click at [449, 350] on input "0.00" at bounding box center [597, 352] width 316 height 31
type input "100.00"
click at [496, 294] on input "300.00" at bounding box center [597, 289] width 316 height 31
click at [453, 280] on input "300.00" at bounding box center [597, 289] width 316 height 31
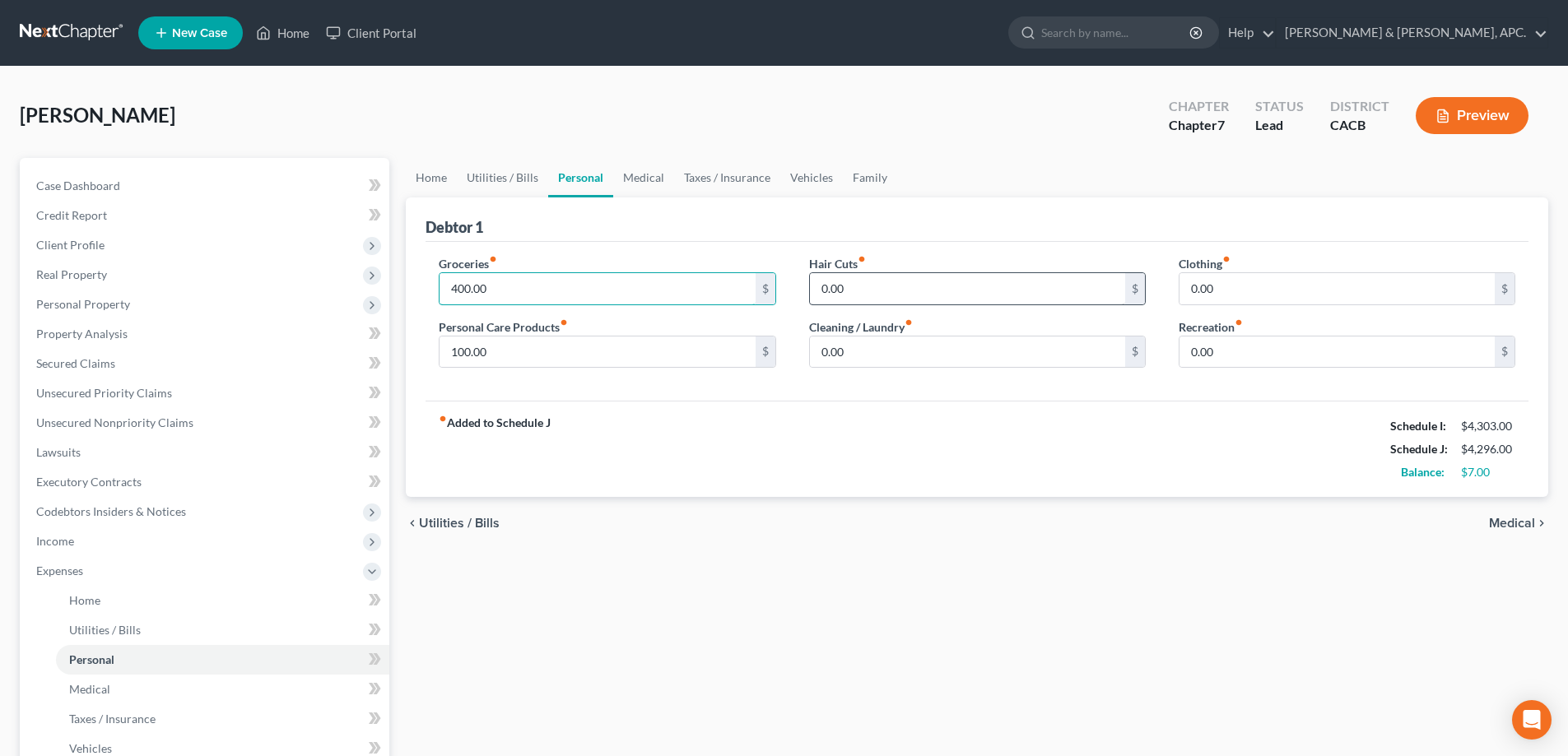
type input "400.00"
click at [985, 301] on input "0.00" at bounding box center [967, 289] width 316 height 31
click at [1513, 518] on span "Medical" at bounding box center [1511, 523] width 46 height 13
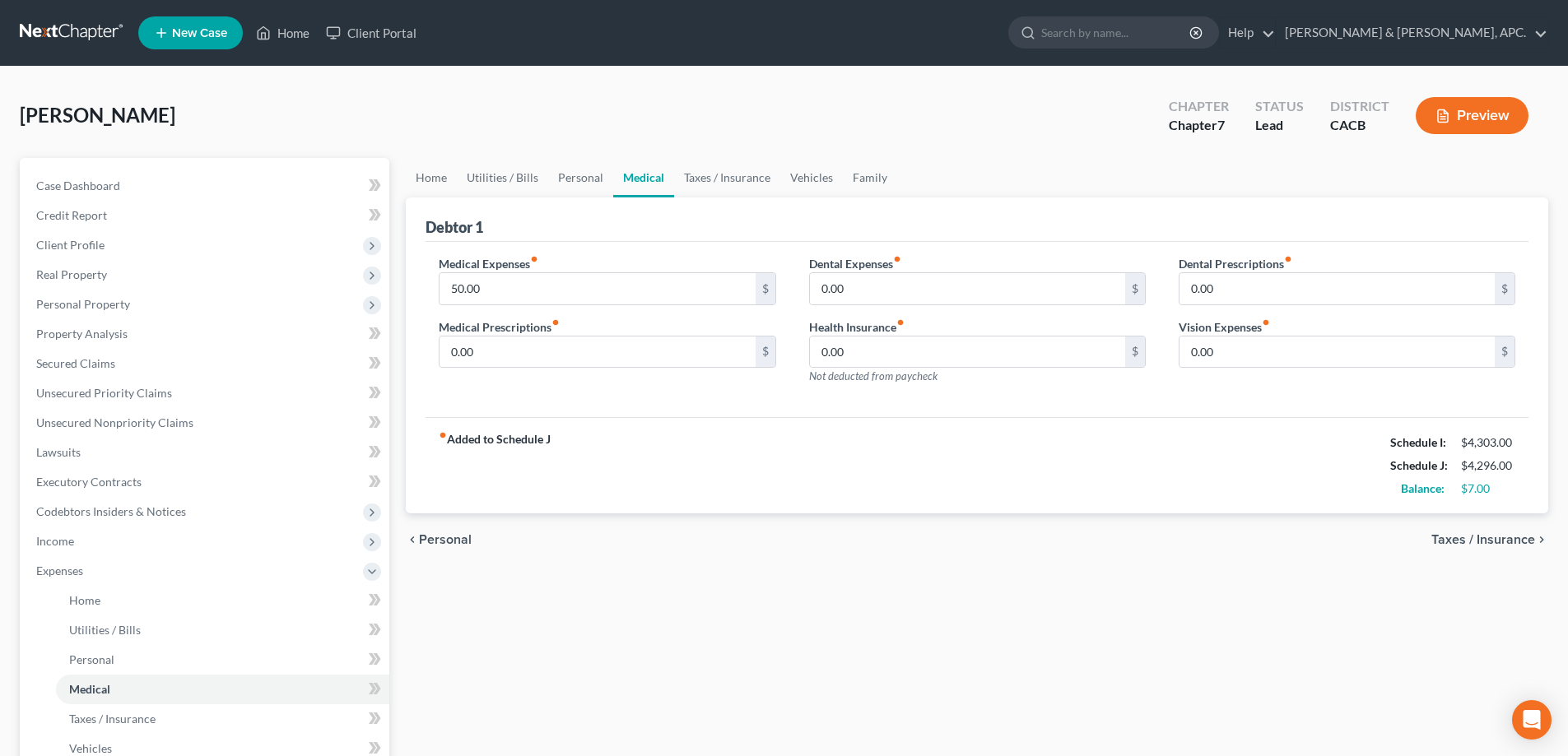
click at [1510, 537] on span "Taxes / Insurance" at bounding box center [1483, 539] width 104 height 13
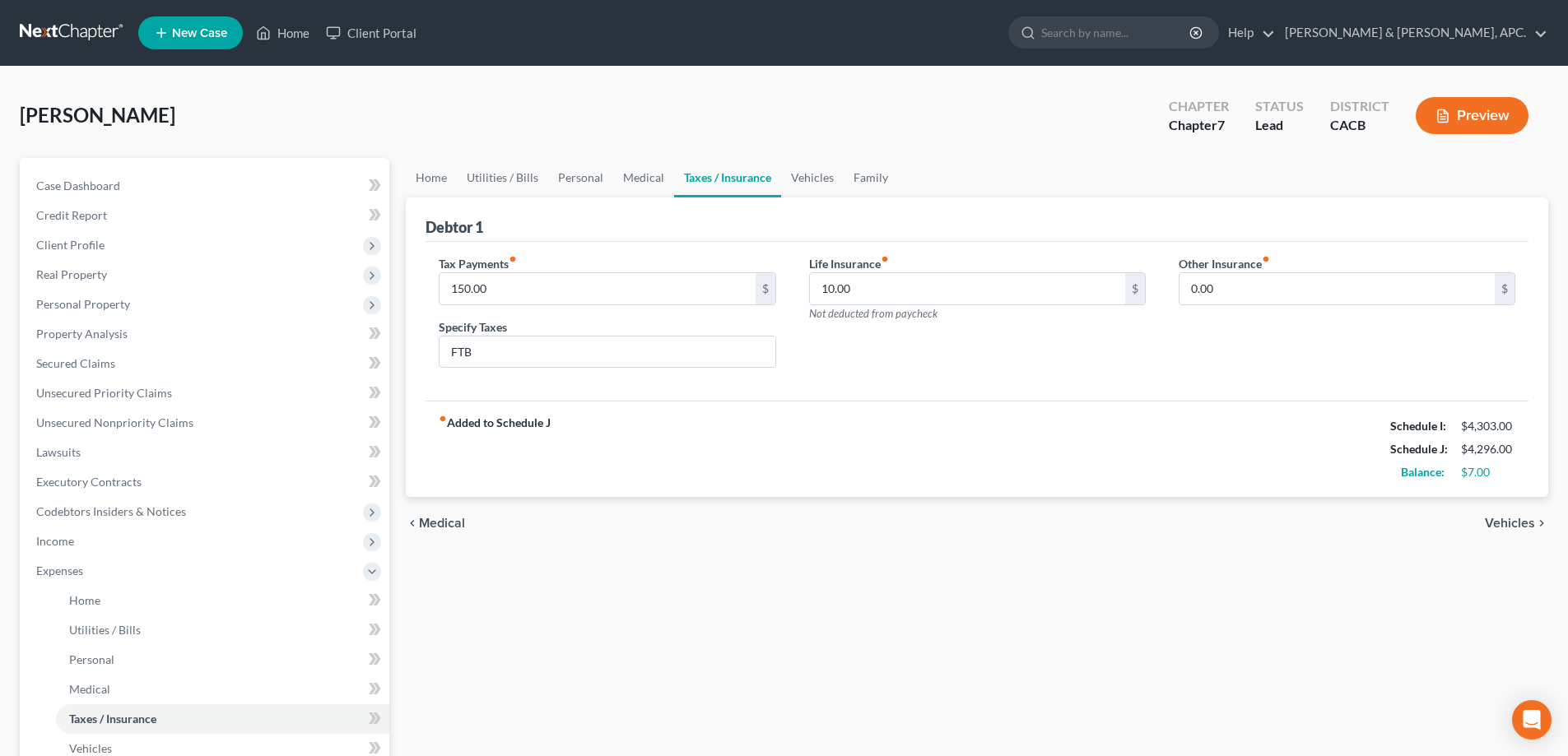
click at [1510, 537] on div "chevron_left Medical Vehicles chevron_right" at bounding box center [976, 524] width 1142 height 53
click at [1516, 520] on span "Vehicles" at bounding box center [1508, 523] width 50 height 13
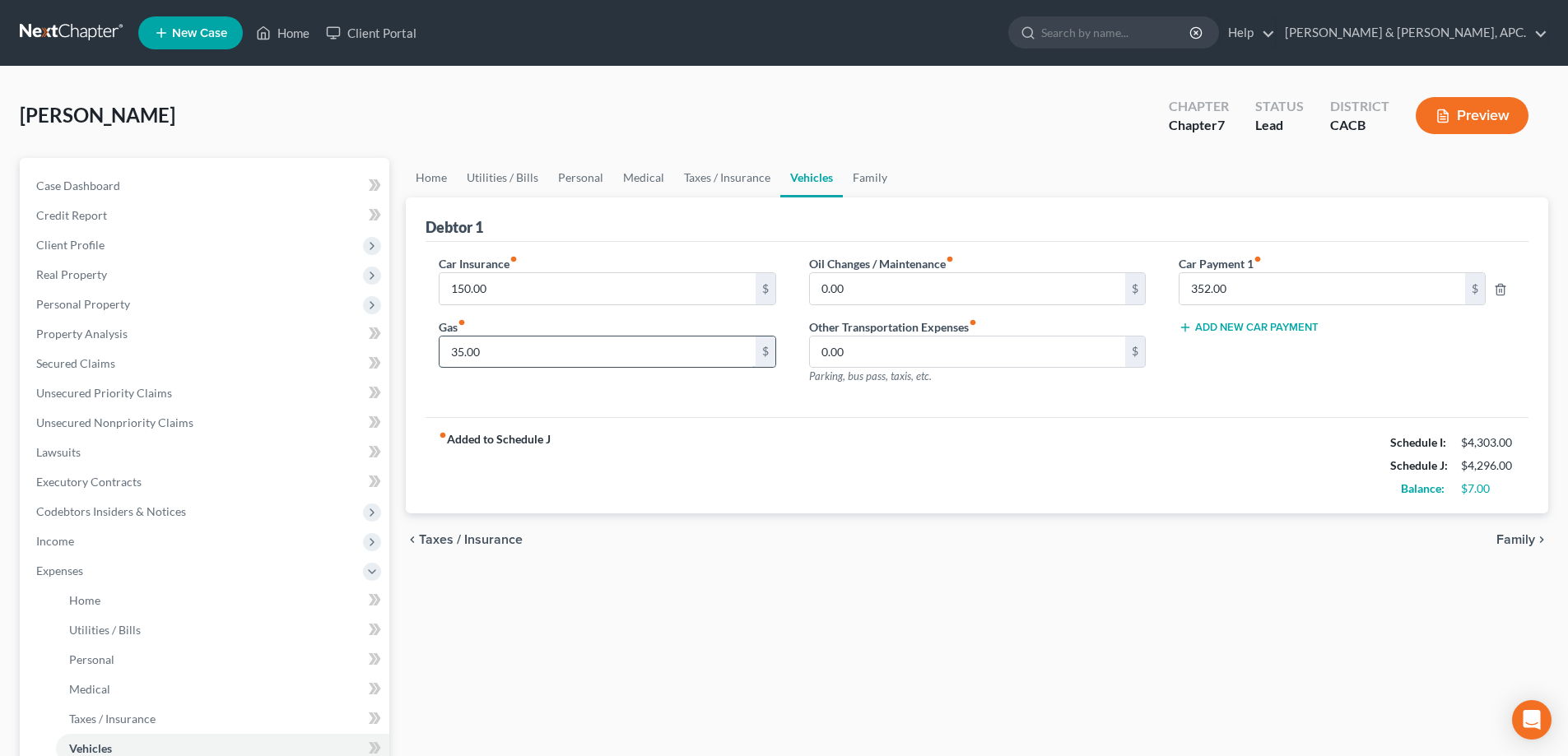
click at [458, 347] on input "35.00" at bounding box center [597, 352] width 316 height 31
type input "40.00"
click at [1519, 534] on span "Family" at bounding box center [1515, 539] width 39 height 13
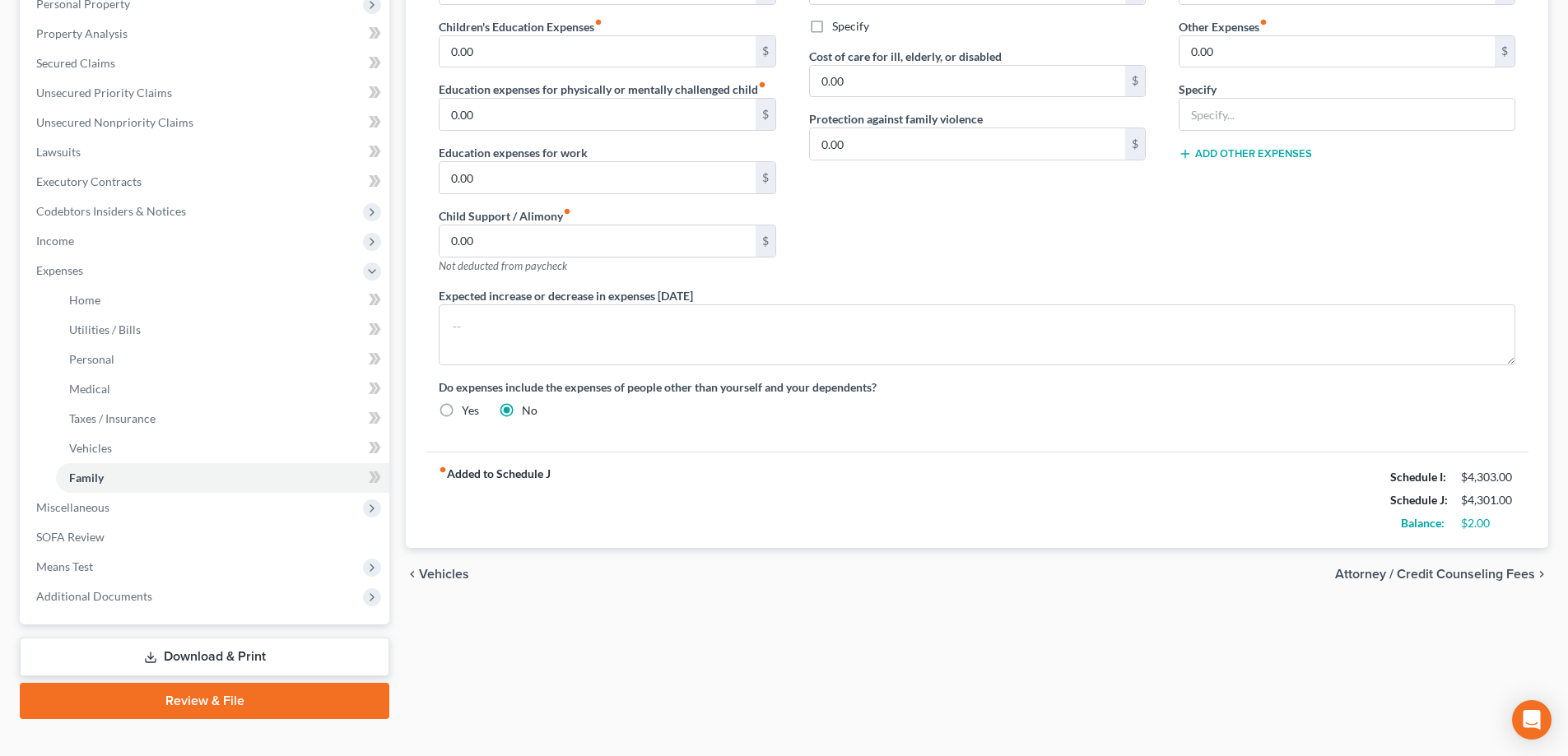
scroll to position [326, 0]
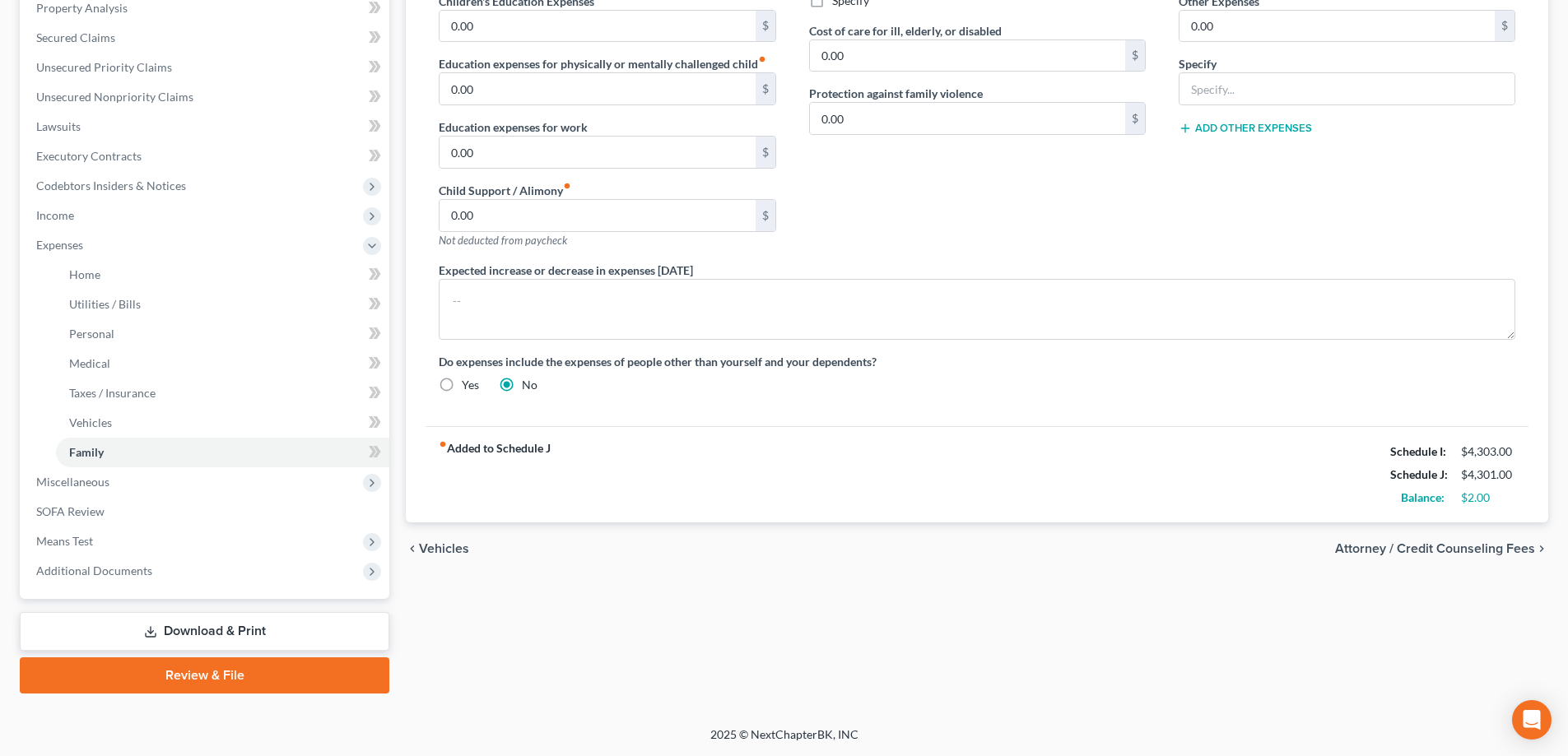
click at [1460, 554] on span "Attorney / Credit Counseling Fees" at bounding box center [1434, 548] width 200 height 13
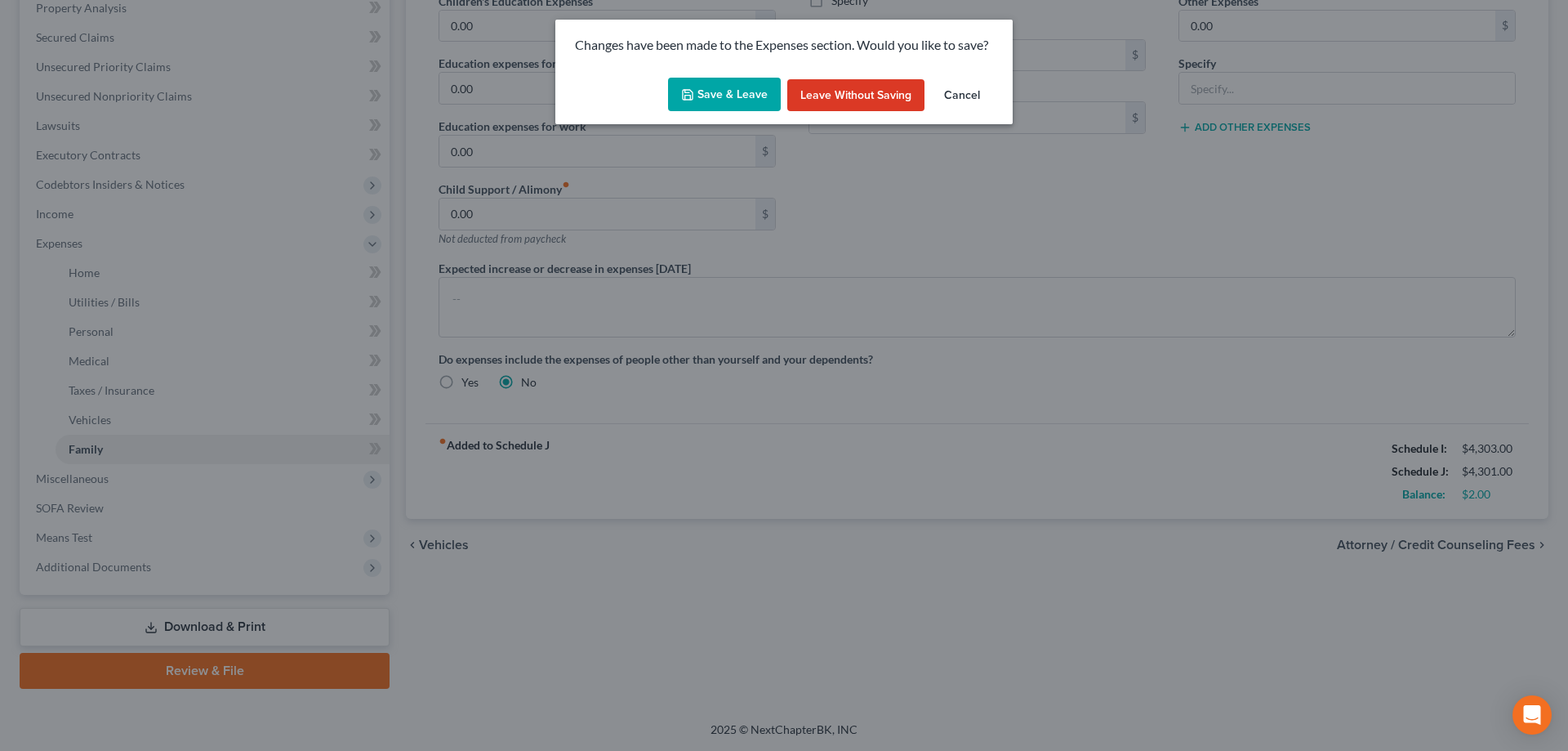
click at [718, 101] on button "Save & Leave" at bounding box center [724, 94] width 112 height 34
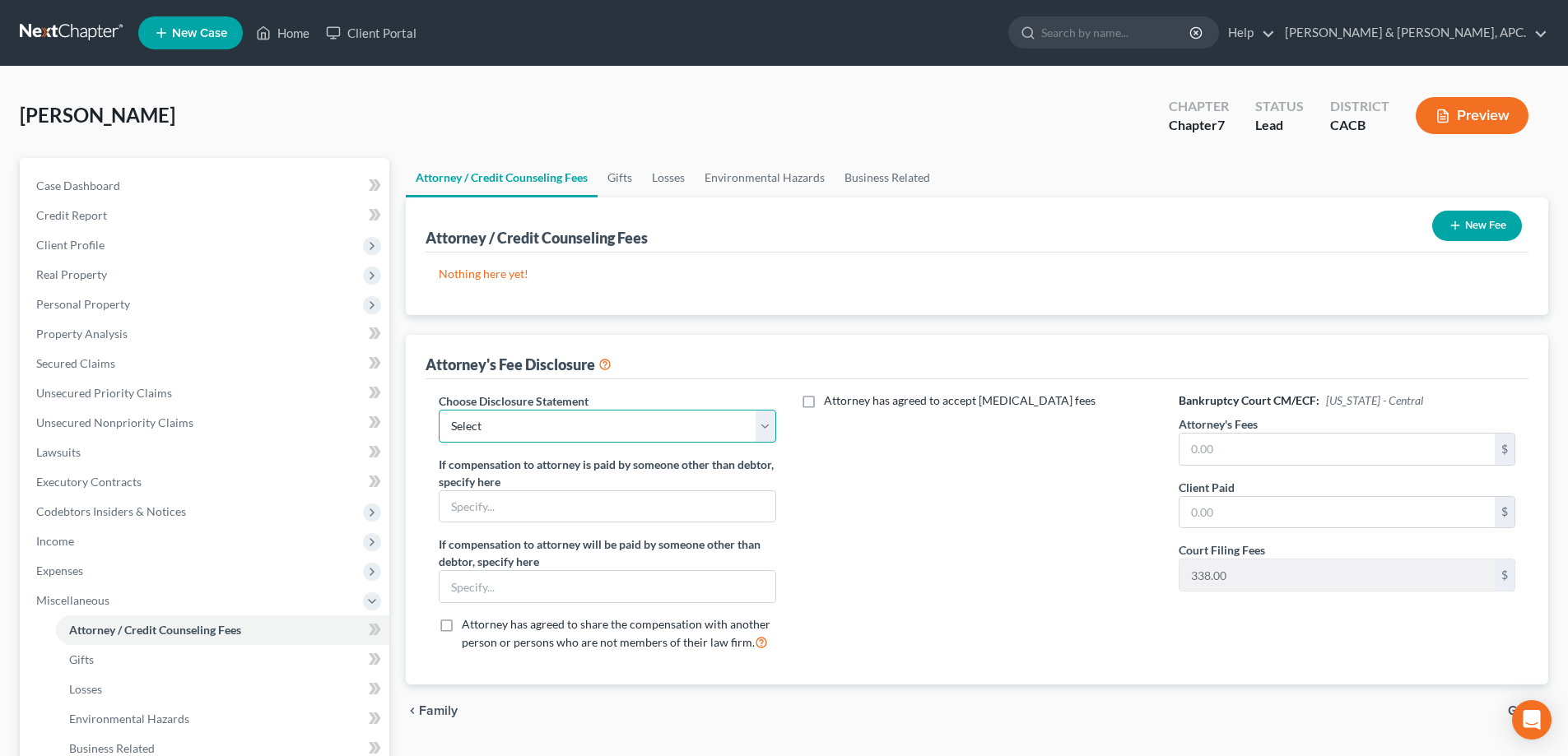
click at [765, 421] on select "Select 341 a" at bounding box center [607, 426] width 336 height 33
select select "0"
click at [439, 409] on select "Select 341 a" at bounding box center [607, 426] width 336 height 33
click at [1224, 455] on input "text" at bounding box center [1336, 449] width 316 height 31
type input "2,500.00"
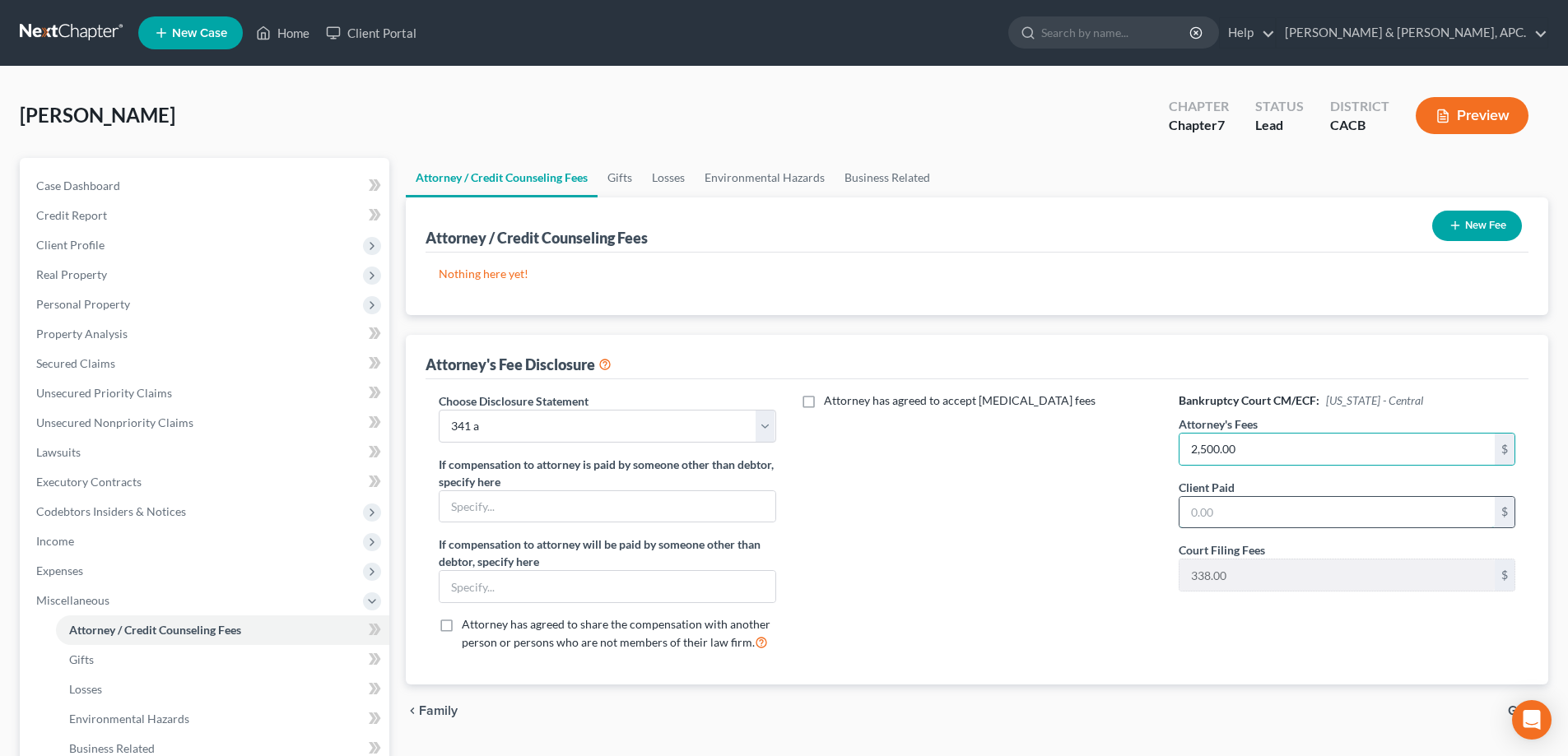
click at [1212, 513] on input "text" at bounding box center [1336, 513] width 316 height 31
type input "2,500.00"
click at [1115, 597] on div "Attorney has agreed to accept [MEDICAL_DATA] fees" at bounding box center [977, 528] width 369 height 273
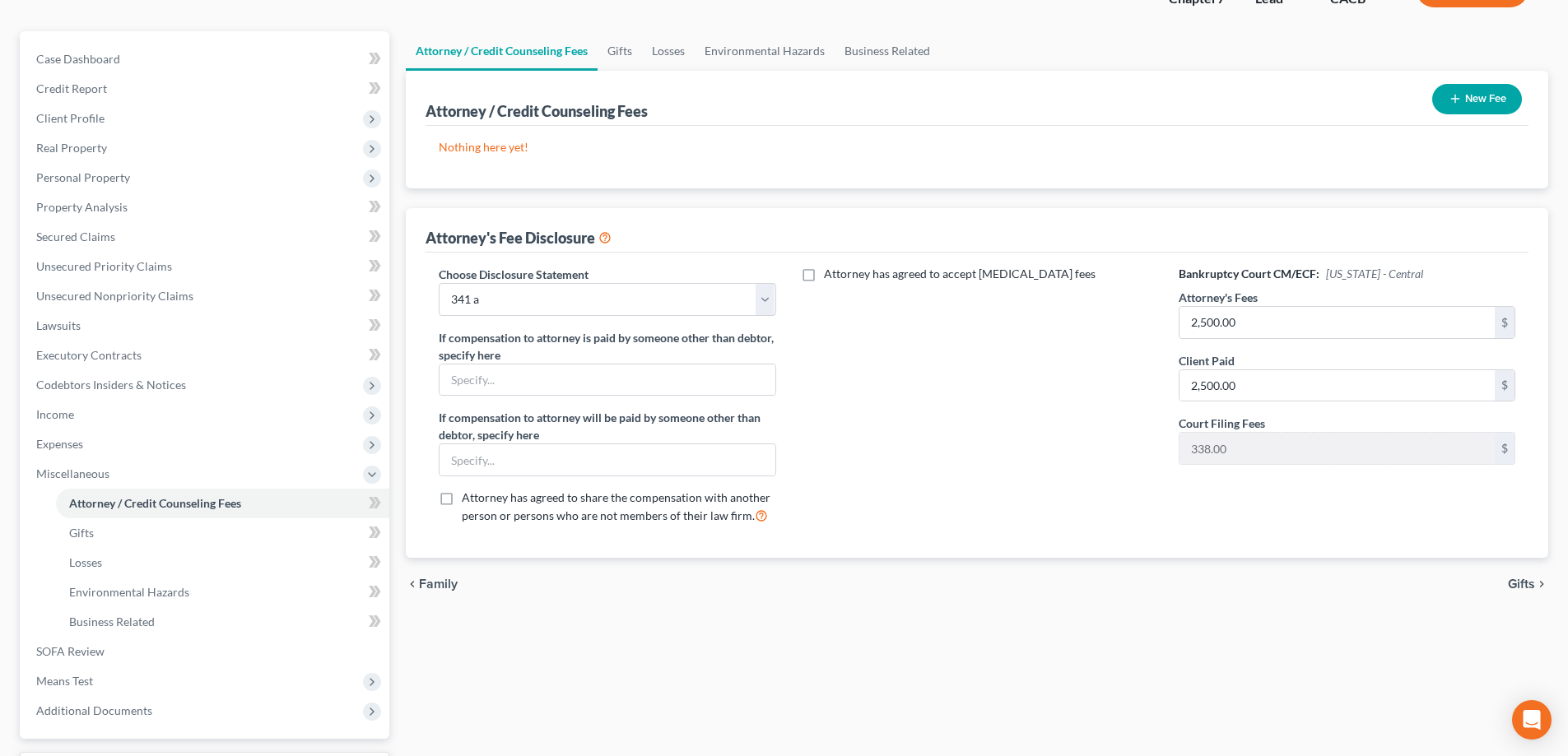
scroll to position [164, 0]
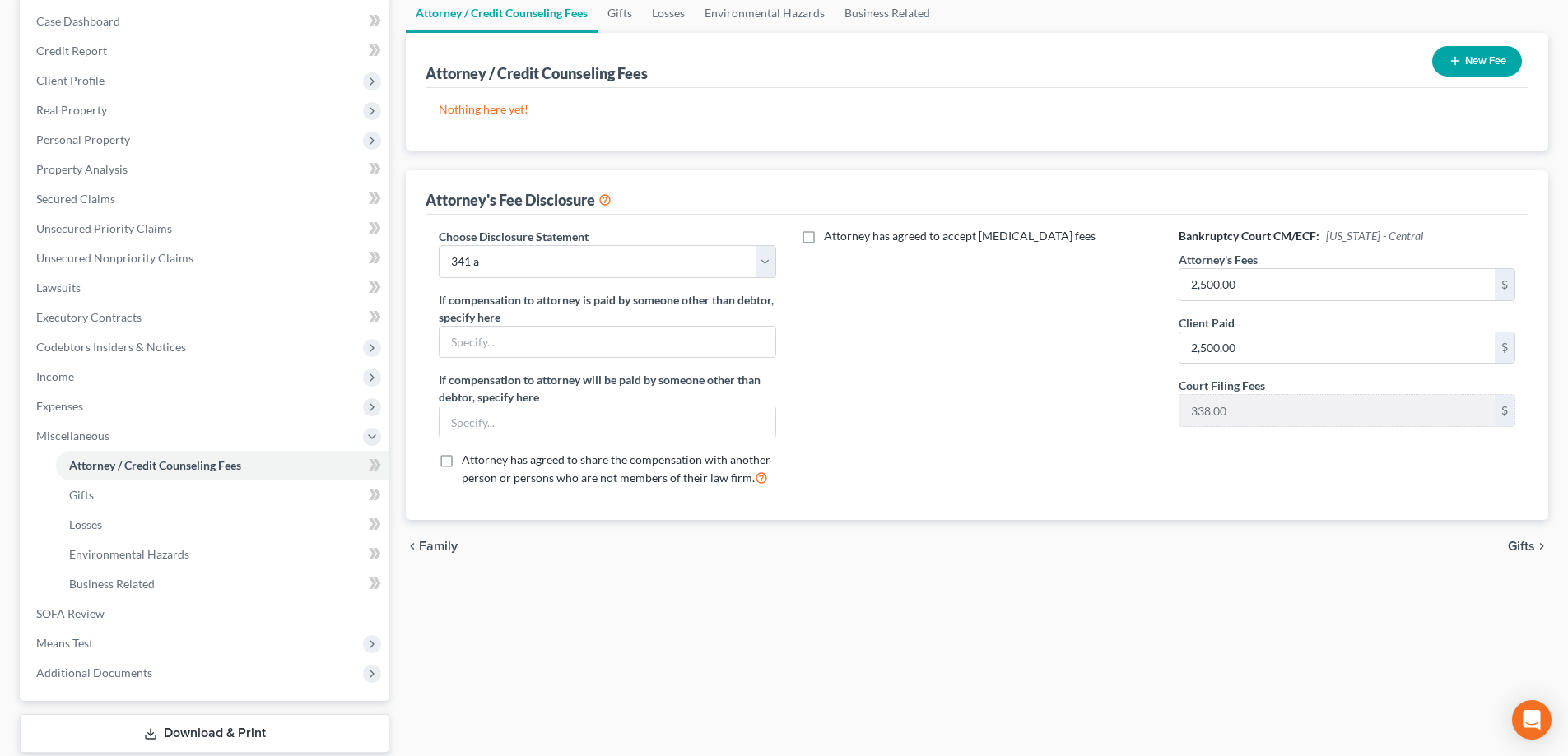
click at [1514, 547] on span "Gifts" at bounding box center [1521, 546] width 27 height 13
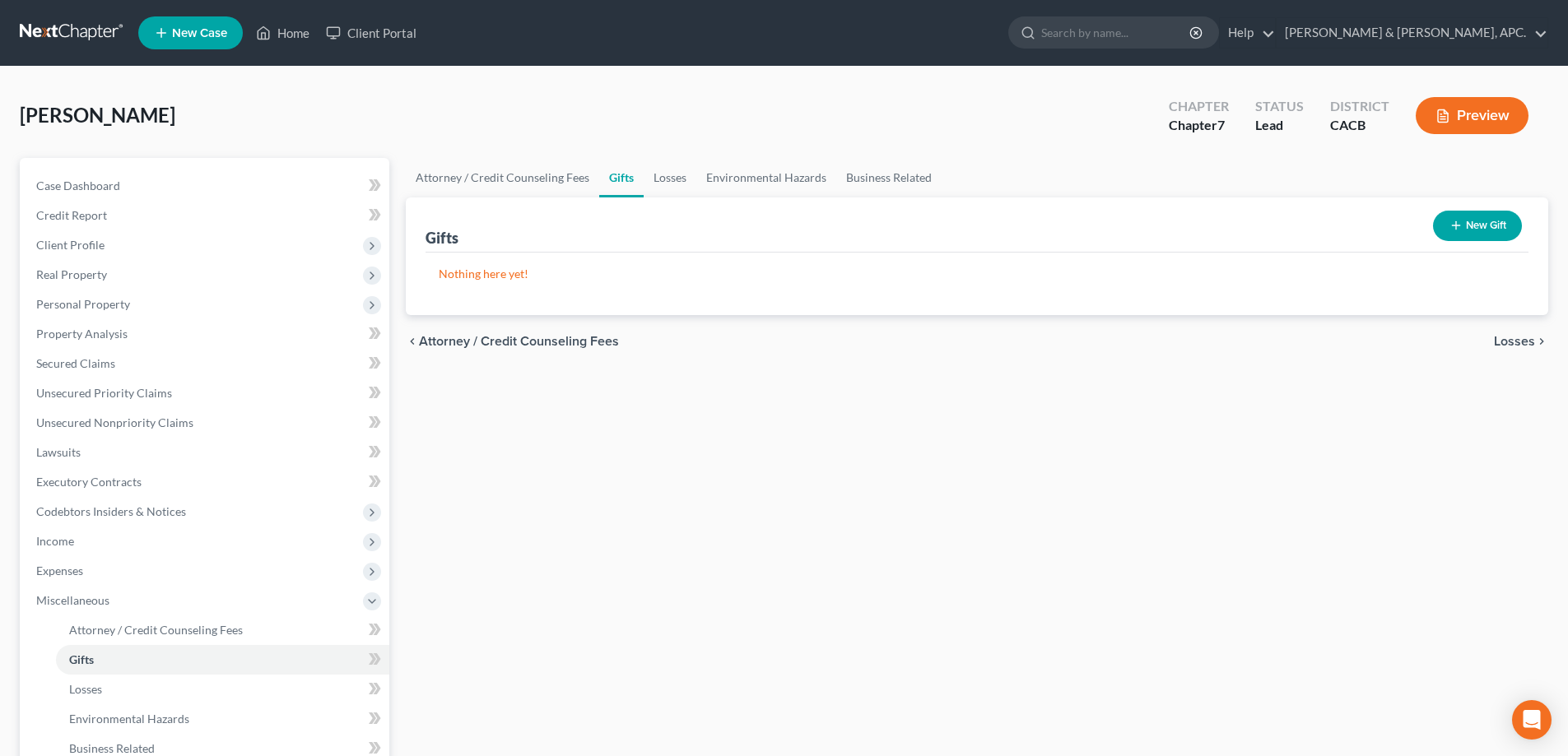
click at [1515, 339] on span "Losses" at bounding box center [1514, 341] width 41 height 13
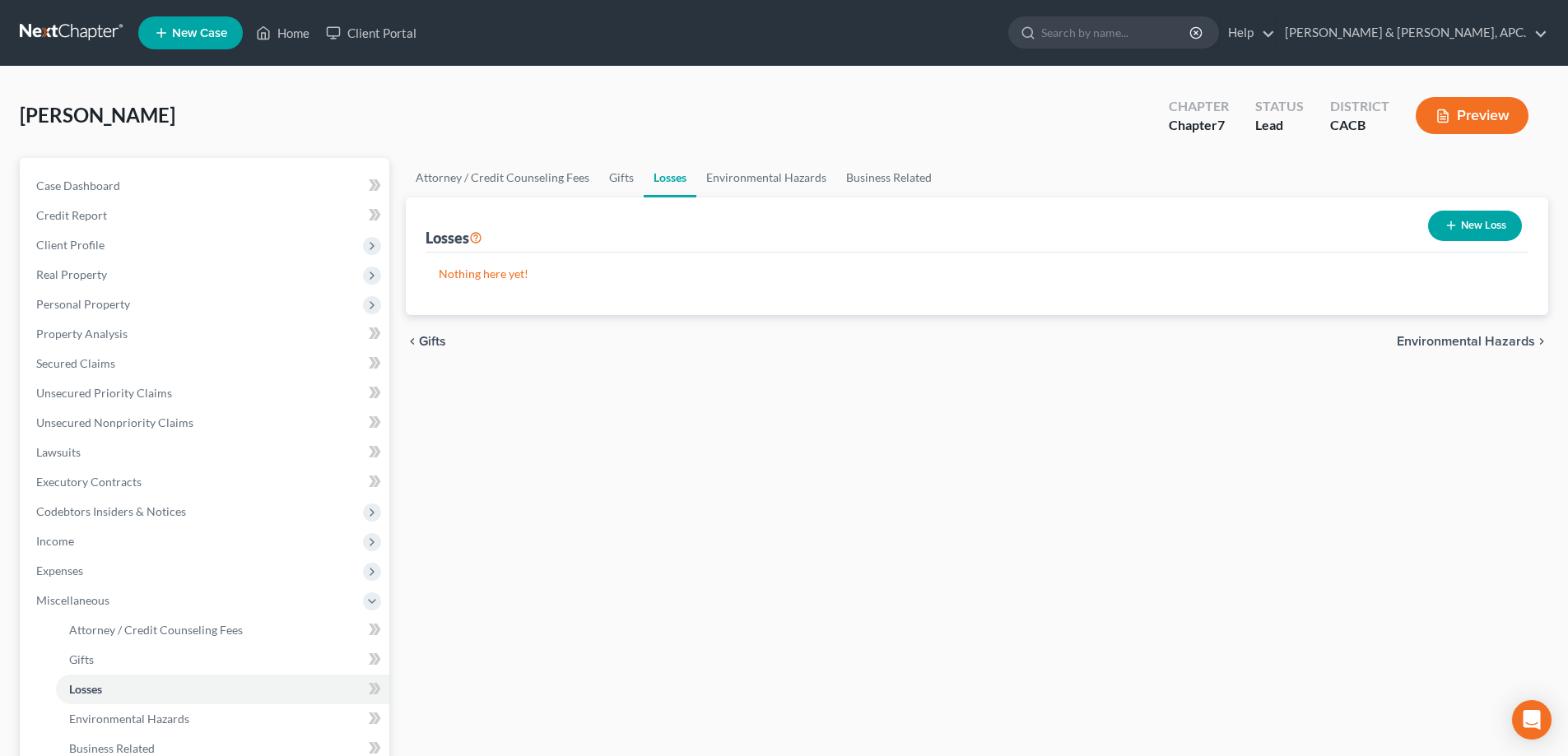
click at [1515, 339] on span "Environmental Hazards" at bounding box center [1465, 341] width 139 height 13
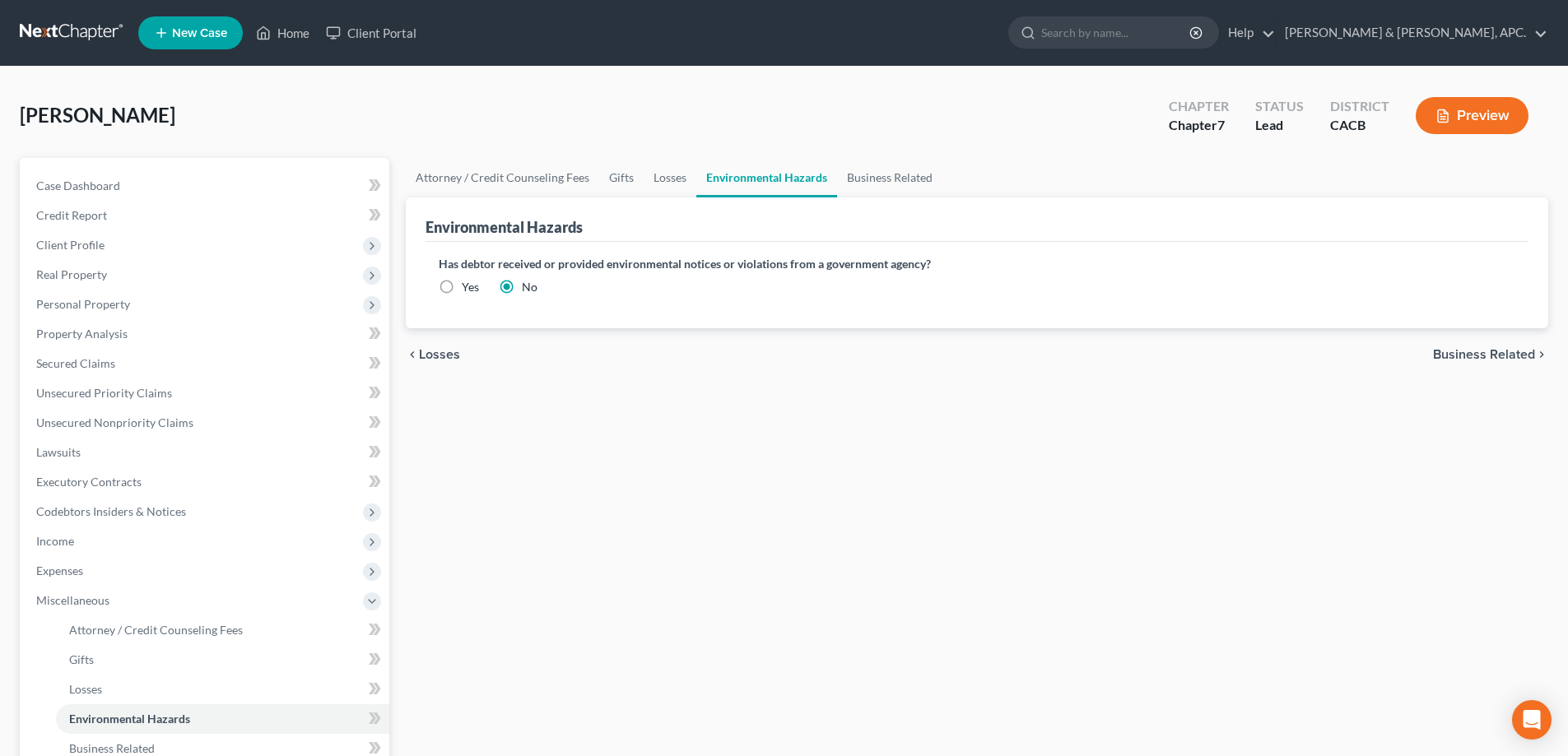
click at [1508, 348] on span "Business Related" at bounding box center [1483, 354] width 102 height 13
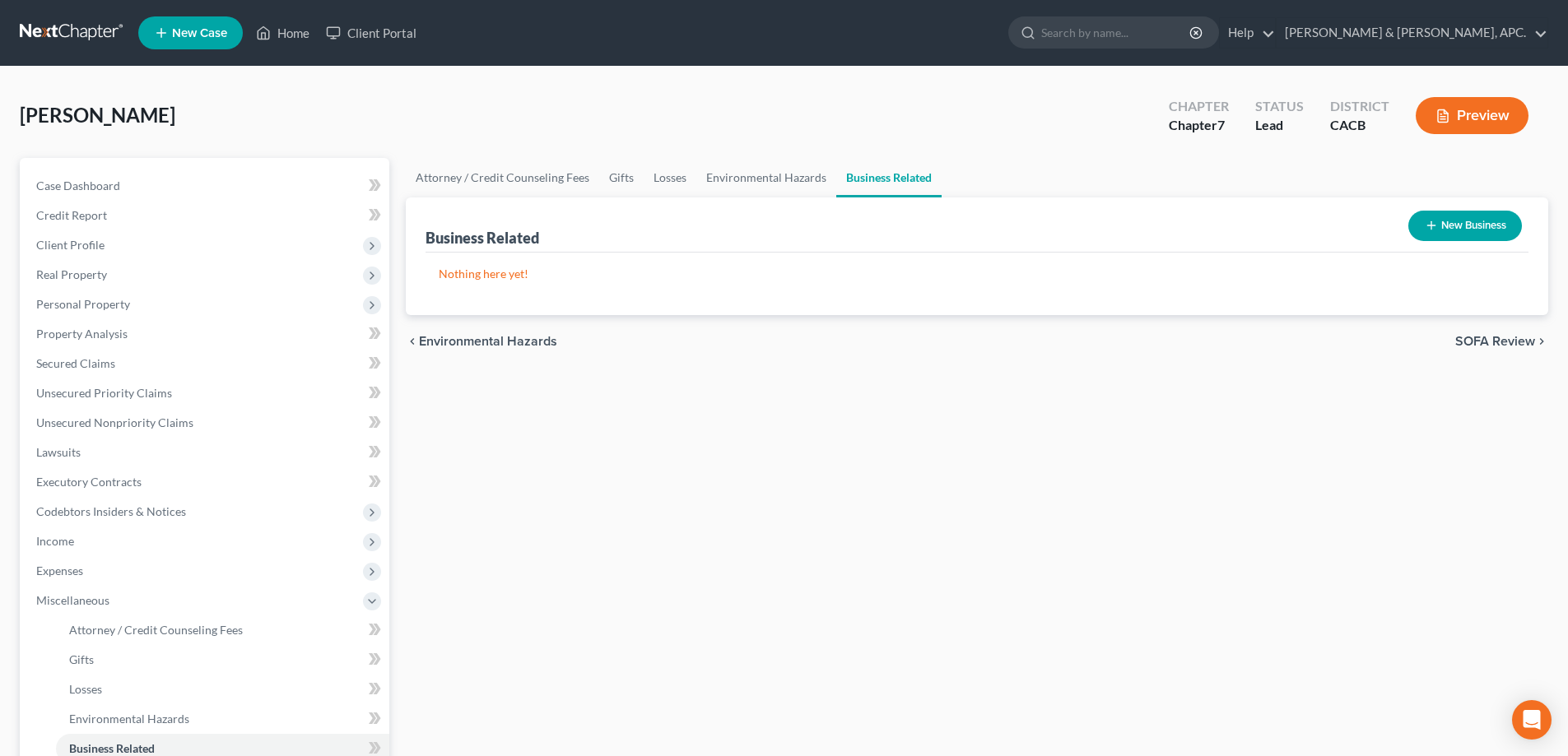
click at [1508, 339] on span "SOFA Review" at bounding box center [1495, 341] width 80 height 13
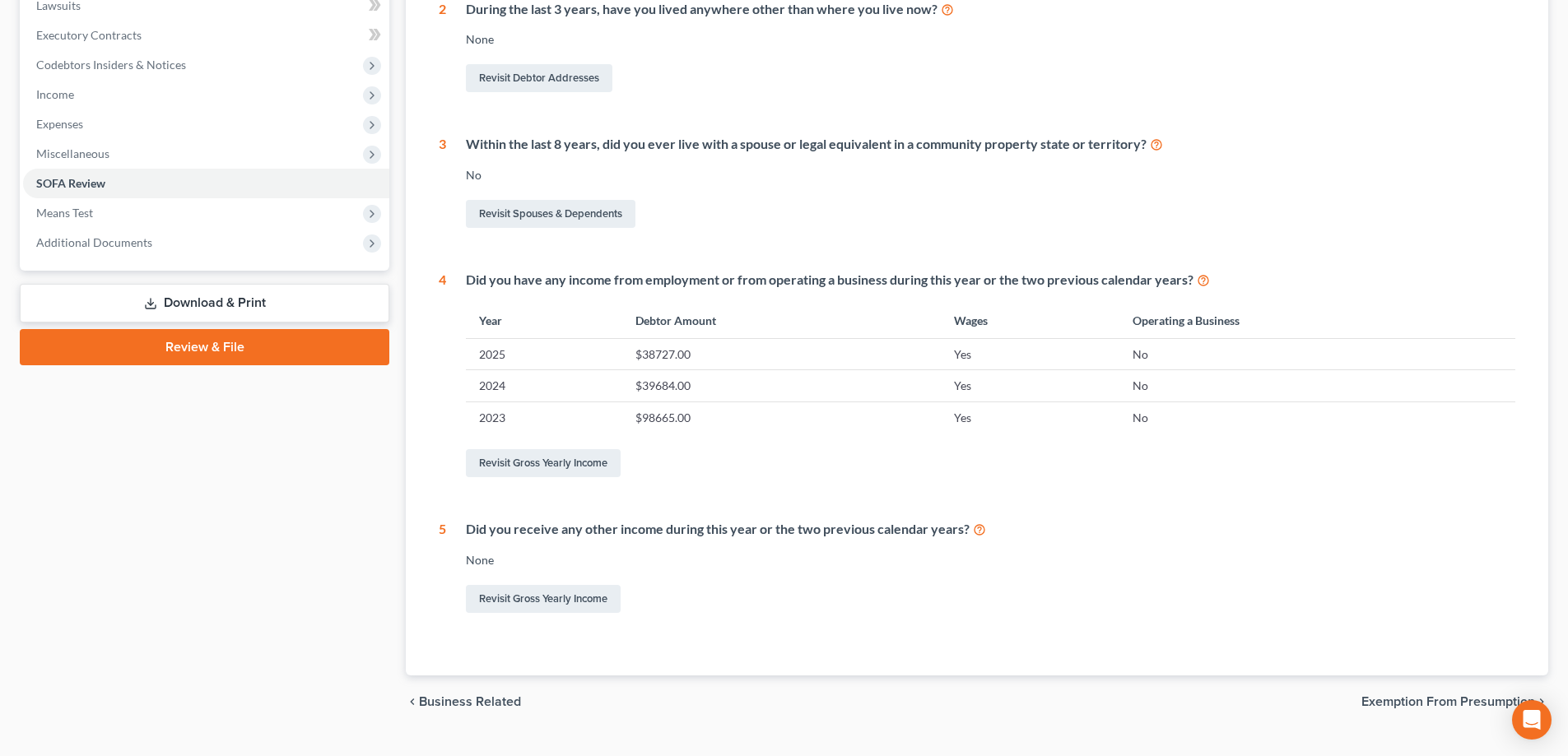
scroll to position [482, 0]
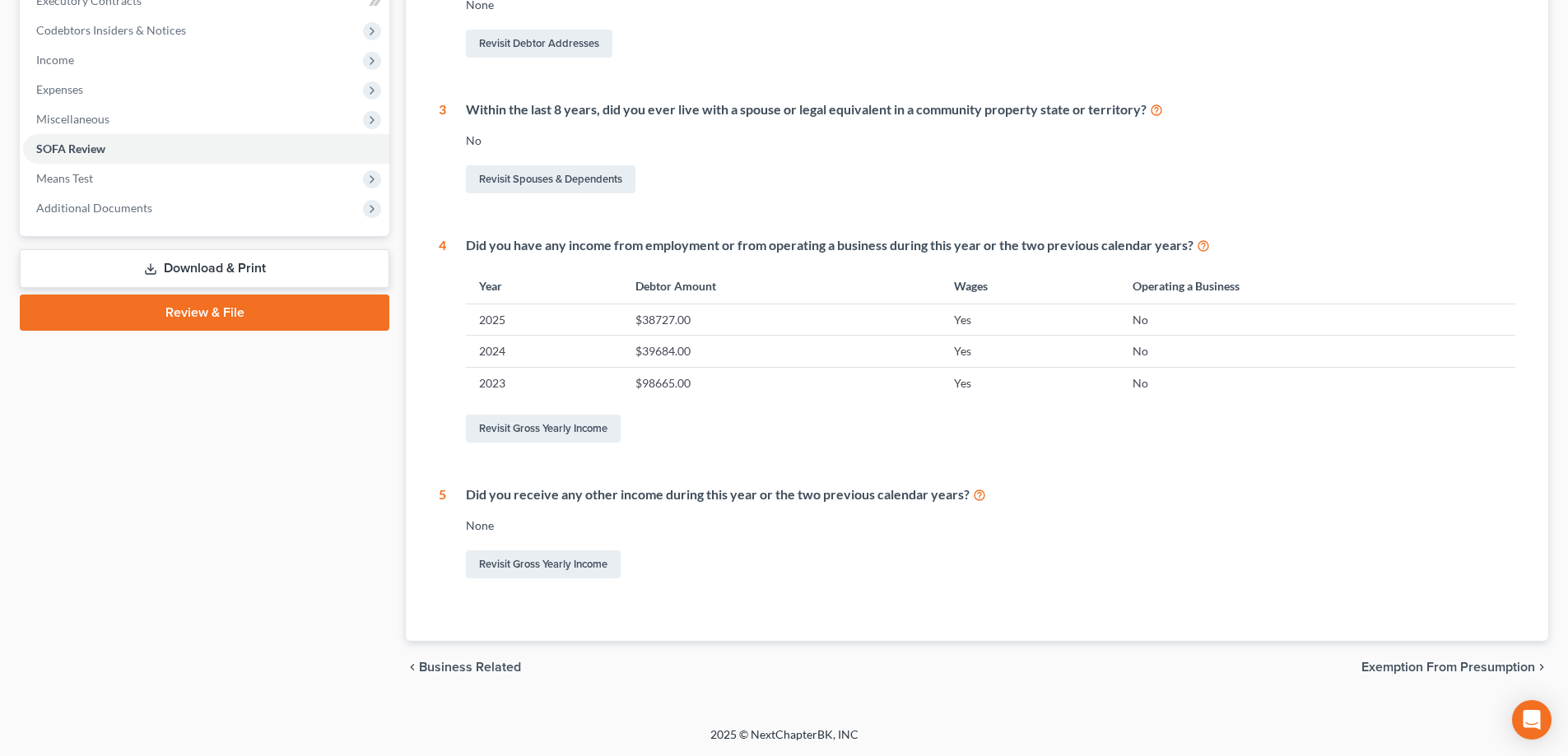
click at [1434, 670] on span "Exemption from Presumption" at bounding box center [1448, 666] width 174 height 13
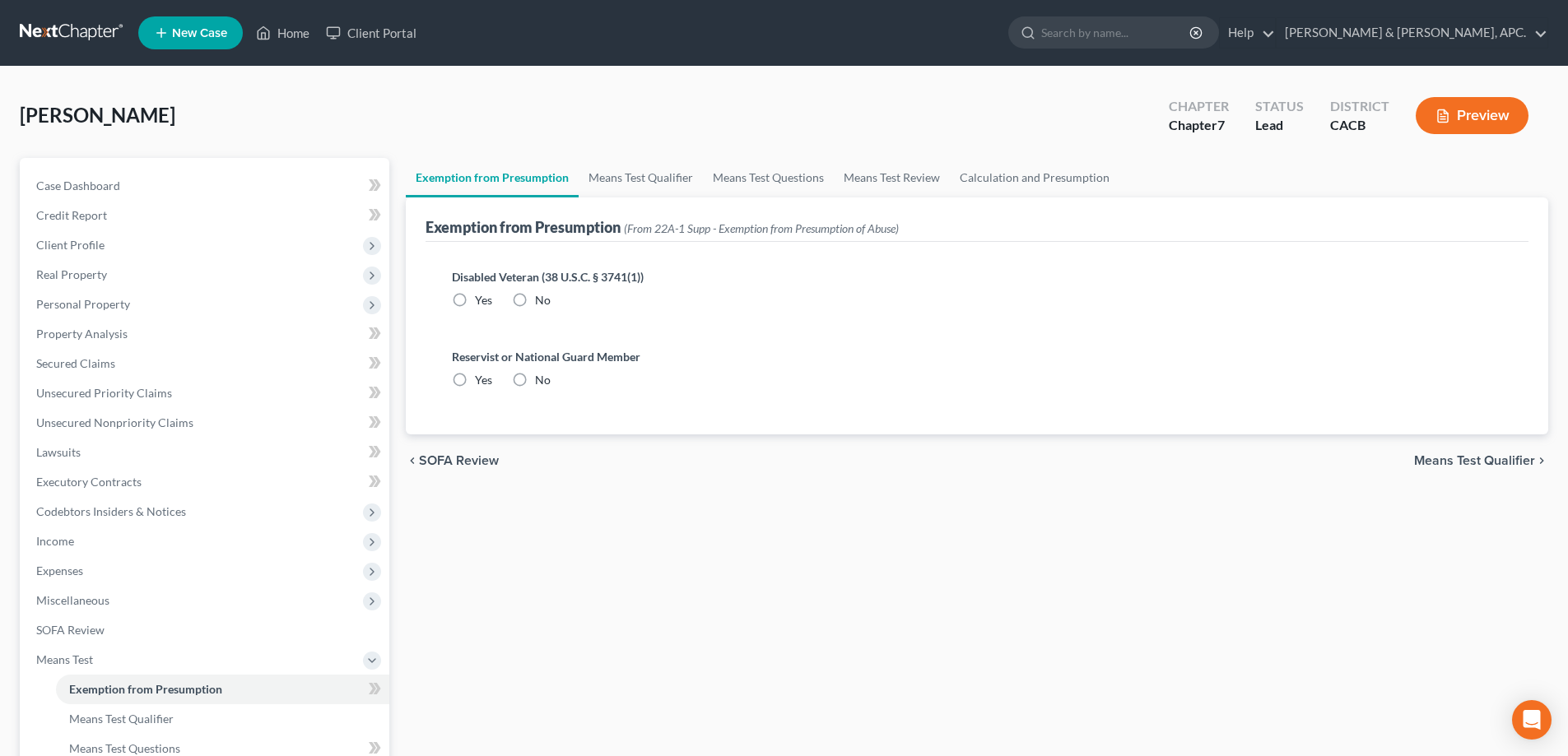
click at [534, 300] on label "No" at bounding box center [542, 300] width 16 height 17
click at [541, 300] on input "No" at bounding box center [546, 297] width 11 height 11
radio input "true"
click at [534, 379] on label "No" at bounding box center [542, 380] width 16 height 17
click at [541, 379] on input "No" at bounding box center [546, 377] width 11 height 11
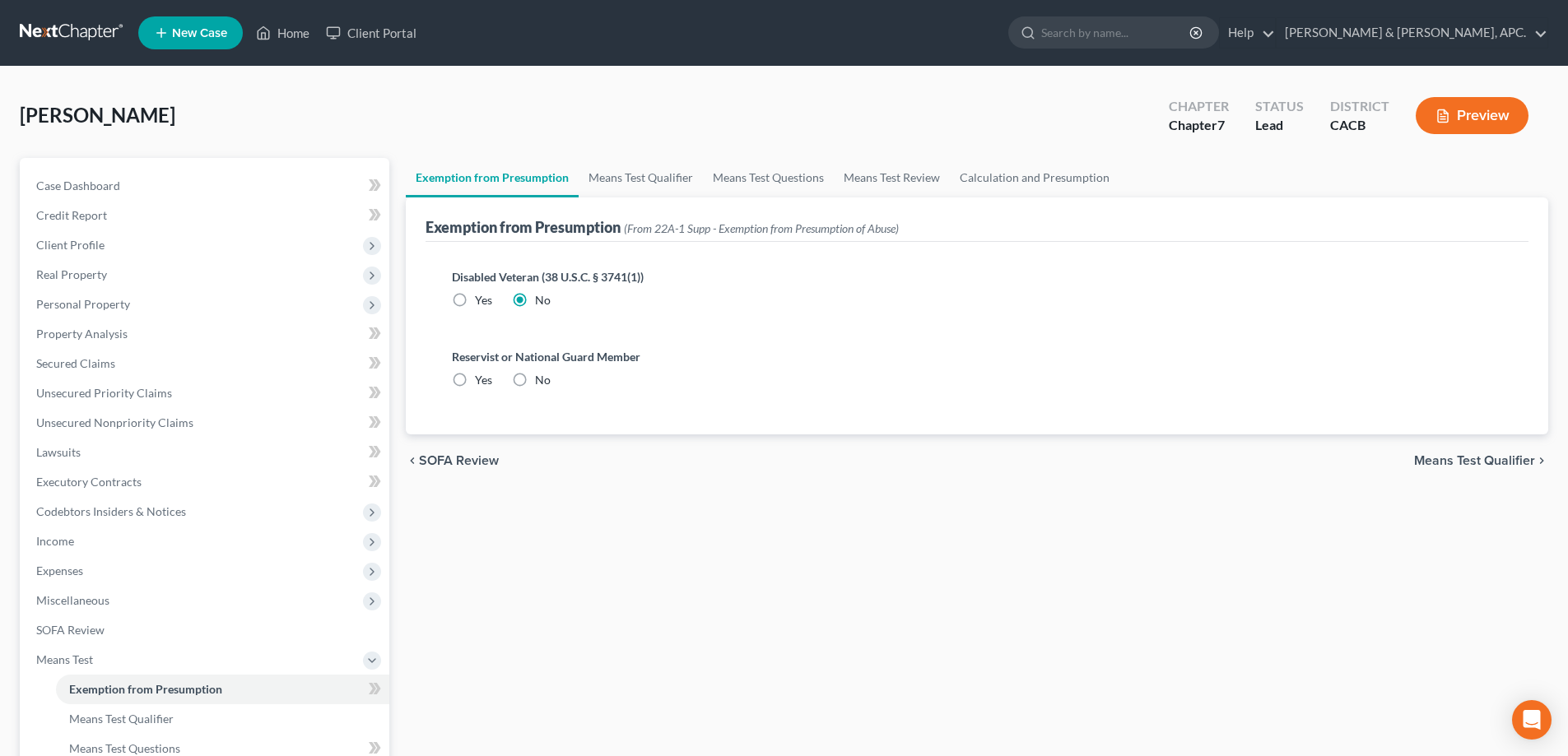
radio input "true"
click at [1490, 462] on span "Means Test Qualifier" at bounding box center [1474, 460] width 121 height 13
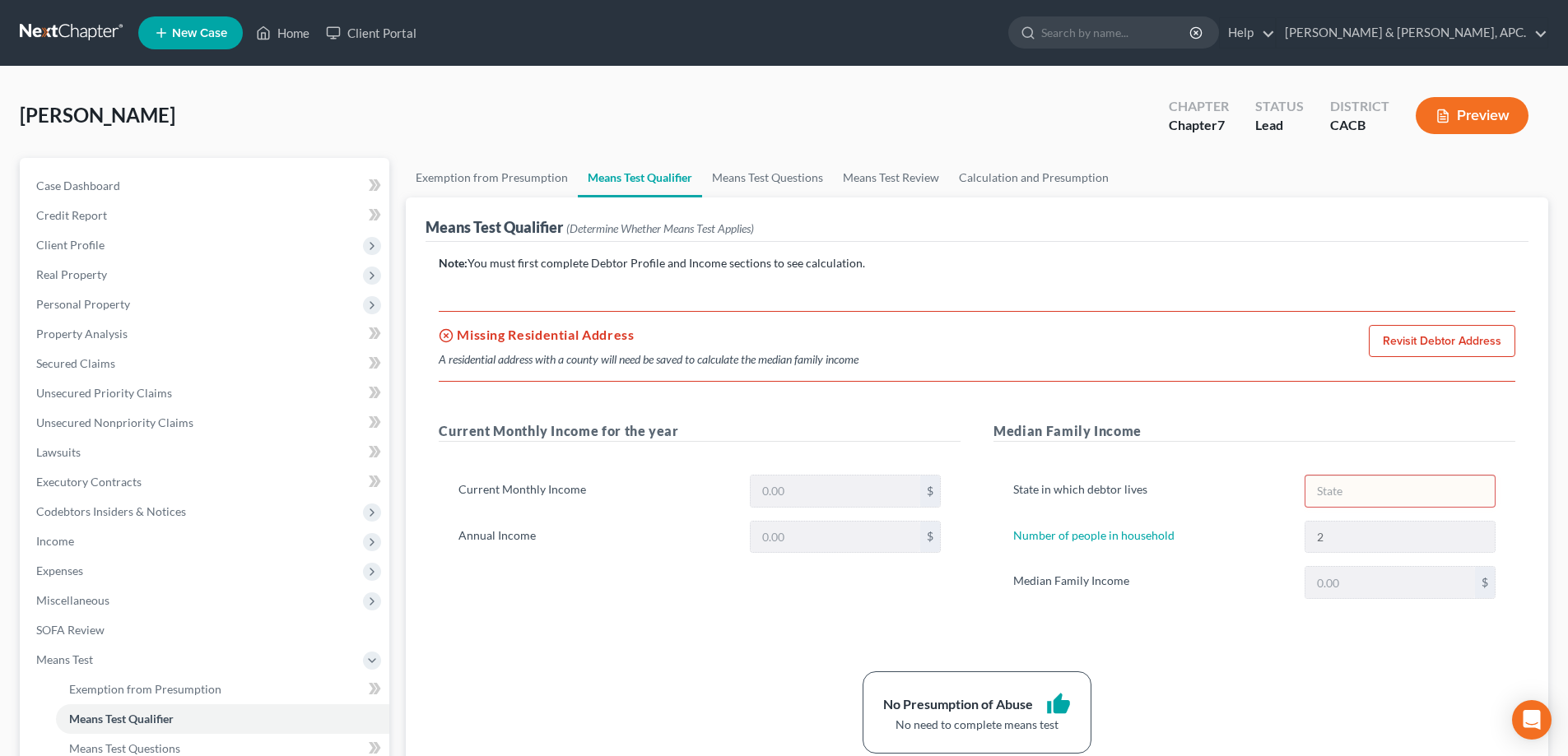
click at [1463, 346] on link "Revisit Debtor Address" at bounding box center [1442, 342] width 147 height 33
select select "0"
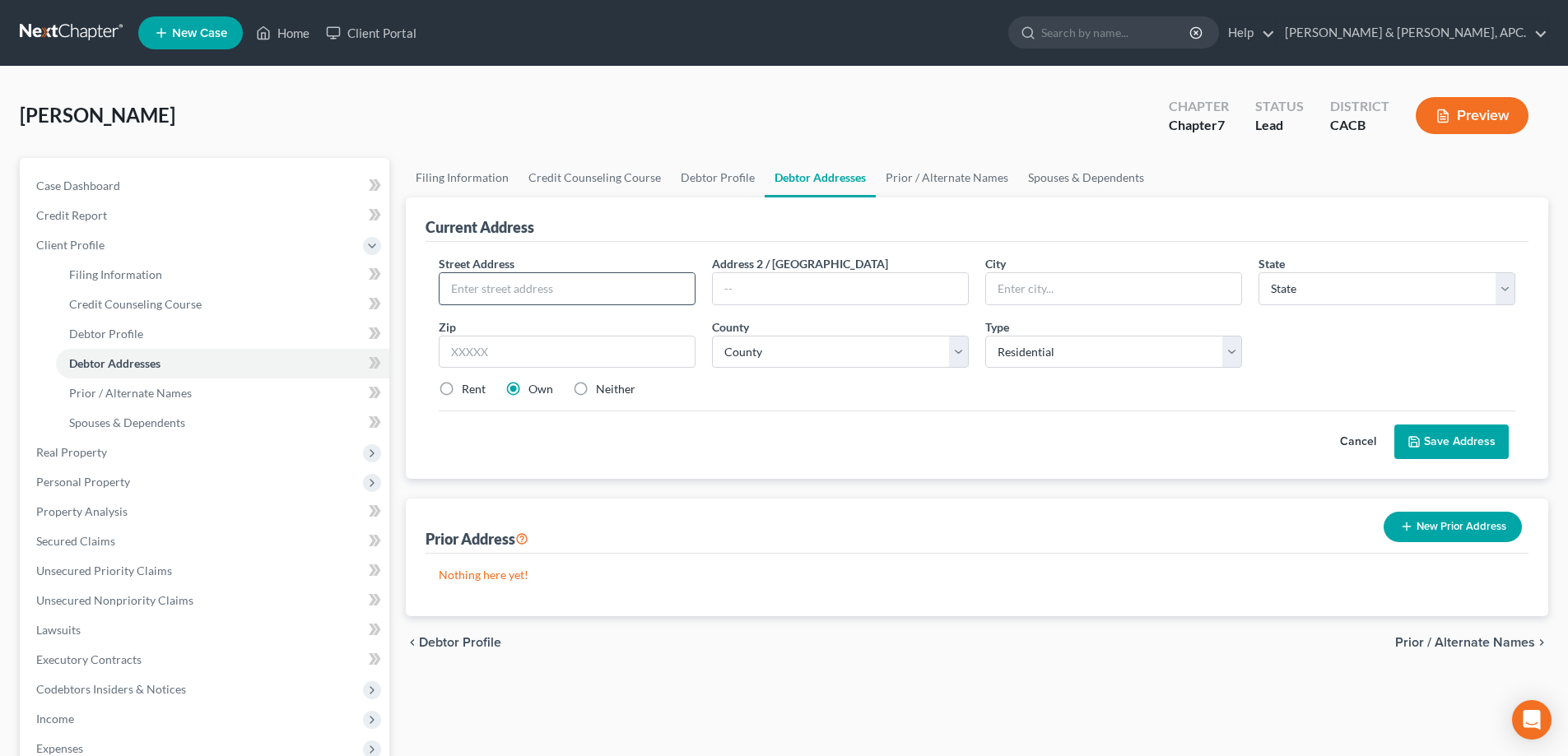
click at [507, 291] on input "text" at bounding box center [567, 289] width 255 height 31
type input "[STREET_ADDRESS][PERSON_NAME]"
type input "Apt No 296"
type input "La habra"
select select "4"
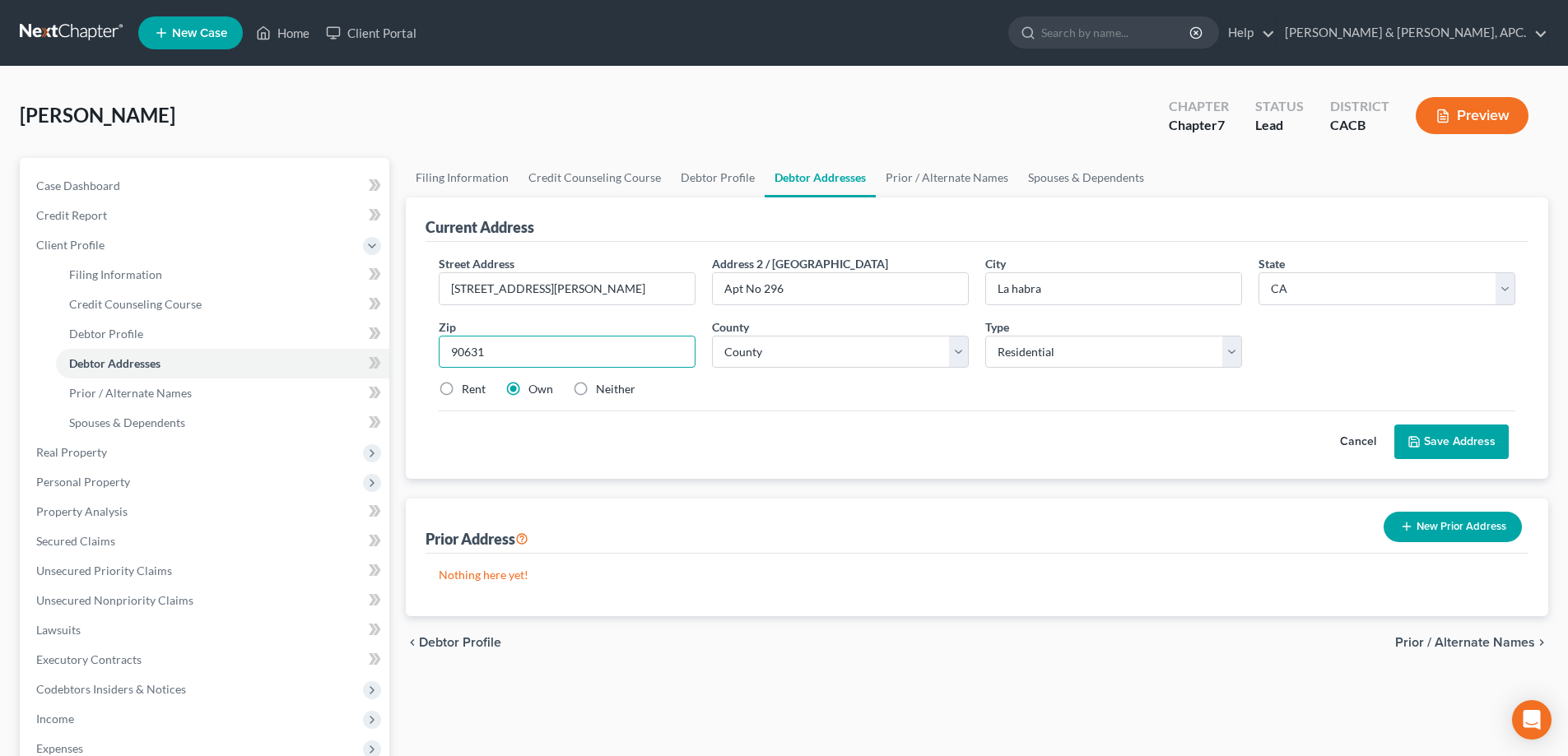
type input "90631"
type input "La Habra"
select select "29"
click at [1448, 441] on button "Save Address" at bounding box center [1451, 441] width 114 height 34
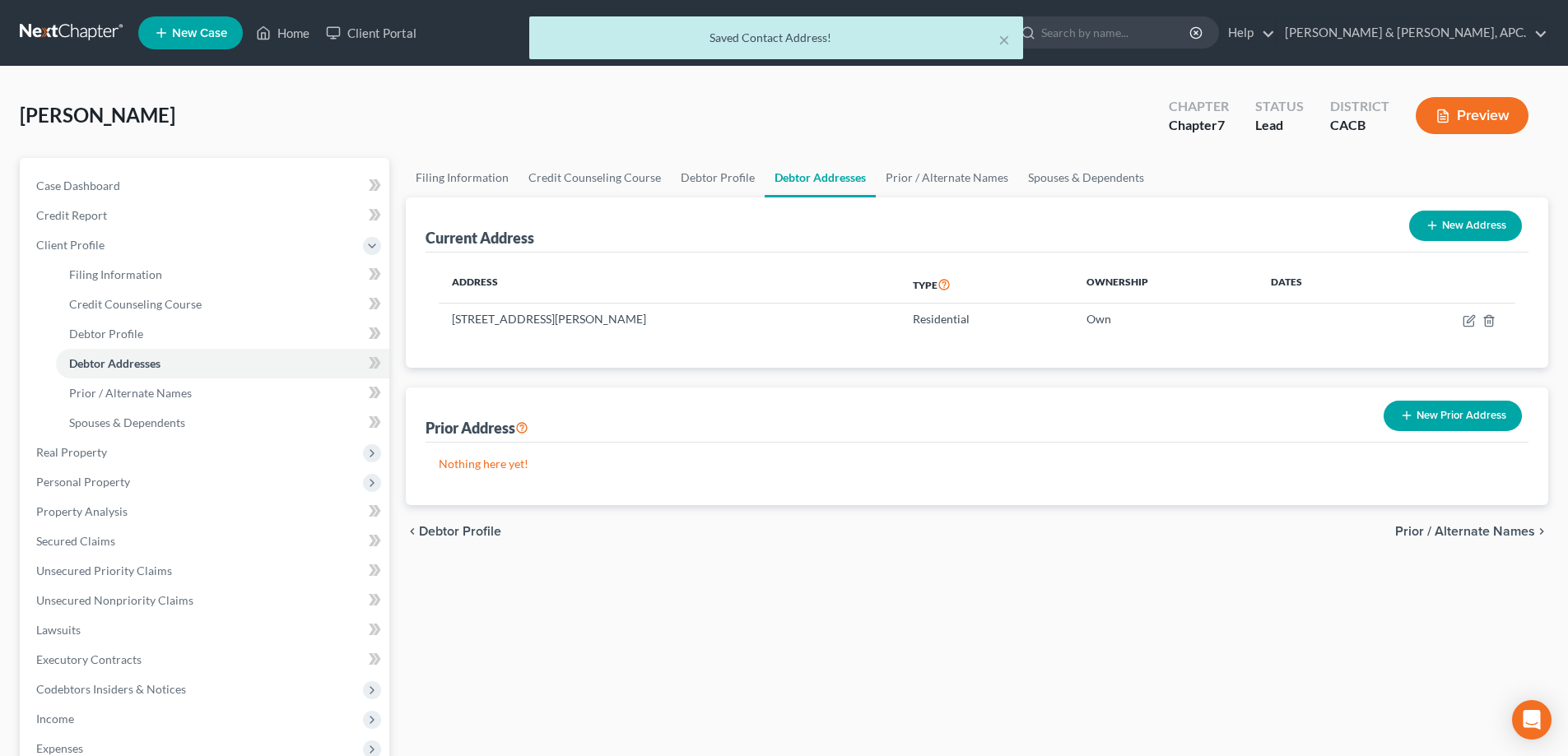
click at [1465, 526] on span "Prior / Alternate Names" at bounding box center [1464, 530] width 140 height 13
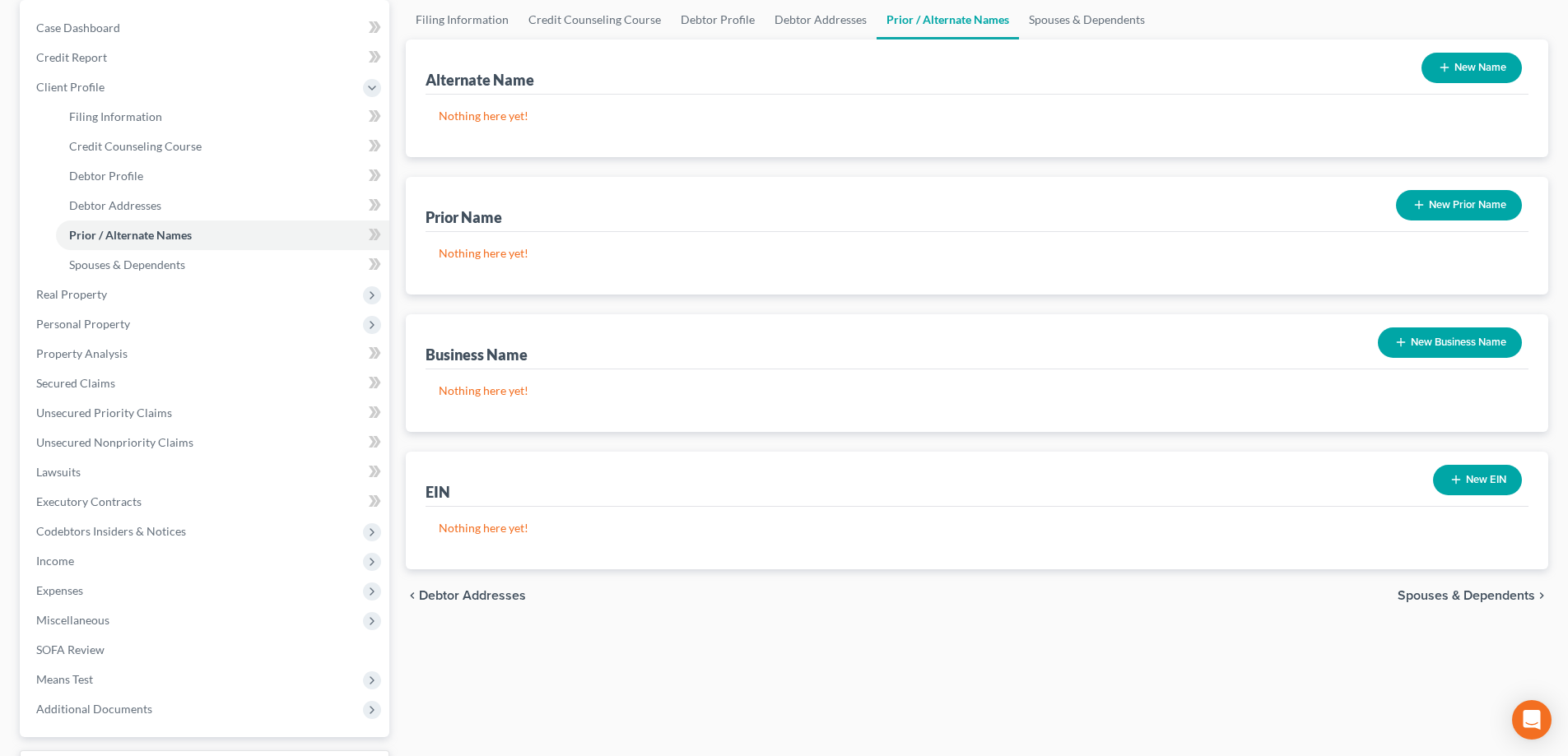
scroll to position [164, 0]
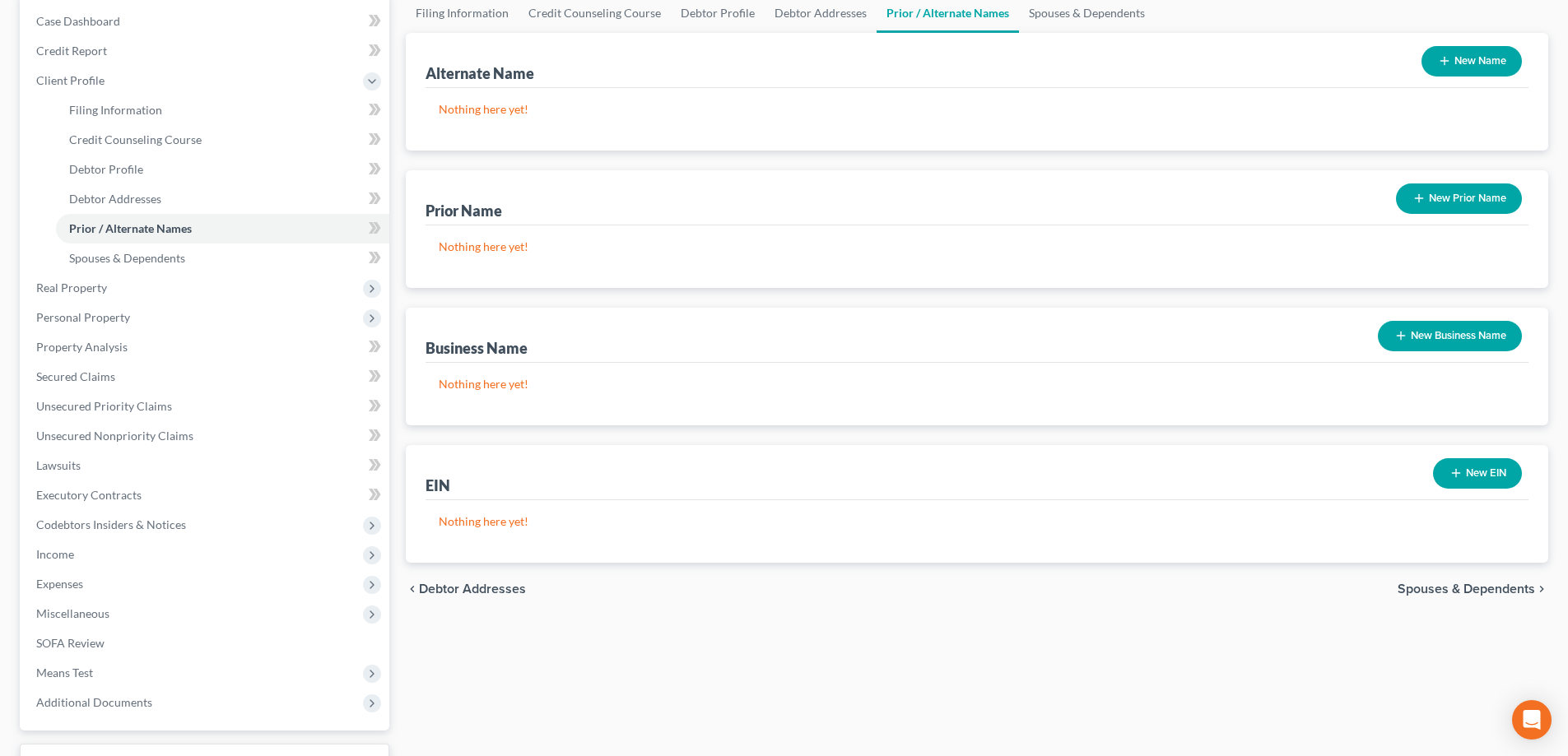
click at [1473, 587] on span "Spouses & Dependents" at bounding box center [1465, 588] width 138 height 13
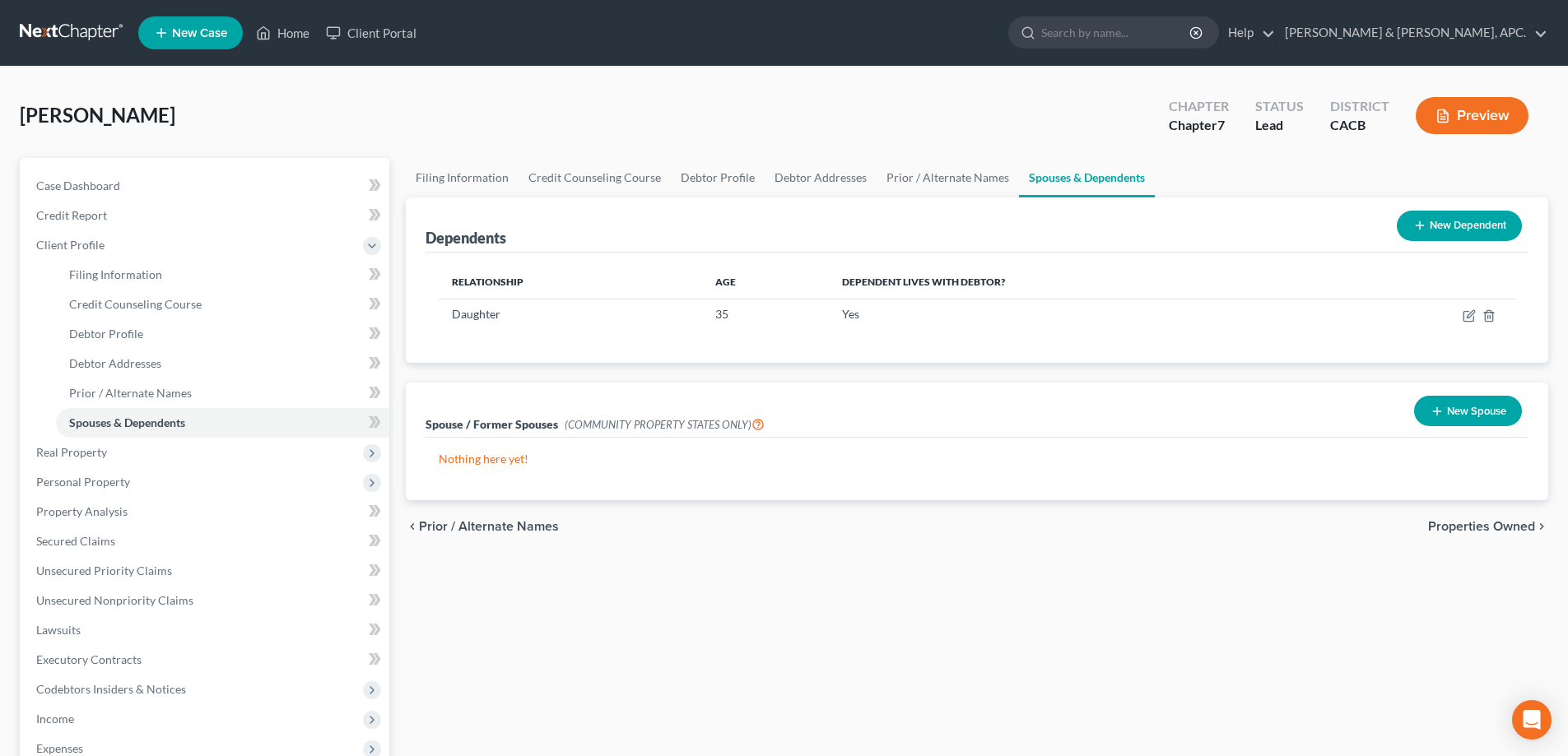
click at [1462, 412] on button "New Spouse" at bounding box center [1467, 410] width 107 height 30
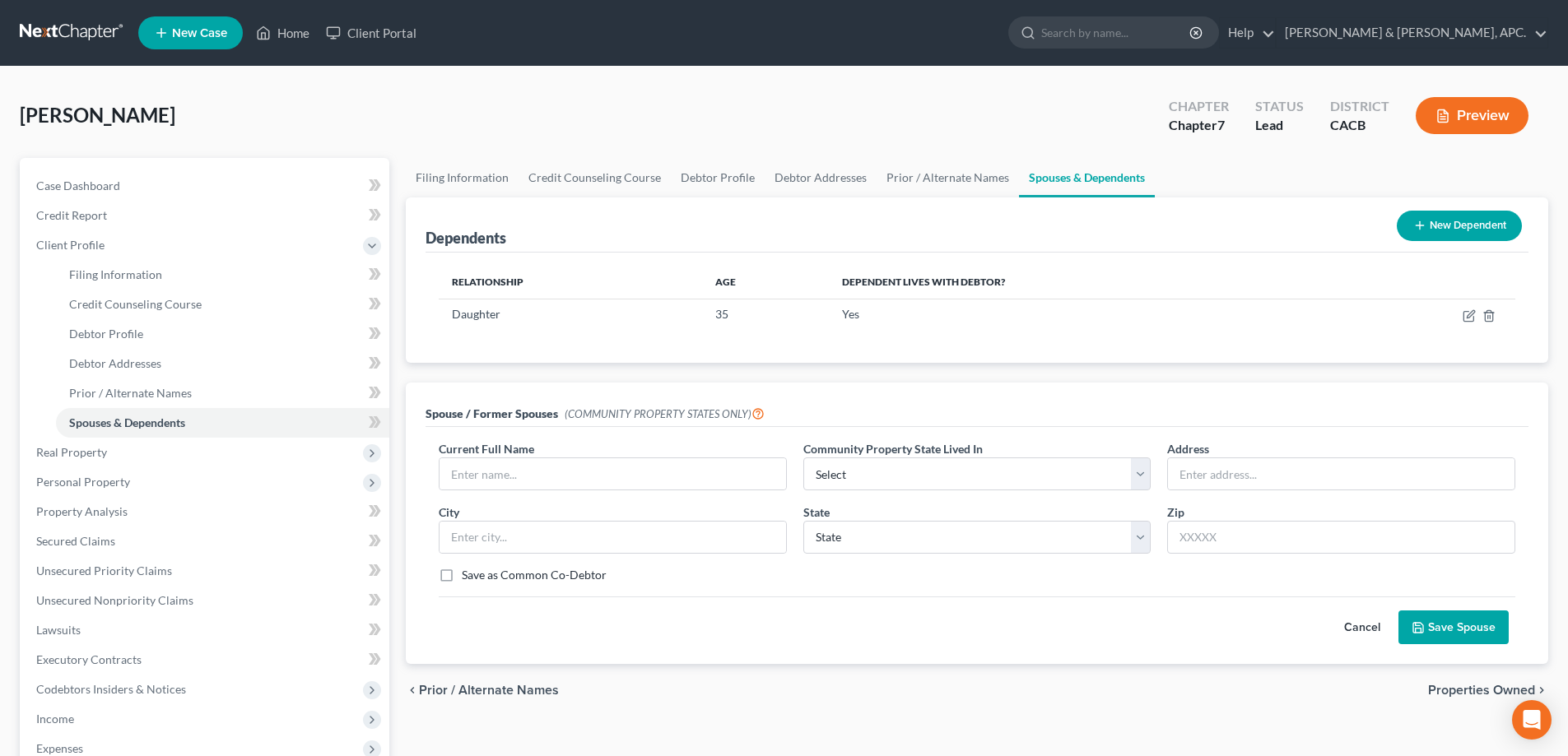
click at [1374, 623] on button "Cancel" at bounding box center [1362, 628] width 72 height 33
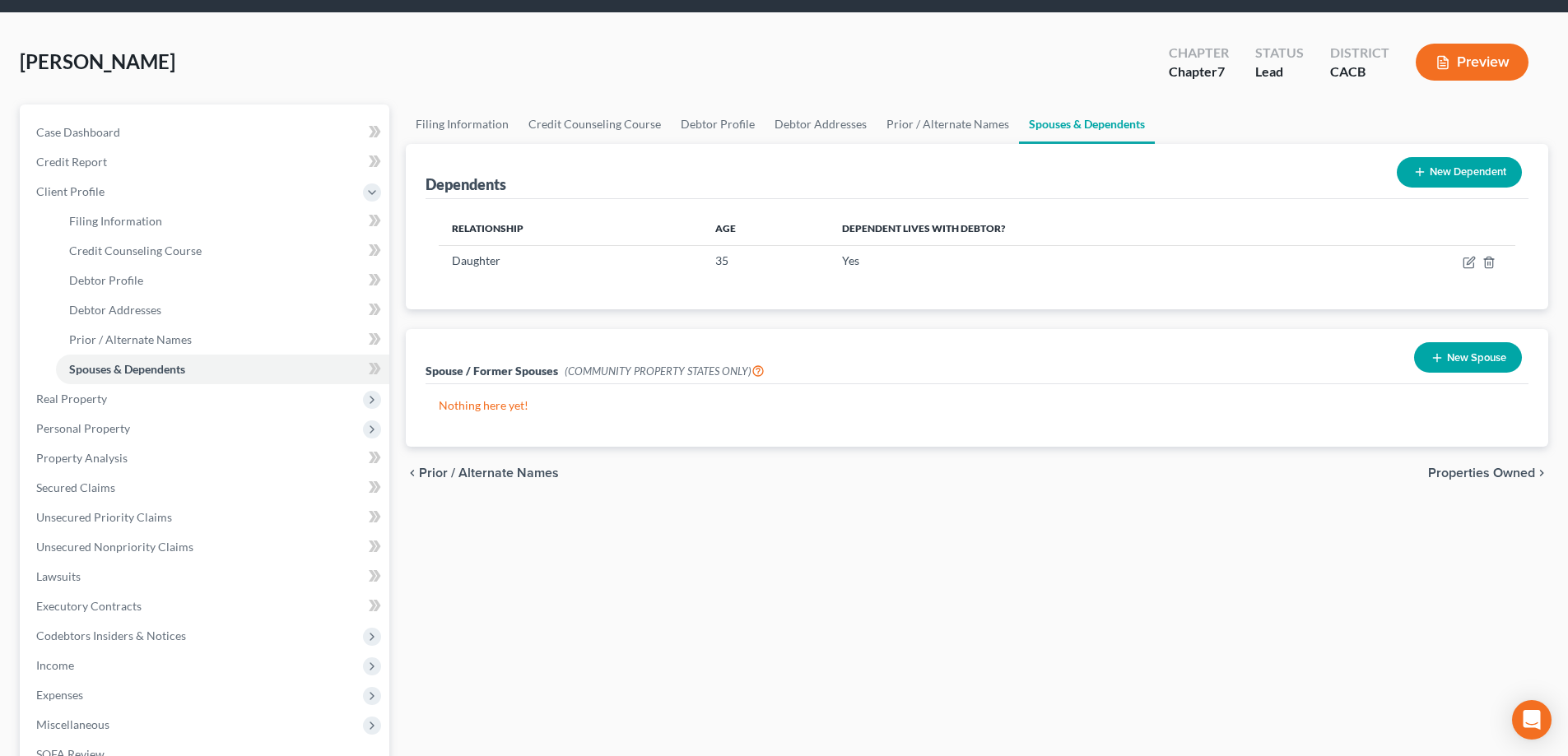
scroll to position [82, 0]
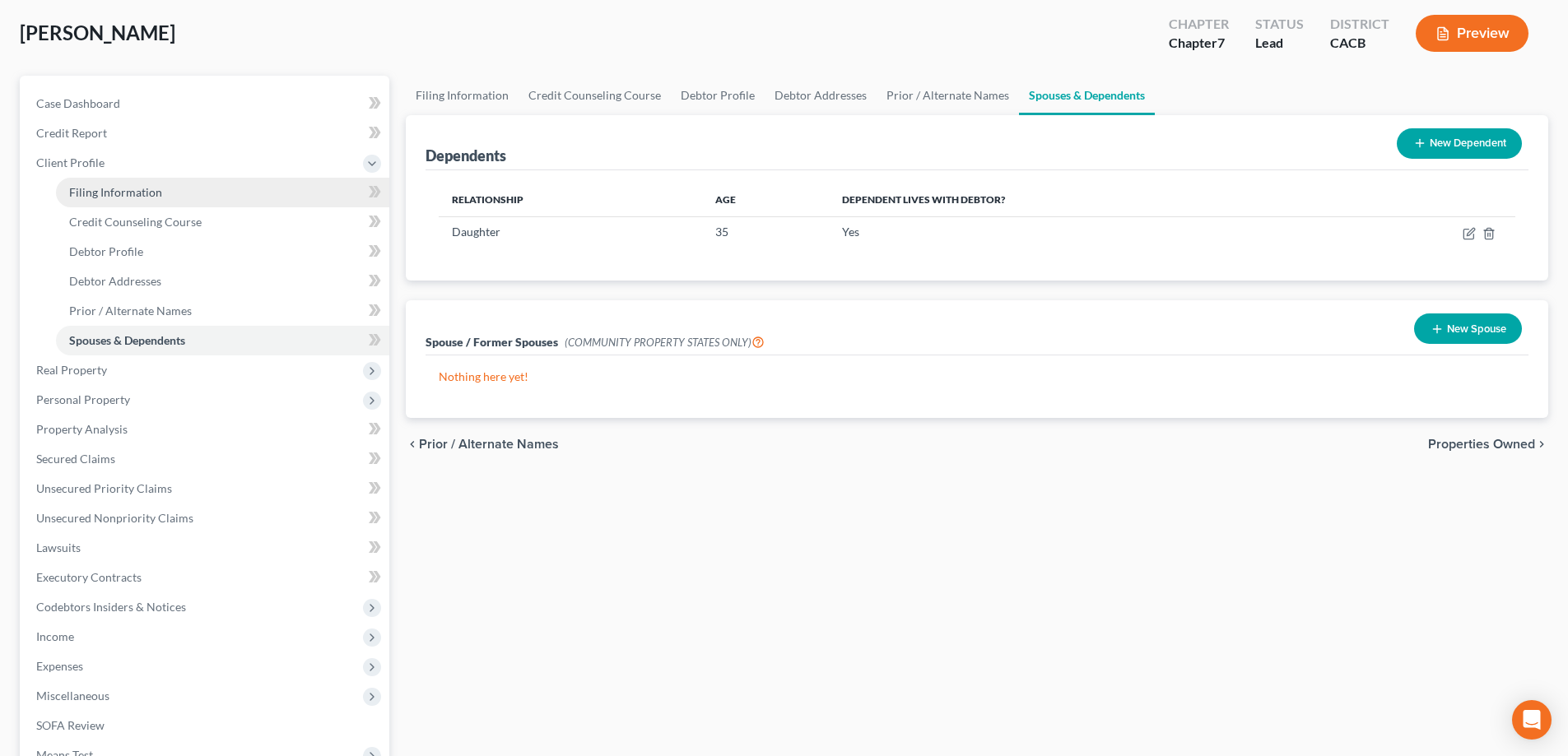
click at [98, 190] on span "Filing Information" at bounding box center [115, 192] width 93 height 14
select select "1"
select select "0"
select select "7"
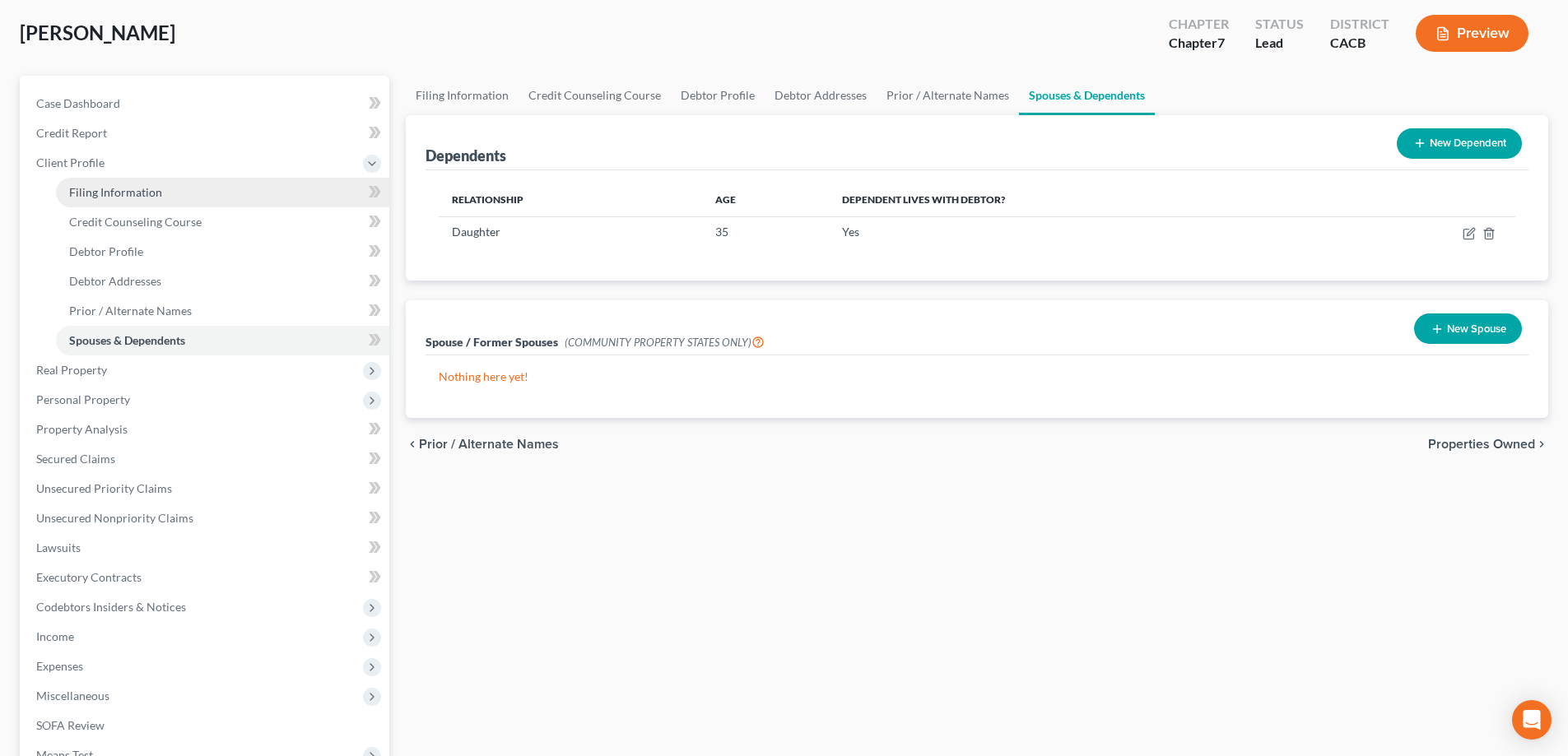
select select "0"
select select "4"
select select "0"
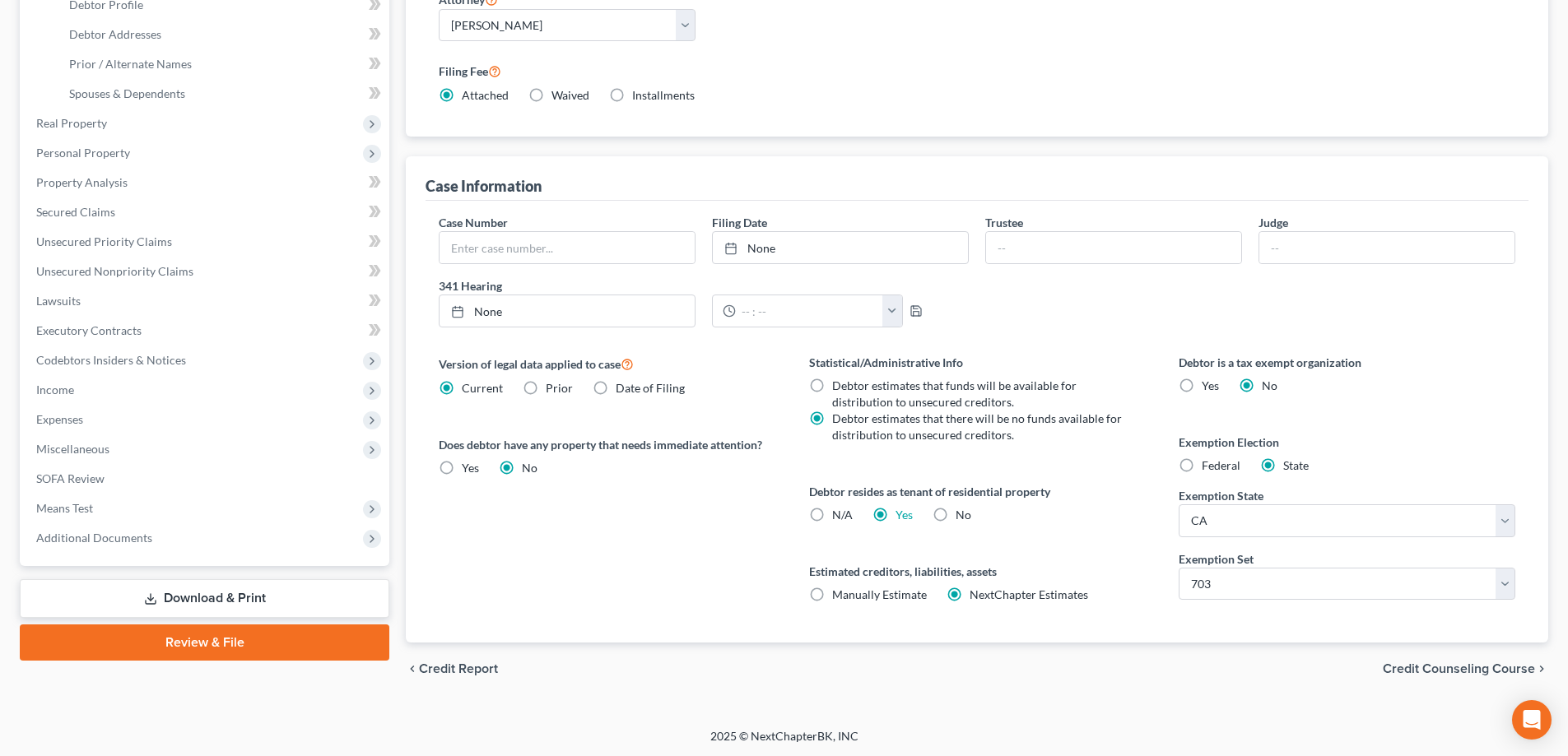
scroll to position [331, 0]
click at [1468, 663] on span "Credit Counseling Course" at bounding box center [1459, 666] width 152 height 13
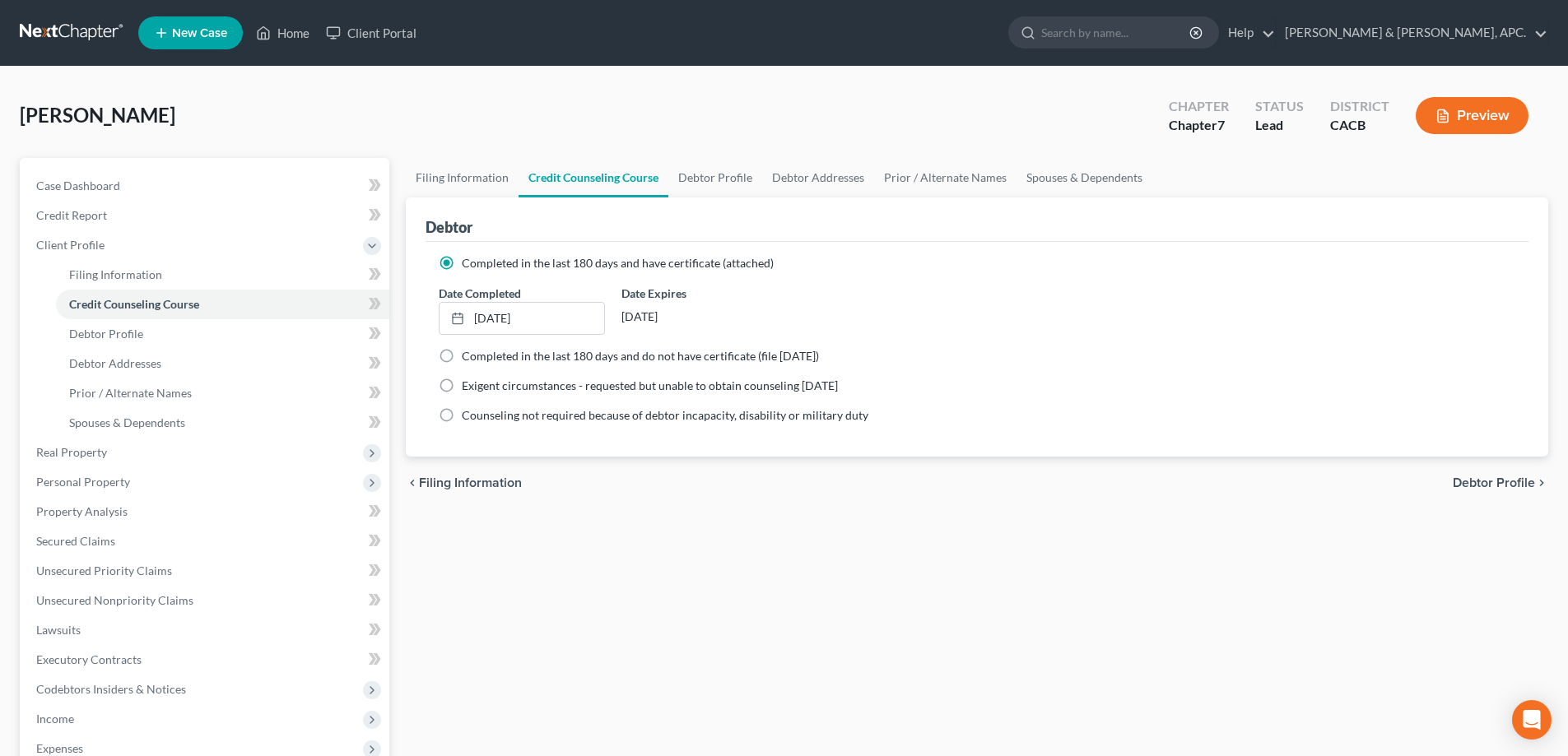
click at [1507, 487] on span "Debtor Profile" at bounding box center [1494, 483] width 82 height 13
select select "0"
select select "1"
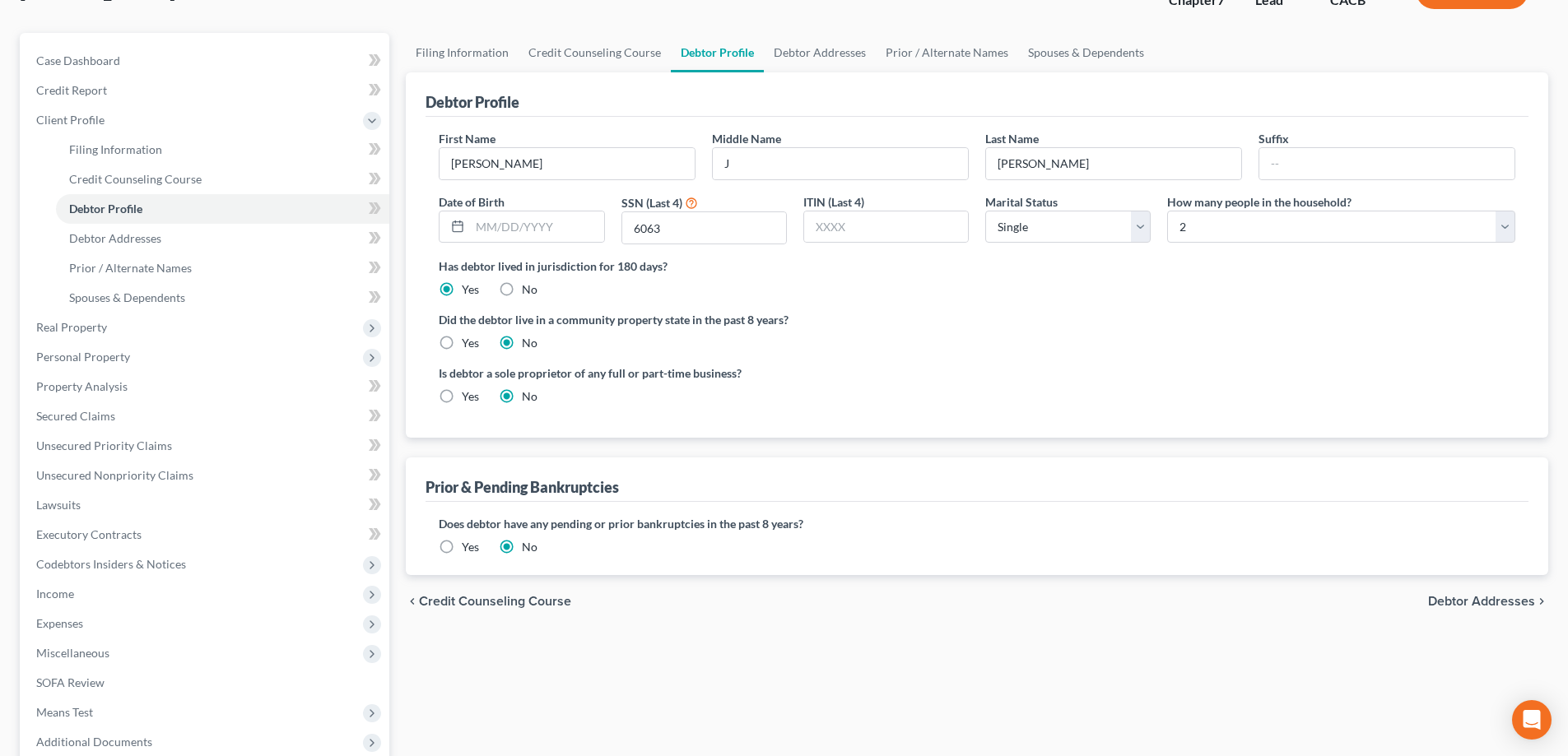
scroll to position [296, 0]
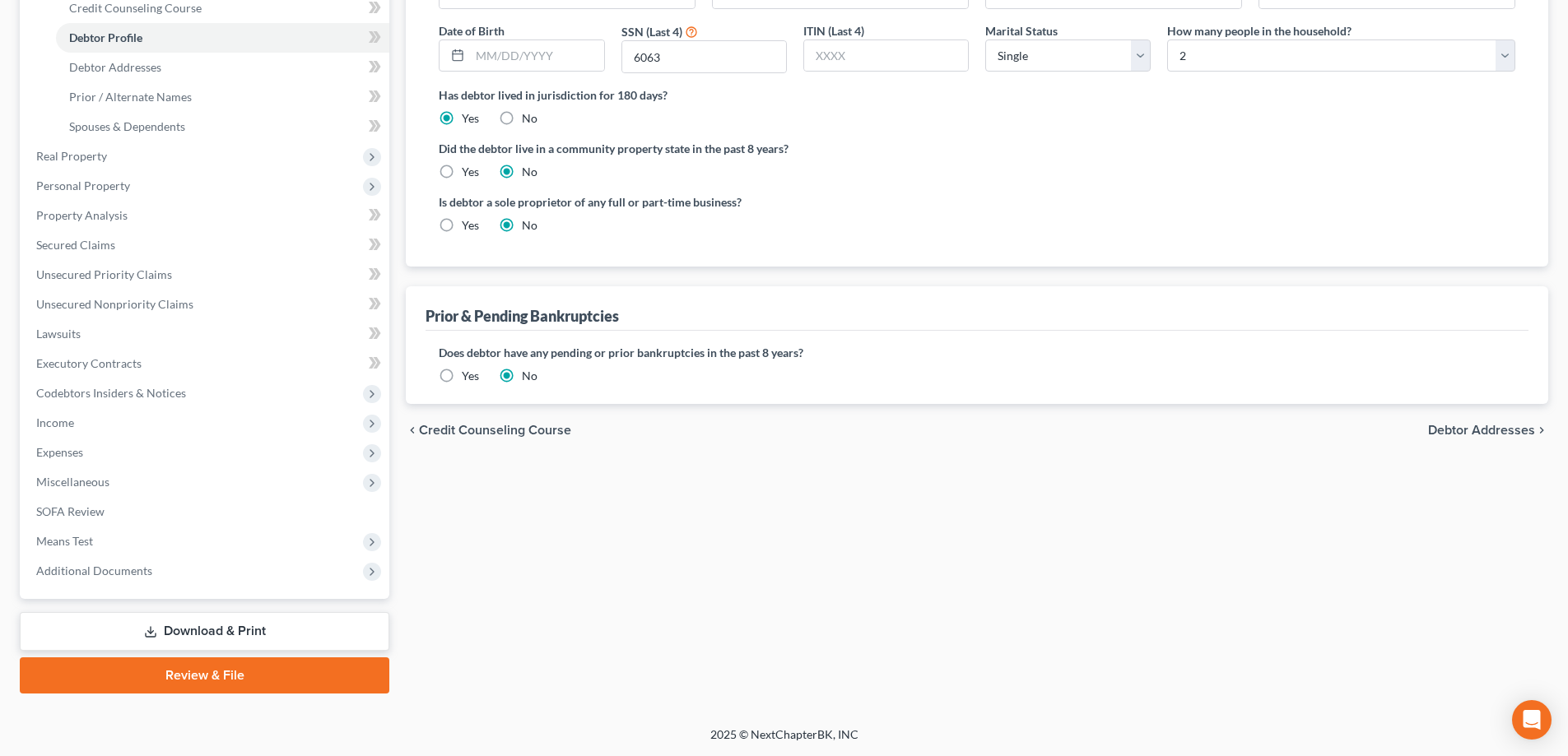
click at [1500, 434] on span "Debtor Addresses" at bounding box center [1480, 430] width 106 height 13
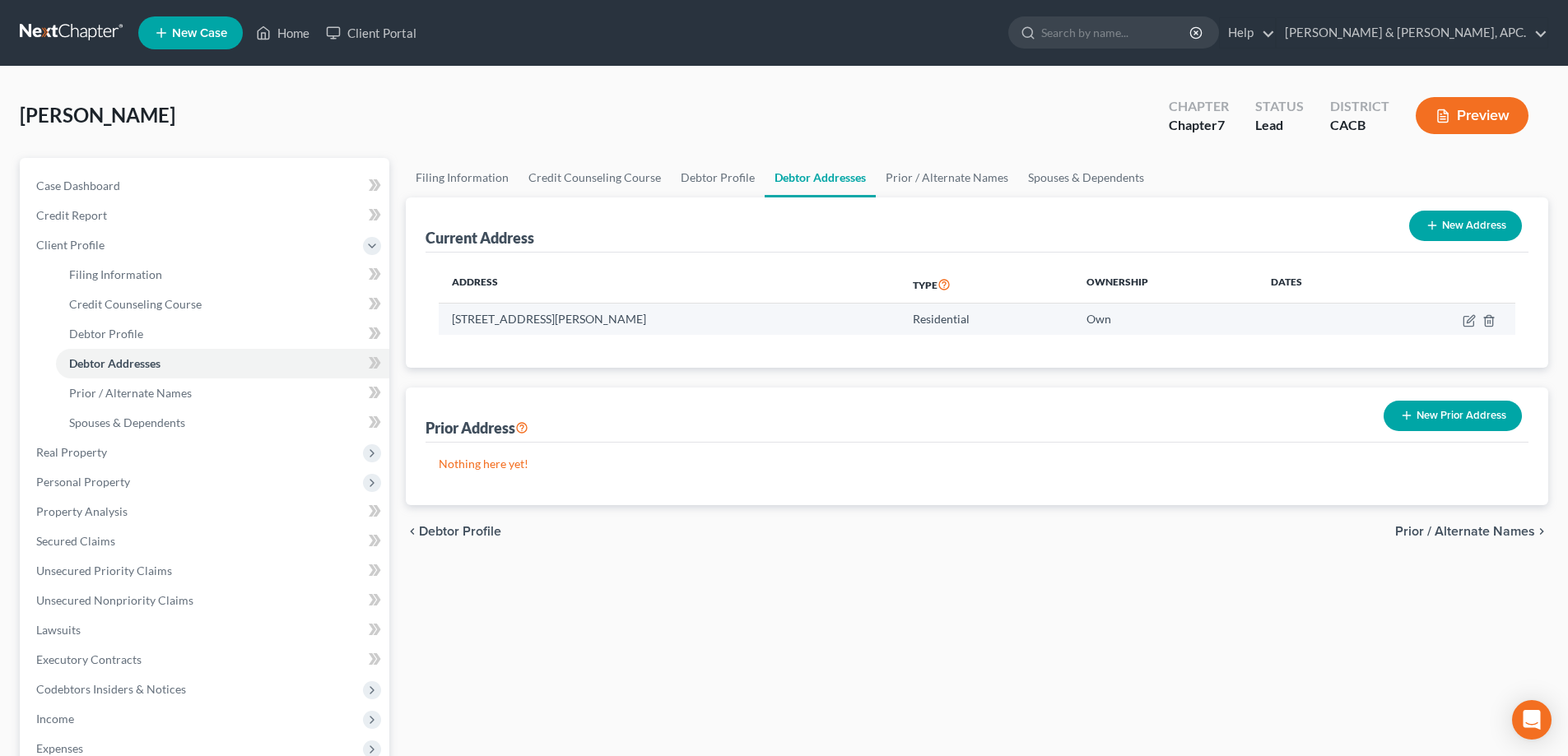
click at [659, 318] on td "[STREET_ADDRESS][PERSON_NAME]" at bounding box center [669, 319] width 461 height 31
drag, startPoint x: 738, startPoint y: 316, endPoint x: 450, endPoint y: 315, distance: 288.0
click at [450, 315] on td "[STREET_ADDRESS][PERSON_NAME]" at bounding box center [669, 319] width 461 height 31
copy td "[STREET_ADDRESS][PERSON_NAME]"
